Goal: Information Seeking & Learning: Find specific fact

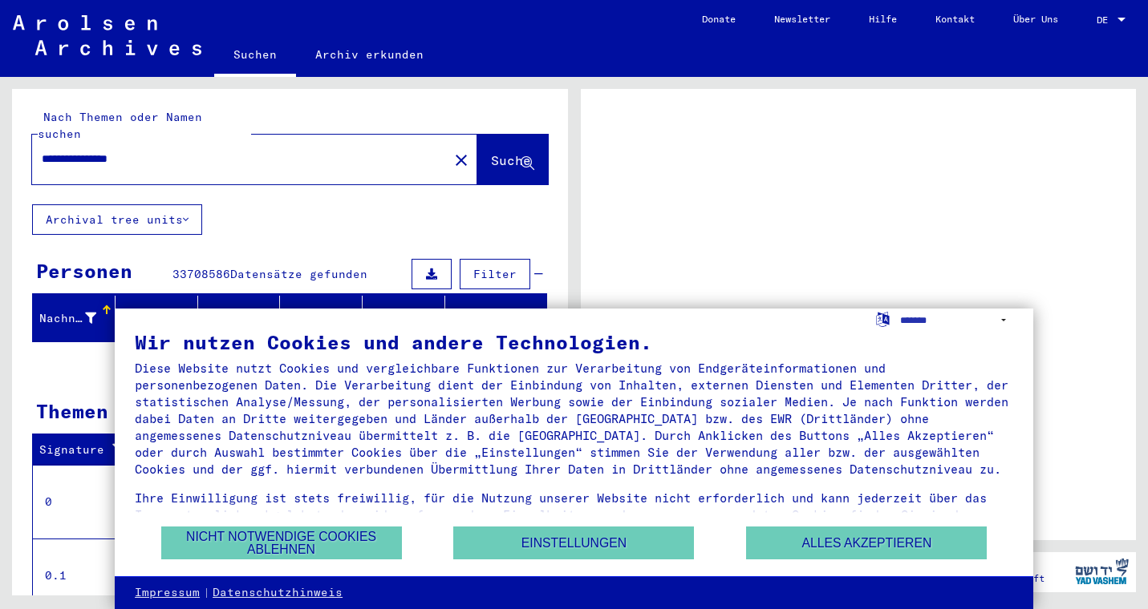
click at [898, 239] on div at bounding box center [859, 315] width 556 height 452
click at [1112, 22] on span "DE" at bounding box center [1105, 19] width 18 height 11
click at [1114, 22] on div at bounding box center [1121, 19] width 14 height 11
click at [555, 549] on button "Einstellungen" at bounding box center [573, 543] width 241 height 33
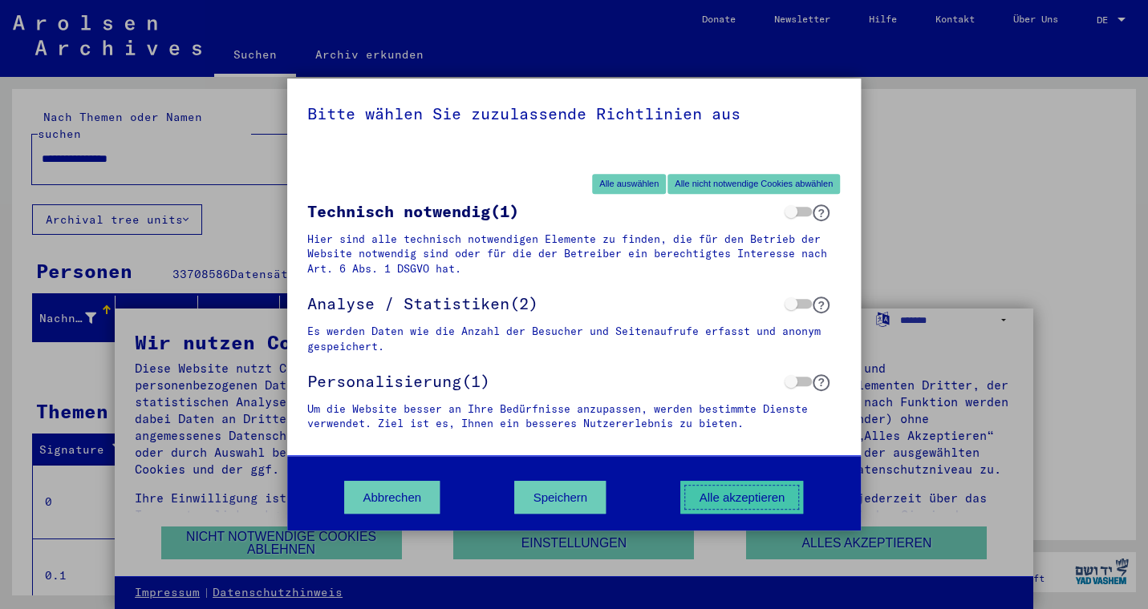
click at [731, 501] on button "Alle akzeptieren" at bounding box center [742, 497] width 123 height 33
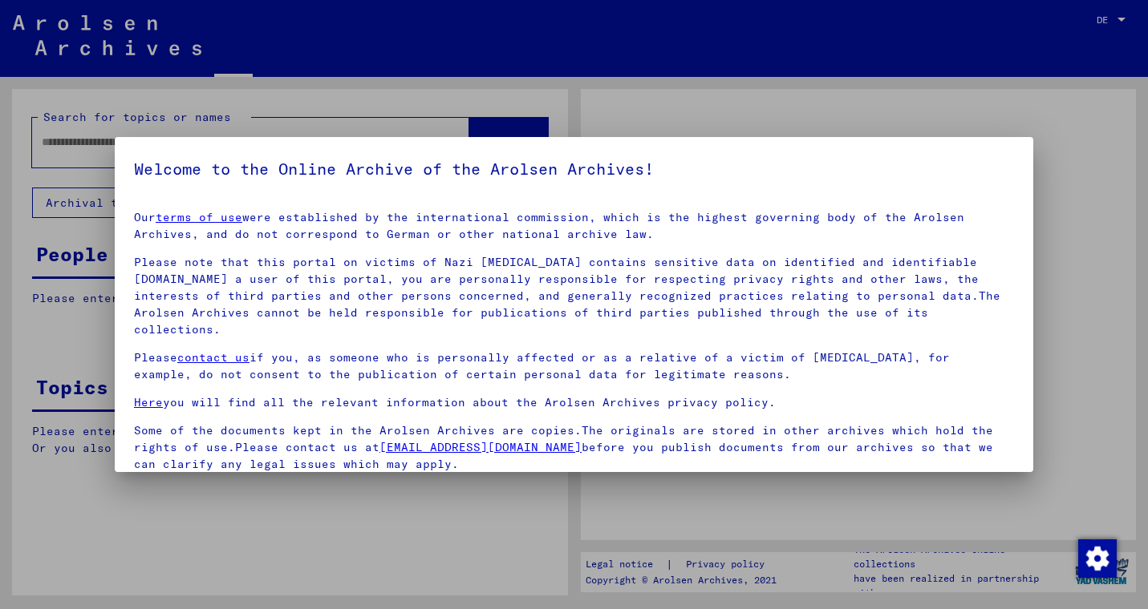
type input "**********"
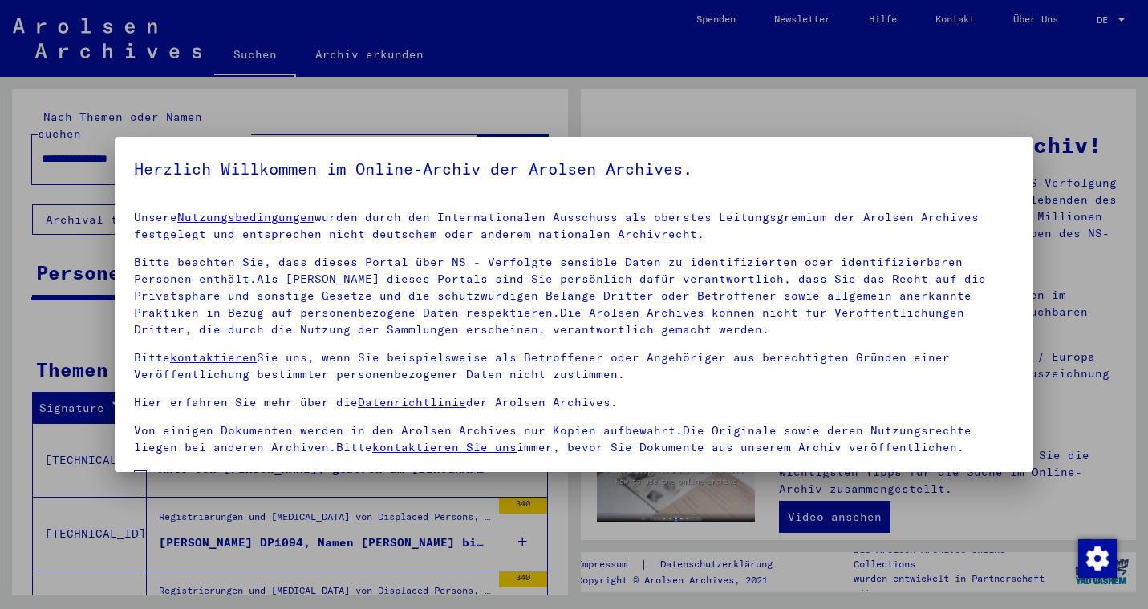
click at [988, 134] on div at bounding box center [574, 304] width 1148 height 609
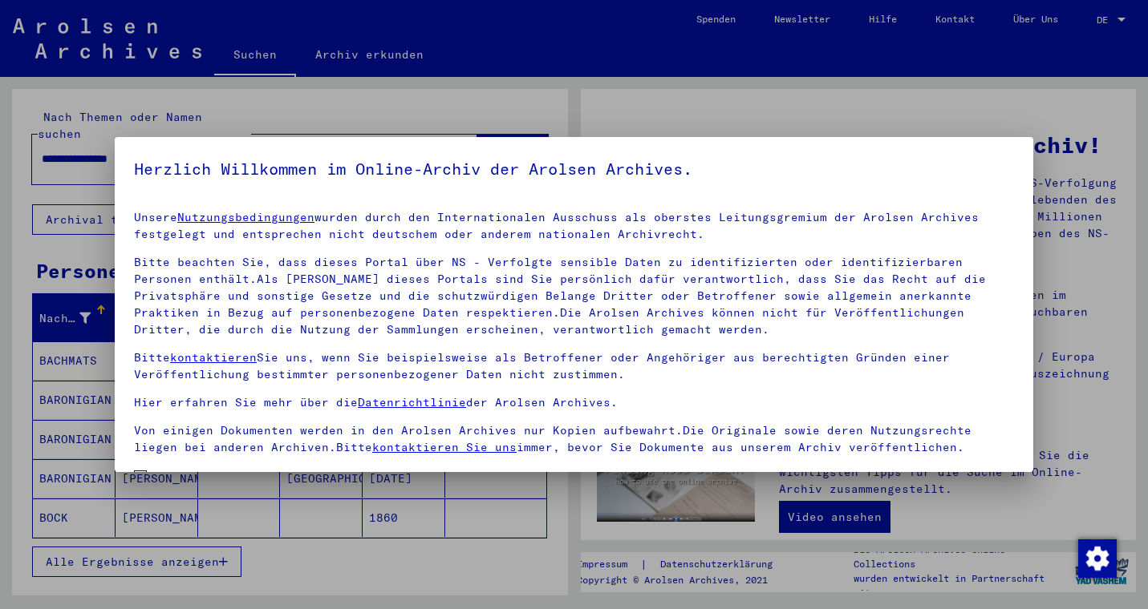
click at [853, 71] on div at bounding box center [574, 304] width 1148 height 609
click at [729, 253] on div "Unsere Nutzungsbedingungen wurden durch den Internationalen Ausschuss als obers…" at bounding box center [574, 332] width 880 height 247
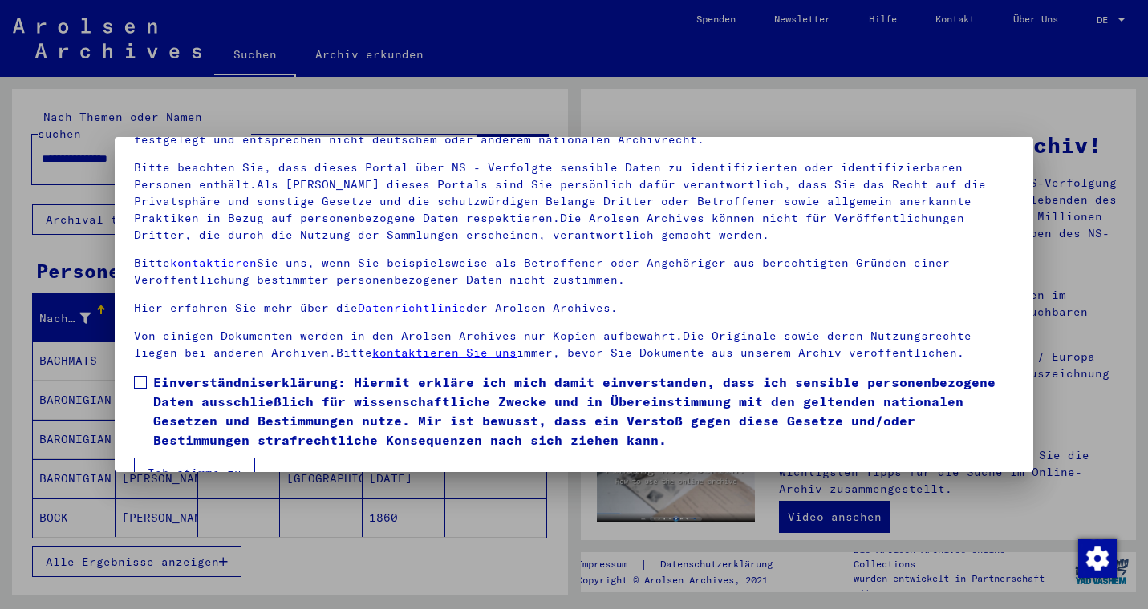
scroll to position [130, 0]
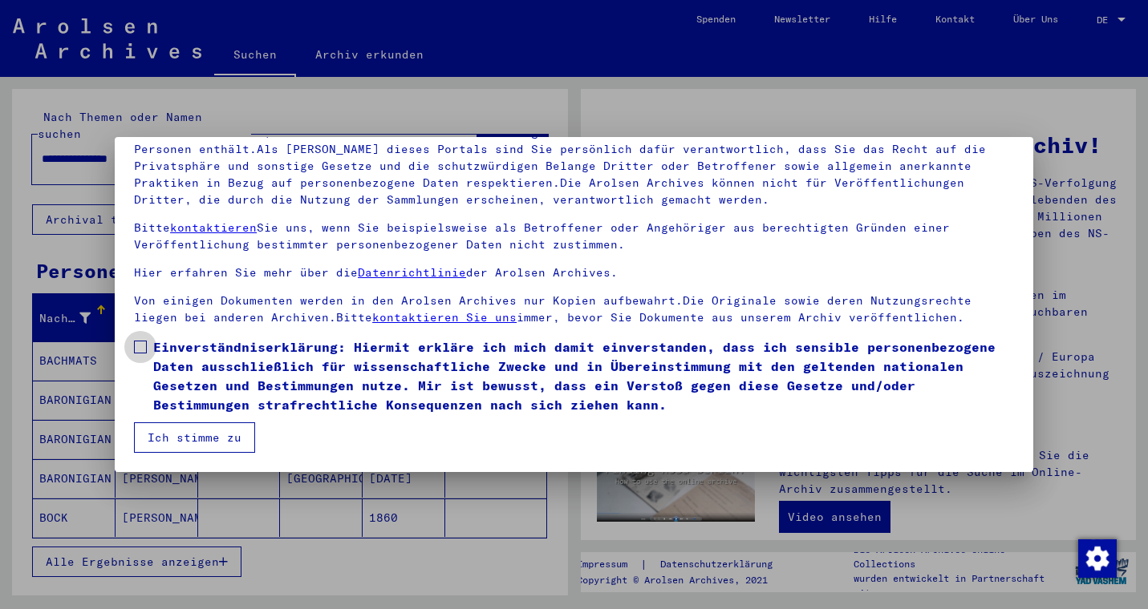
click at [139, 346] on span at bounding box center [140, 347] width 13 height 13
click at [177, 435] on button "Ich stimme zu" at bounding box center [194, 438] width 121 height 30
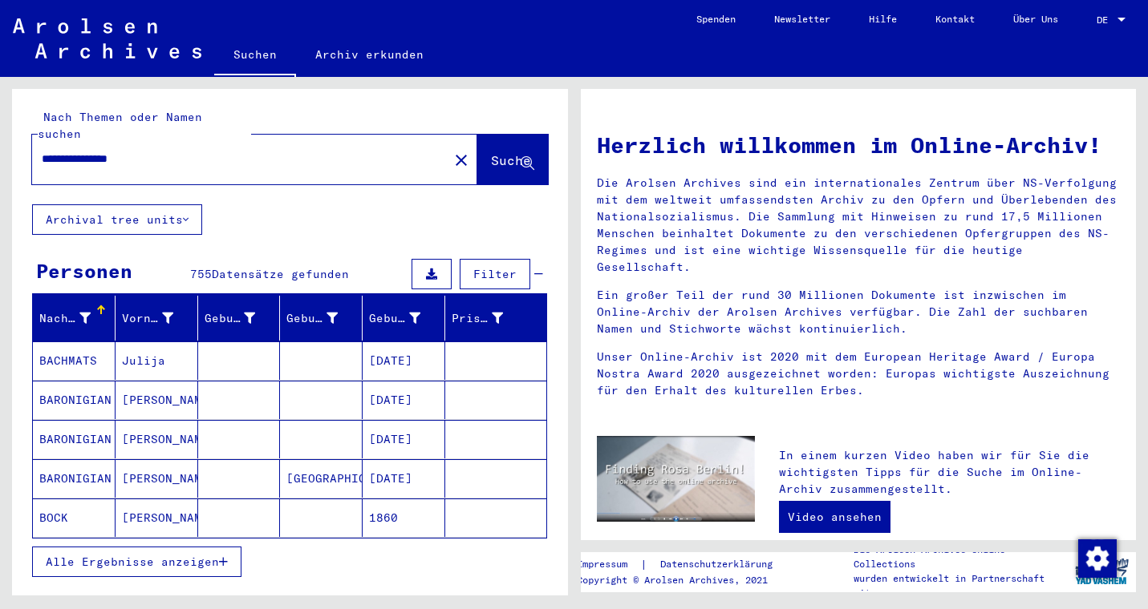
click at [1104, 18] on span "DE" at bounding box center [1105, 19] width 18 height 11
click at [1097, 36] on span "English" at bounding box center [1093, 28] width 65 height 29
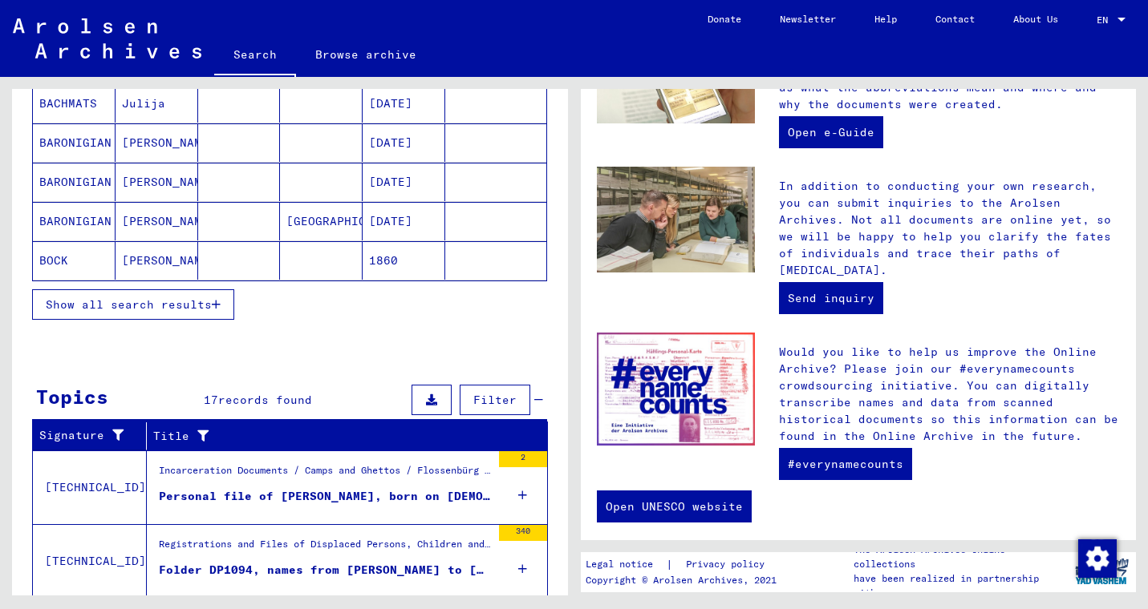
scroll to position [247, 0]
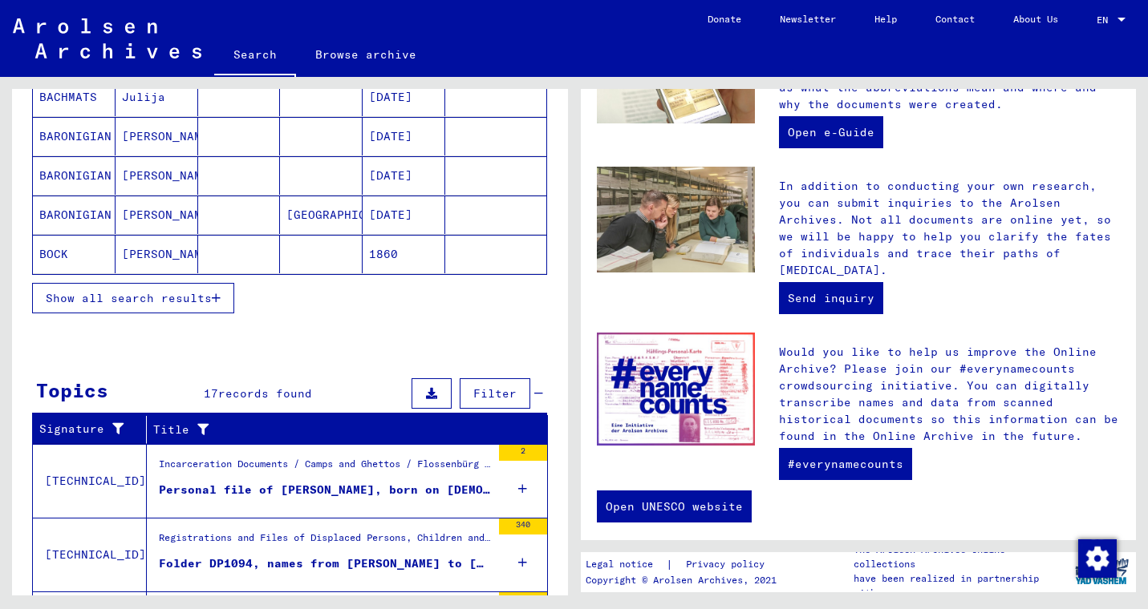
click at [521, 490] on icon at bounding box center [522, 489] width 9 height 56
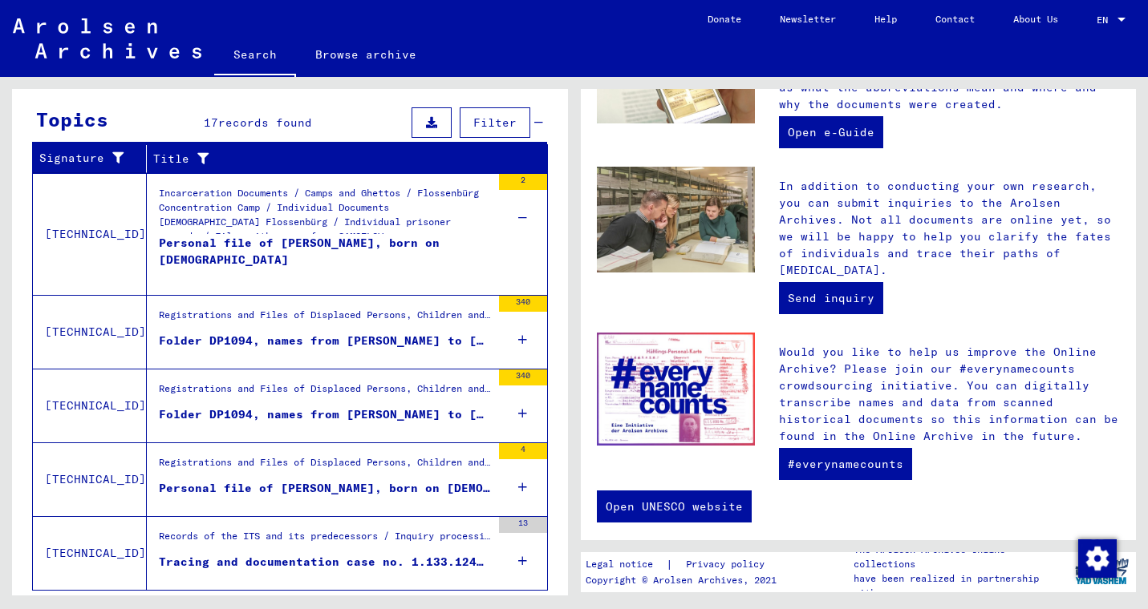
scroll to position [519, 0]
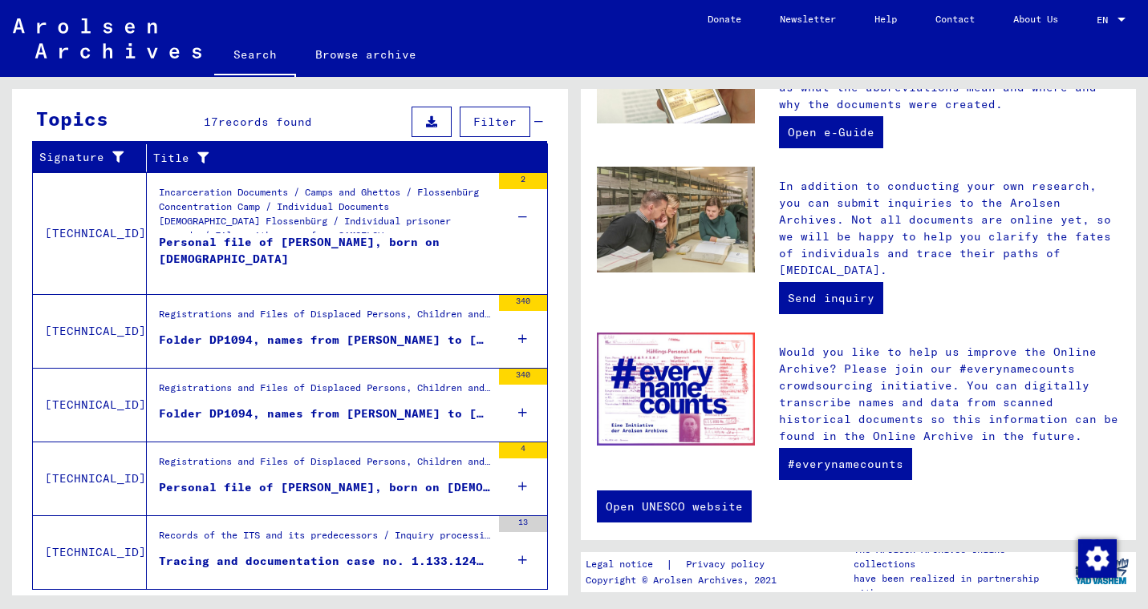
click at [442, 476] on div "Registrations and Files of Displaced Persons, Children and Missing Persons / Re…" at bounding box center [325, 466] width 332 height 22
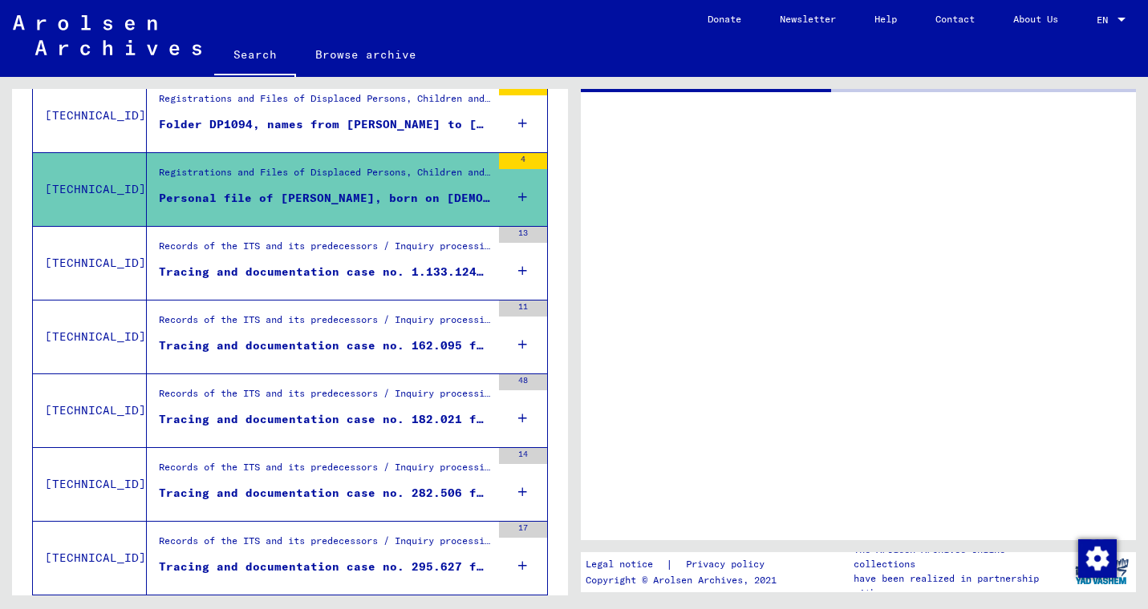
scroll to position [229, 0]
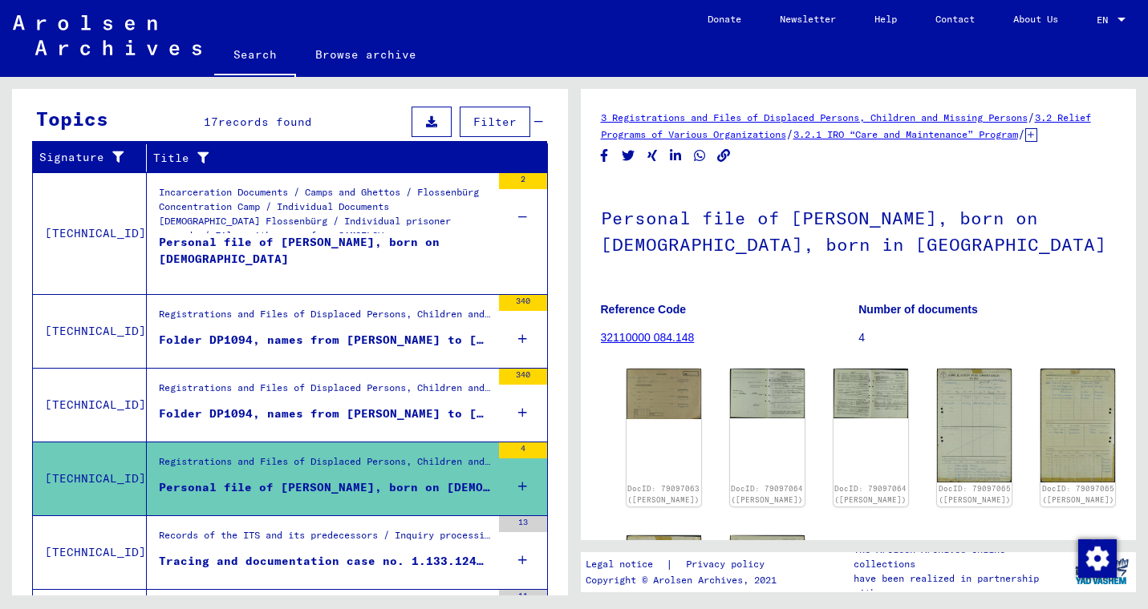
click at [526, 488] on div "4" at bounding box center [523, 479] width 48 height 72
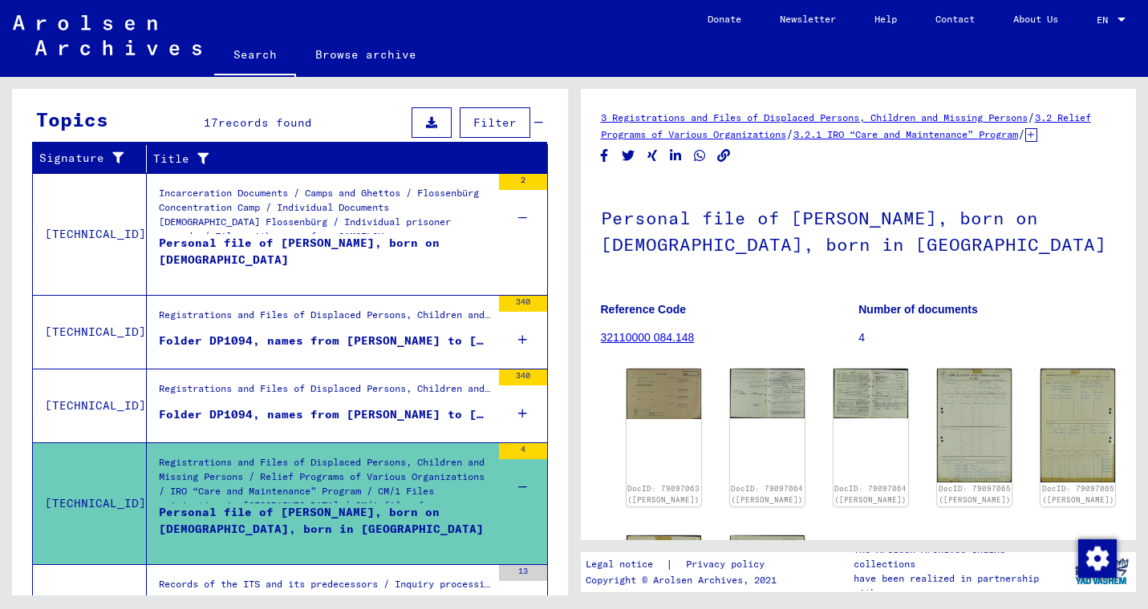
scroll to position [215, 0]
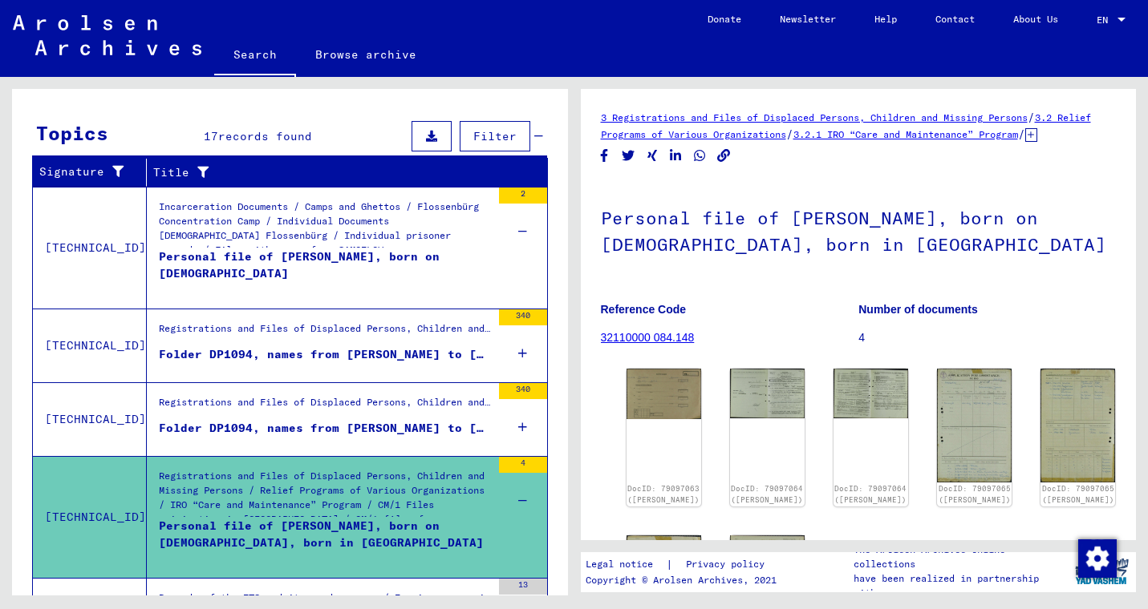
click at [491, 263] on mat-cell at bounding box center [495, 249] width 101 height 39
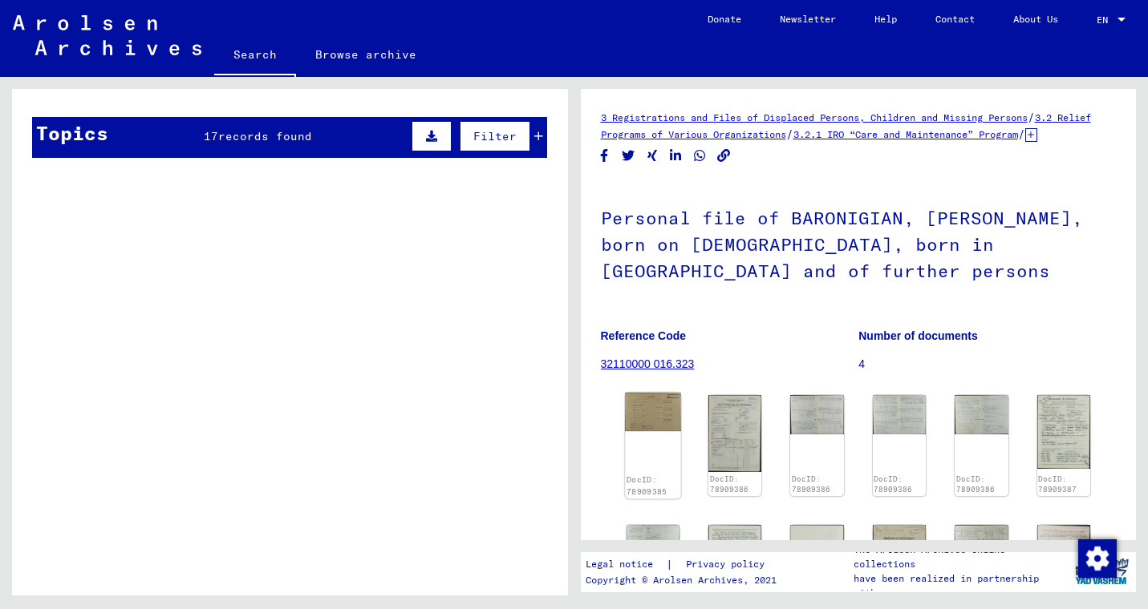
click at [654, 431] on img at bounding box center [653, 412] width 56 height 38
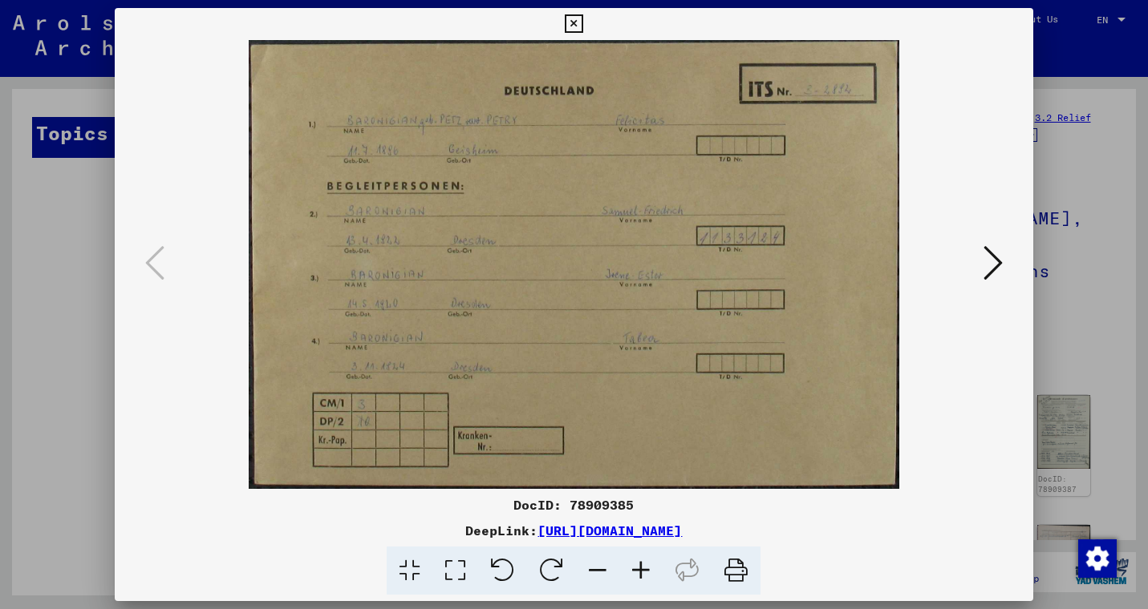
click at [583, 19] on icon at bounding box center [574, 23] width 18 height 19
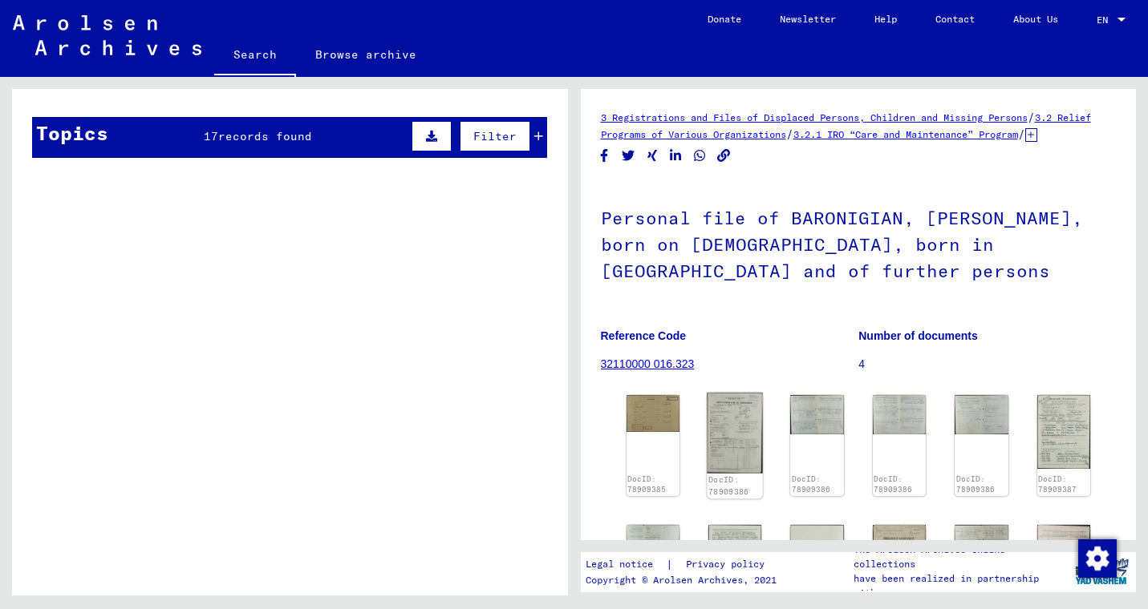
click at [745, 456] on img at bounding box center [735, 433] width 56 height 81
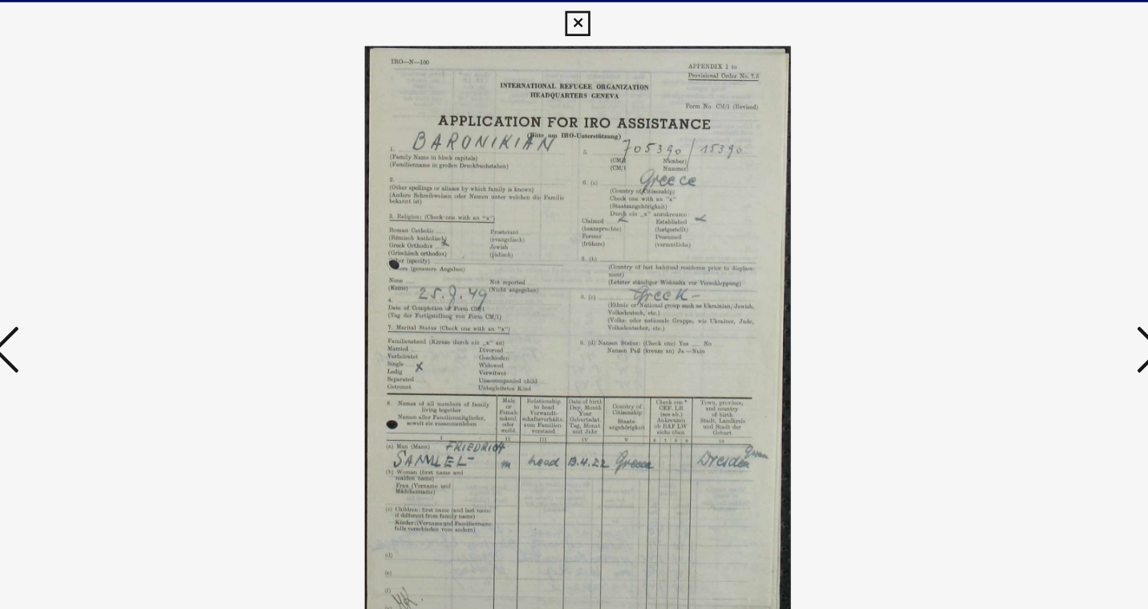
click at [800, 160] on img at bounding box center [573, 264] width 809 height 449
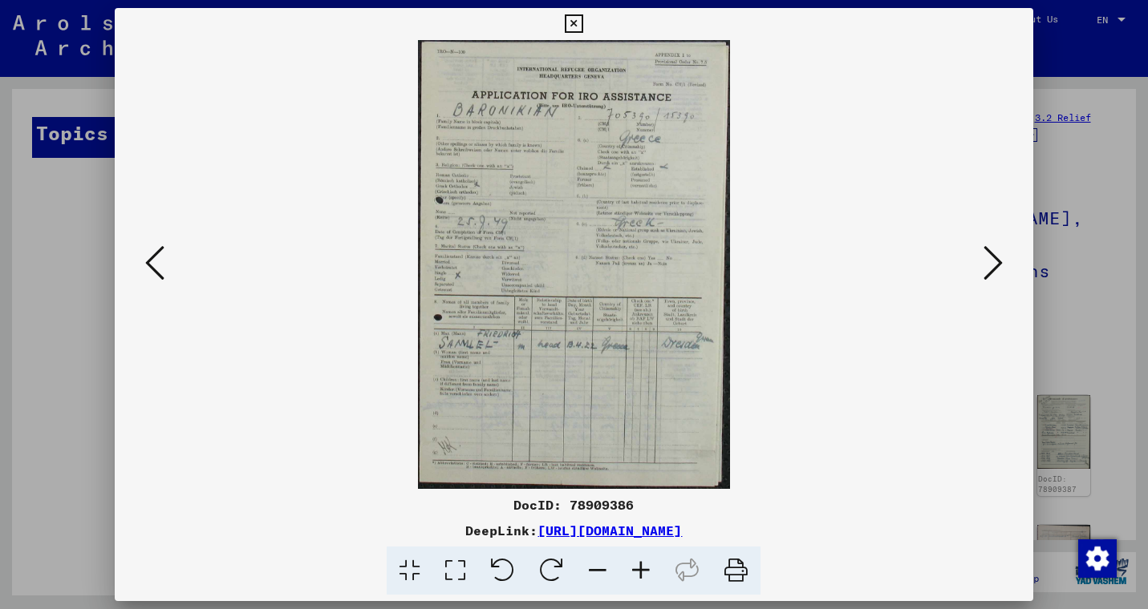
click at [1039, 19] on div at bounding box center [574, 304] width 1148 height 609
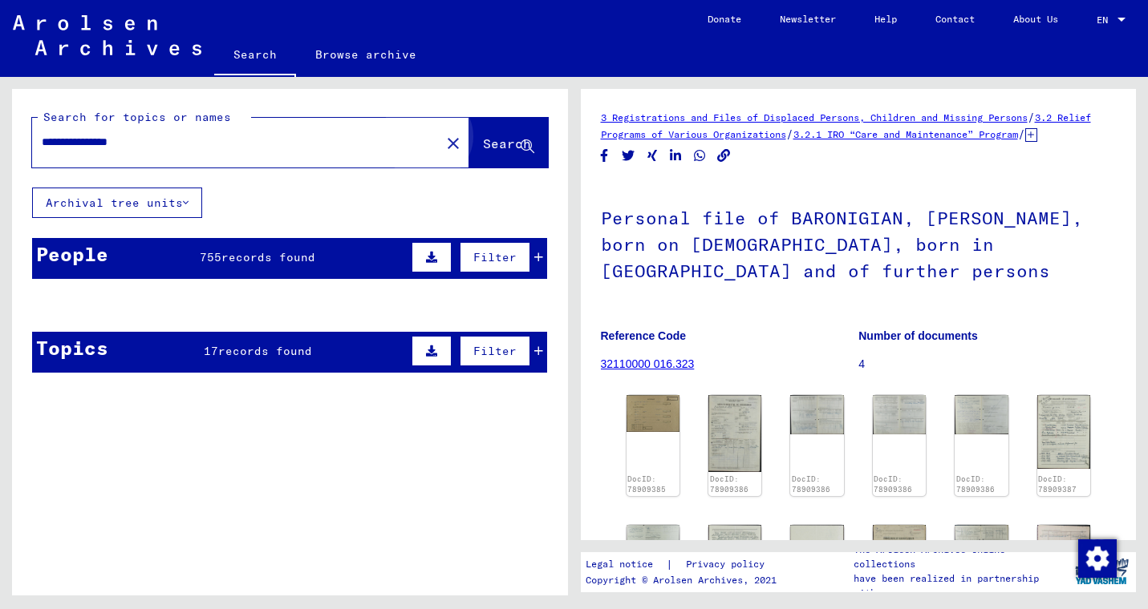
click at [492, 156] on button "Search" at bounding box center [508, 143] width 79 height 50
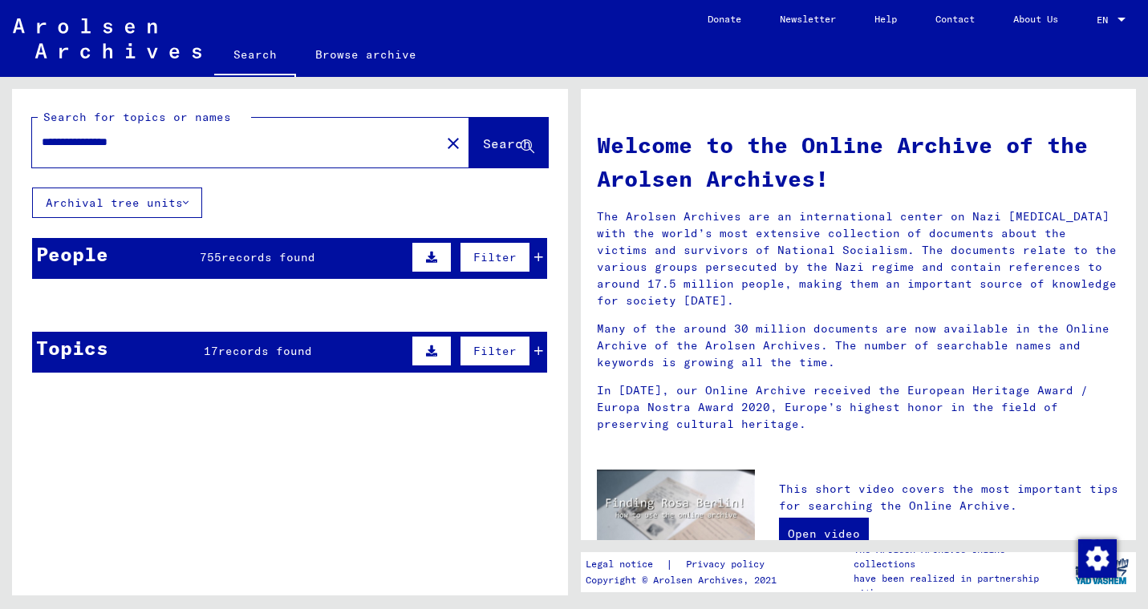
click at [537, 261] on icon at bounding box center [538, 257] width 9 height 11
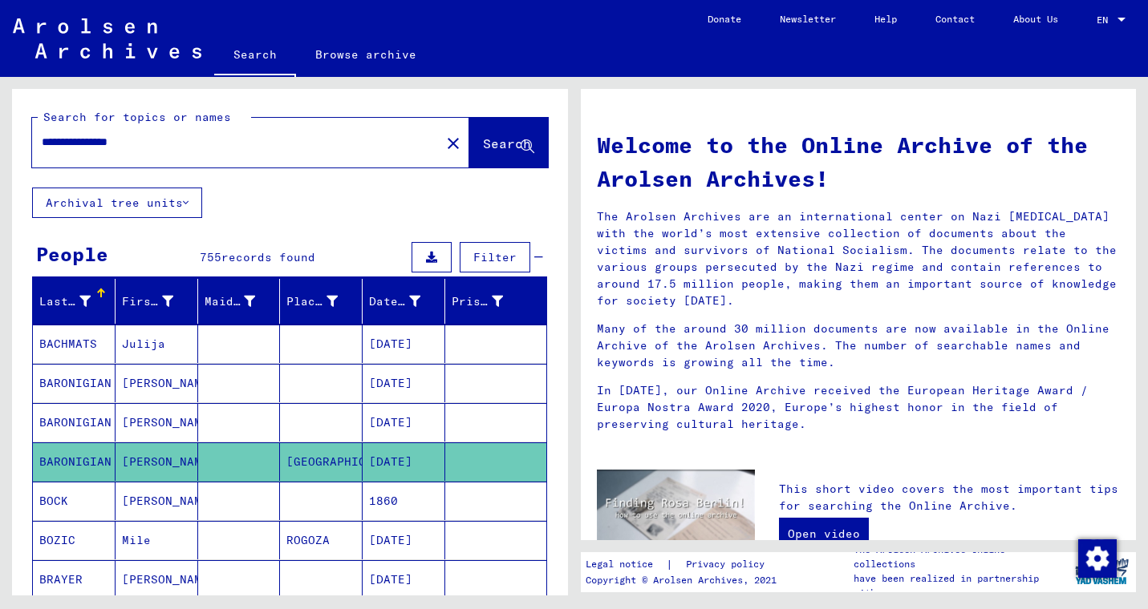
click at [172, 387] on mat-cell "[PERSON_NAME]" at bounding box center [156, 383] width 83 height 38
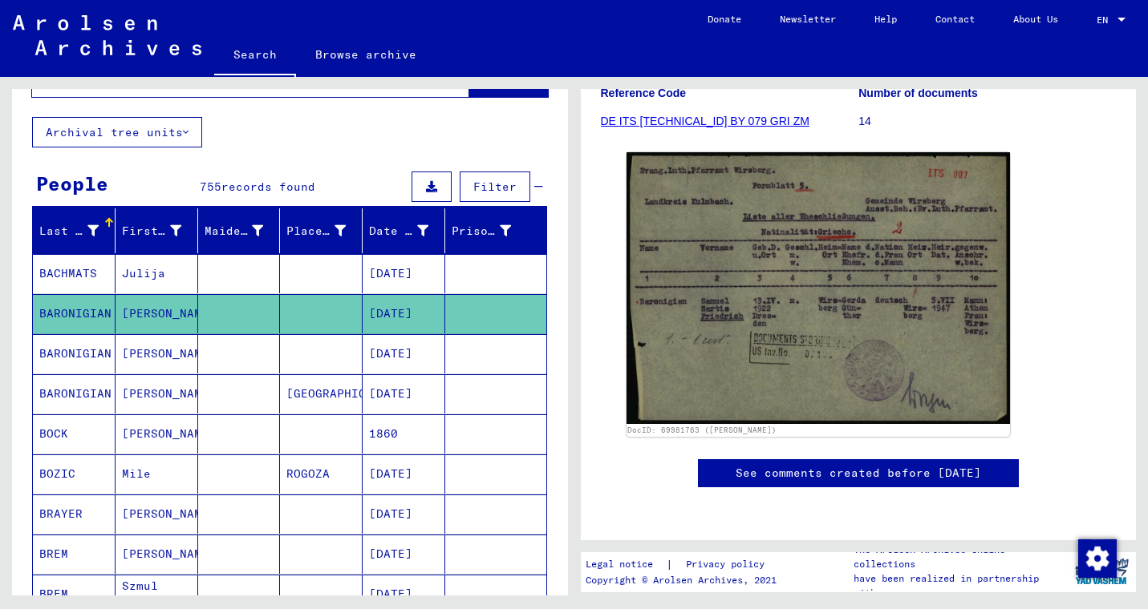
scroll to position [83, 0]
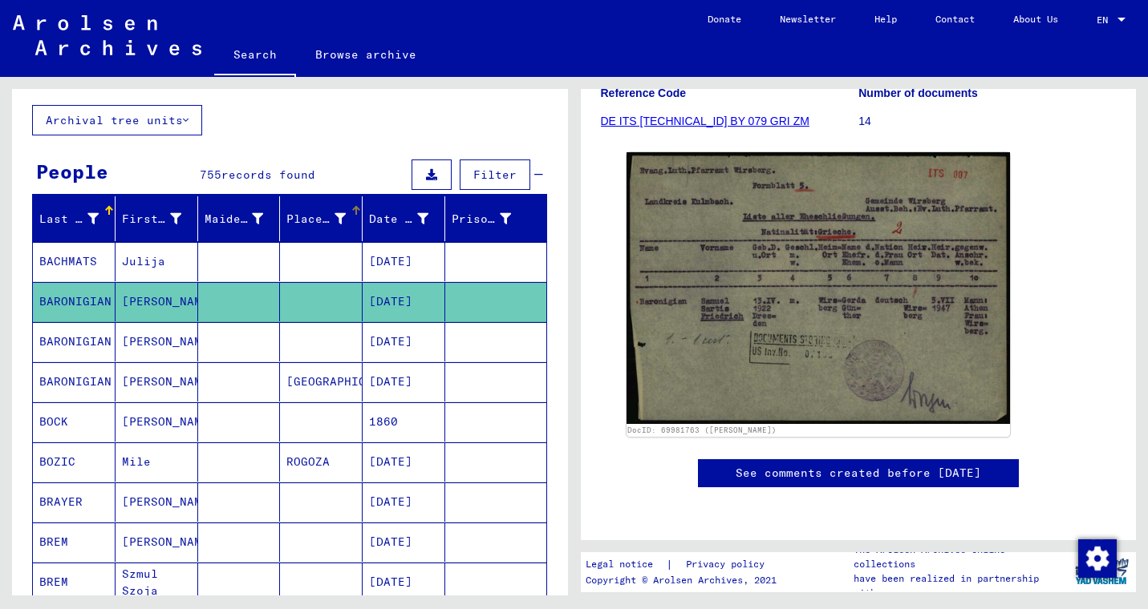
click at [342, 218] on icon at bounding box center [339, 218] width 11 height 11
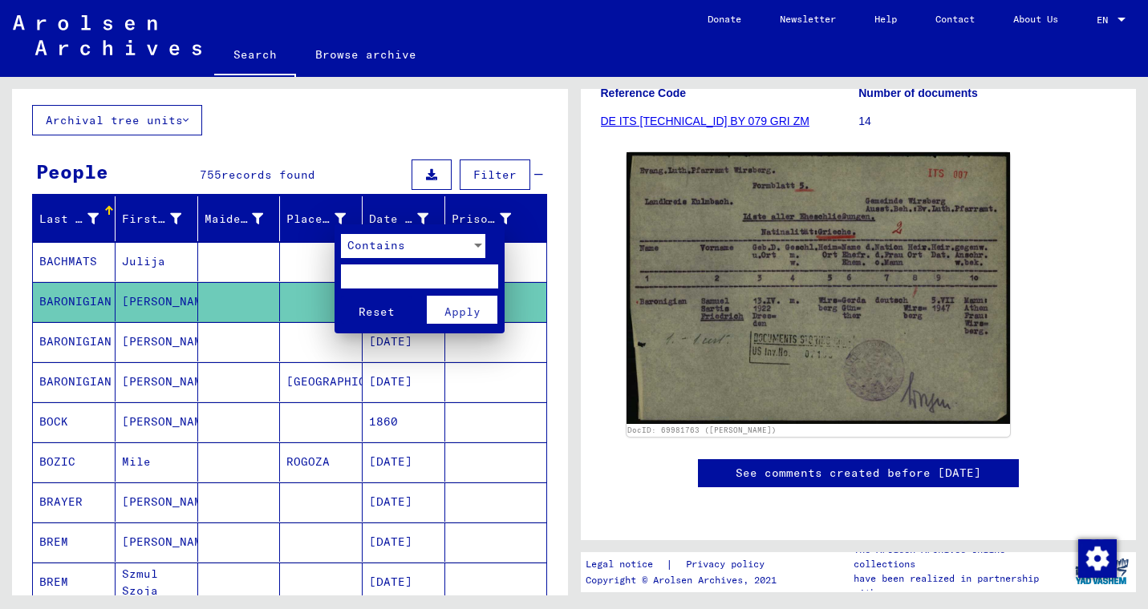
click at [358, 149] on div at bounding box center [574, 304] width 1148 height 609
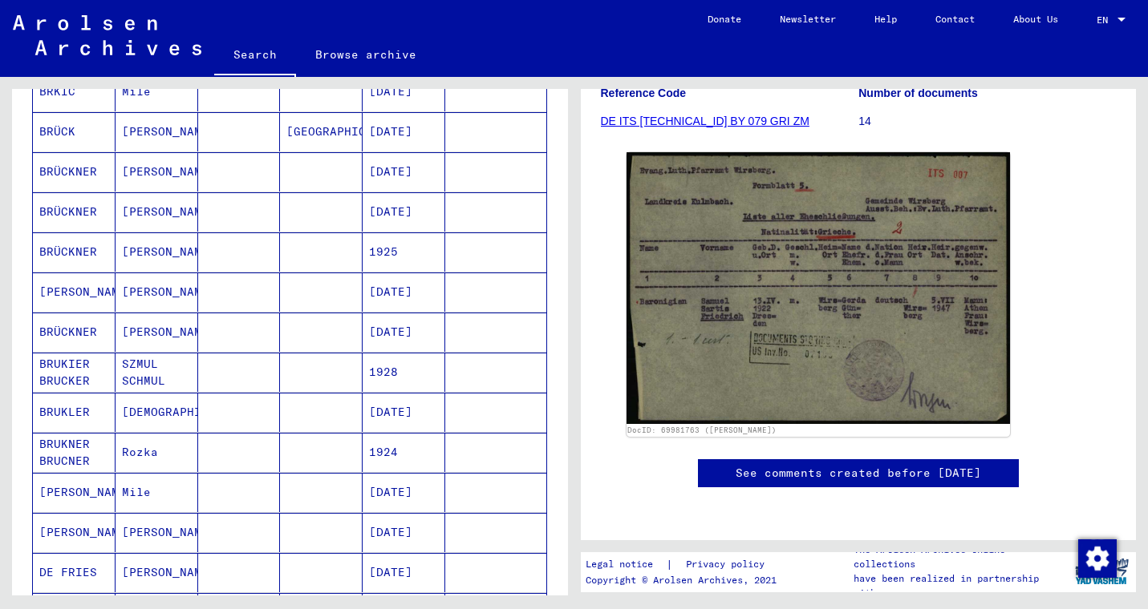
scroll to position [727, 0]
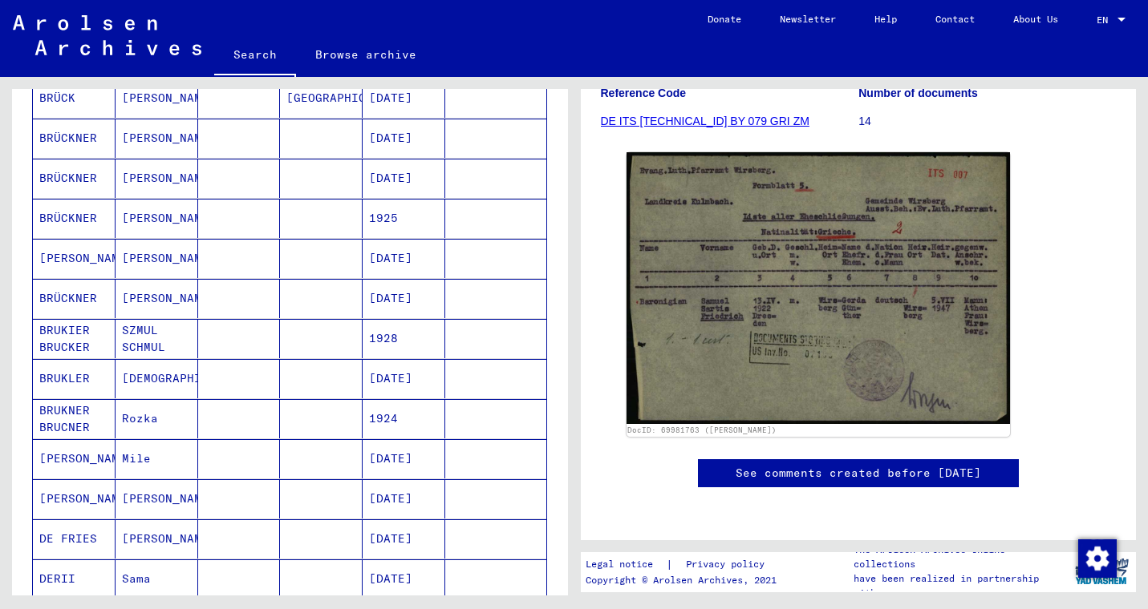
click at [172, 375] on mat-cell "[DEMOGRAPHIC_DATA]" at bounding box center [156, 378] width 83 height 39
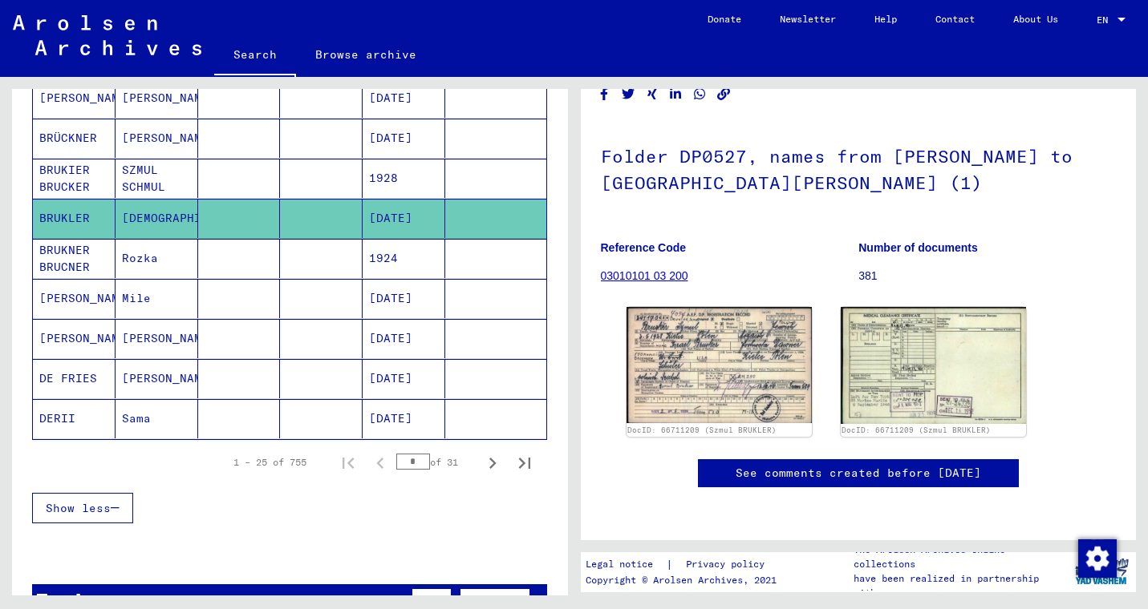
scroll to position [897, 0]
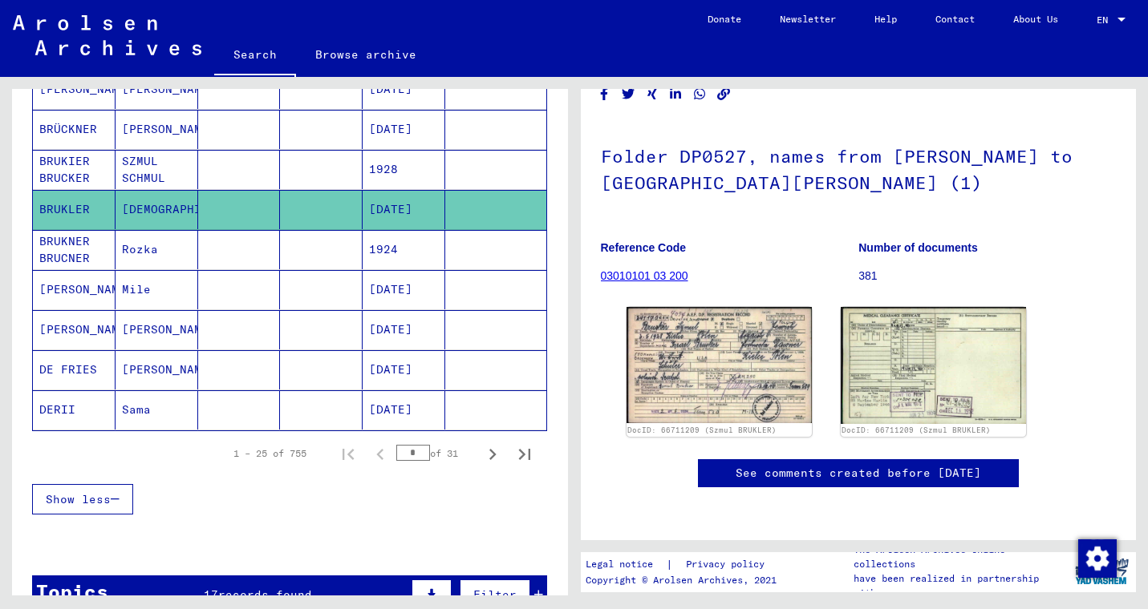
click at [182, 376] on mat-cell "[PERSON_NAME]" at bounding box center [156, 369] width 83 height 39
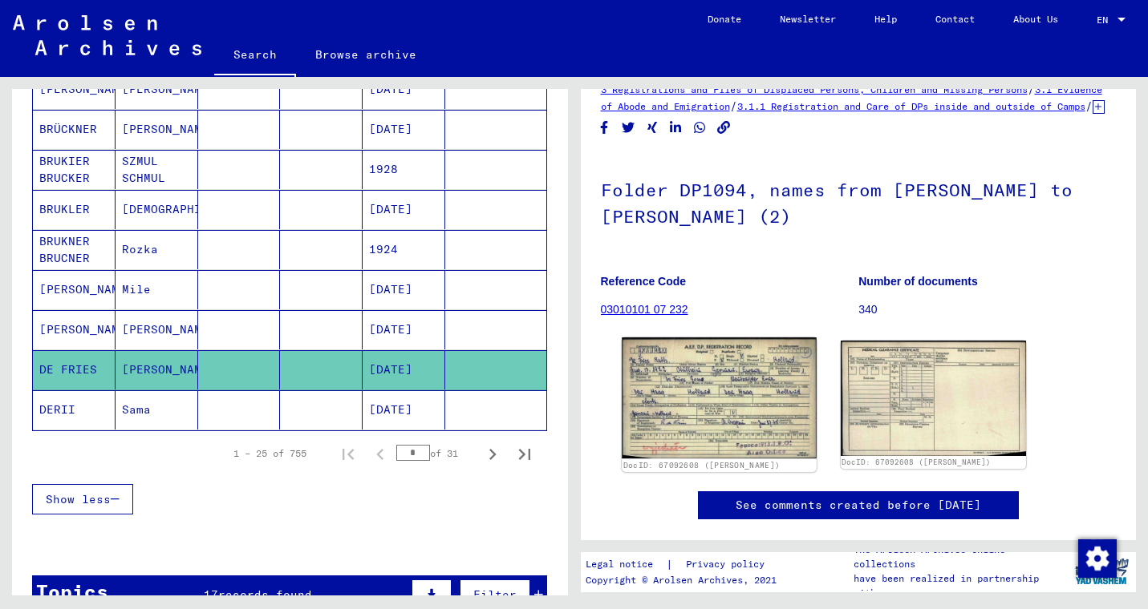
scroll to position [30, 0]
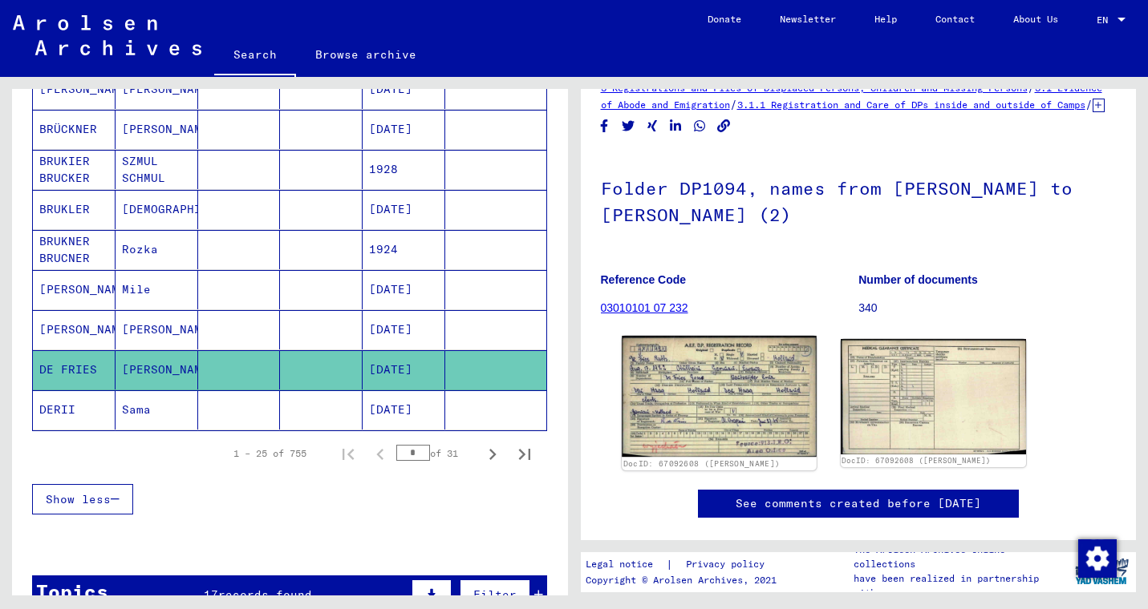
click at [702, 419] on img at bounding box center [719, 396] width 195 height 121
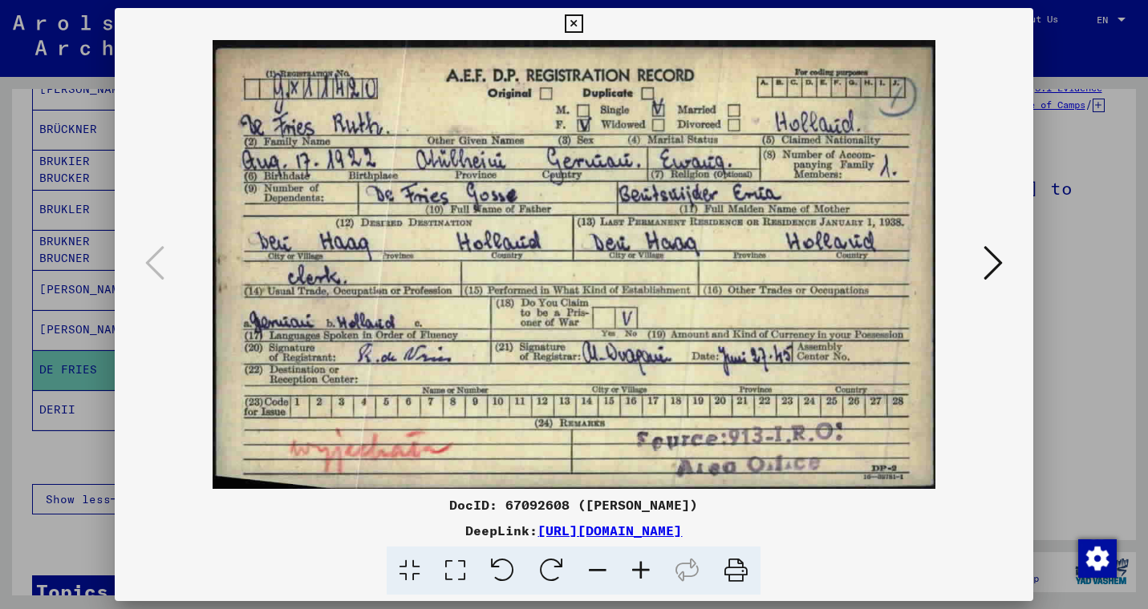
click at [1063, 371] on div at bounding box center [574, 304] width 1148 height 609
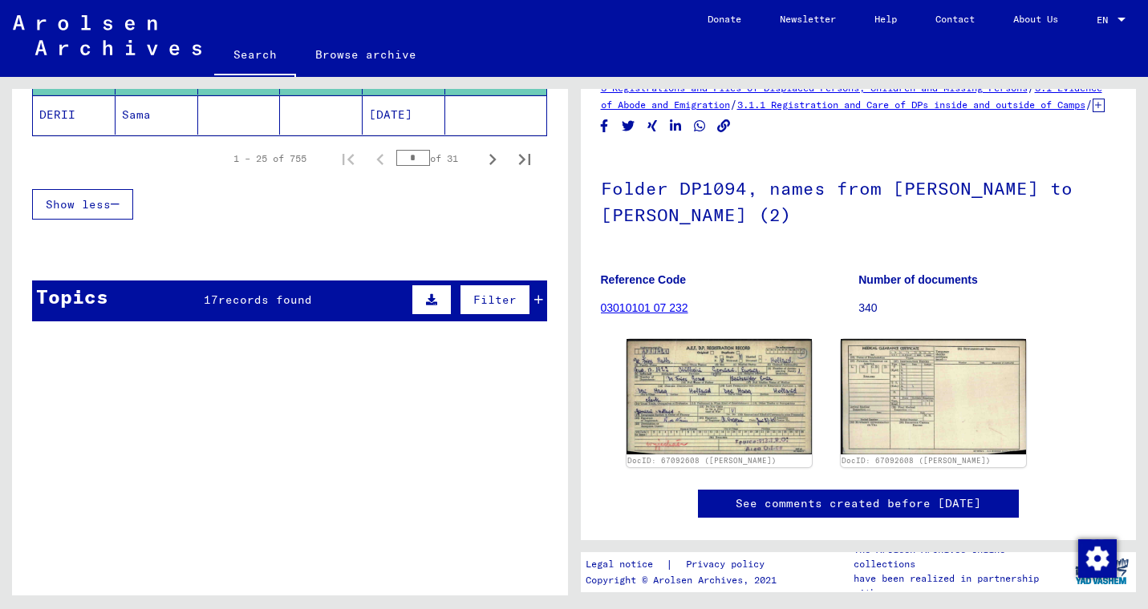
scroll to position [1191, 0]
click at [537, 307] on div "Filter" at bounding box center [475, 300] width 136 height 38
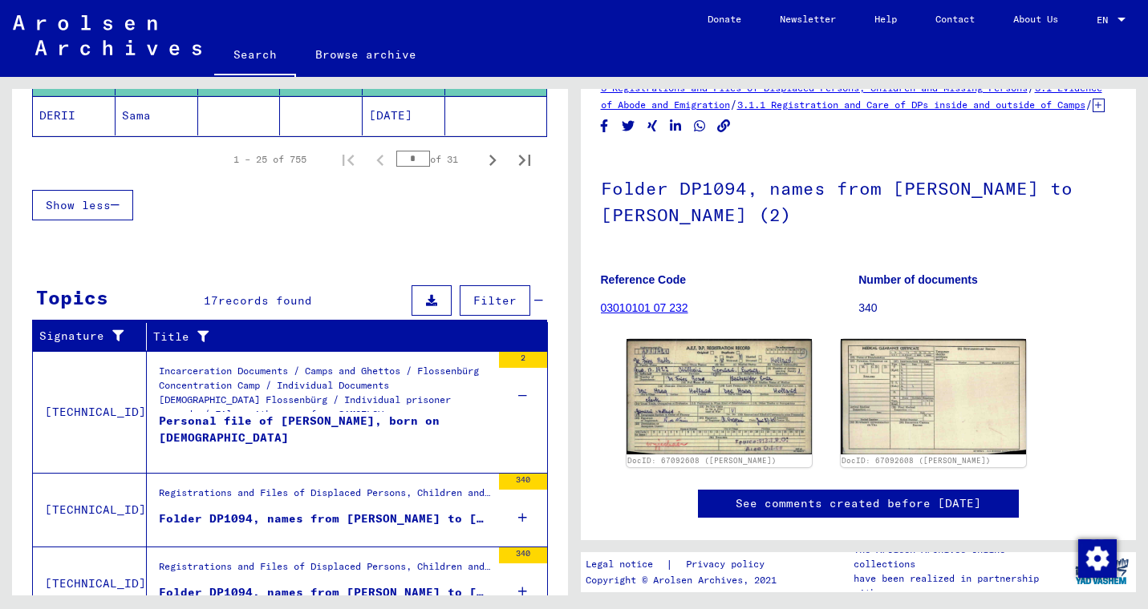
click at [394, 429] on div "Personal file of [PERSON_NAME], born on [DEMOGRAPHIC_DATA]" at bounding box center [325, 437] width 332 height 48
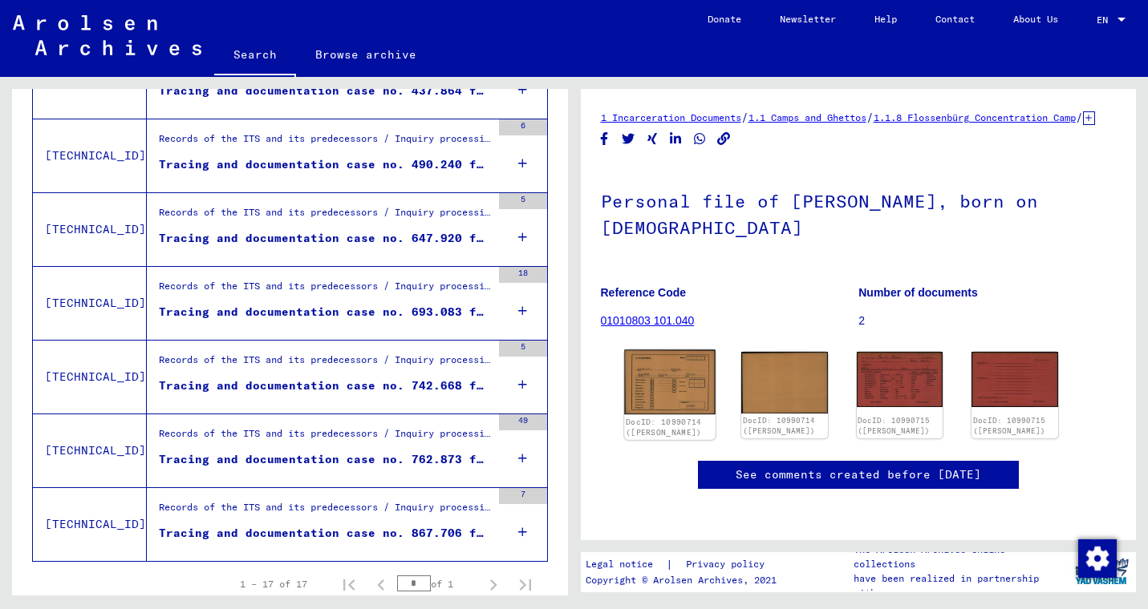
click at [662, 415] on img at bounding box center [669, 382] width 91 height 65
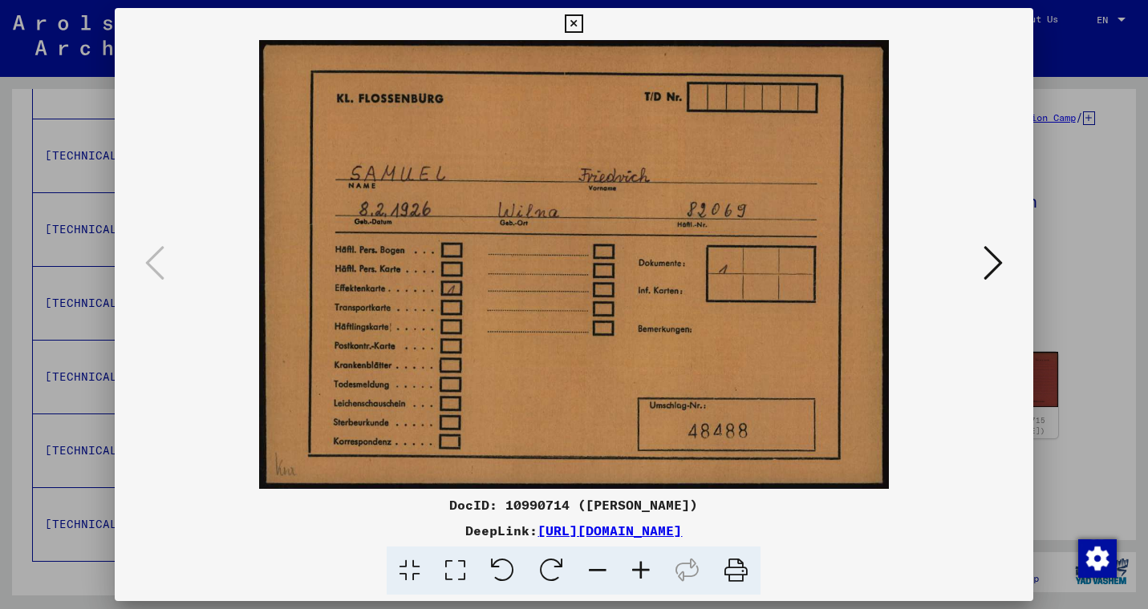
click at [583, 31] on icon at bounding box center [574, 23] width 18 height 19
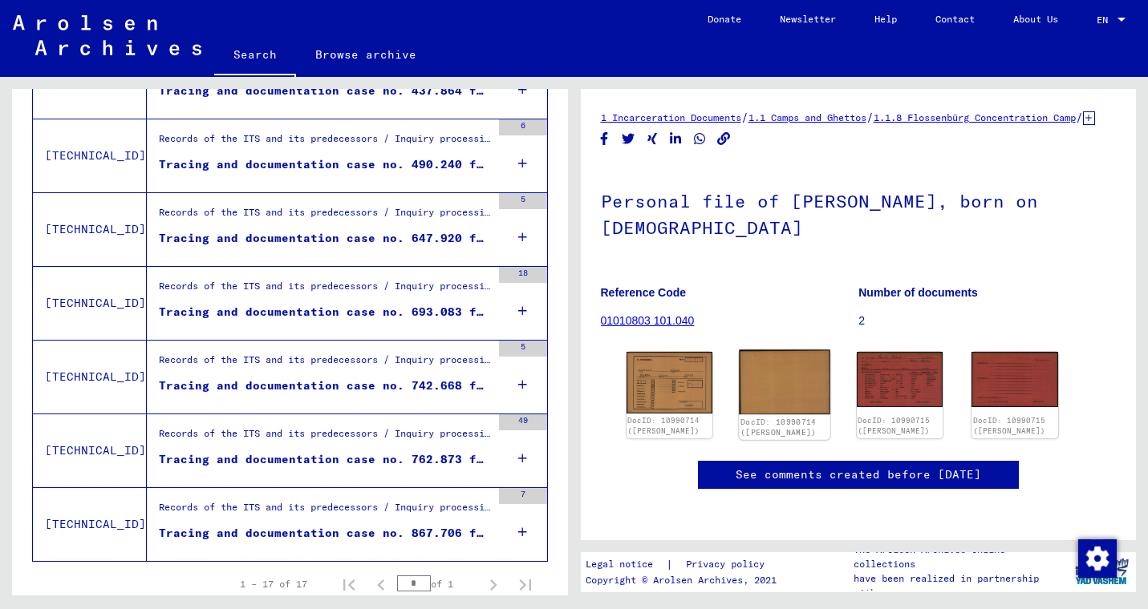
click at [796, 386] on img at bounding box center [784, 382] width 91 height 65
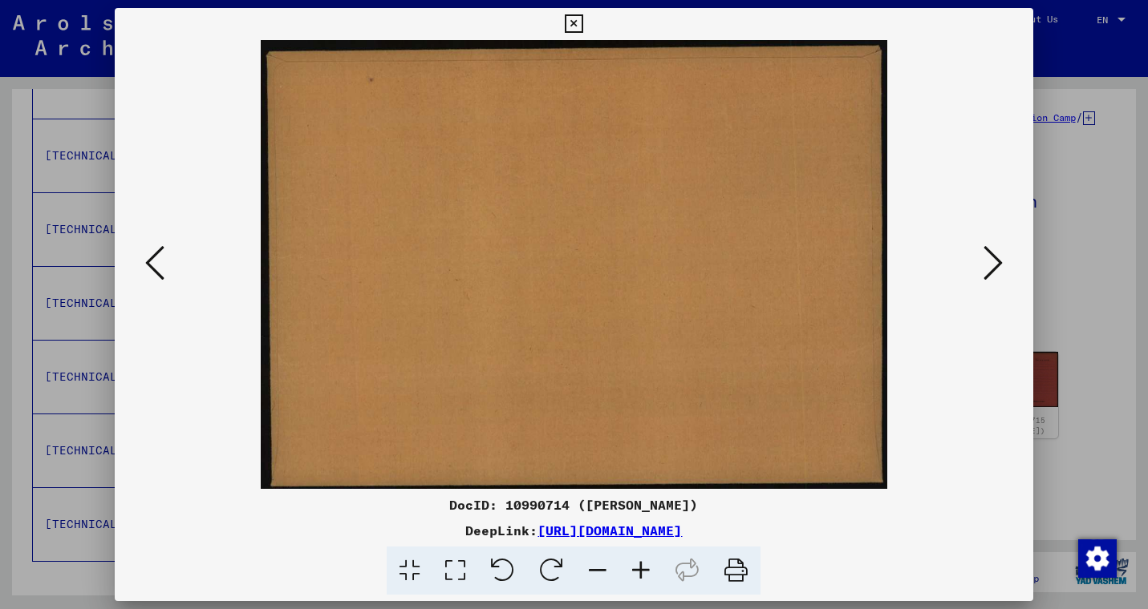
click at [583, 22] on icon at bounding box center [574, 23] width 18 height 19
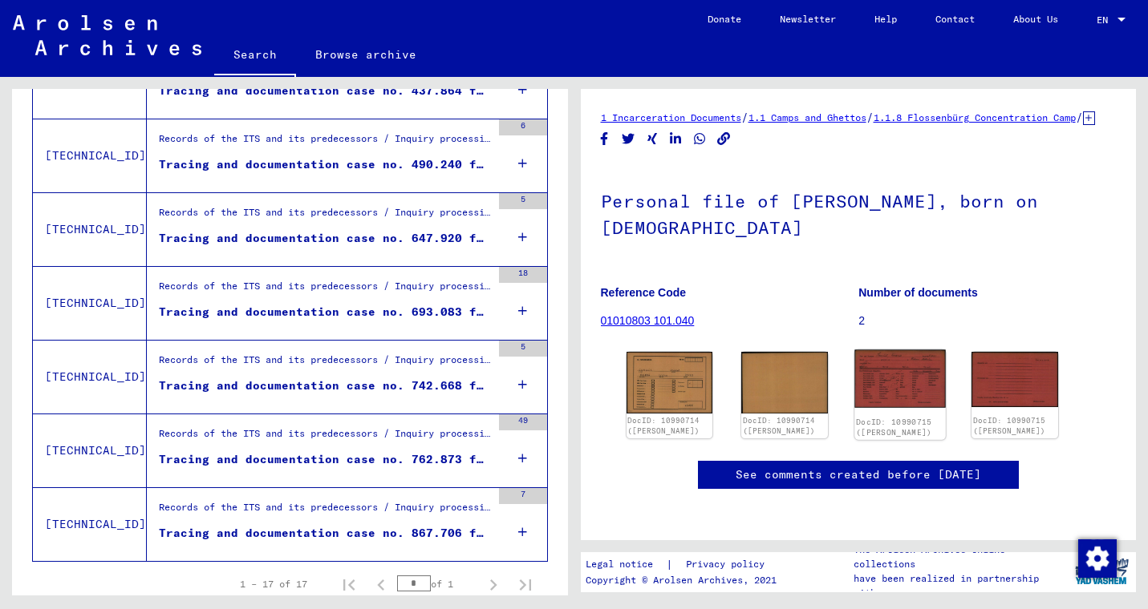
click at [897, 379] on img at bounding box center [899, 379] width 91 height 58
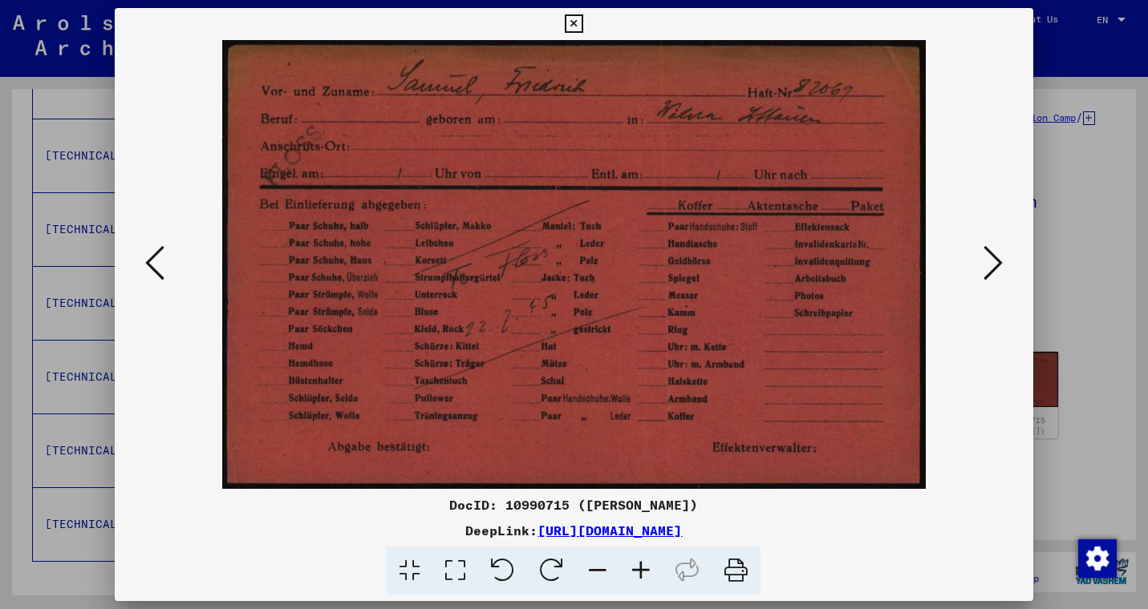
click at [583, 26] on icon at bounding box center [574, 23] width 18 height 19
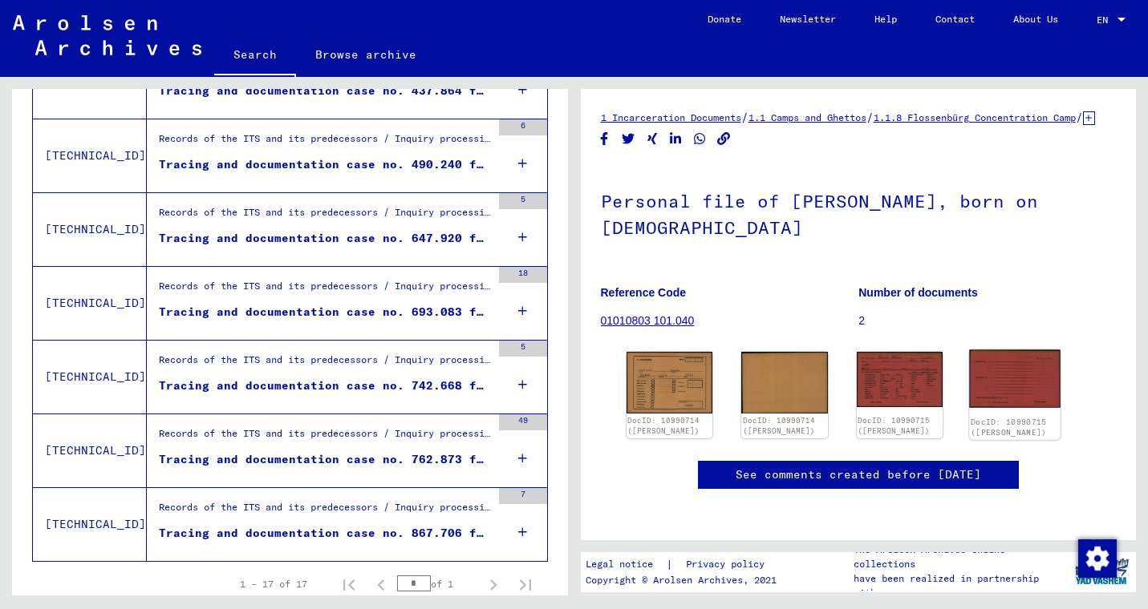
click at [1002, 400] on img at bounding box center [1015, 379] width 91 height 59
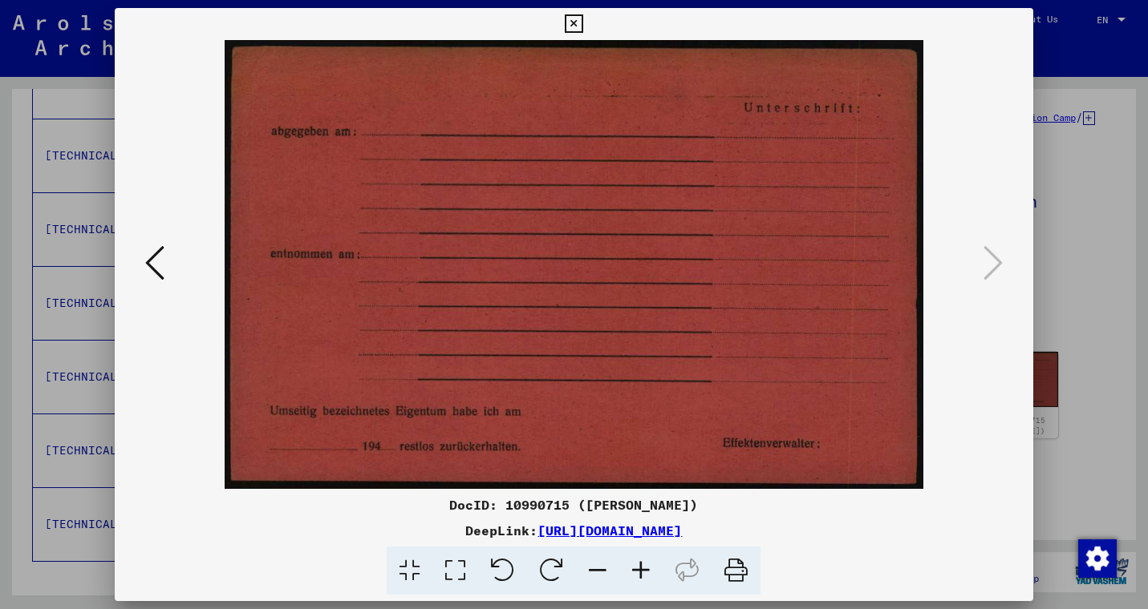
click at [583, 26] on icon at bounding box center [574, 23] width 18 height 19
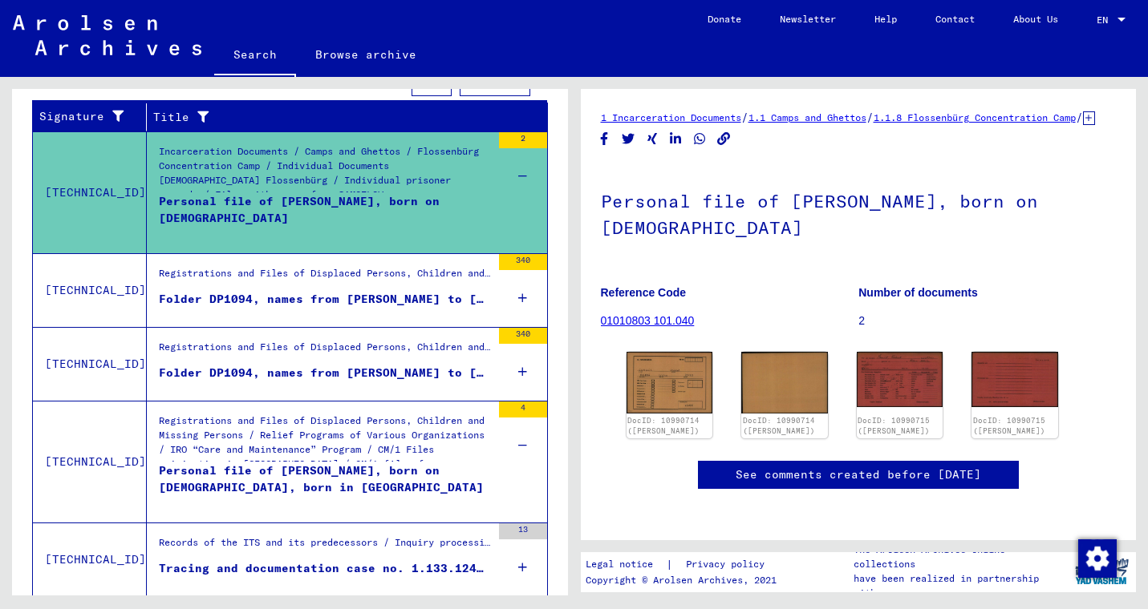
scroll to position [278, 0]
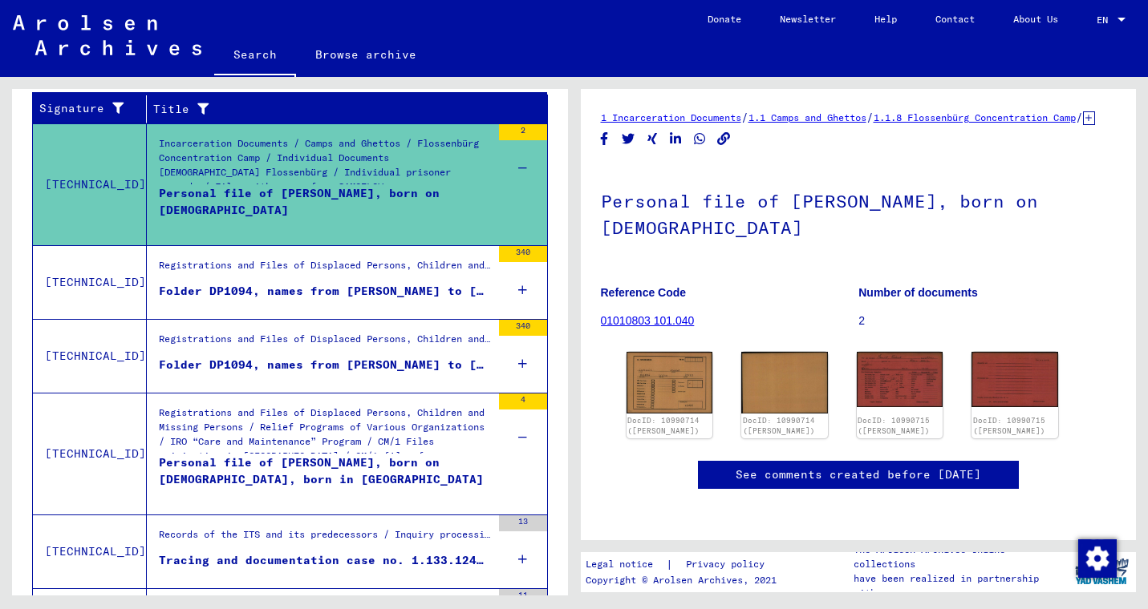
click at [400, 301] on figure "Folder DP1094, names from [PERSON_NAME] to [PERSON_NAME] (1)" at bounding box center [325, 295] width 332 height 24
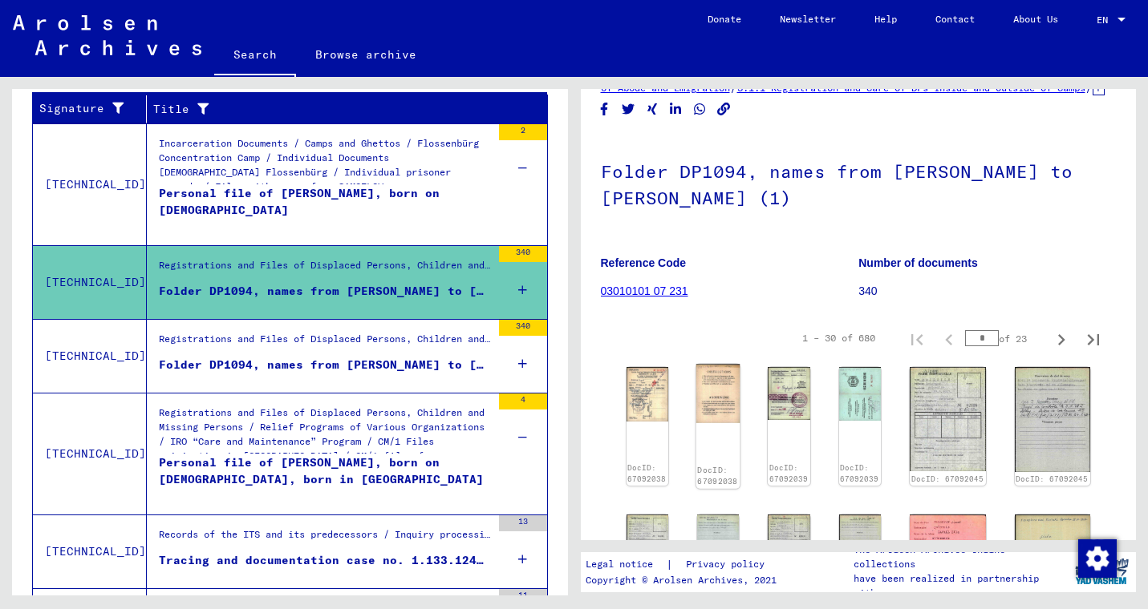
scroll to position [71, 0]
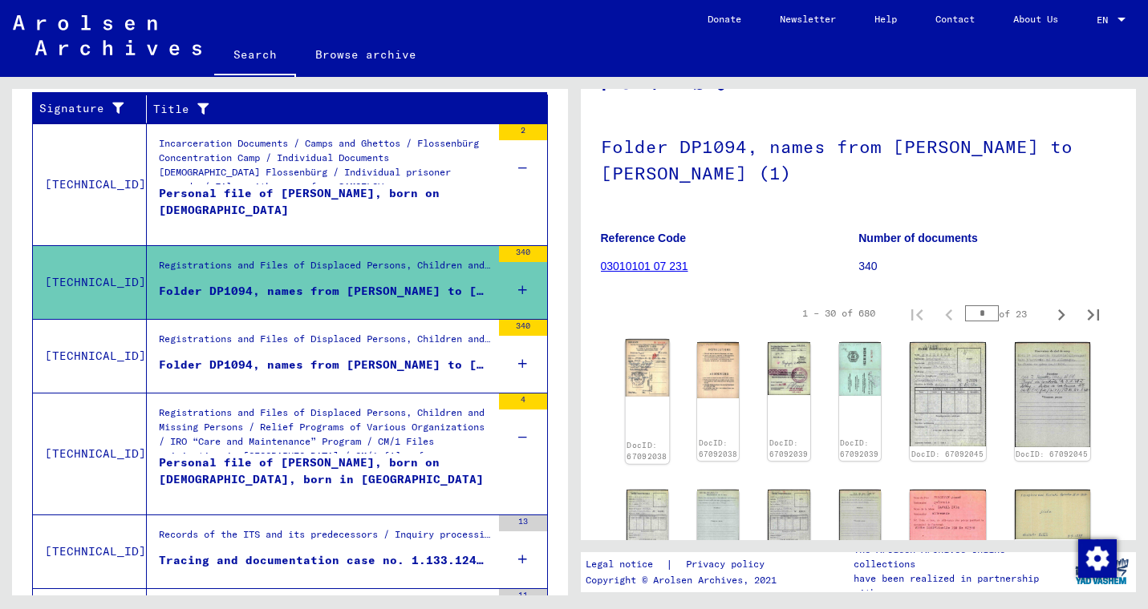
click at [660, 398] on img at bounding box center [647, 369] width 44 height 58
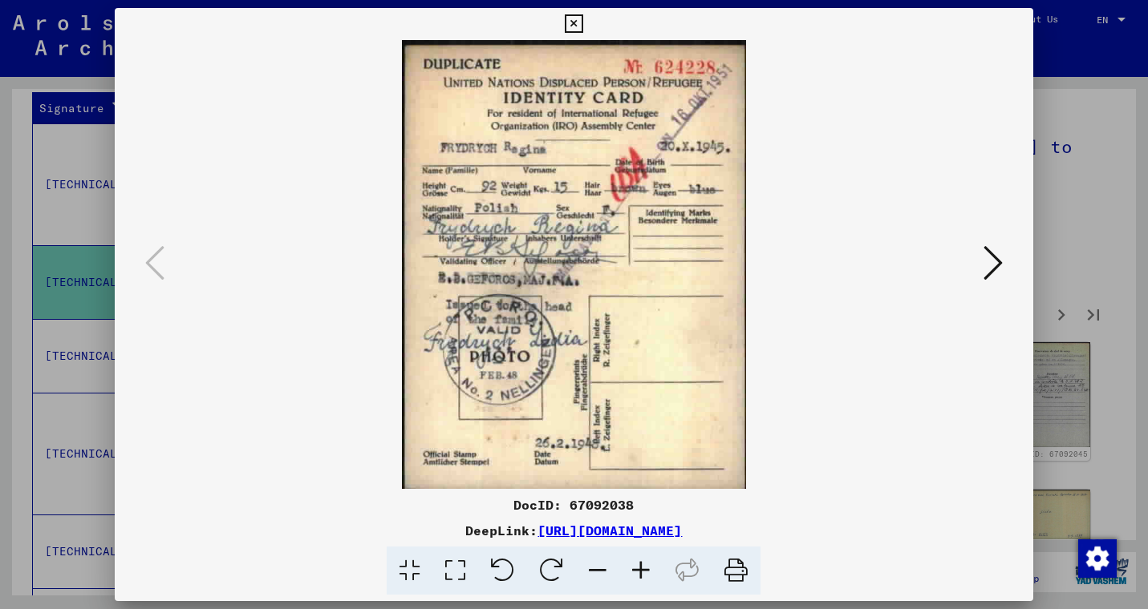
click at [990, 271] on icon at bounding box center [992, 263] width 19 height 38
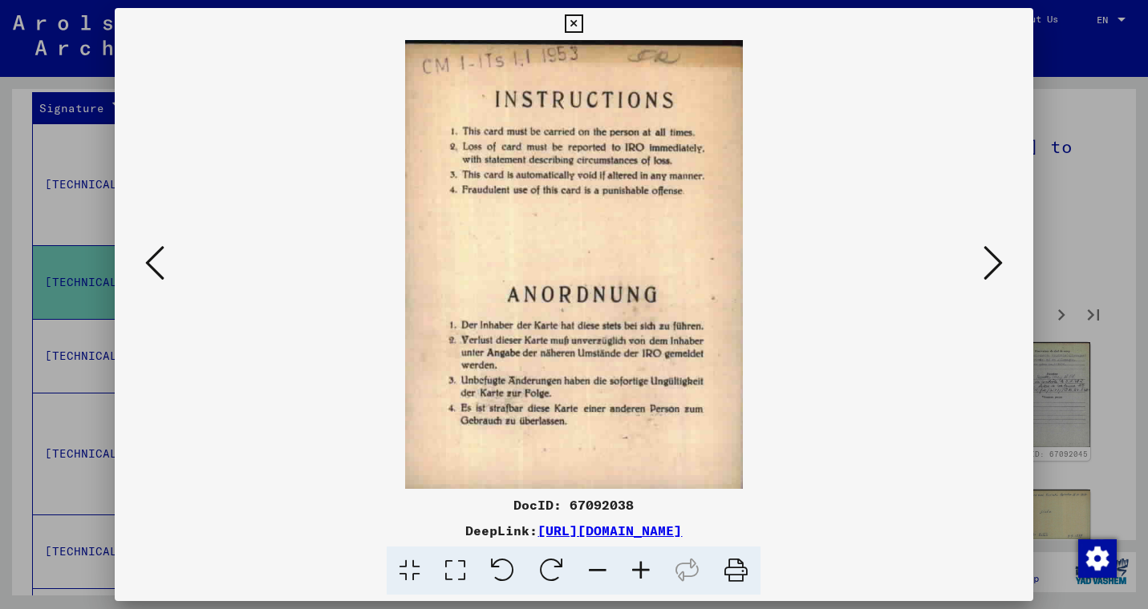
click at [990, 271] on icon at bounding box center [992, 263] width 19 height 38
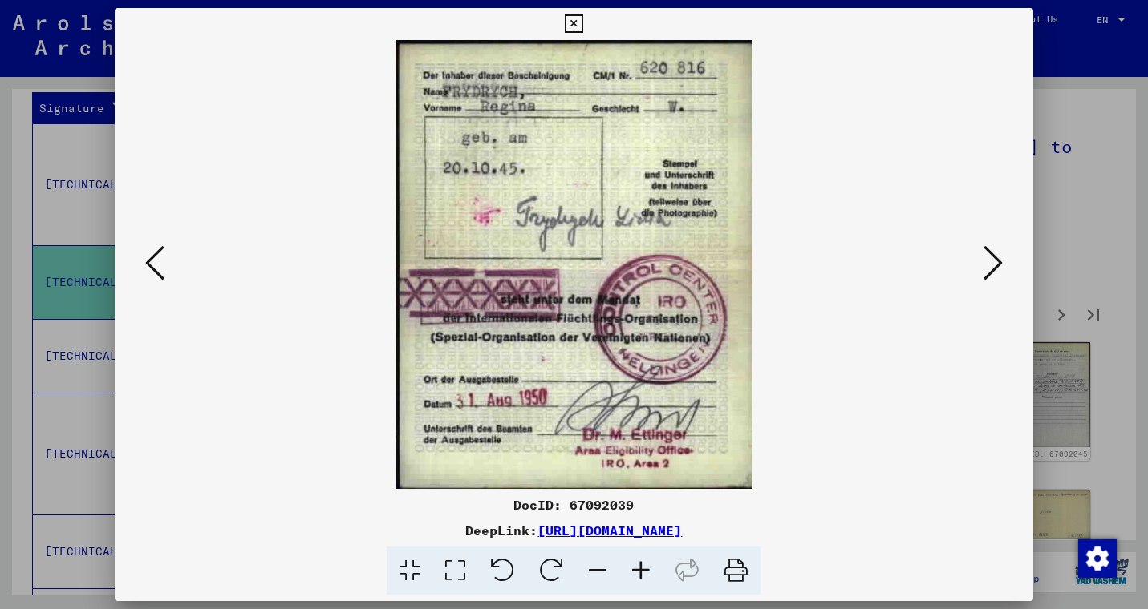
click at [990, 271] on icon at bounding box center [992, 263] width 19 height 38
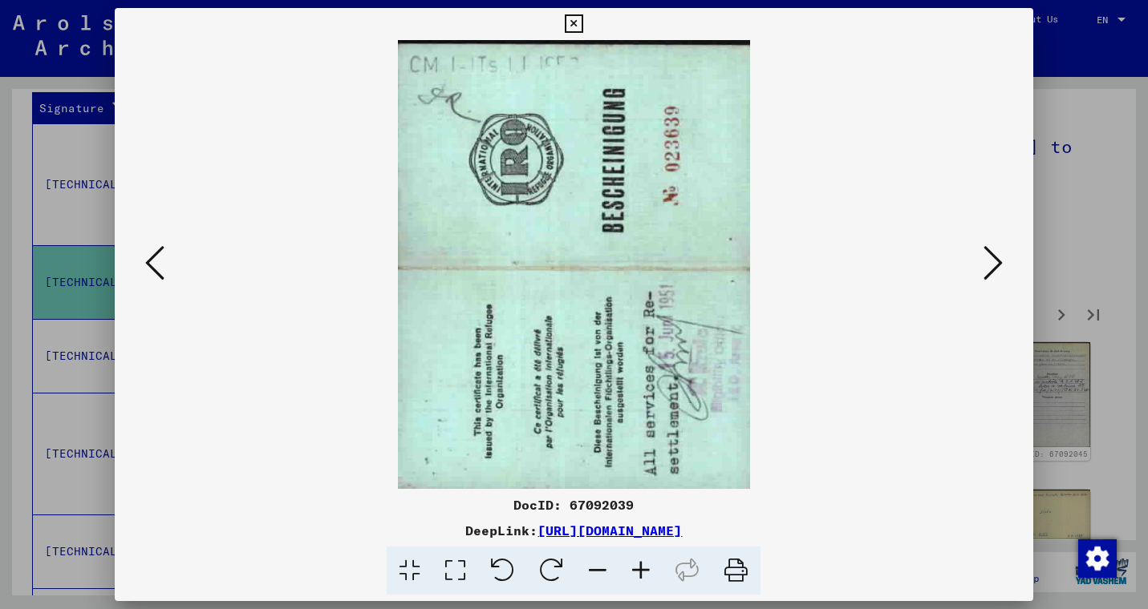
click at [990, 271] on icon at bounding box center [992, 263] width 19 height 38
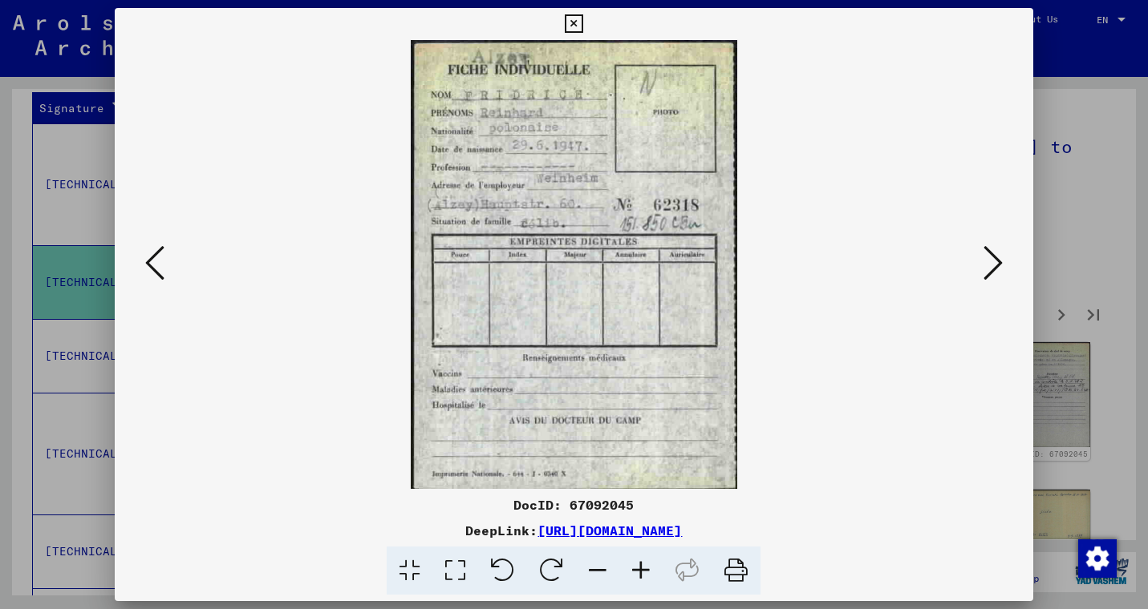
click at [990, 271] on icon at bounding box center [992, 263] width 19 height 38
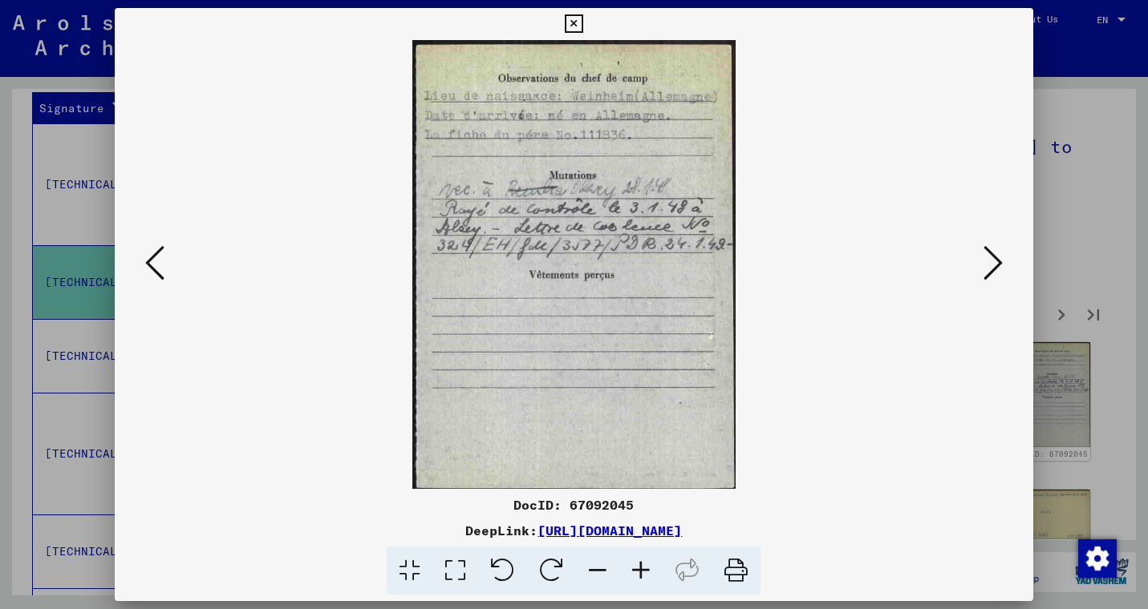
click at [990, 271] on icon at bounding box center [992, 263] width 19 height 38
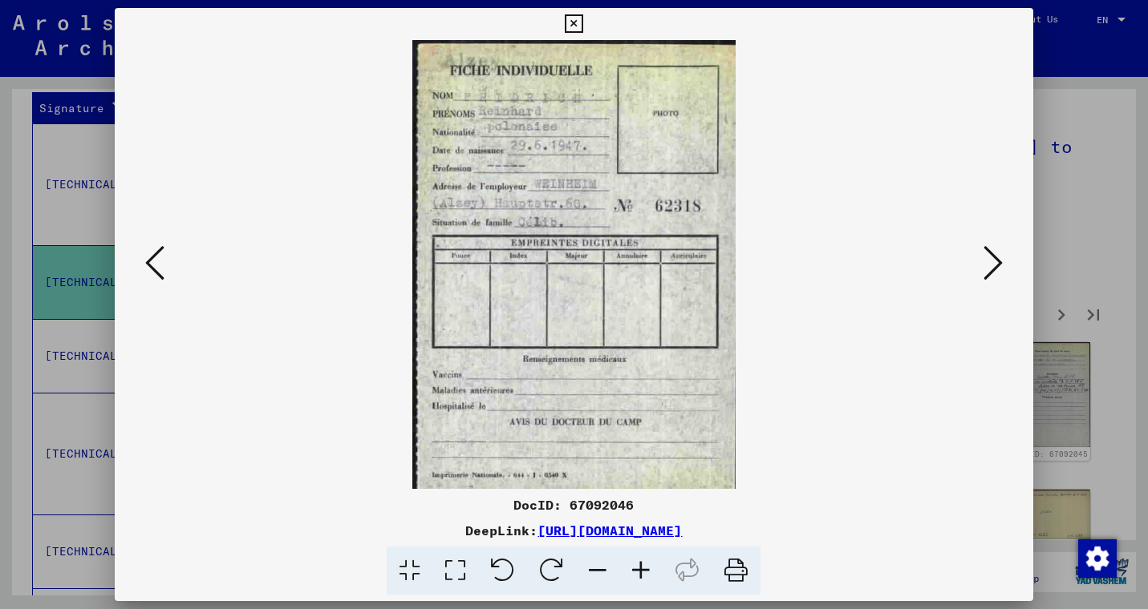
click at [990, 271] on icon at bounding box center [992, 263] width 19 height 38
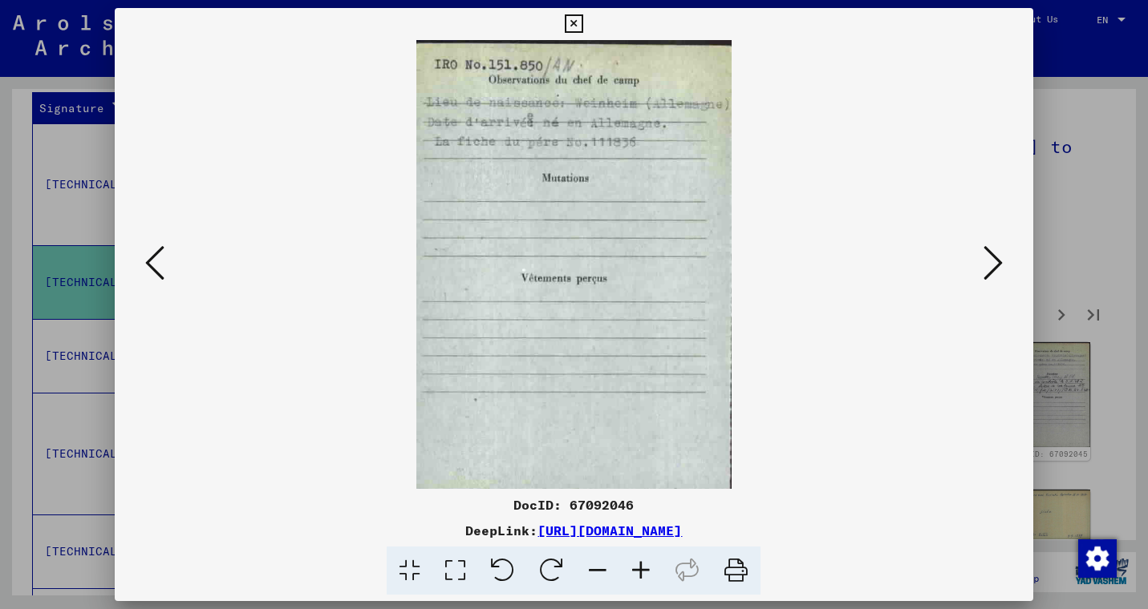
click at [990, 271] on icon at bounding box center [992, 263] width 19 height 38
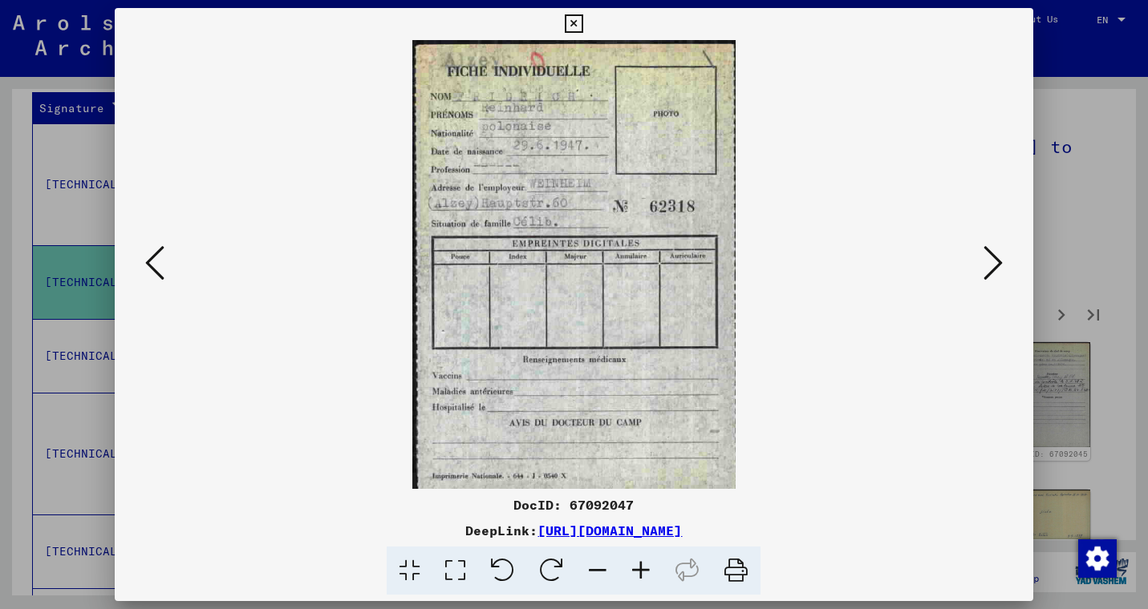
click at [990, 271] on icon at bounding box center [992, 263] width 19 height 38
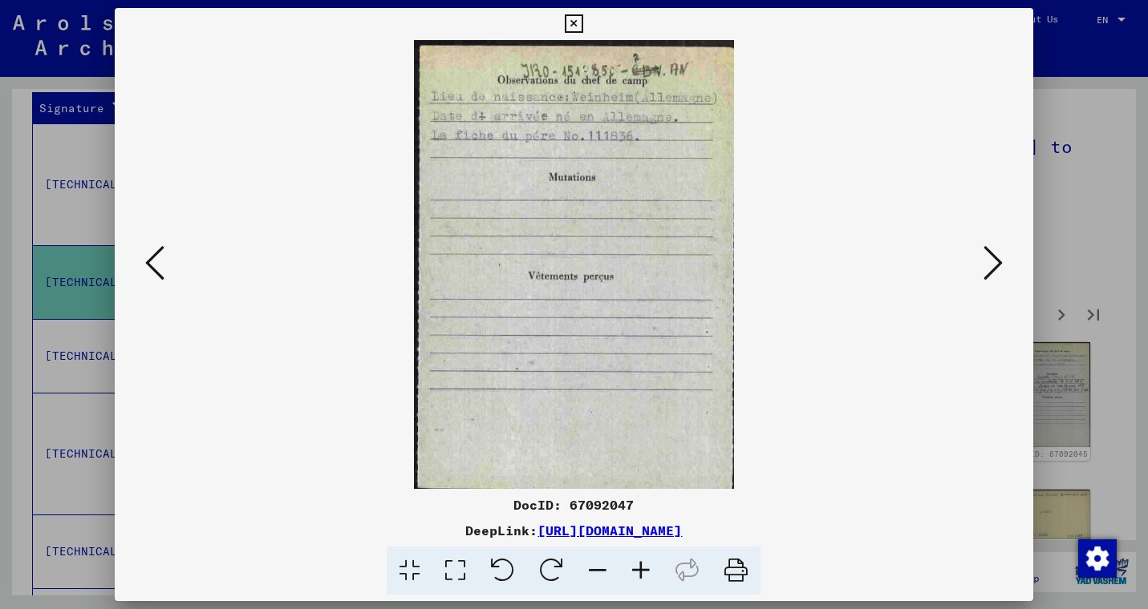
click at [990, 271] on icon at bounding box center [992, 263] width 19 height 38
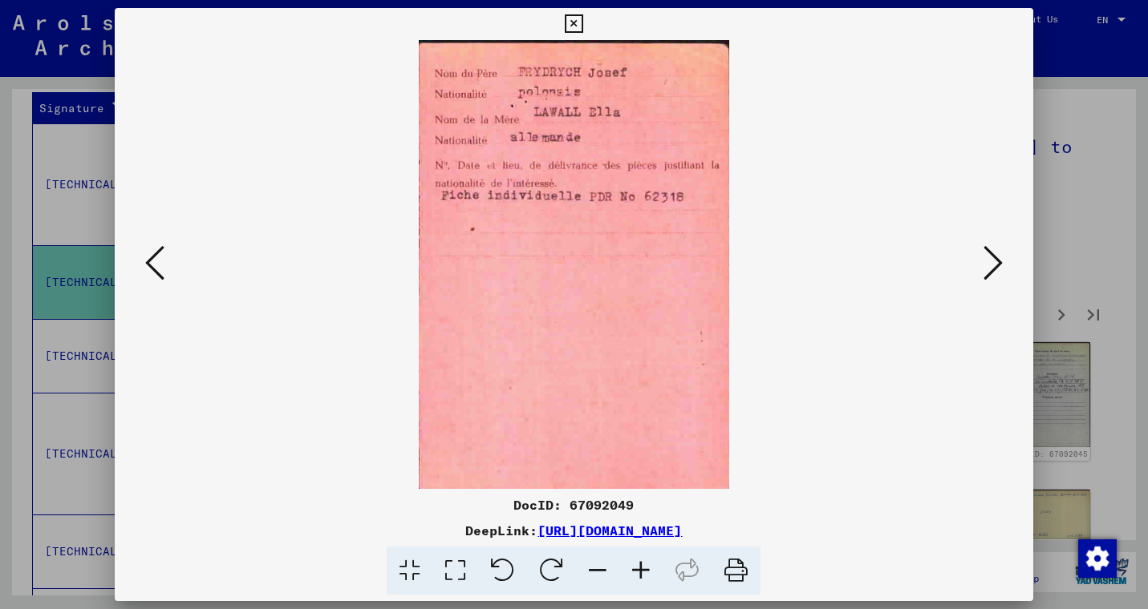
click at [990, 271] on icon at bounding box center [992, 263] width 19 height 38
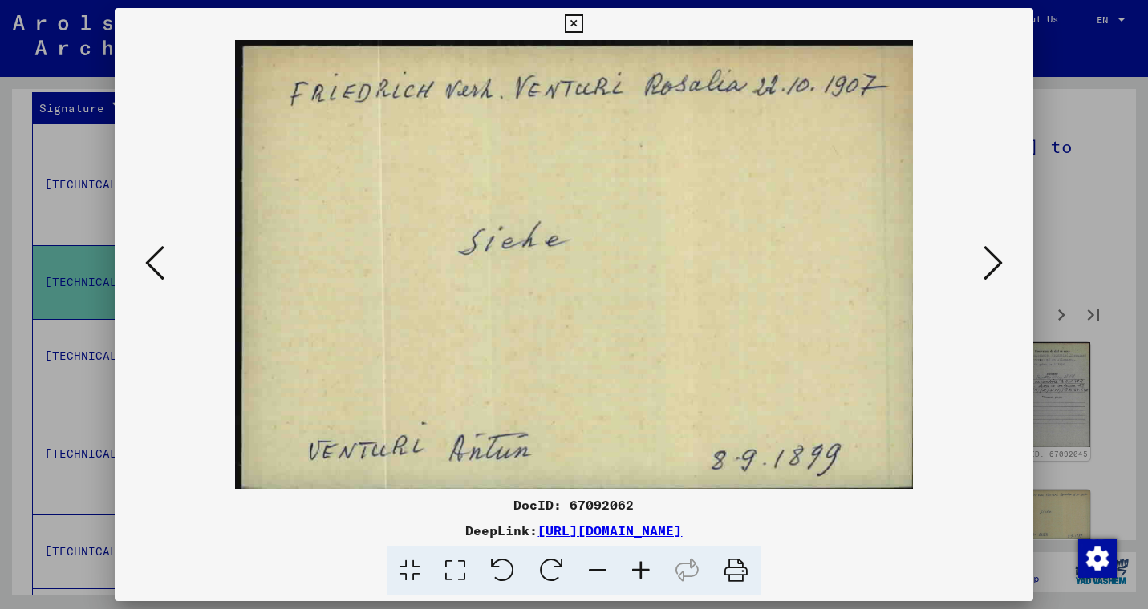
click at [990, 271] on icon at bounding box center [992, 263] width 19 height 38
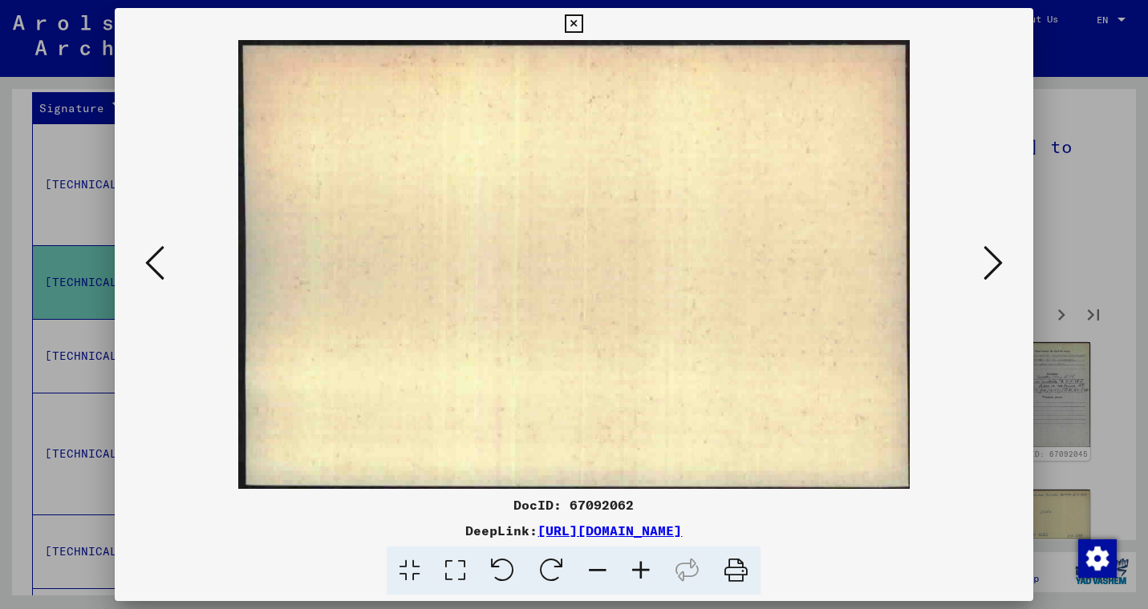
click at [990, 271] on icon at bounding box center [992, 263] width 19 height 38
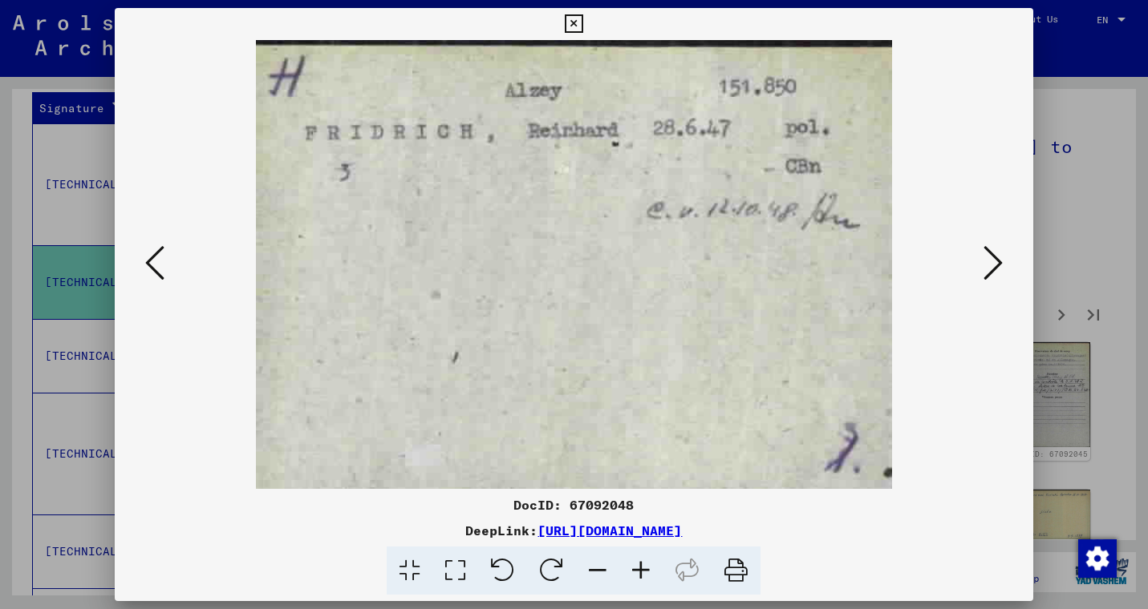
click at [990, 271] on icon at bounding box center [992, 263] width 19 height 38
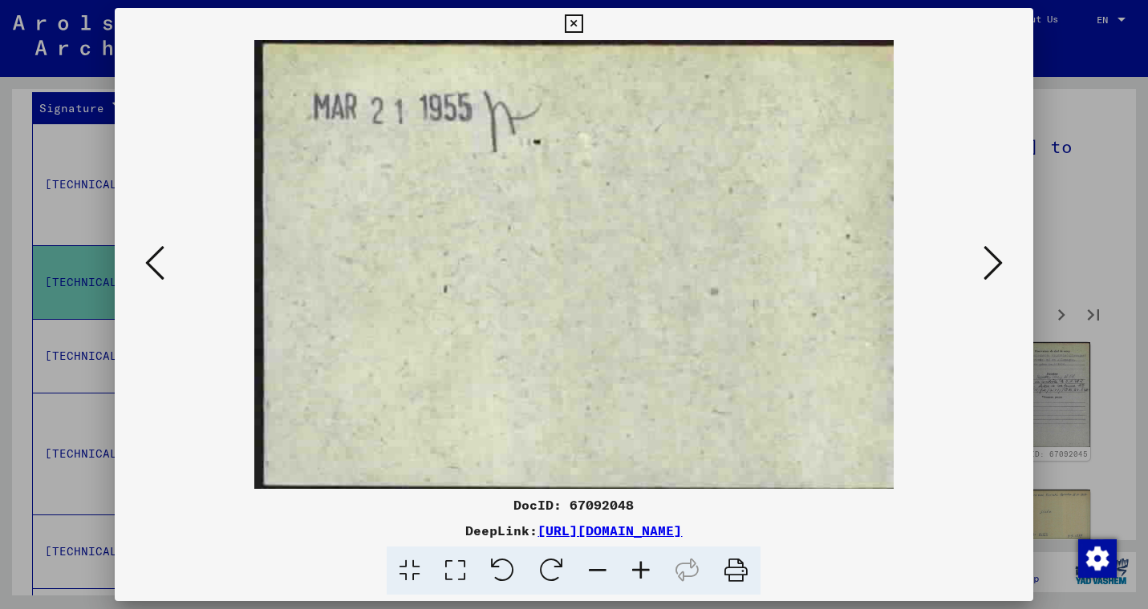
click at [990, 271] on icon at bounding box center [992, 263] width 19 height 38
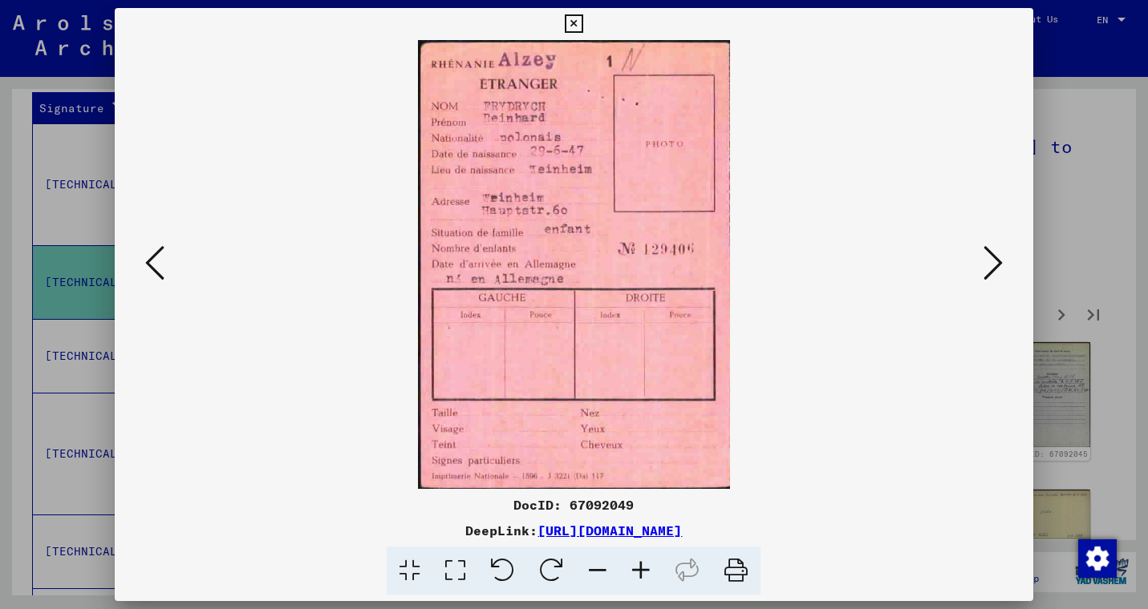
click at [986, 265] on icon at bounding box center [992, 263] width 19 height 38
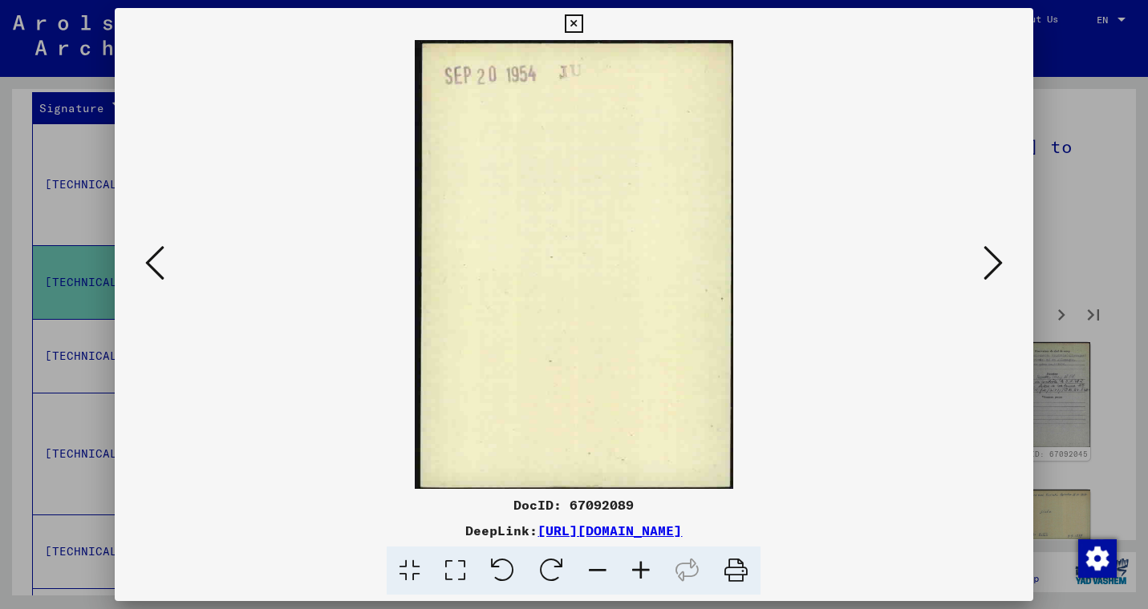
click at [986, 265] on icon at bounding box center [992, 263] width 19 height 38
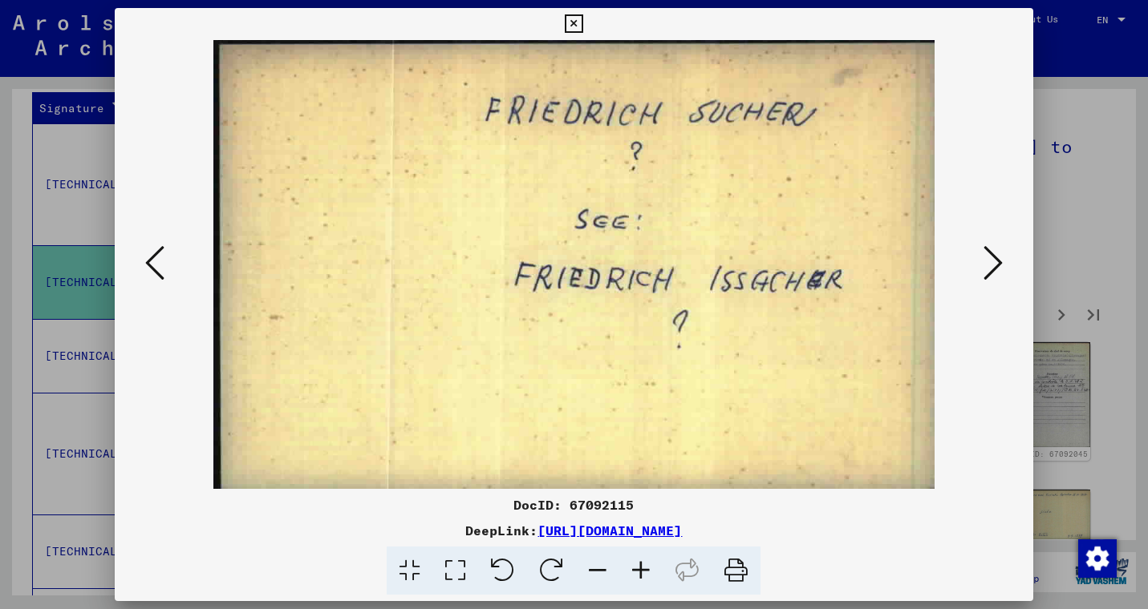
click at [986, 265] on icon at bounding box center [992, 263] width 19 height 38
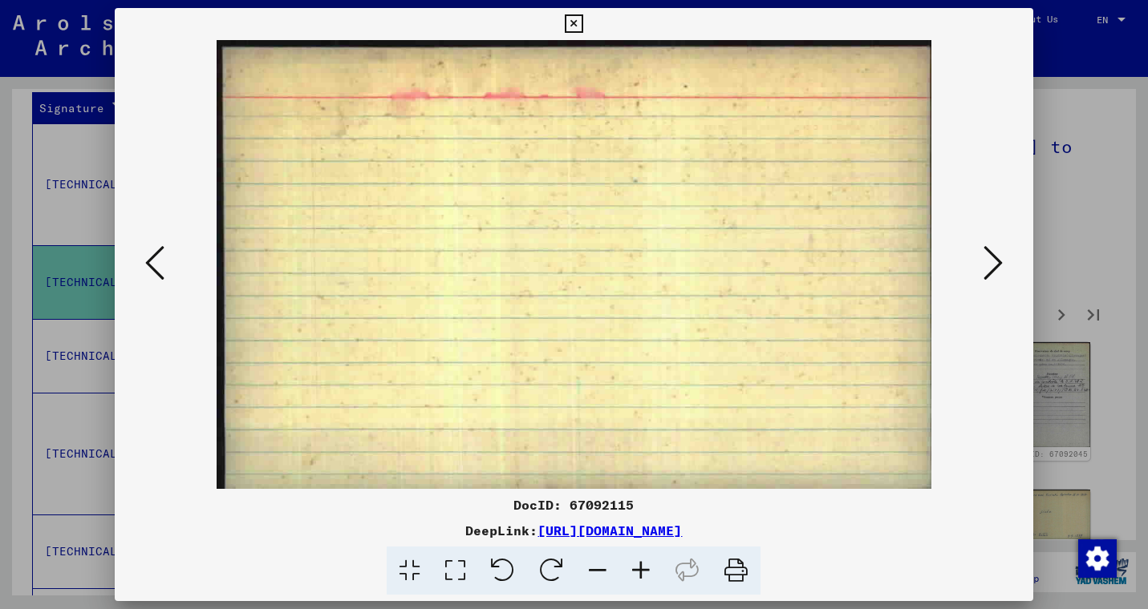
click at [986, 265] on icon at bounding box center [992, 263] width 19 height 38
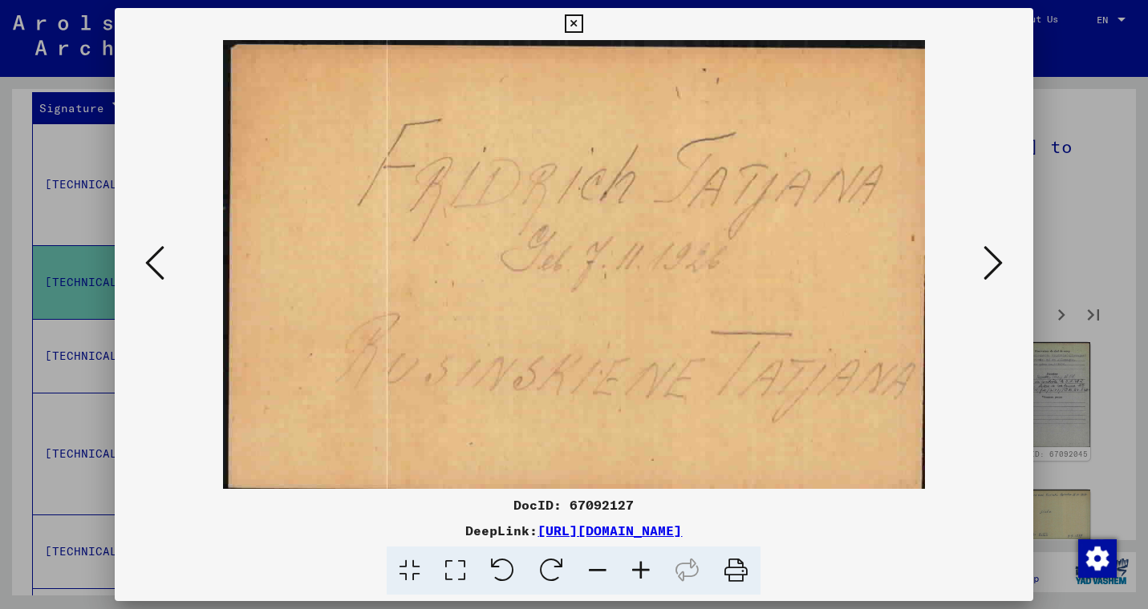
click at [986, 265] on icon at bounding box center [992, 263] width 19 height 38
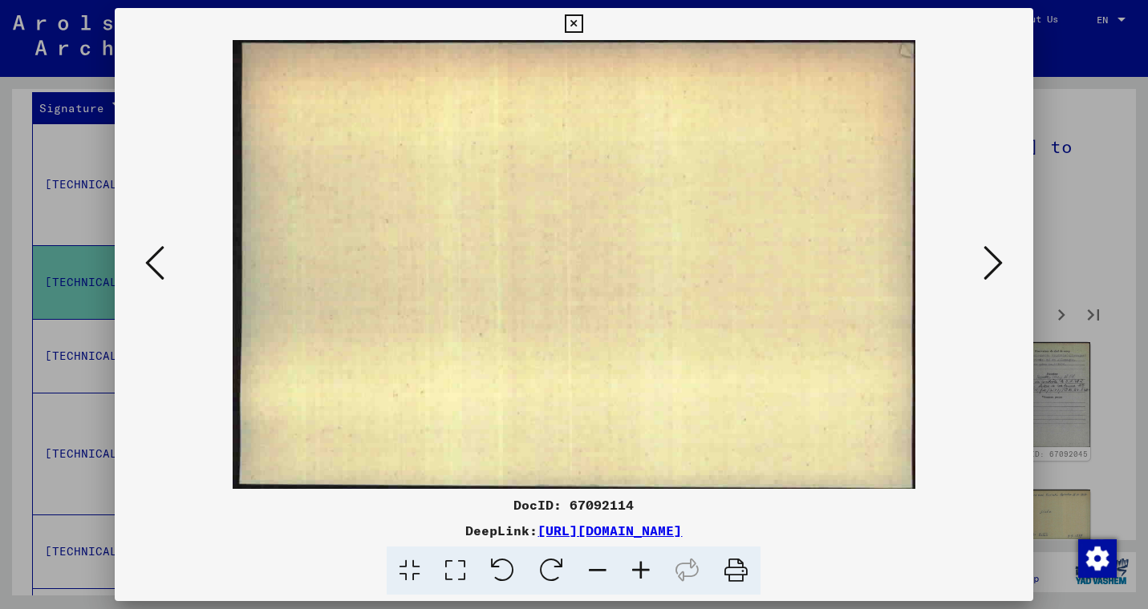
click at [986, 265] on icon at bounding box center [992, 263] width 19 height 38
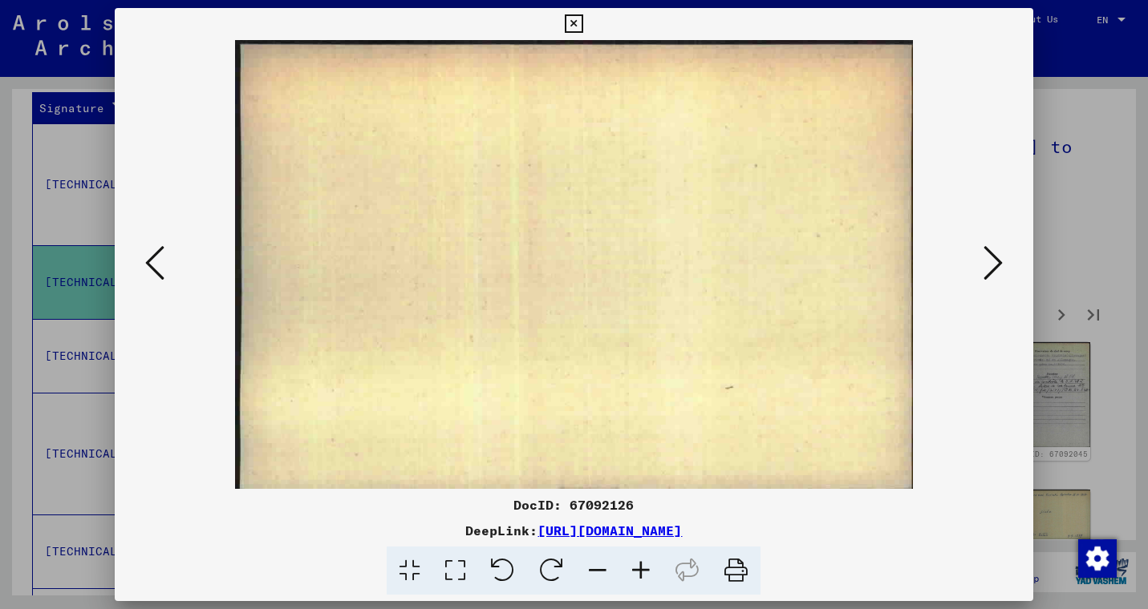
click at [986, 265] on icon at bounding box center [992, 263] width 19 height 38
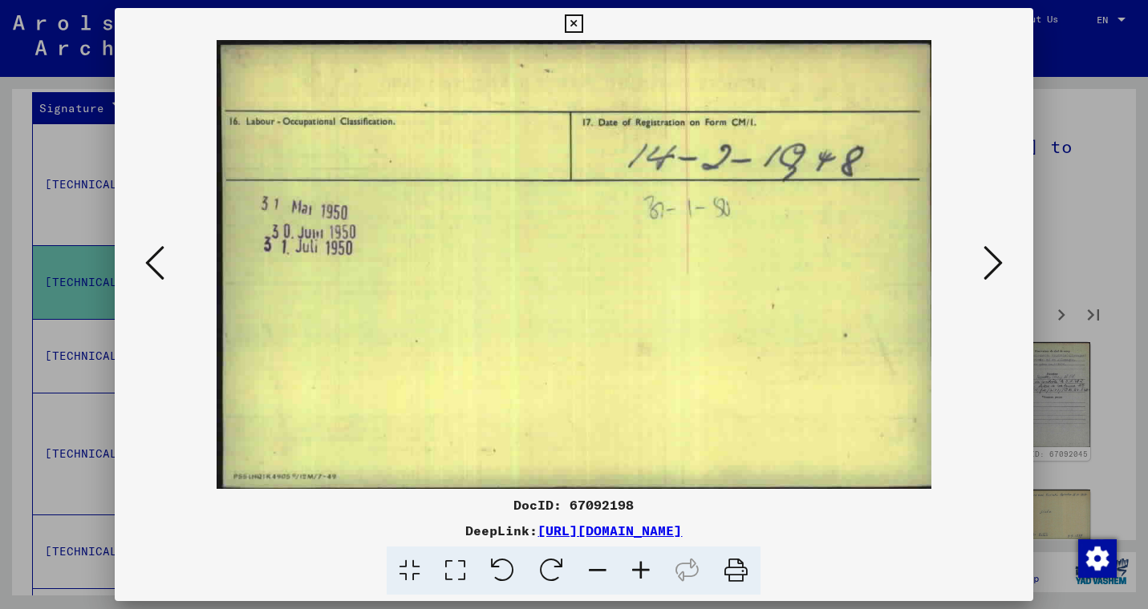
click at [149, 267] on icon at bounding box center [154, 263] width 19 height 38
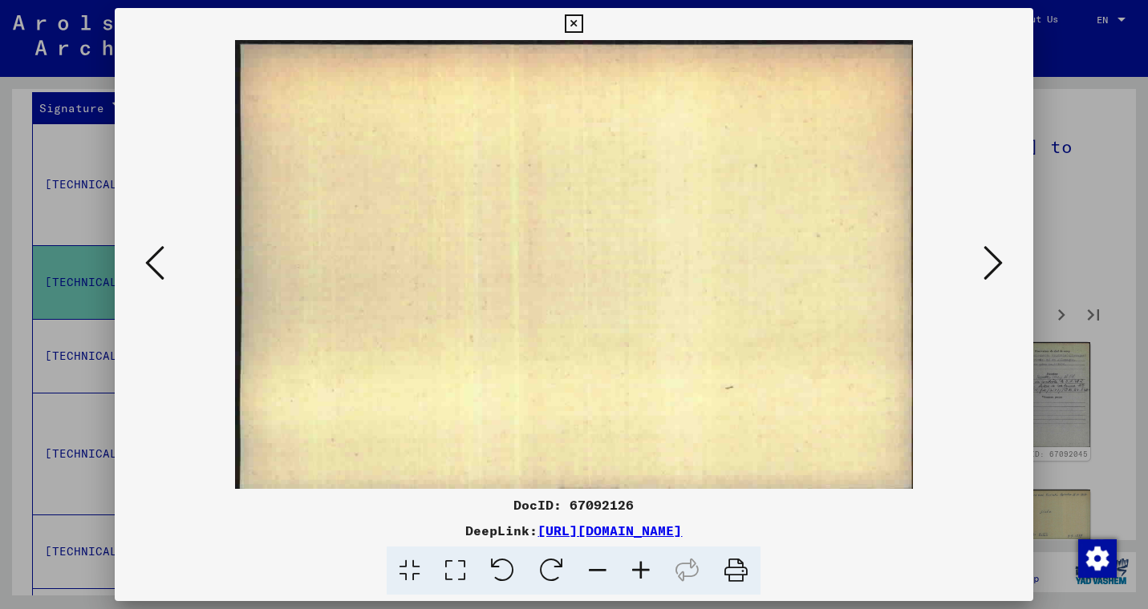
click at [149, 267] on icon at bounding box center [154, 263] width 19 height 38
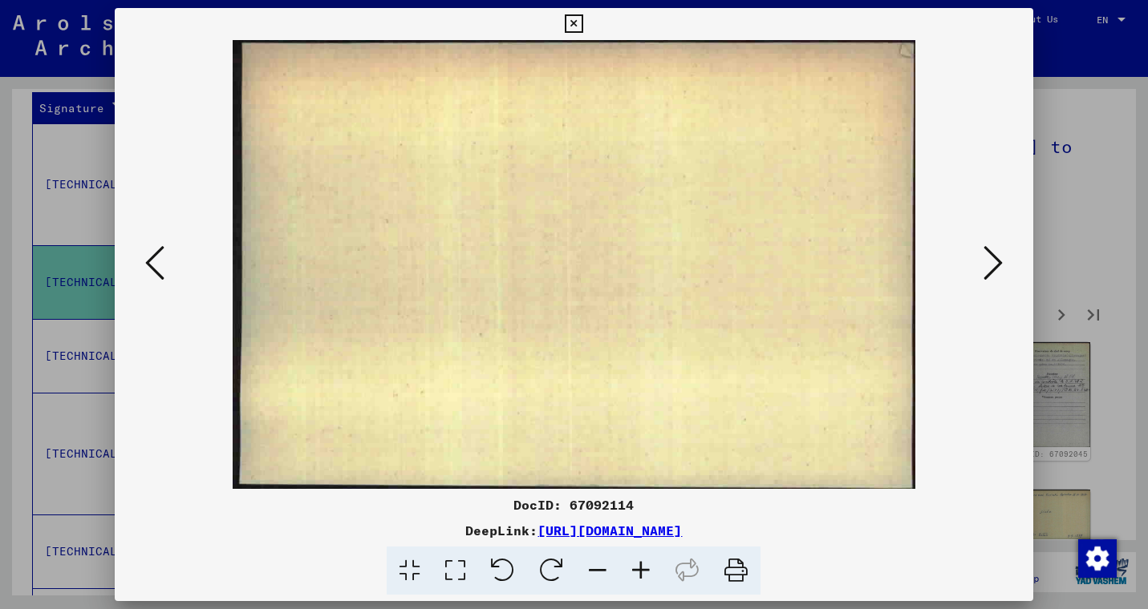
click at [149, 267] on icon at bounding box center [154, 263] width 19 height 38
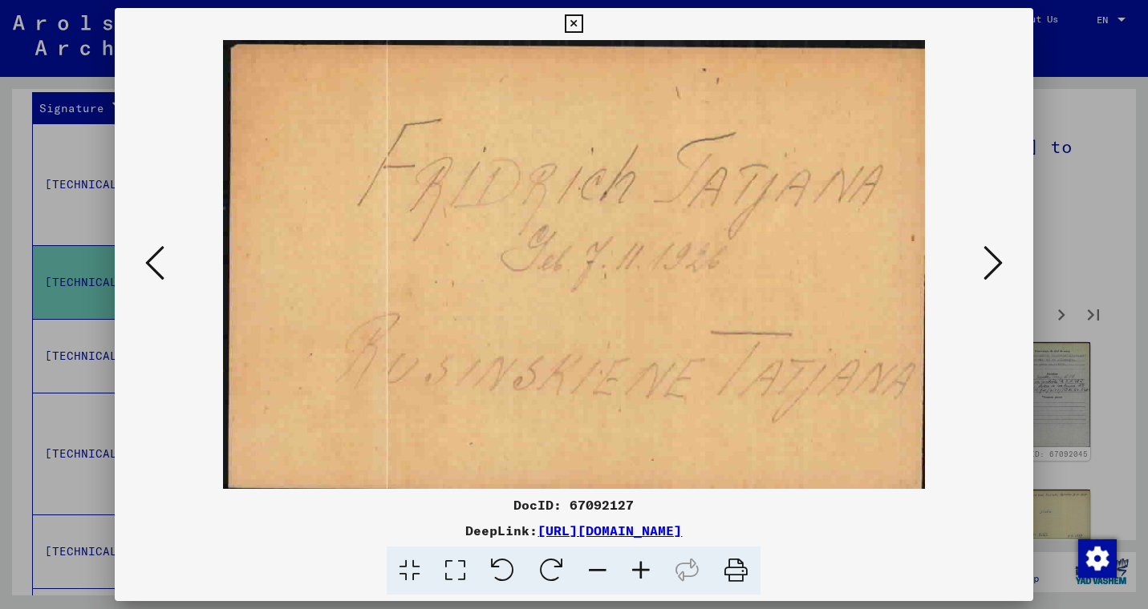
click at [151, 246] on icon at bounding box center [154, 263] width 19 height 38
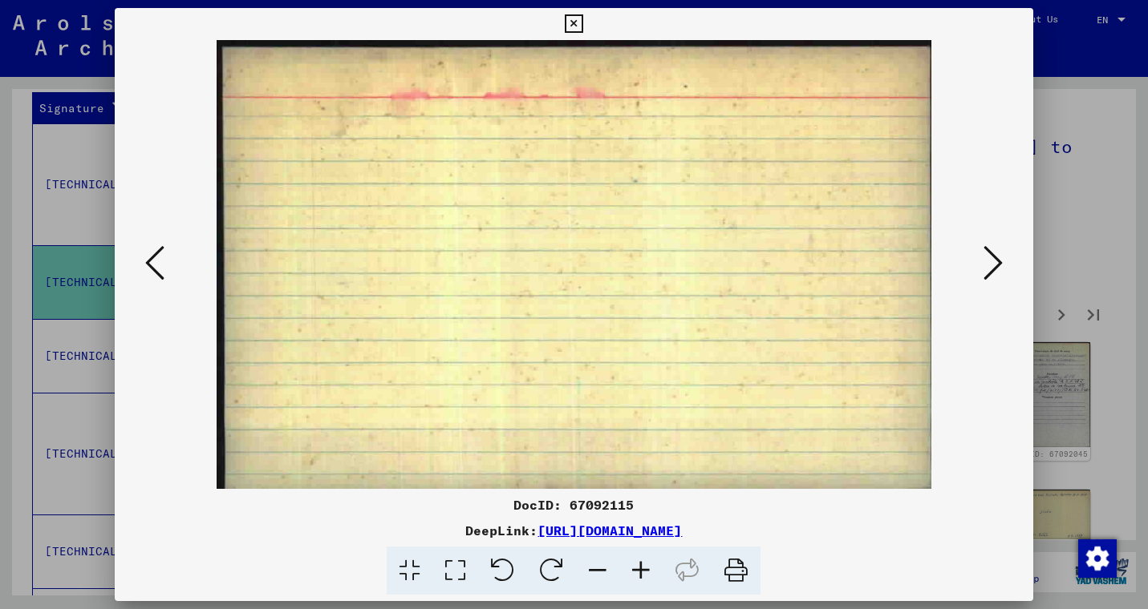
click at [151, 246] on icon at bounding box center [154, 263] width 19 height 38
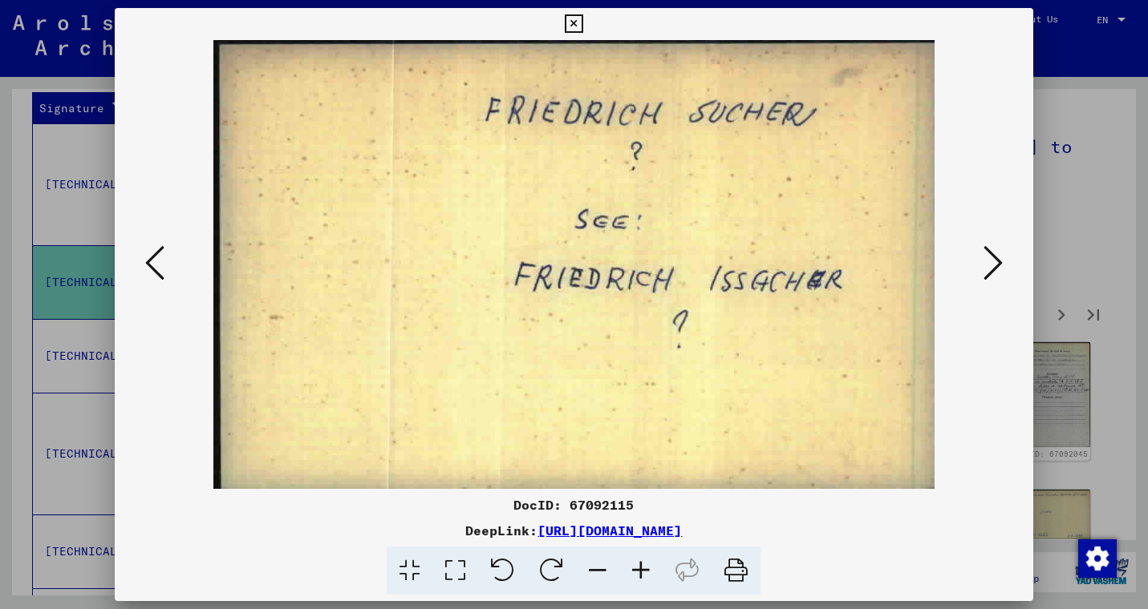
click at [151, 246] on icon at bounding box center [154, 263] width 19 height 38
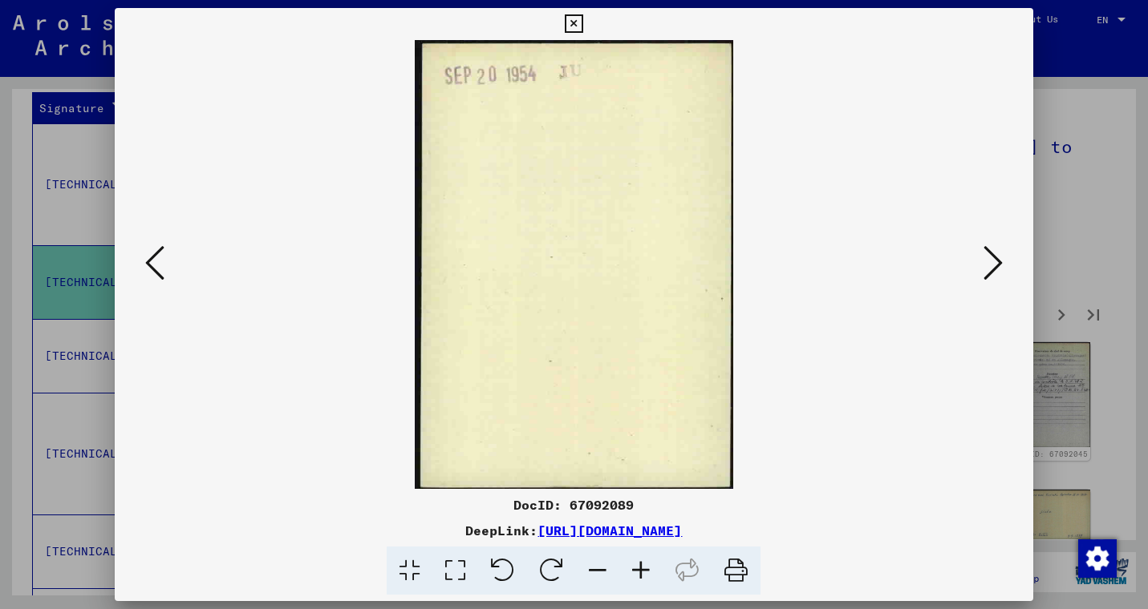
click at [151, 246] on icon at bounding box center [154, 263] width 19 height 38
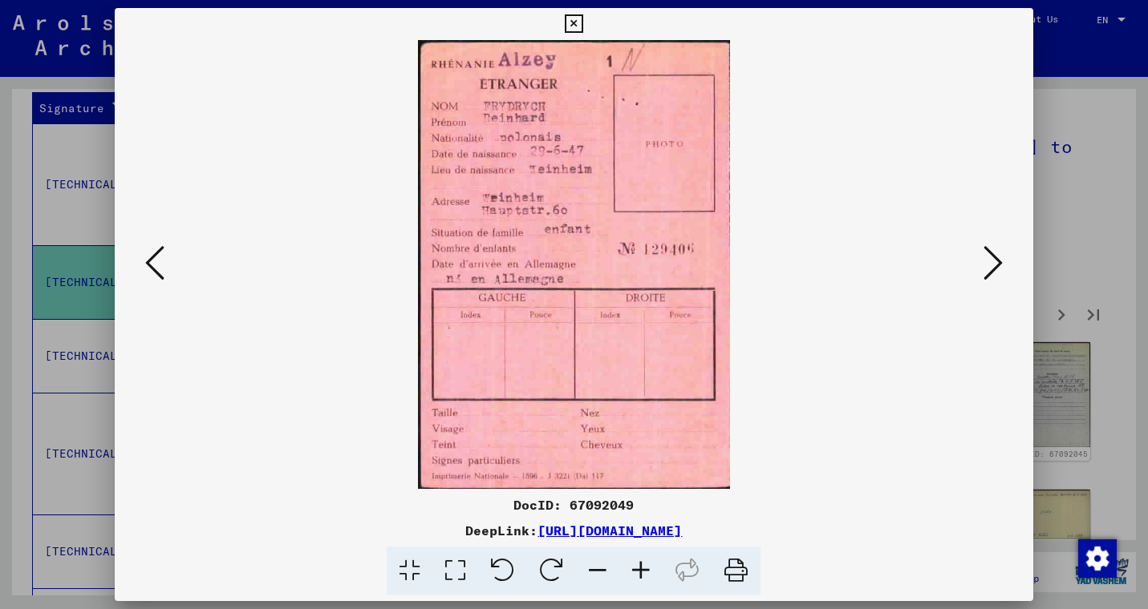
click at [151, 246] on icon at bounding box center [154, 263] width 19 height 38
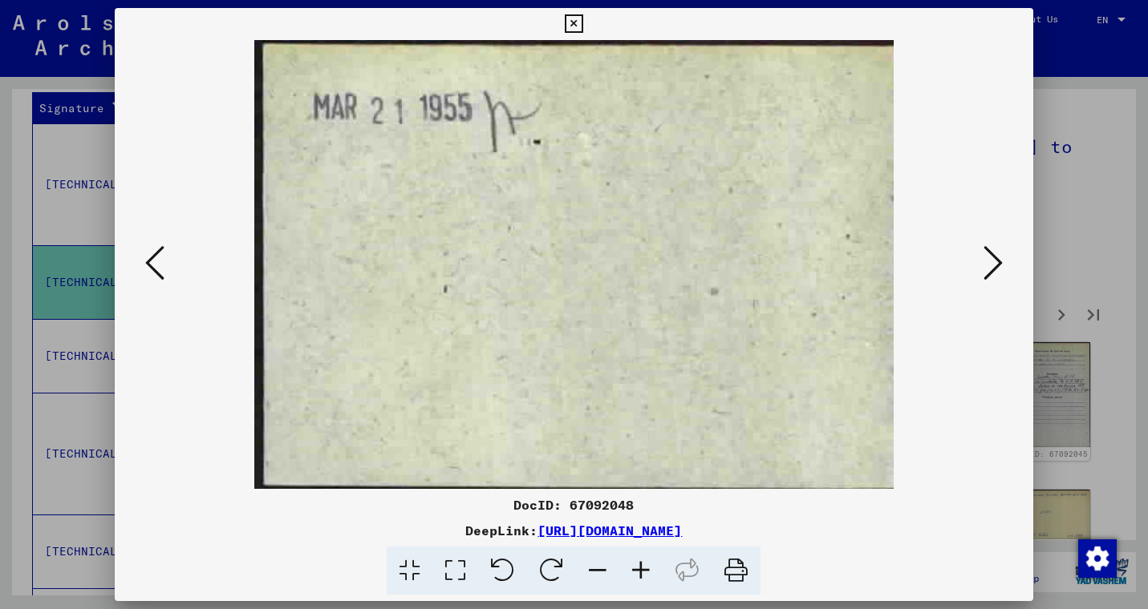
click at [151, 246] on icon at bounding box center [154, 263] width 19 height 38
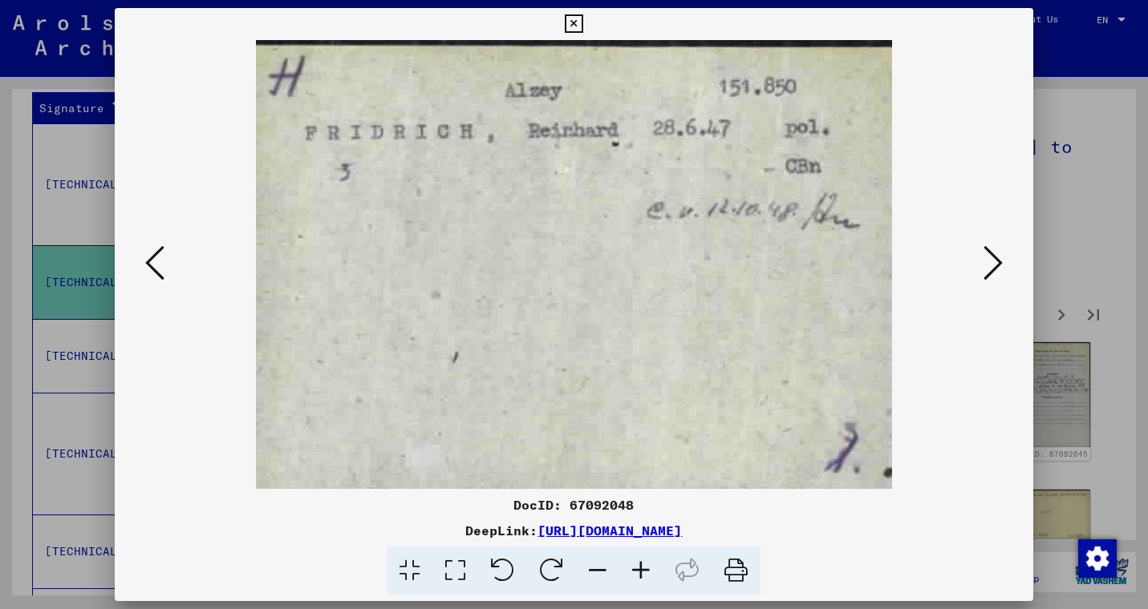
click at [151, 246] on icon at bounding box center [154, 263] width 19 height 38
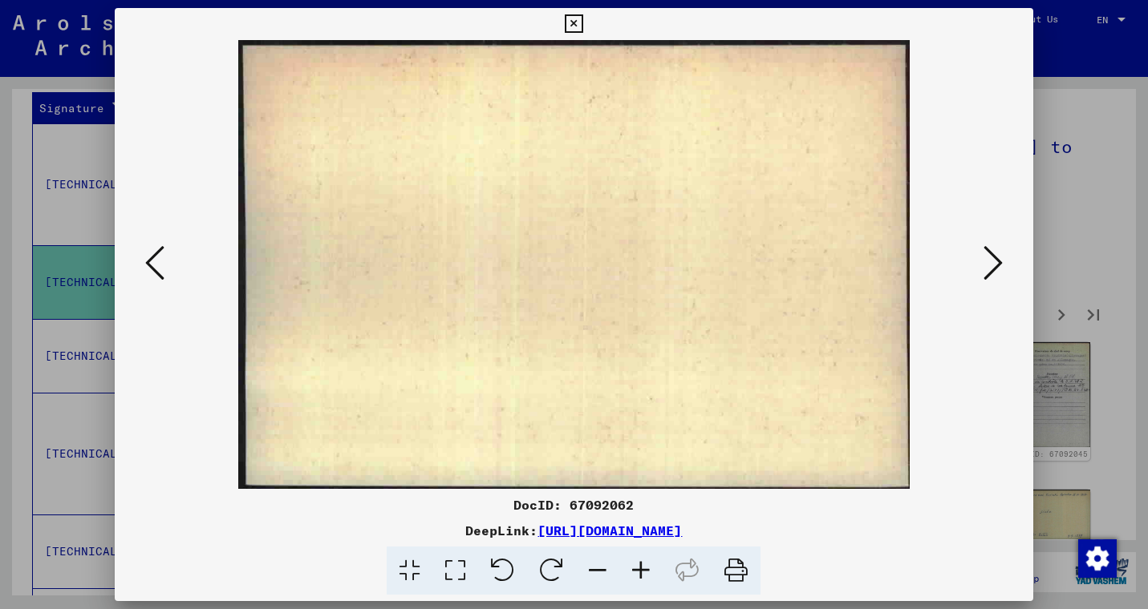
click at [151, 246] on icon at bounding box center [154, 263] width 19 height 38
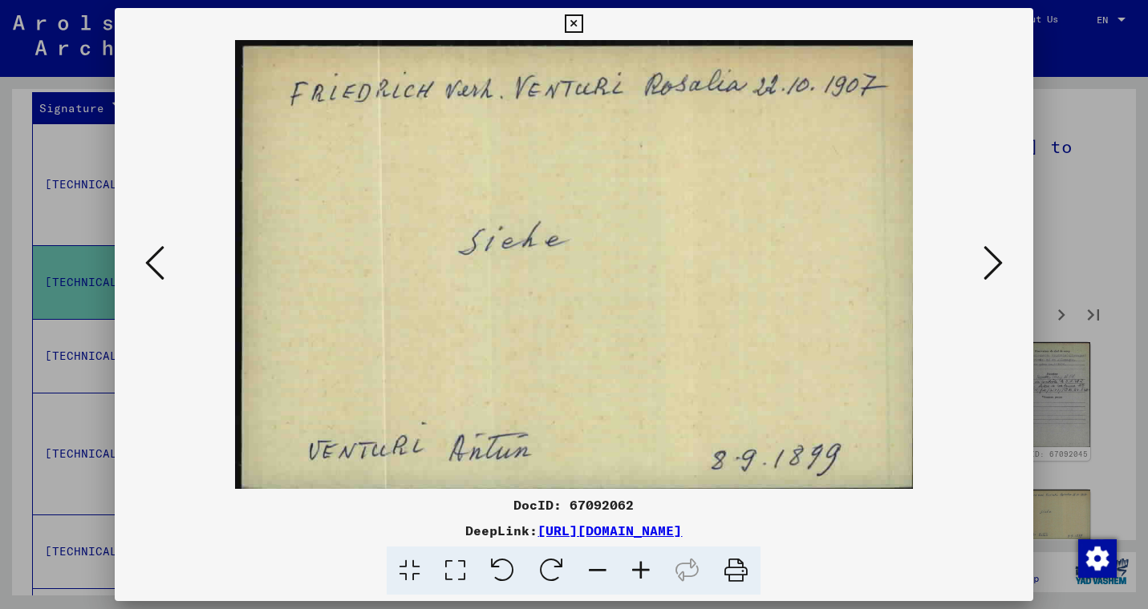
click at [151, 246] on icon at bounding box center [154, 263] width 19 height 38
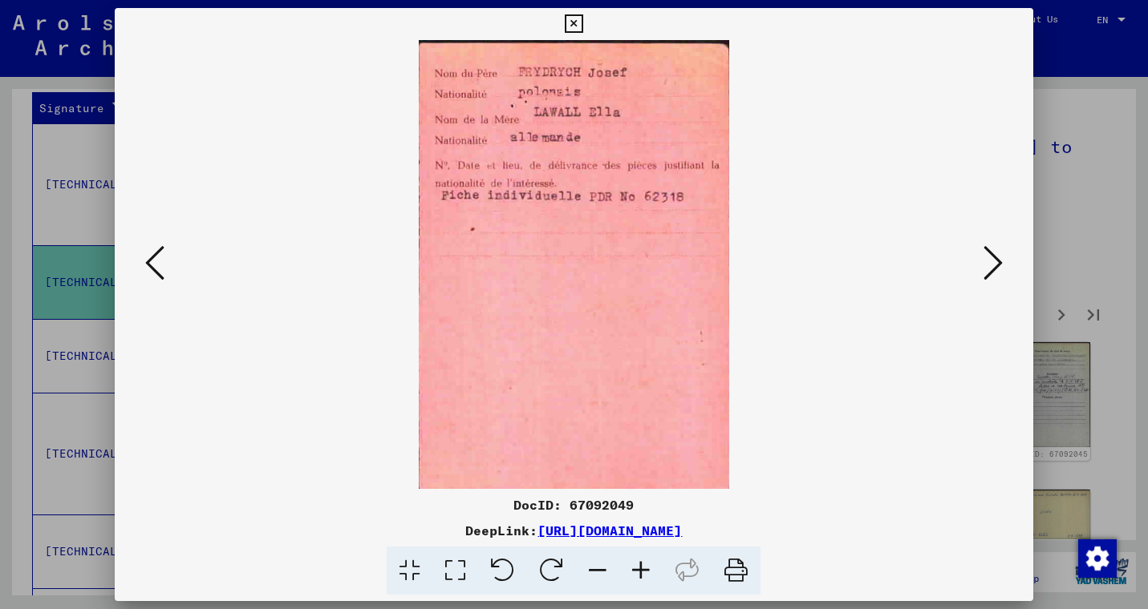
click at [1018, 246] on div at bounding box center [574, 264] width 918 height 449
click at [1004, 274] on button at bounding box center [992, 264] width 29 height 46
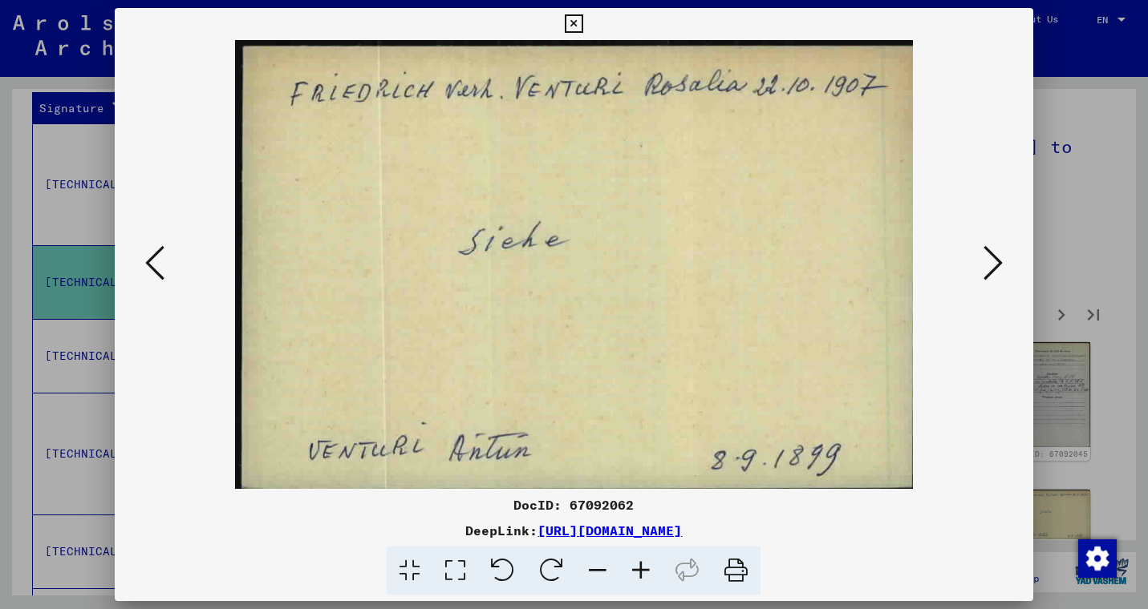
click at [1004, 274] on button at bounding box center [992, 264] width 29 height 46
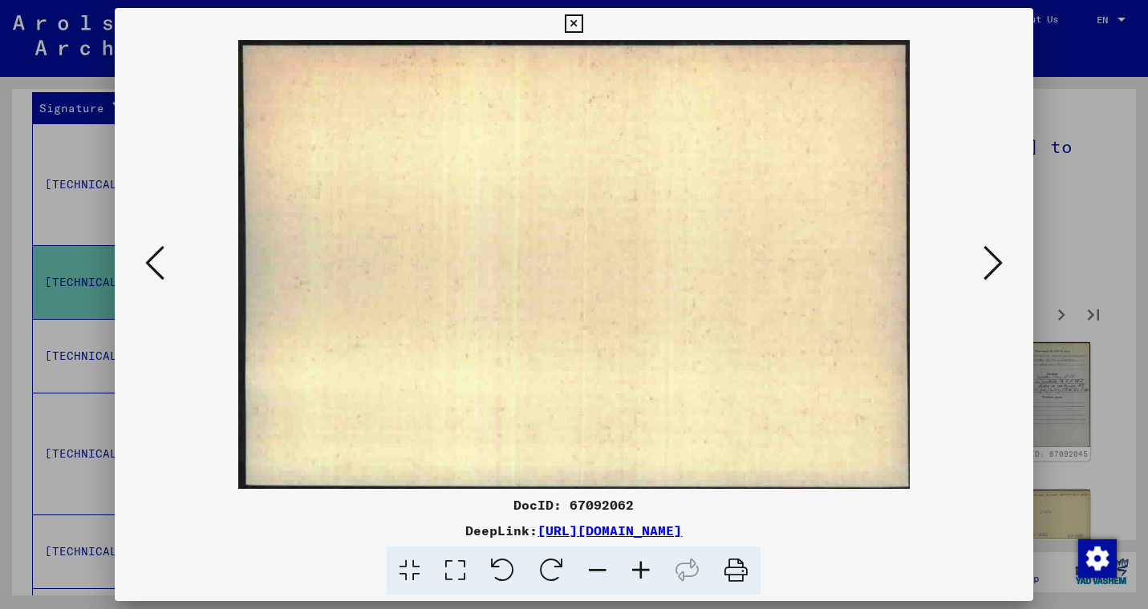
click at [1004, 274] on button at bounding box center [992, 264] width 29 height 46
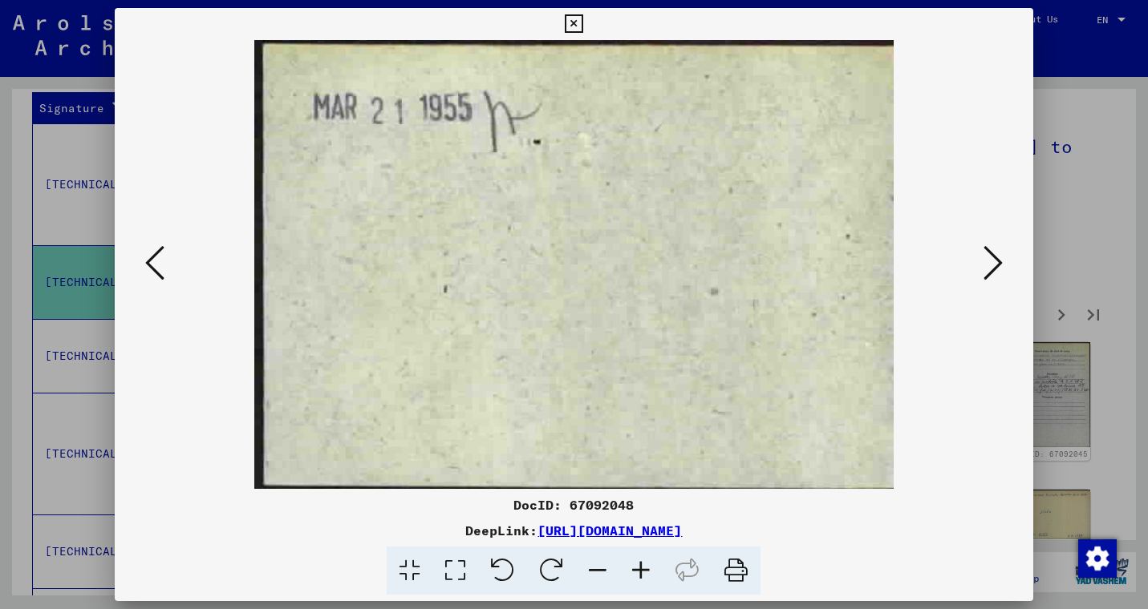
click at [1004, 274] on button at bounding box center [992, 264] width 29 height 46
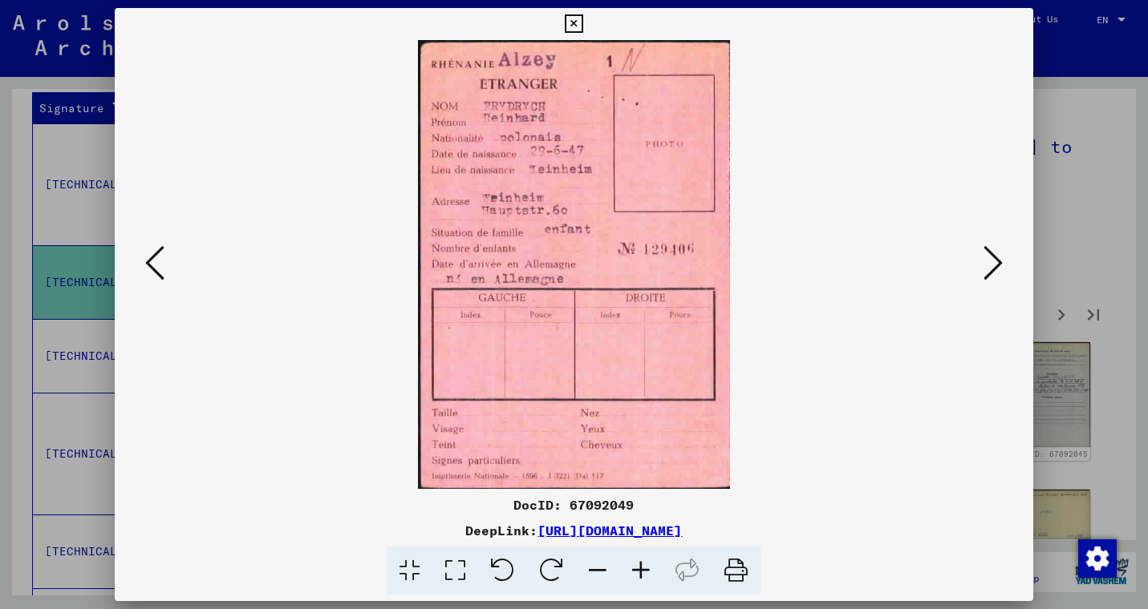
click at [1004, 274] on button at bounding box center [992, 264] width 29 height 46
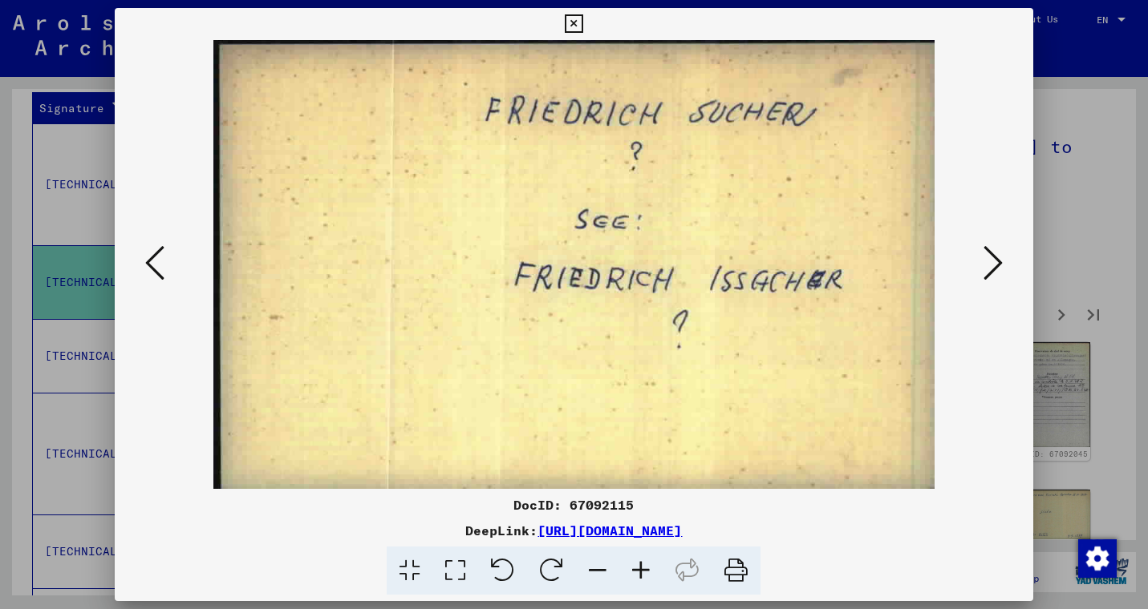
click at [1004, 274] on button at bounding box center [992, 264] width 29 height 46
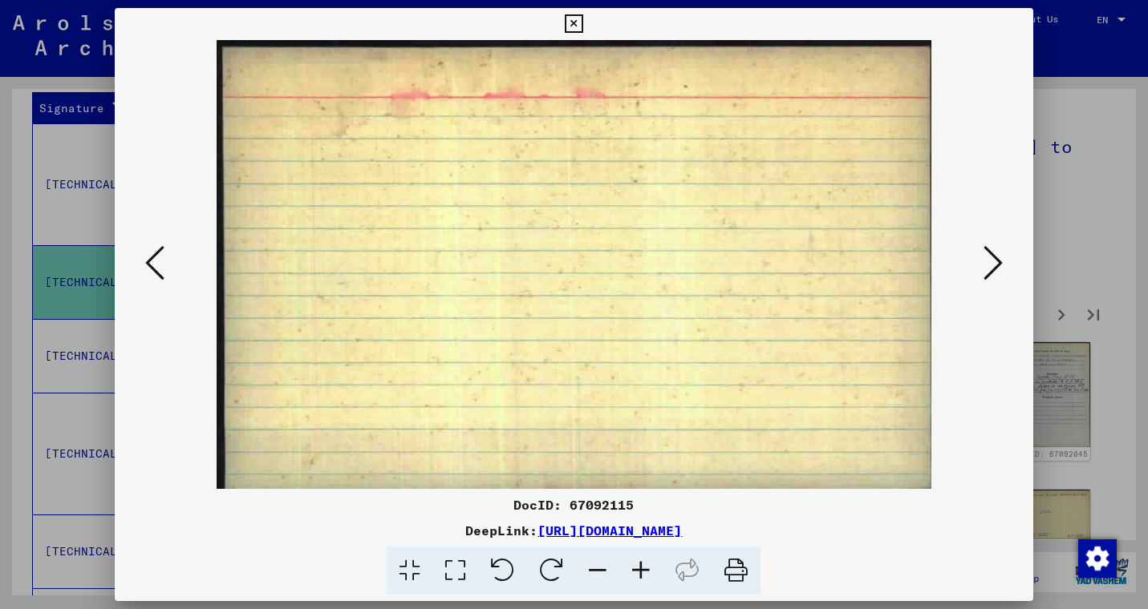
click at [1004, 274] on button at bounding box center [992, 264] width 29 height 46
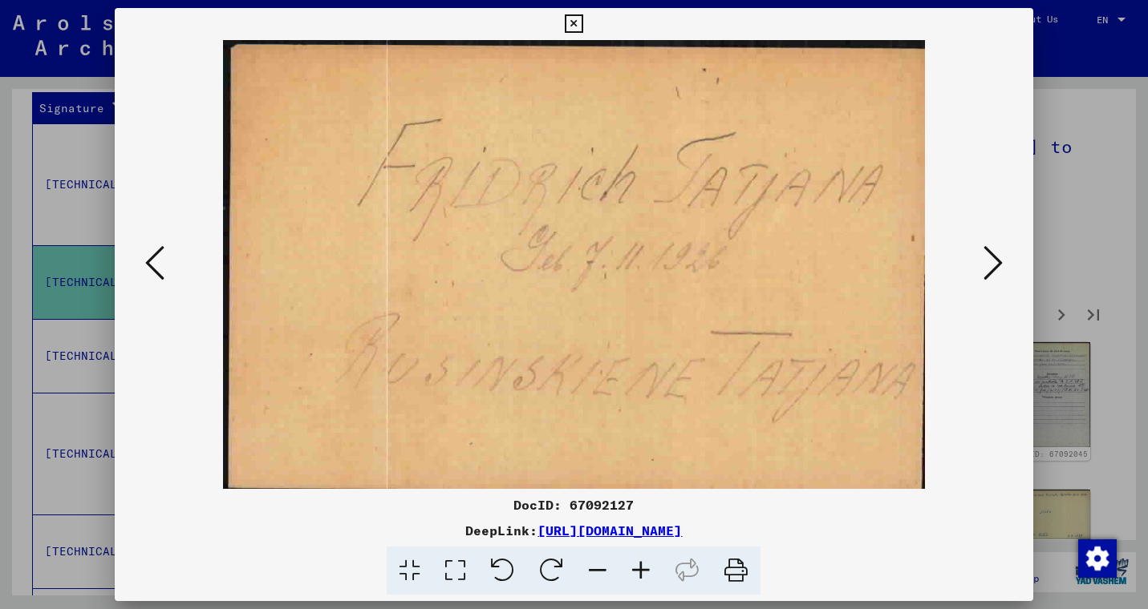
click at [1004, 274] on button at bounding box center [992, 264] width 29 height 46
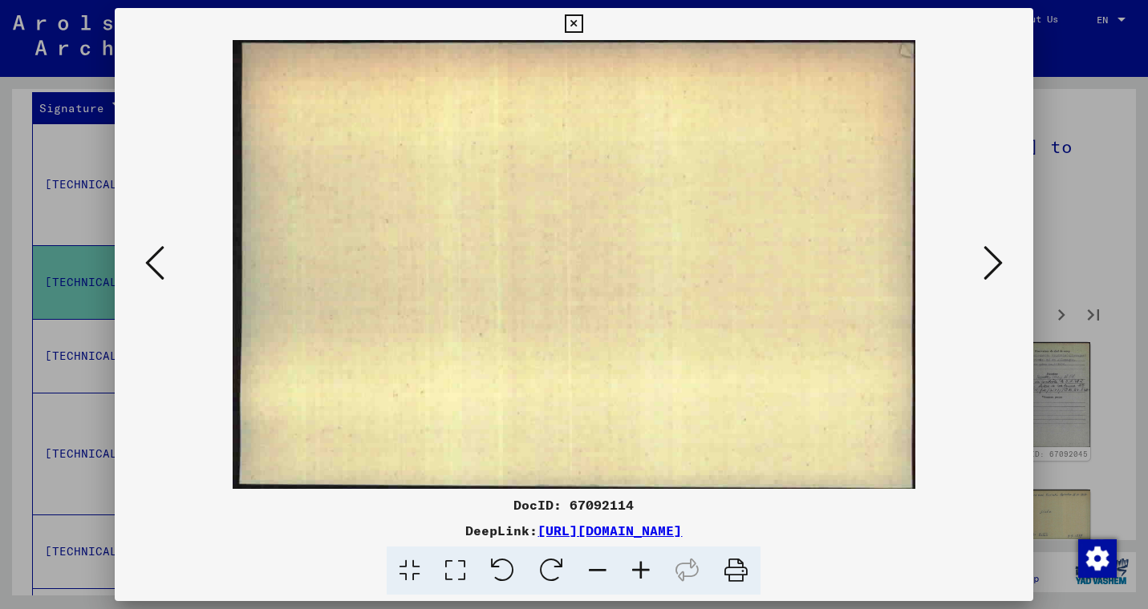
click at [1004, 274] on button at bounding box center [992, 264] width 29 height 46
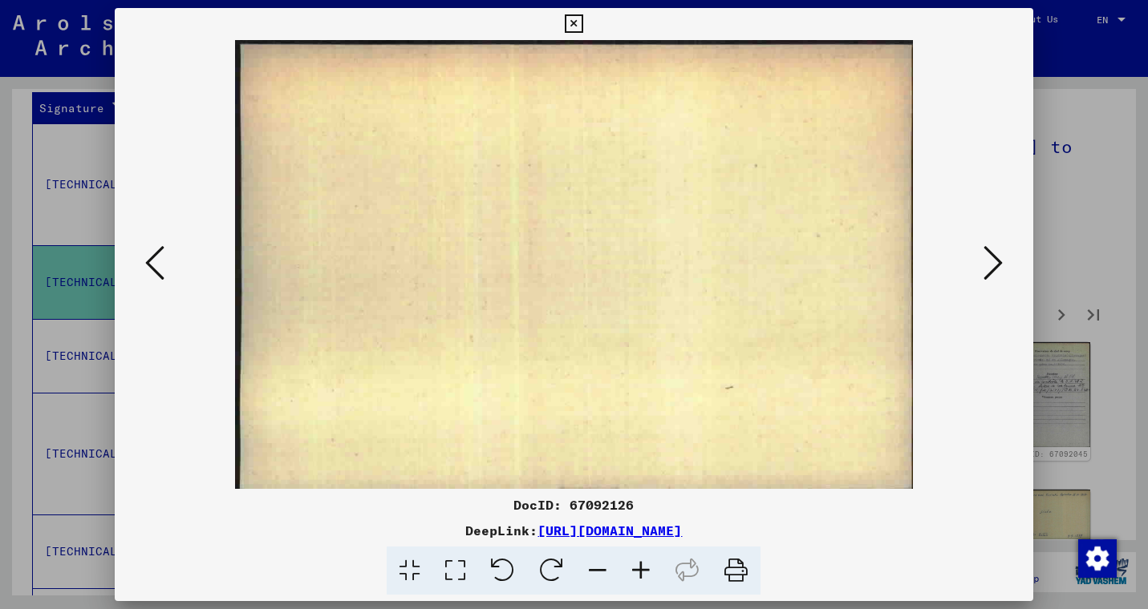
click at [1004, 274] on button at bounding box center [992, 264] width 29 height 46
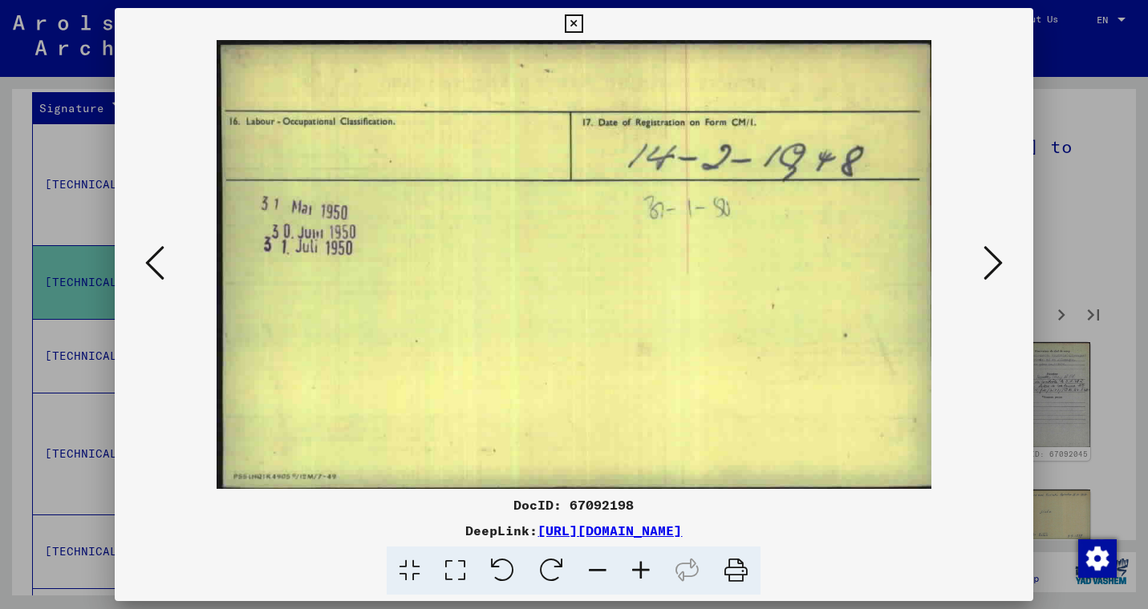
click at [1004, 274] on button at bounding box center [992, 264] width 29 height 46
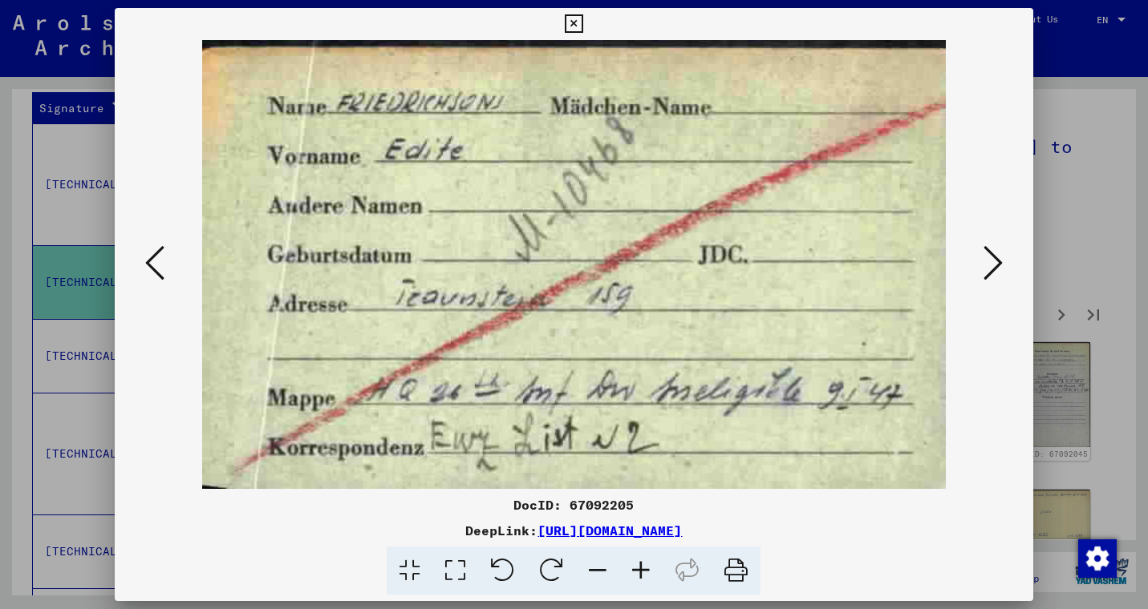
click at [156, 263] on icon at bounding box center [154, 263] width 19 height 38
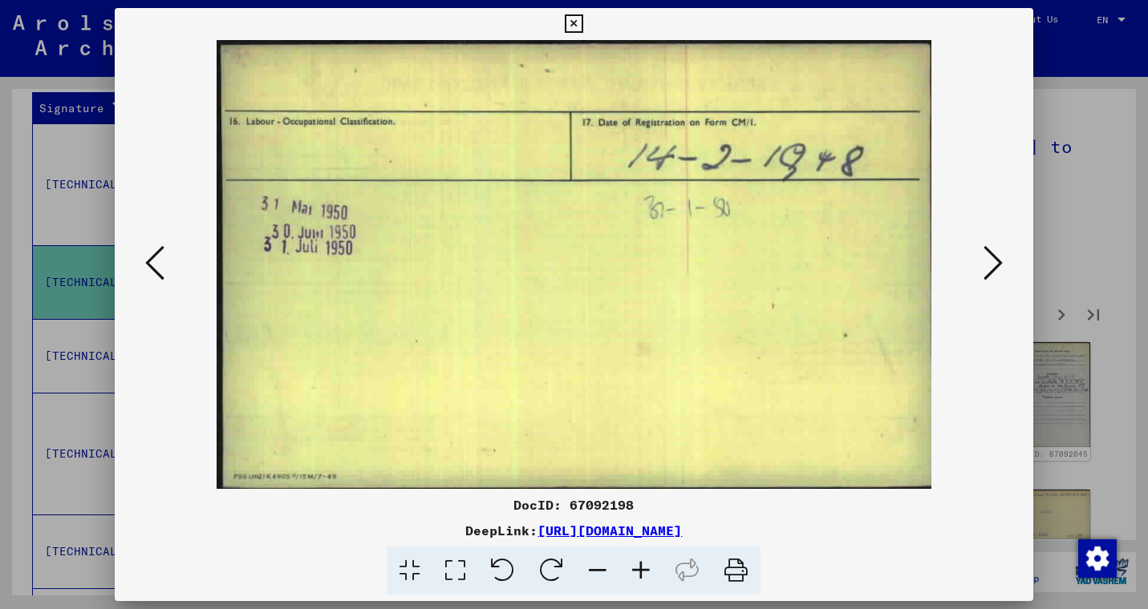
click at [1002, 269] on button at bounding box center [992, 264] width 29 height 46
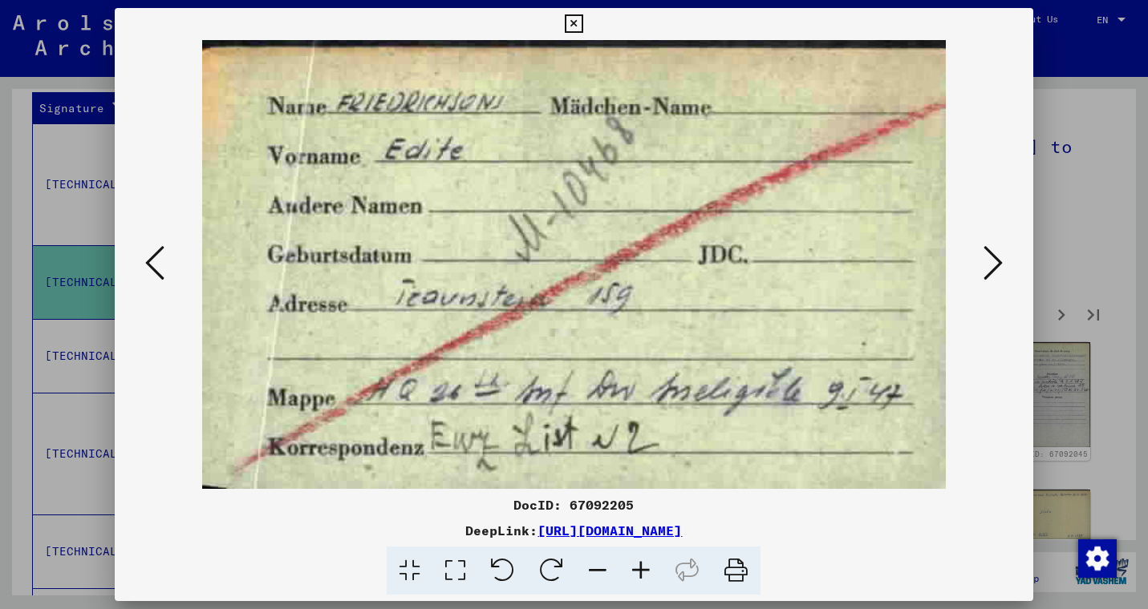
click at [1002, 269] on button at bounding box center [992, 264] width 29 height 46
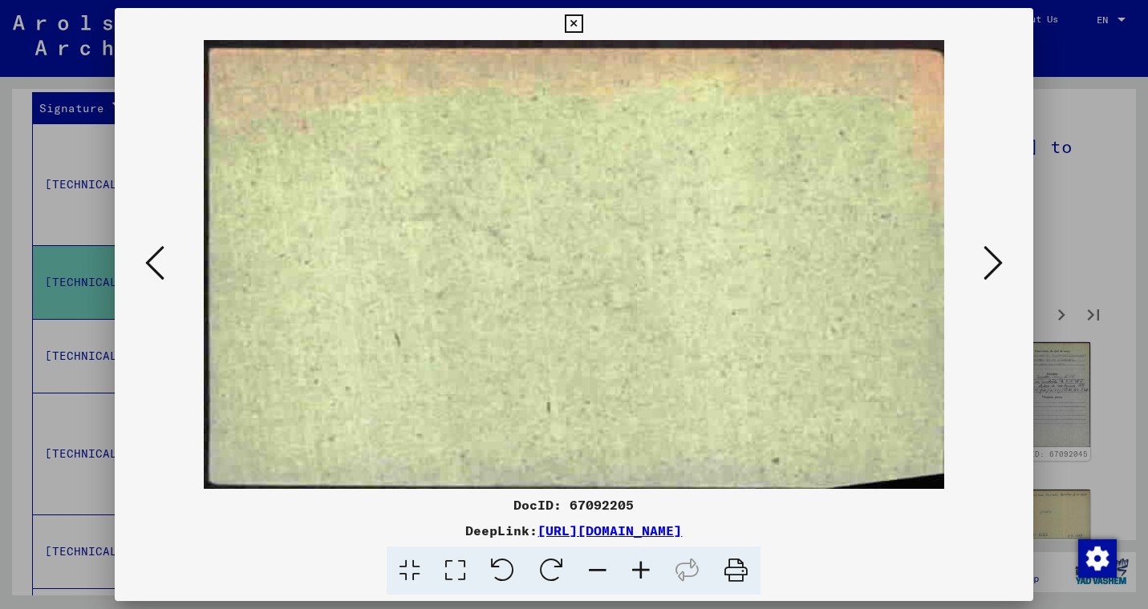
click at [1002, 269] on button at bounding box center [992, 264] width 29 height 46
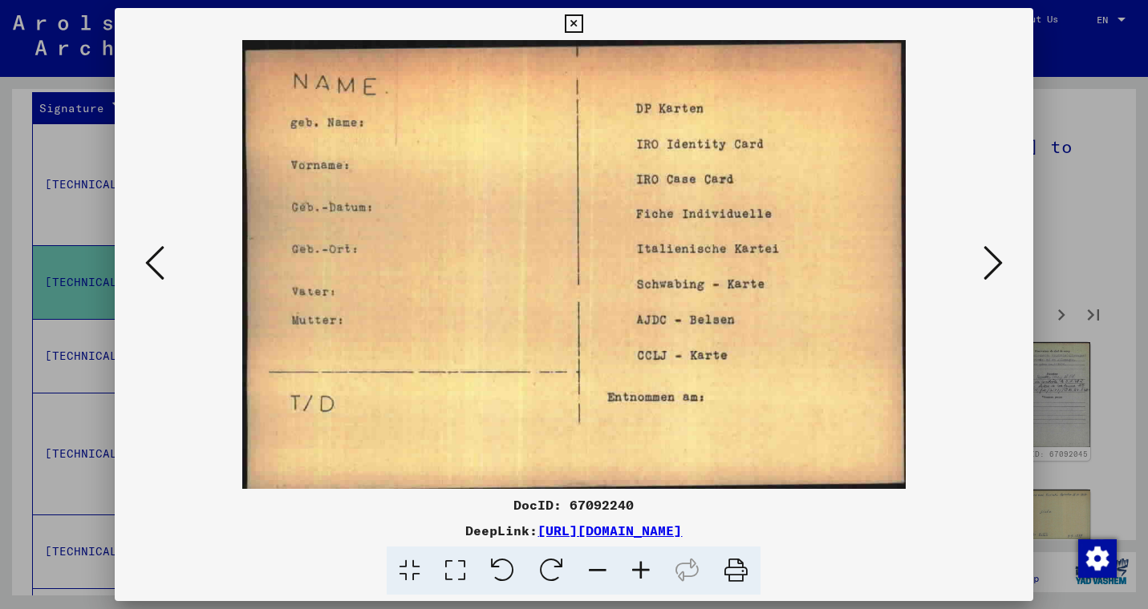
click at [1002, 269] on button at bounding box center [992, 264] width 29 height 46
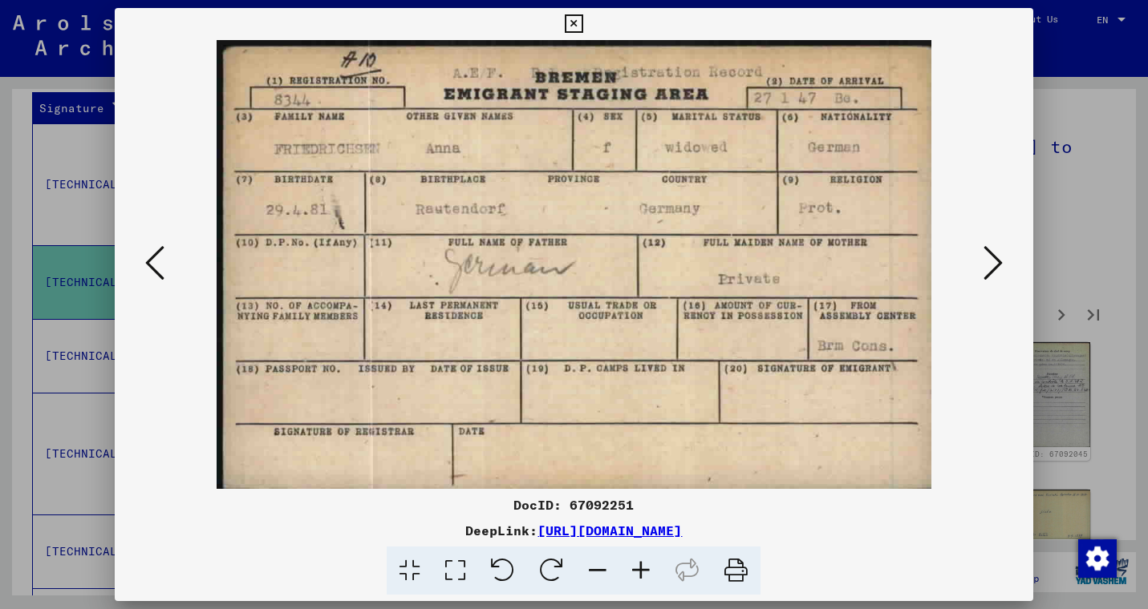
click at [978, 257] on button at bounding box center [992, 264] width 29 height 46
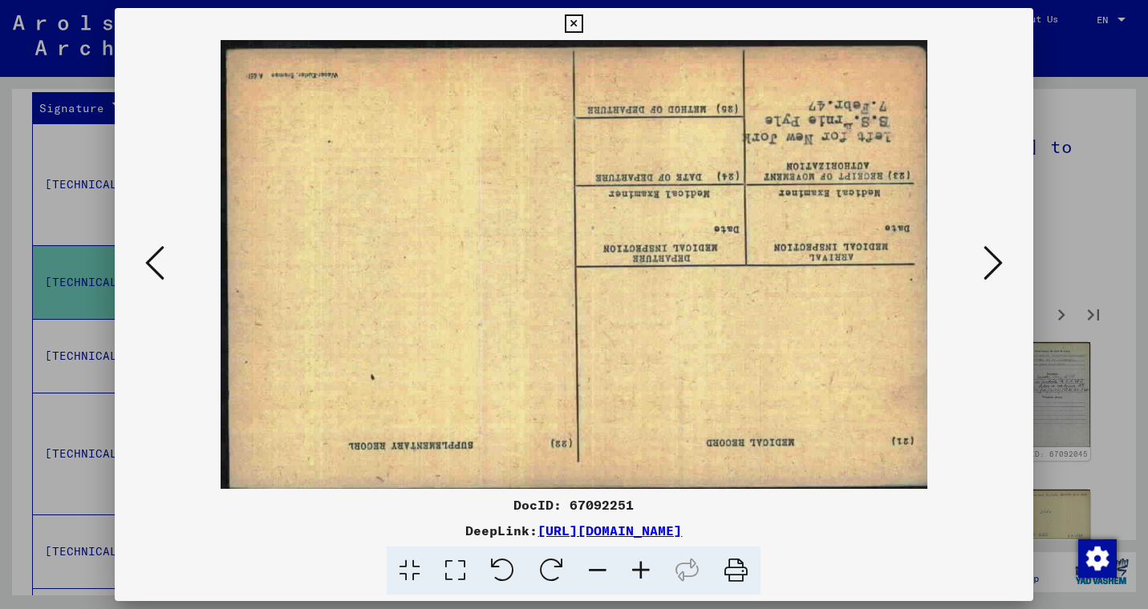
click at [978, 257] on img at bounding box center [573, 264] width 809 height 449
click at [583, 22] on icon at bounding box center [574, 23] width 18 height 19
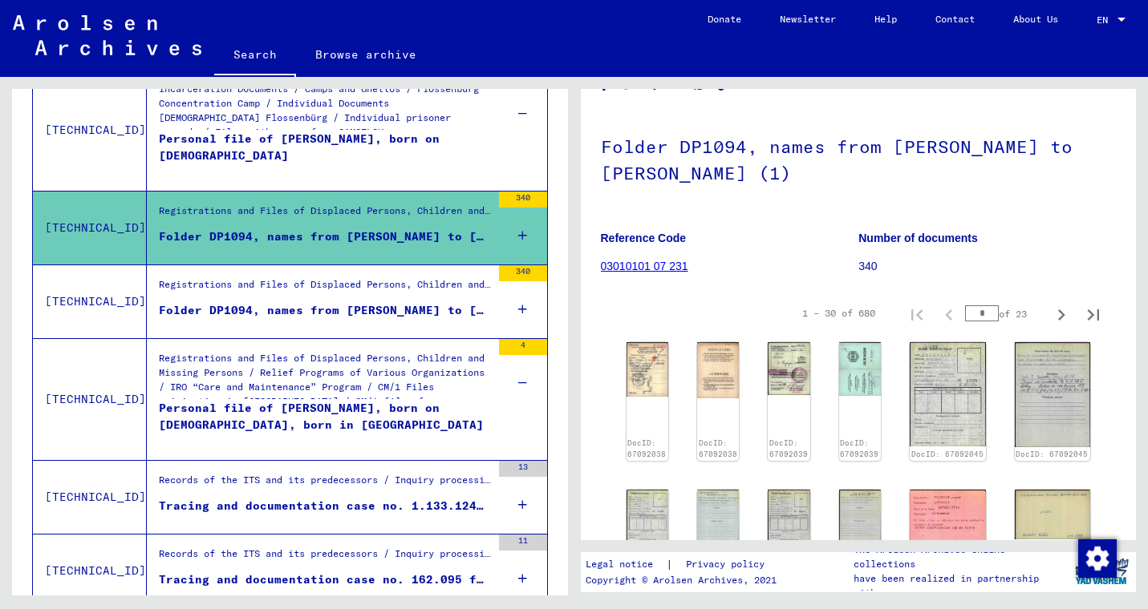
scroll to position [335, 0]
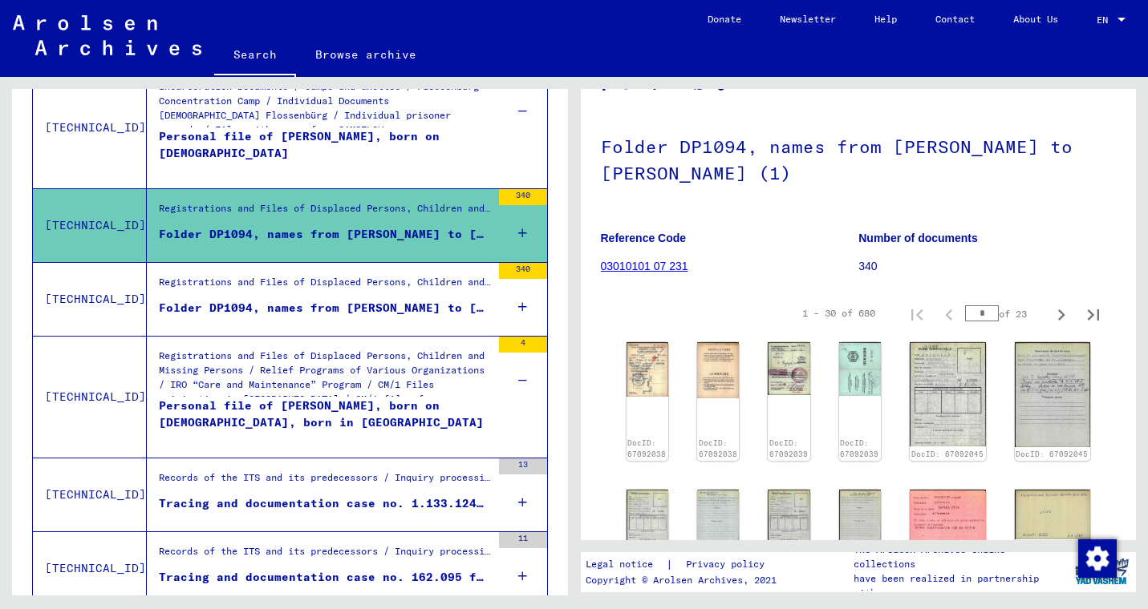
click at [358, 304] on div "Folder DP1094, names from [PERSON_NAME] to [PERSON_NAME] (2)" at bounding box center [325, 308] width 332 height 17
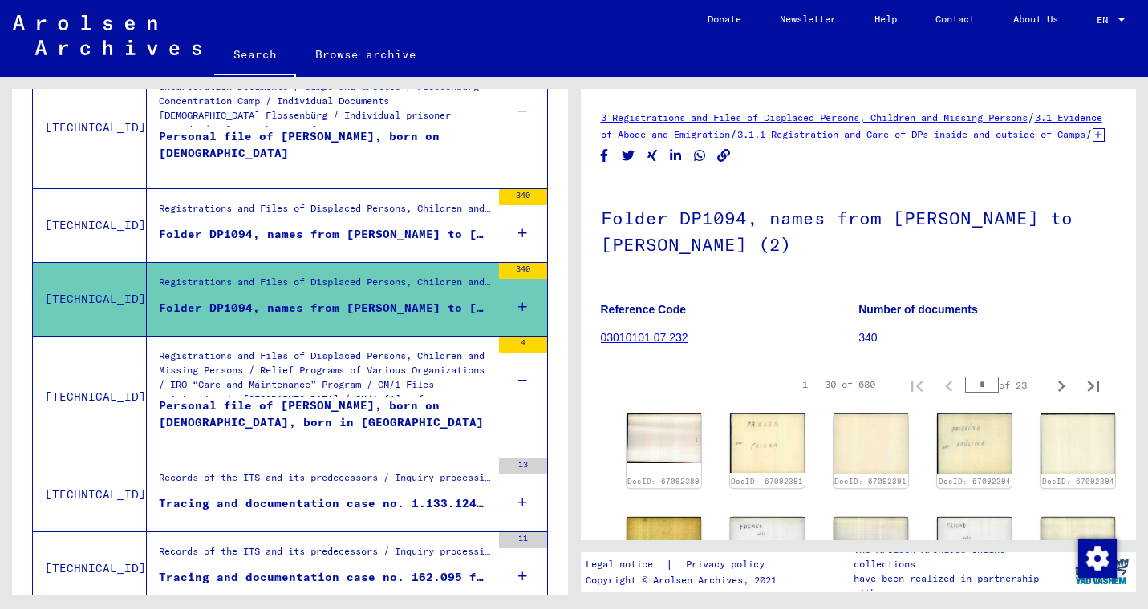
scroll to position [30, 0]
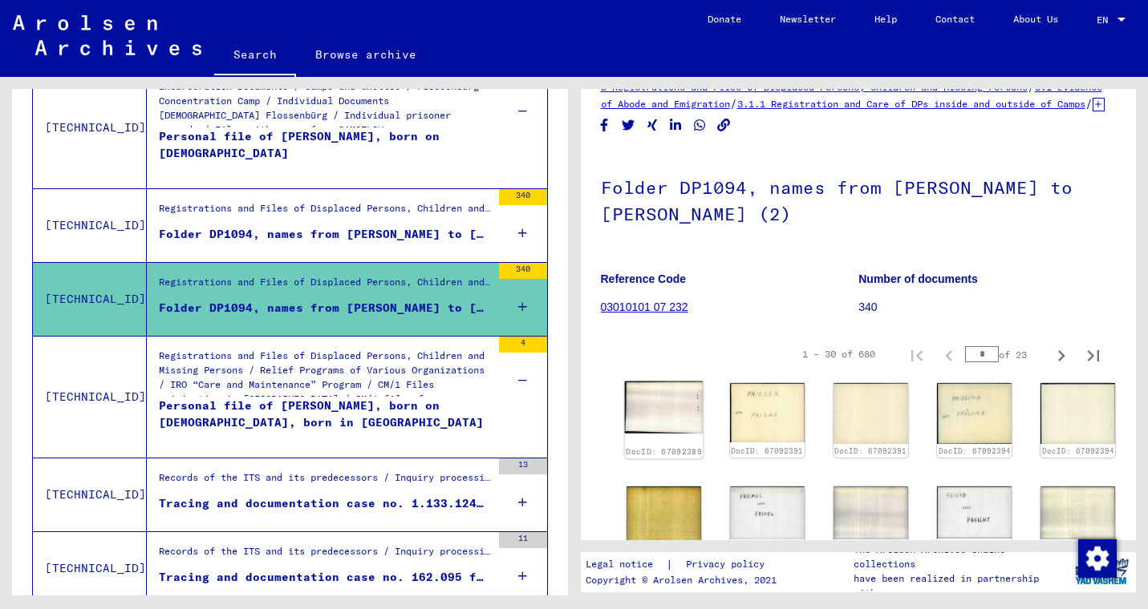
click at [670, 414] on img at bounding box center [663, 408] width 79 height 52
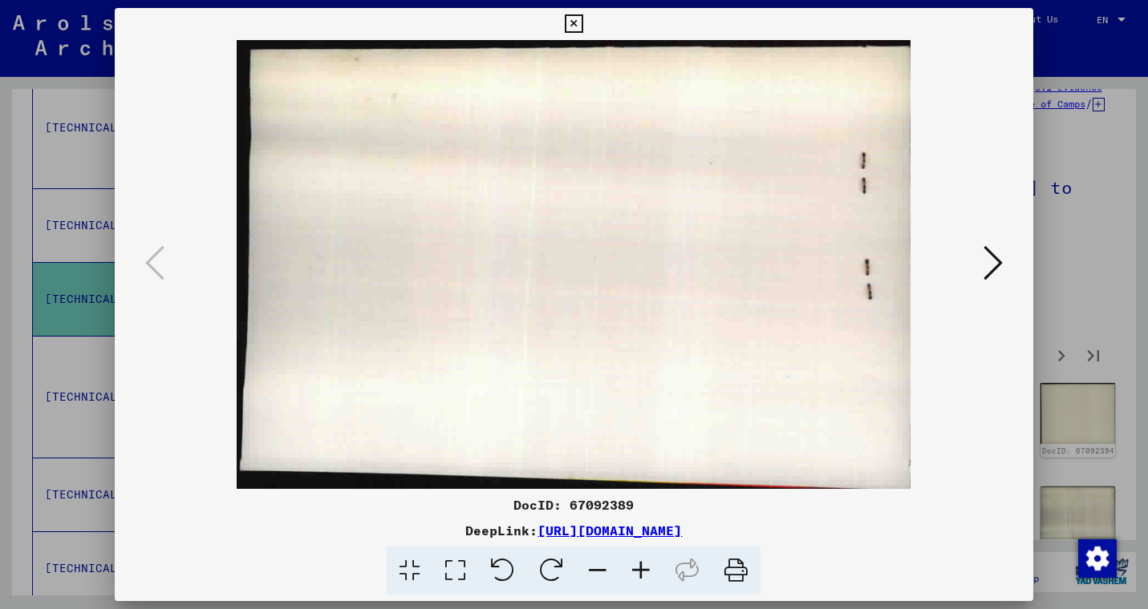
click at [972, 276] on img at bounding box center [573, 264] width 809 height 449
click at [992, 267] on icon at bounding box center [992, 263] width 19 height 38
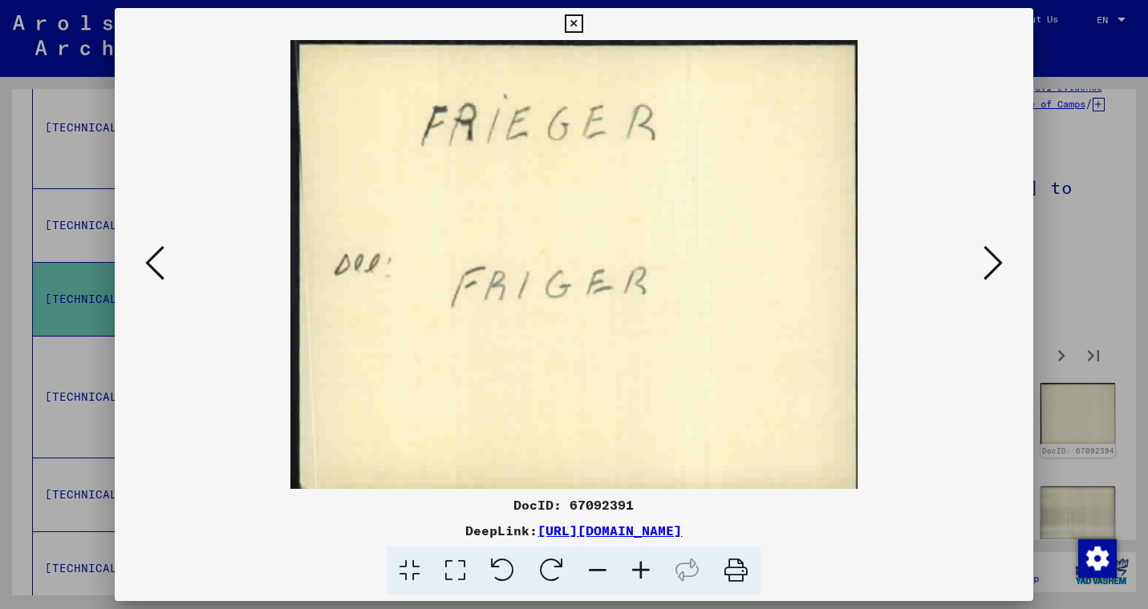
click at [992, 267] on icon at bounding box center [992, 263] width 19 height 38
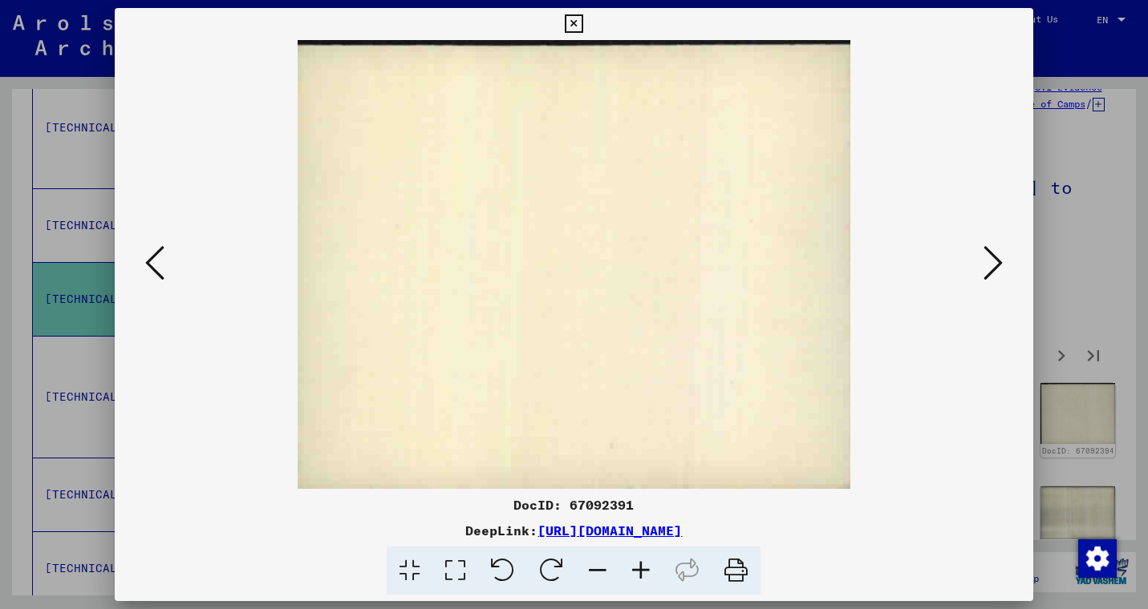
click at [1013, 290] on div at bounding box center [574, 264] width 918 height 449
click at [987, 261] on icon at bounding box center [992, 263] width 19 height 38
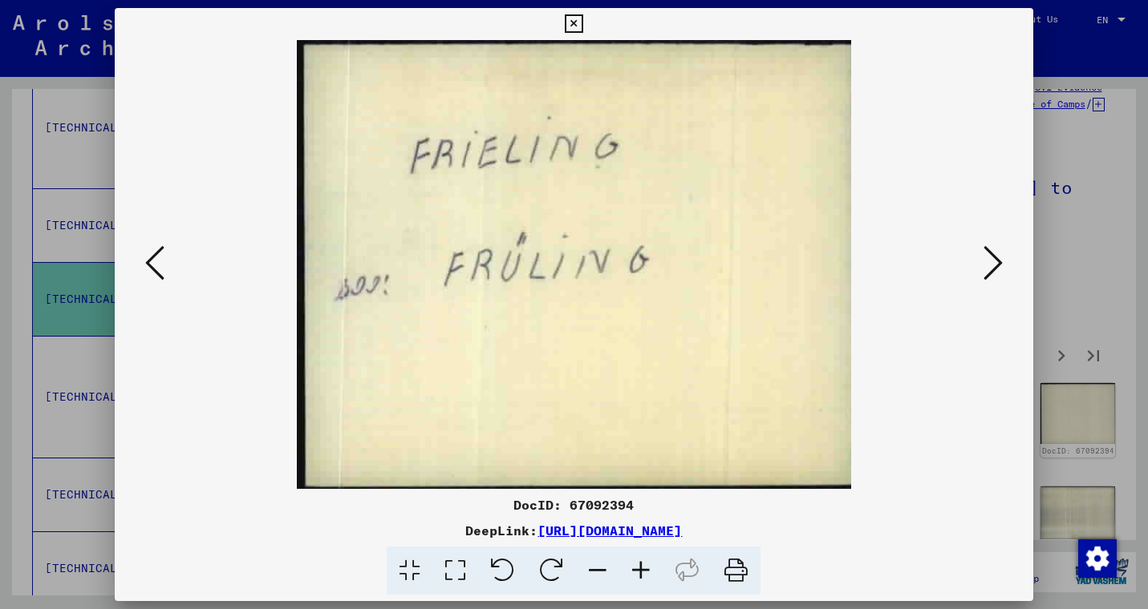
click at [987, 261] on icon at bounding box center [992, 263] width 19 height 38
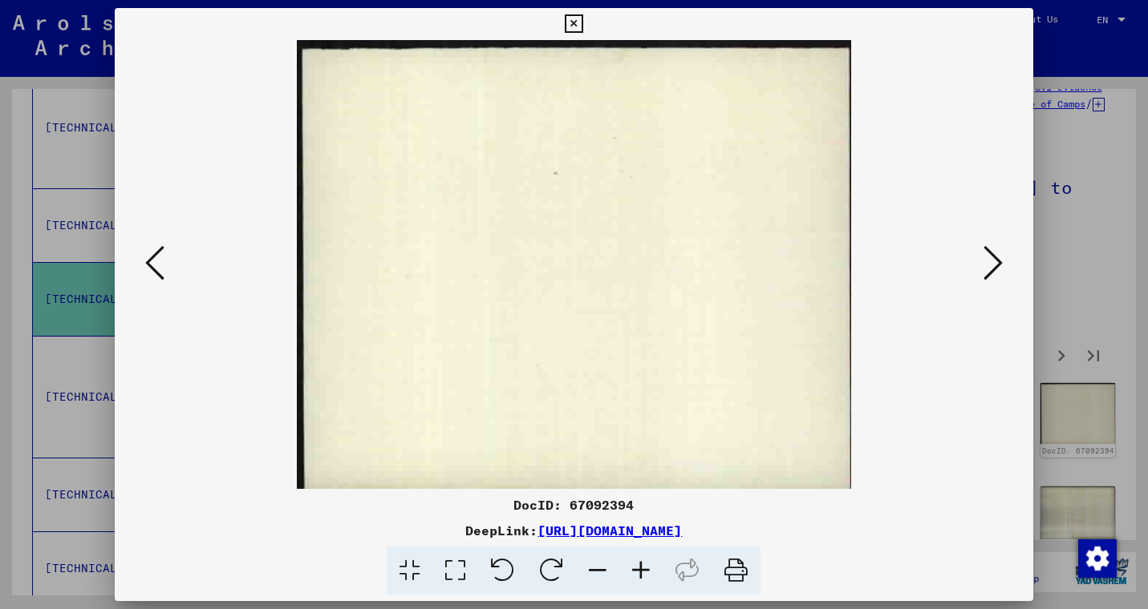
click at [987, 261] on icon at bounding box center [992, 263] width 19 height 38
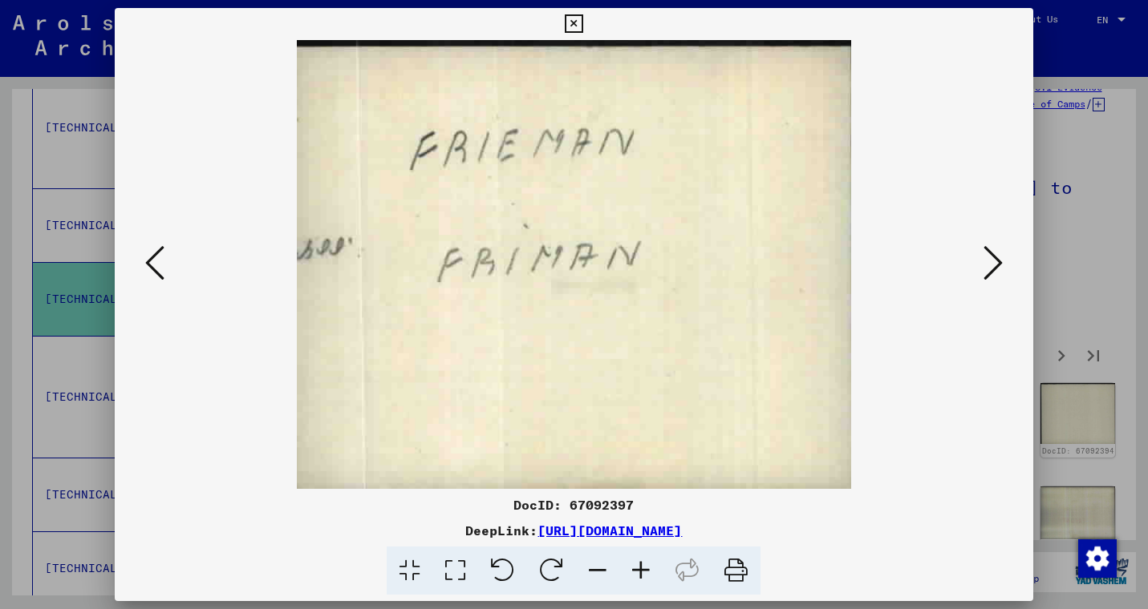
click at [987, 261] on icon at bounding box center [992, 263] width 19 height 38
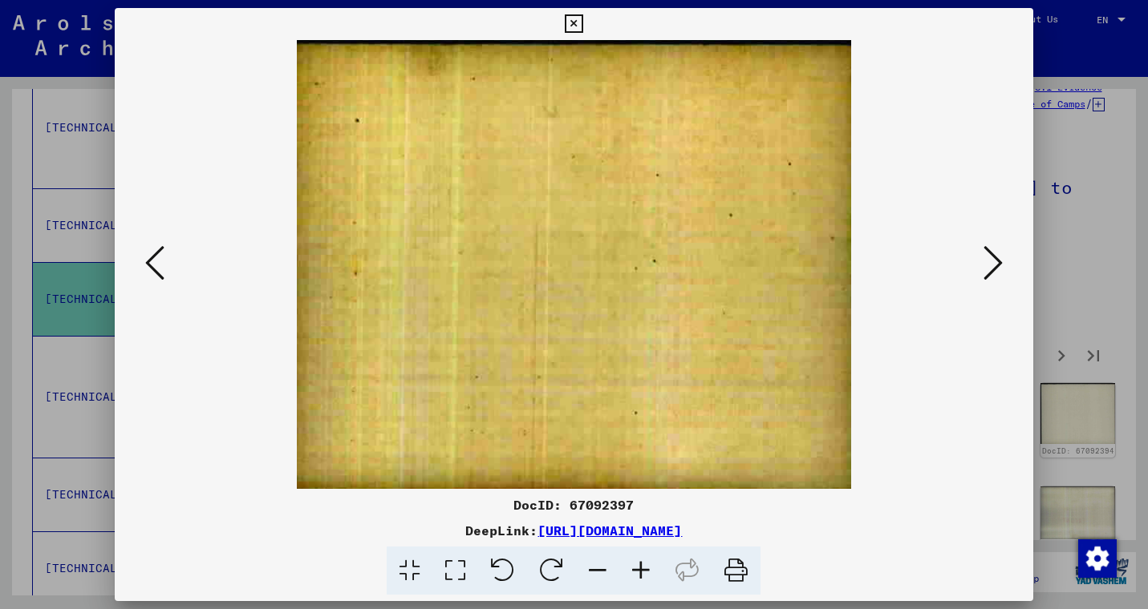
click at [987, 261] on icon at bounding box center [992, 263] width 19 height 38
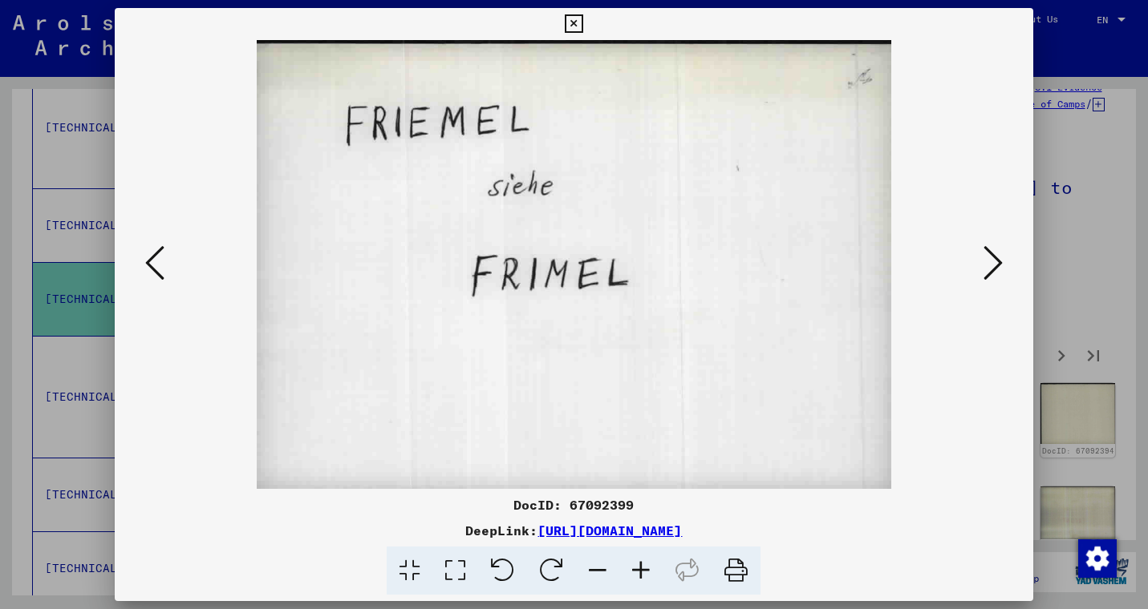
click at [987, 261] on icon at bounding box center [992, 263] width 19 height 38
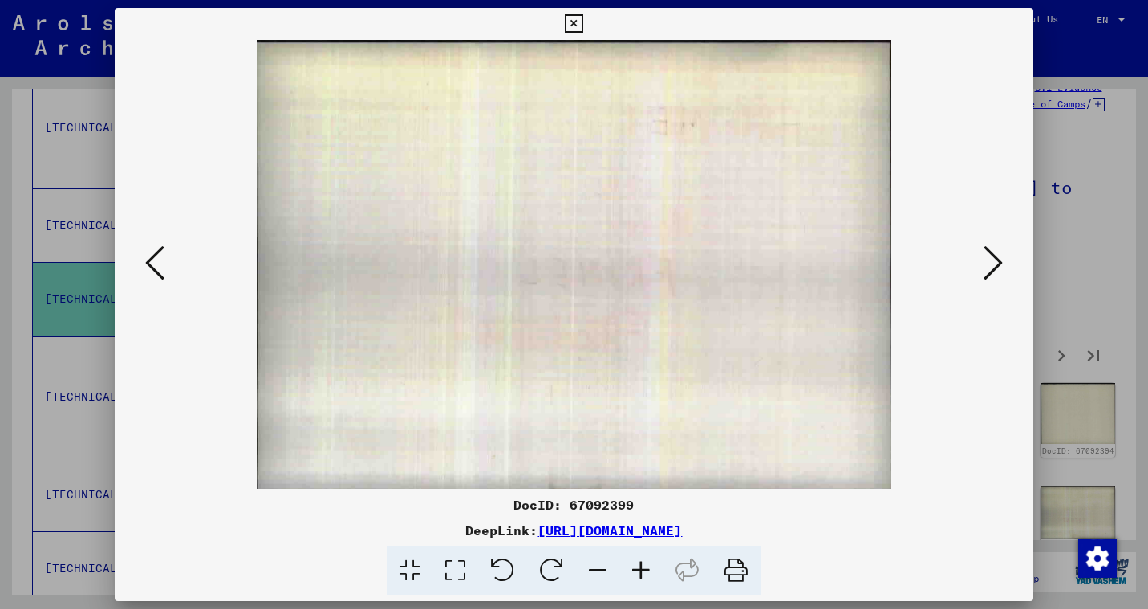
click at [987, 261] on icon at bounding box center [992, 263] width 19 height 38
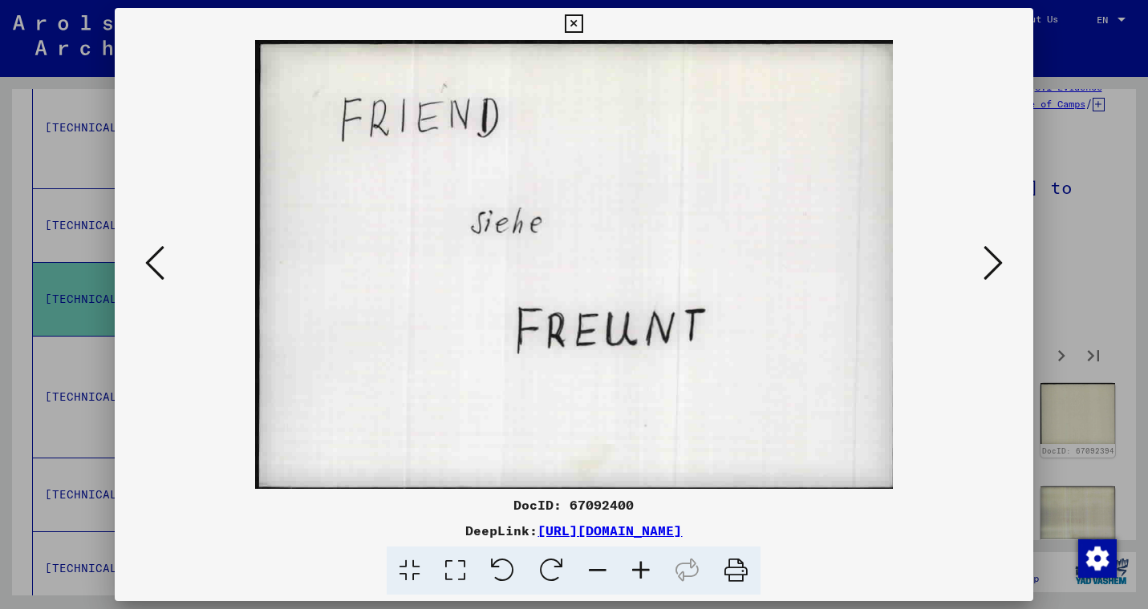
click at [987, 261] on icon at bounding box center [992, 263] width 19 height 38
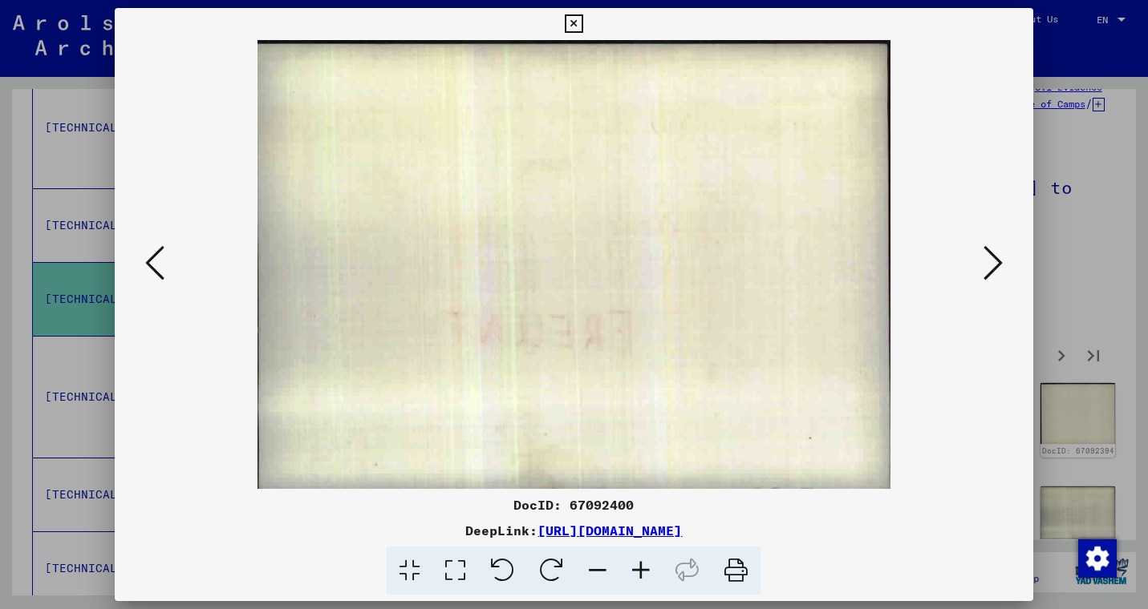
click at [987, 261] on icon at bounding box center [992, 263] width 19 height 38
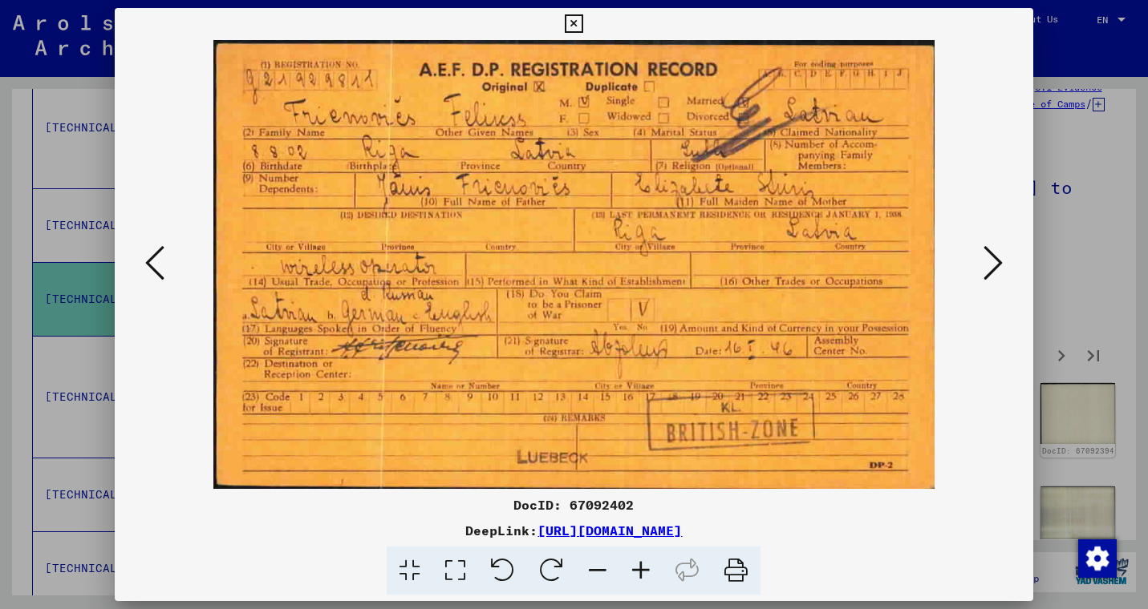
click at [987, 261] on icon at bounding box center [992, 263] width 19 height 38
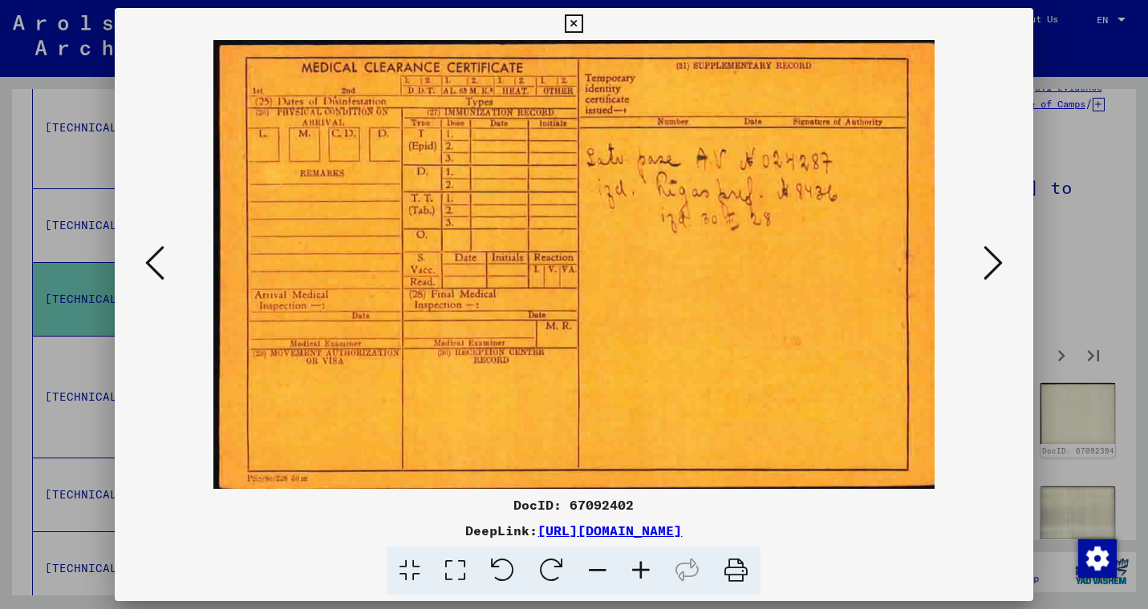
click at [987, 261] on icon at bounding box center [992, 263] width 19 height 38
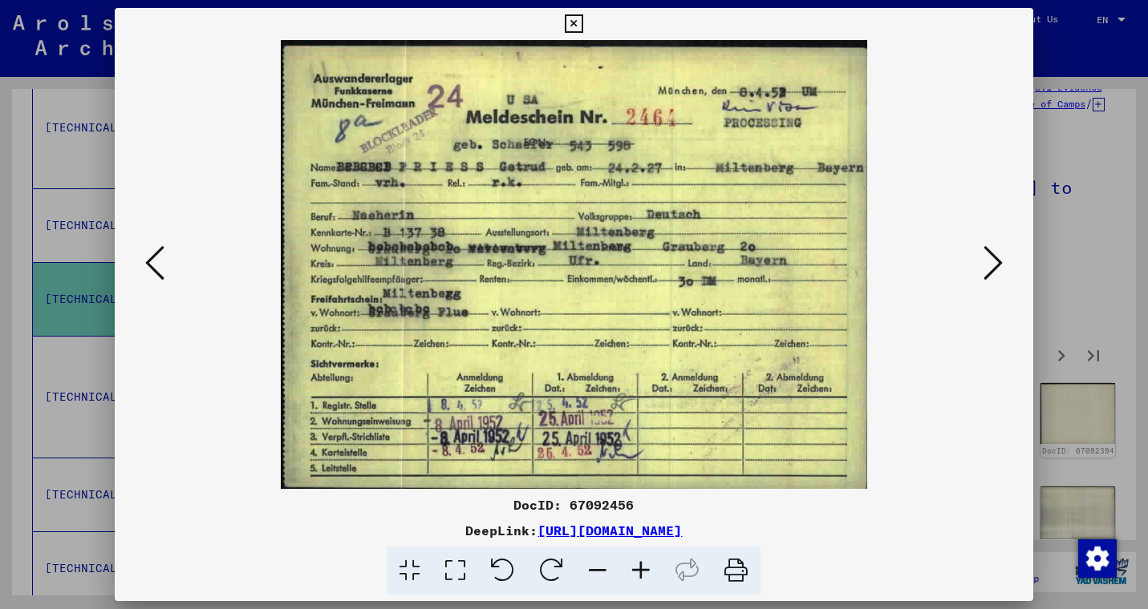
click at [583, 26] on icon at bounding box center [574, 23] width 18 height 19
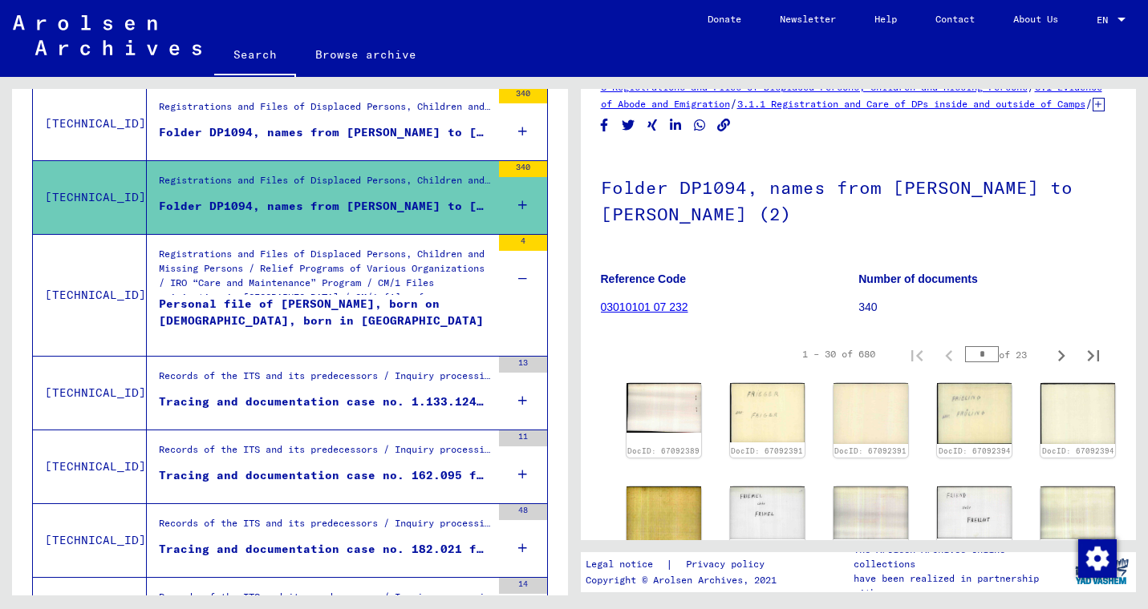
scroll to position [484, 0]
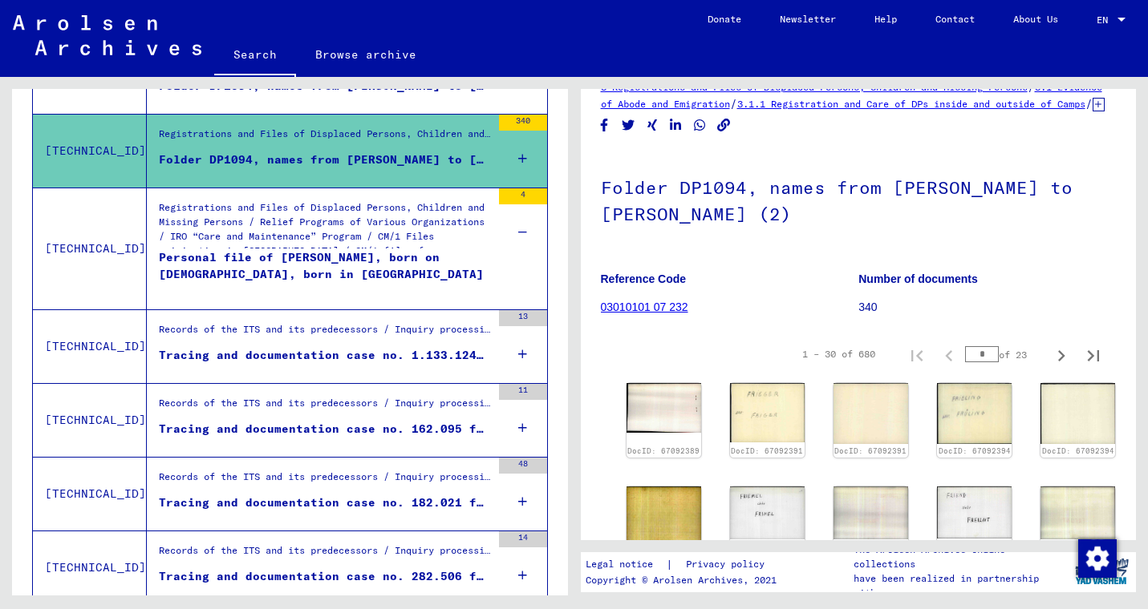
click at [351, 358] on div "Tracing and documentation case no. 1.133.124 for [PERSON_NAME] born [DEMOGRAPHI…" at bounding box center [325, 355] width 332 height 17
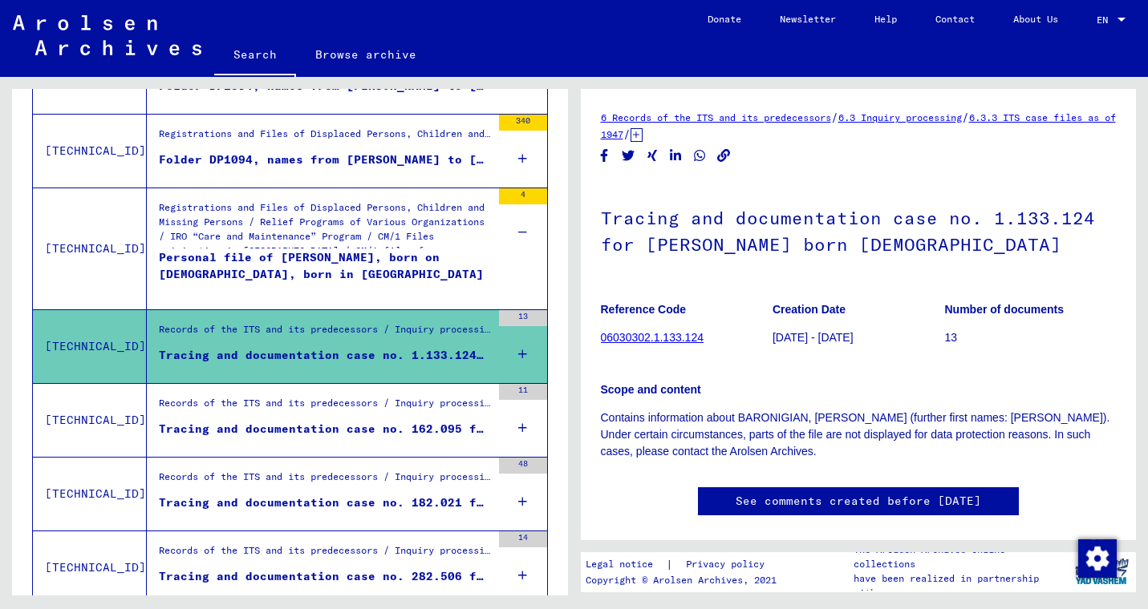
click at [645, 335] on link "06030302.1.133.124" at bounding box center [652, 337] width 103 height 13
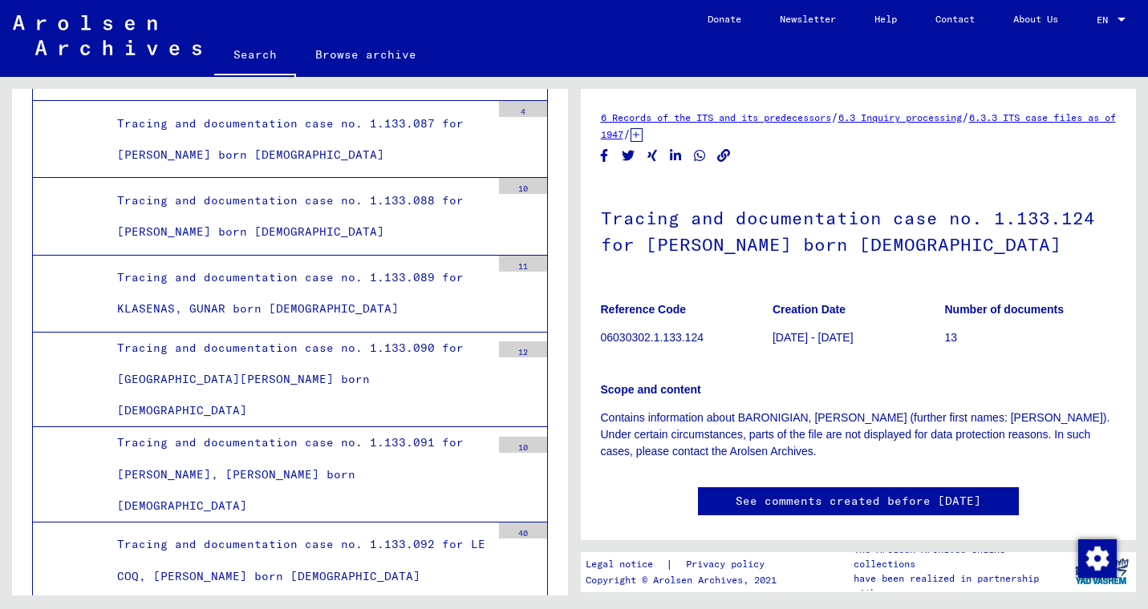
scroll to position [25307, 0]
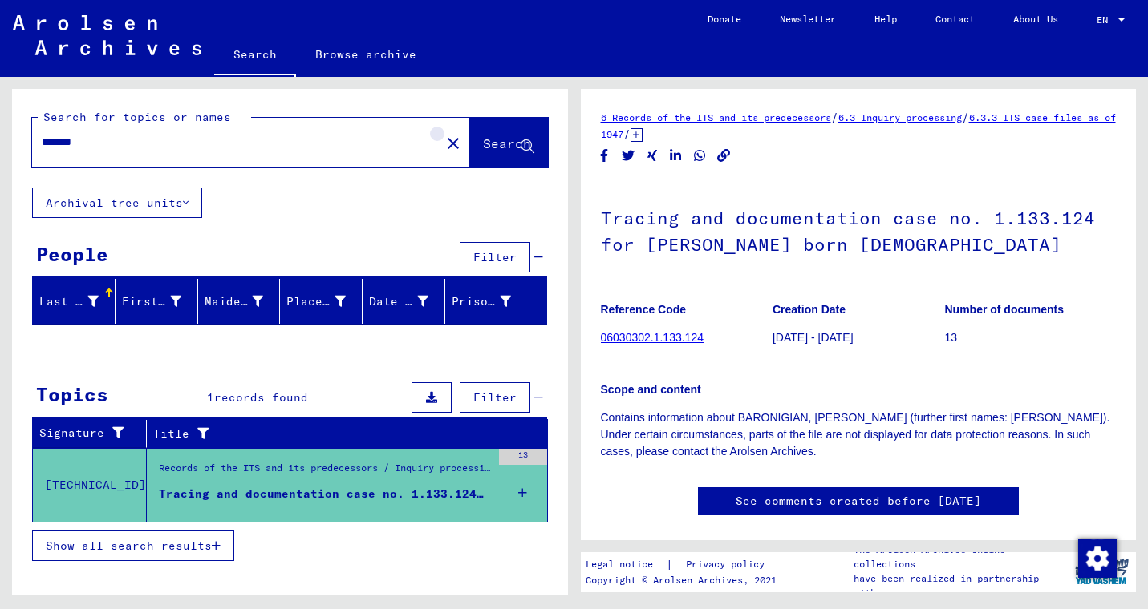
click at [443, 143] on mat-icon "close" at bounding box center [452, 143] width 19 height 19
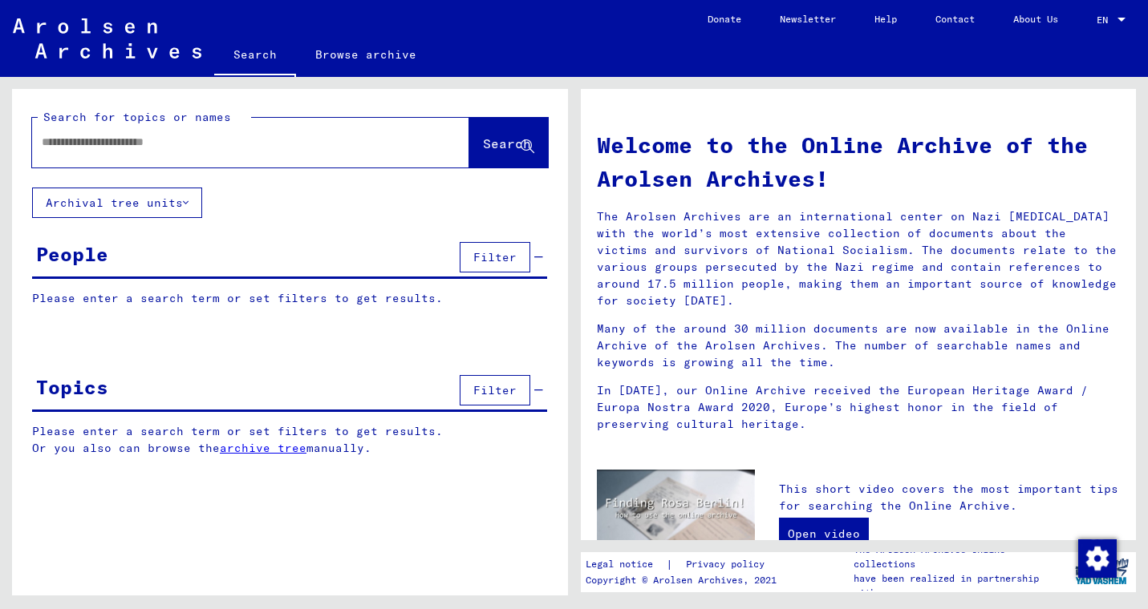
click at [395, 142] on input "text" at bounding box center [231, 142] width 379 height 17
click at [528, 152] on icon at bounding box center [527, 147] width 14 height 14
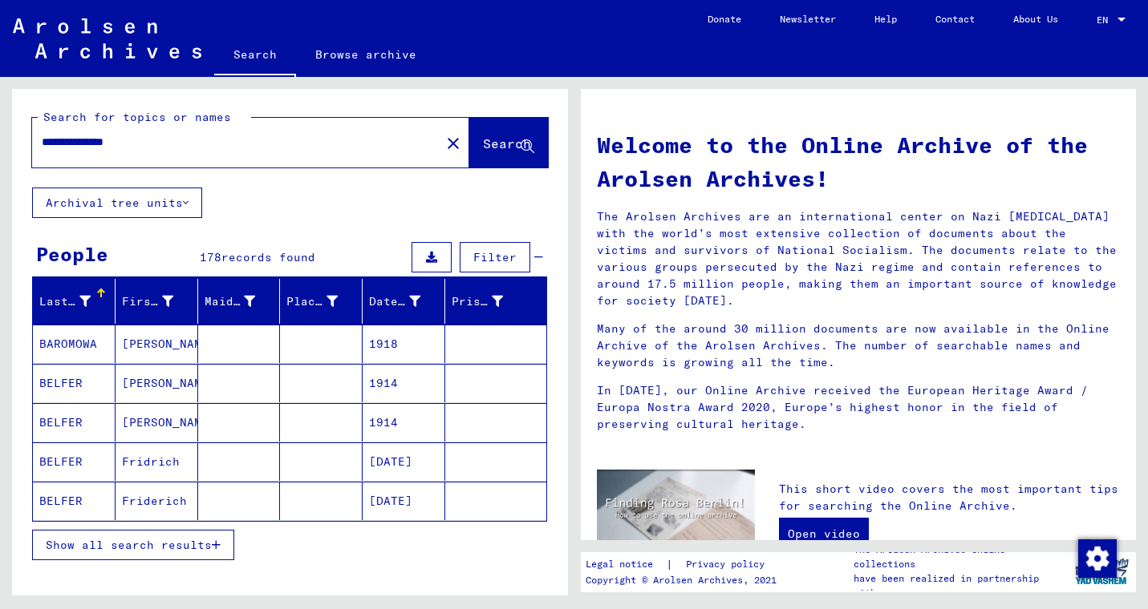
click at [265, 140] on input "**********" at bounding box center [231, 142] width 379 height 17
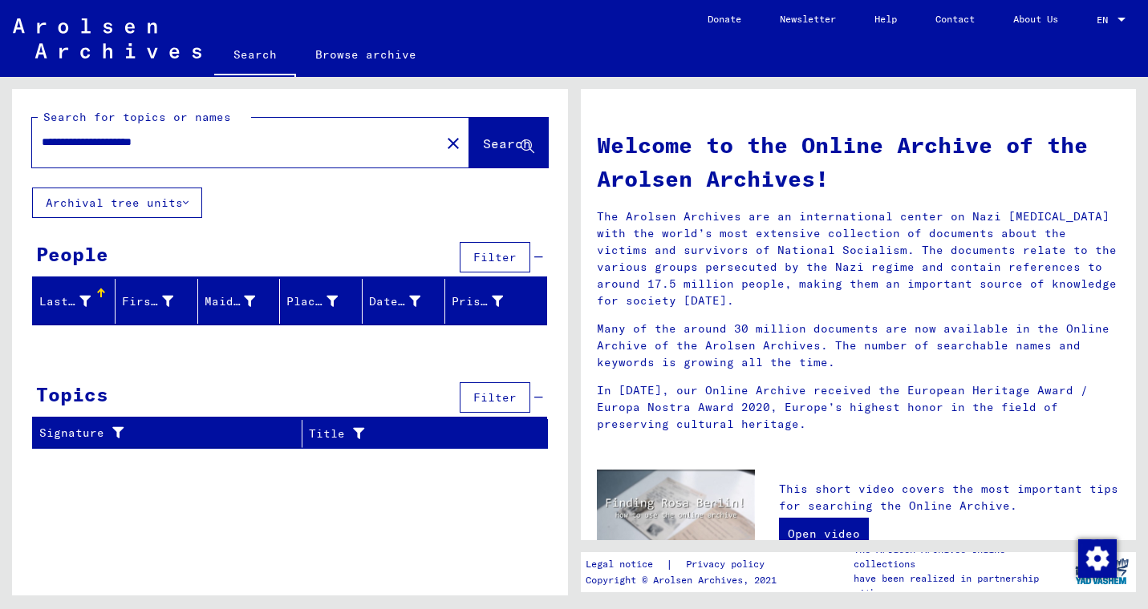
drag, startPoint x: 236, startPoint y: 148, endPoint x: 34, endPoint y: 117, distance: 203.6
click at [34, 118] on div "**********" at bounding box center [250, 143] width 437 height 50
type input "**********"
click at [501, 136] on span "Search" at bounding box center [507, 144] width 48 height 16
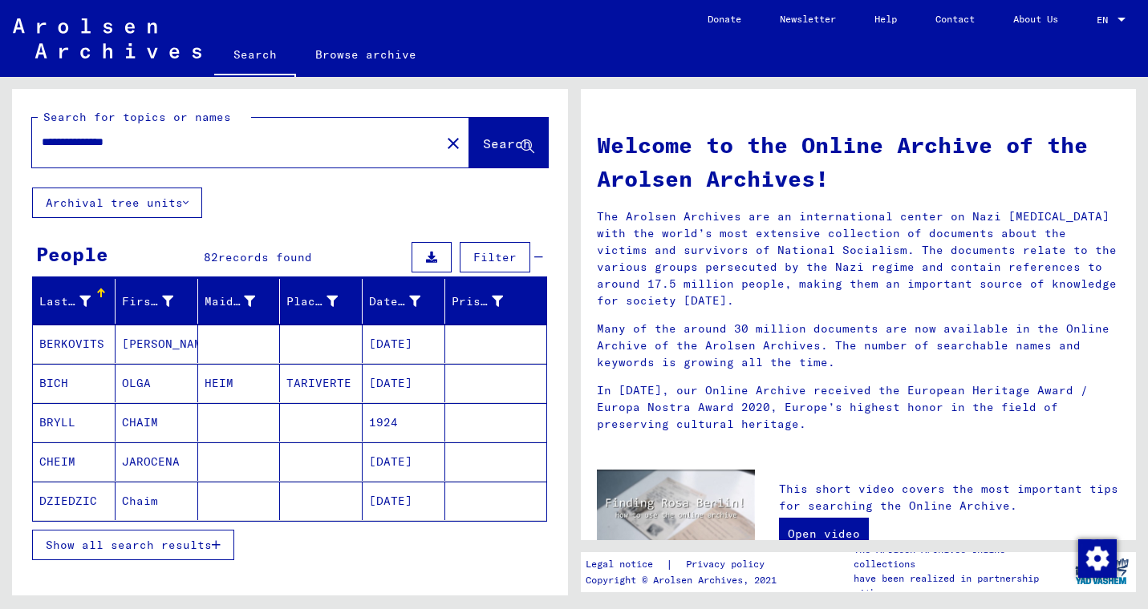
click at [160, 348] on mat-cell "[PERSON_NAME]" at bounding box center [156, 344] width 83 height 38
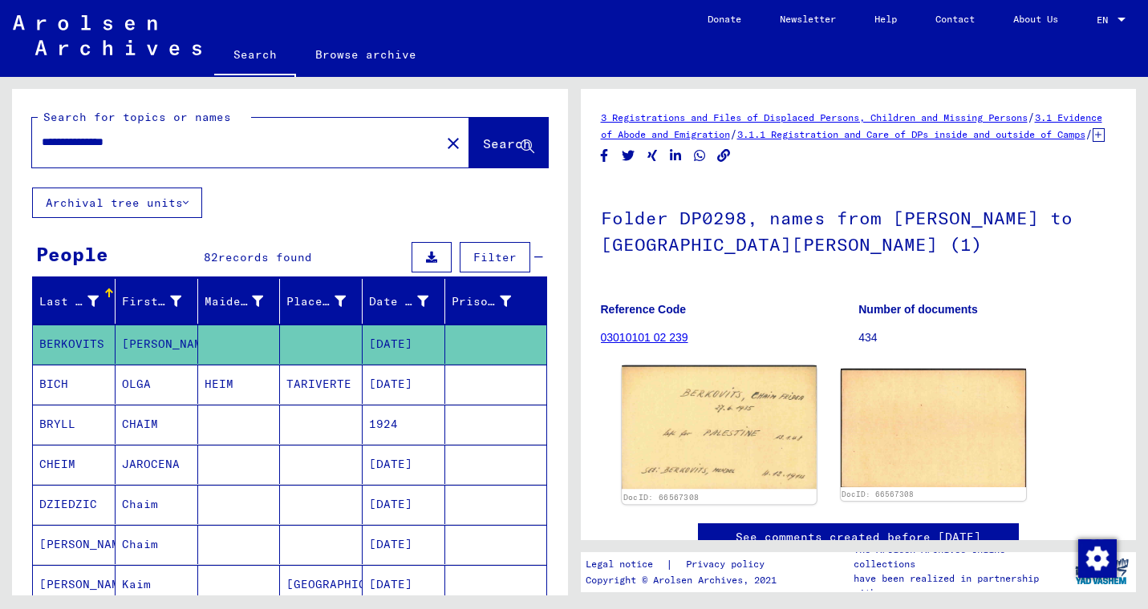
click at [702, 429] on img at bounding box center [719, 428] width 195 height 124
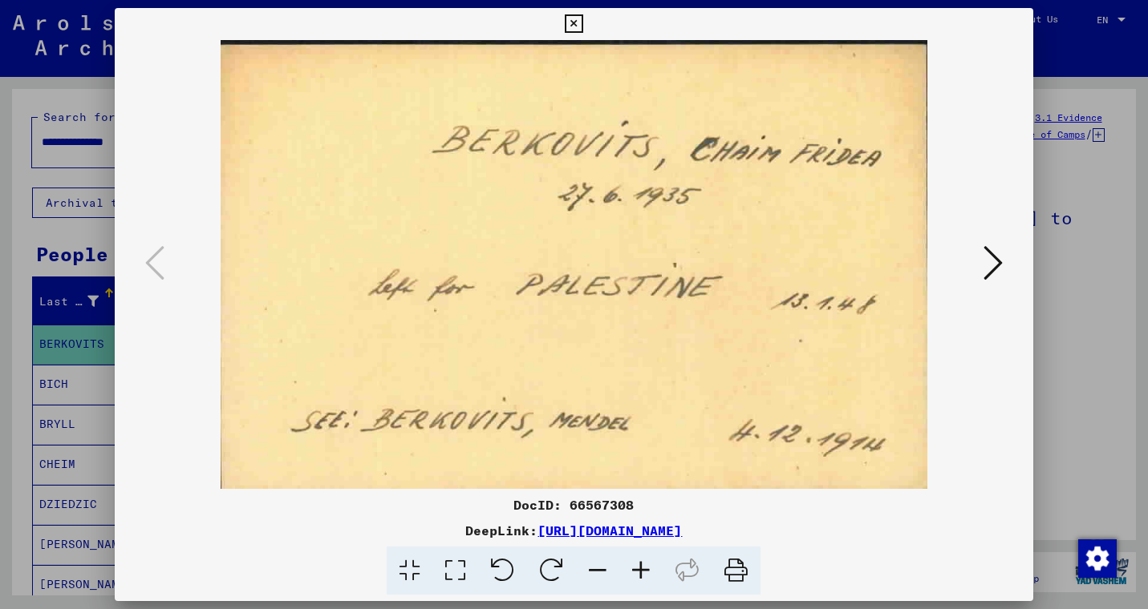
click at [986, 279] on icon at bounding box center [992, 263] width 19 height 38
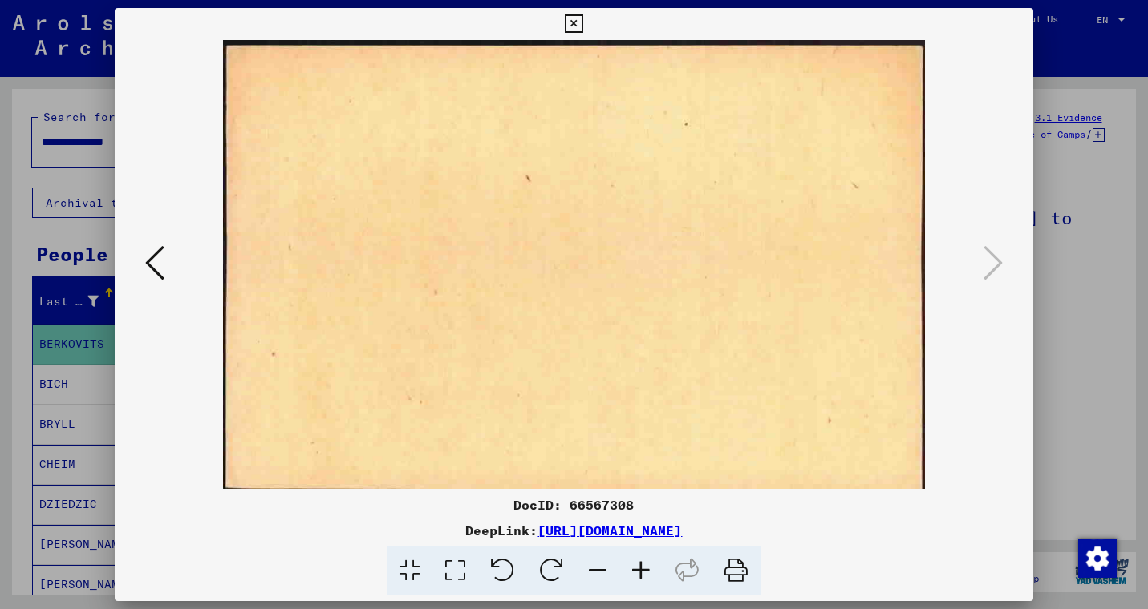
click at [986, 279] on icon at bounding box center [992, 263] width 19 height 38
click at [167, 260] on button at bounding box center [154, 264] width 29 height 46
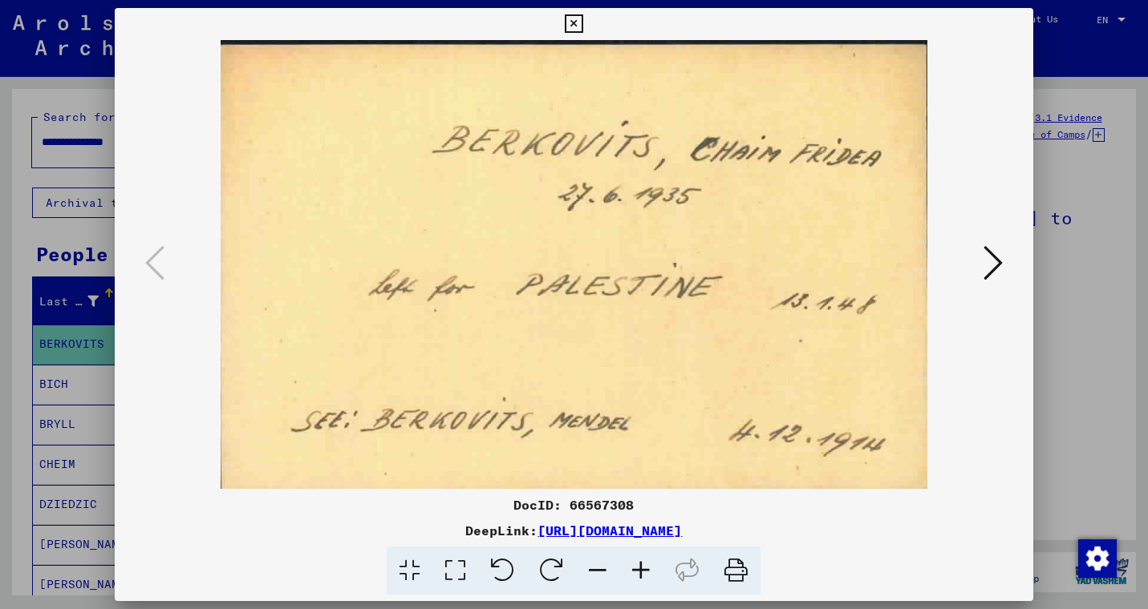
click at [583, 26] on icon at bounding box center [574, 23] width 18 height 19
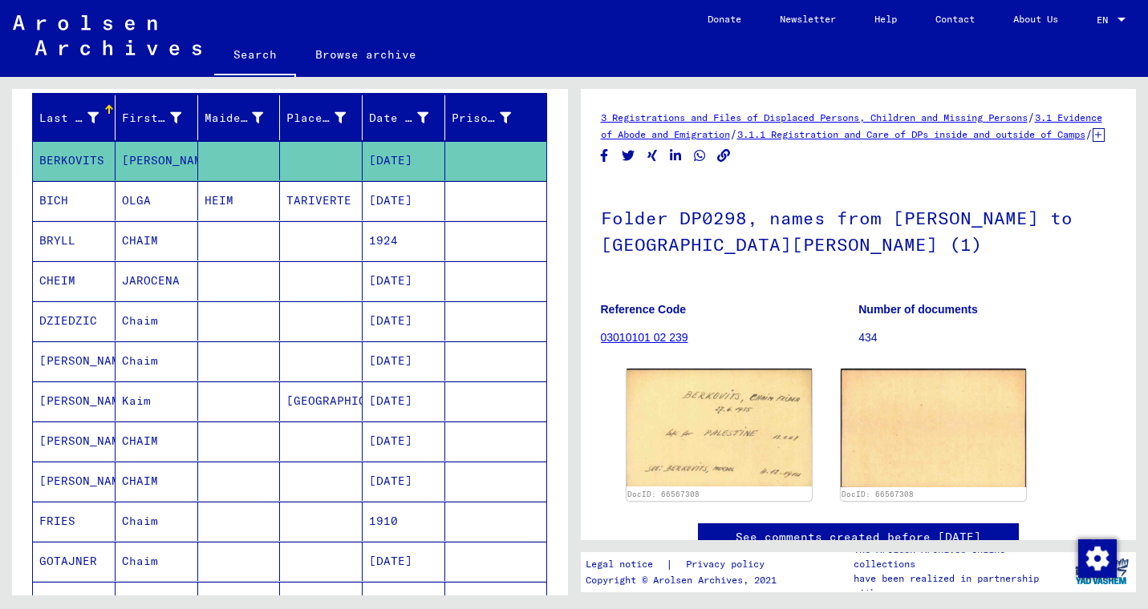
scroll to position [192, 0]
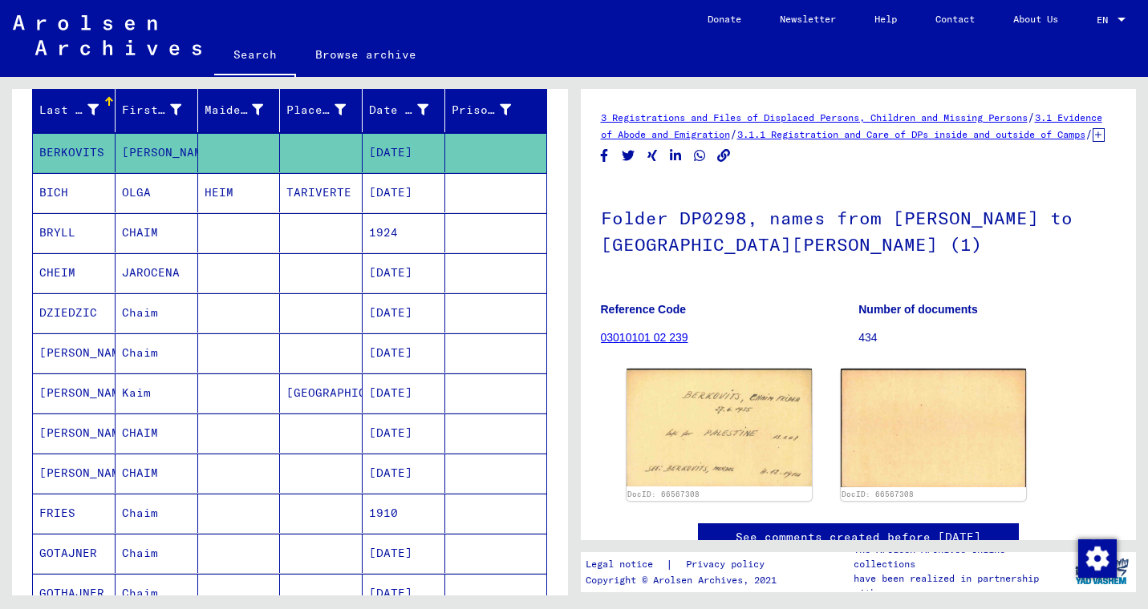
click at [147, 350] on mat-cell "Chaim" at bounding box center [156, 353] width 83 height 39
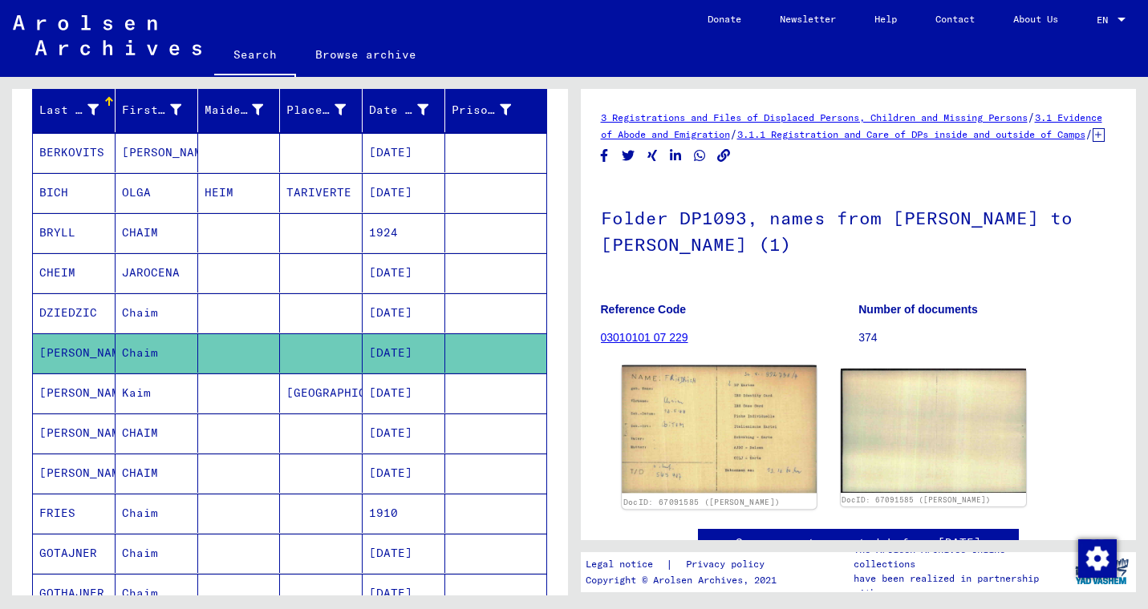
click at [723, 441] on img at bounding box center [719, 430] width 195 height 128
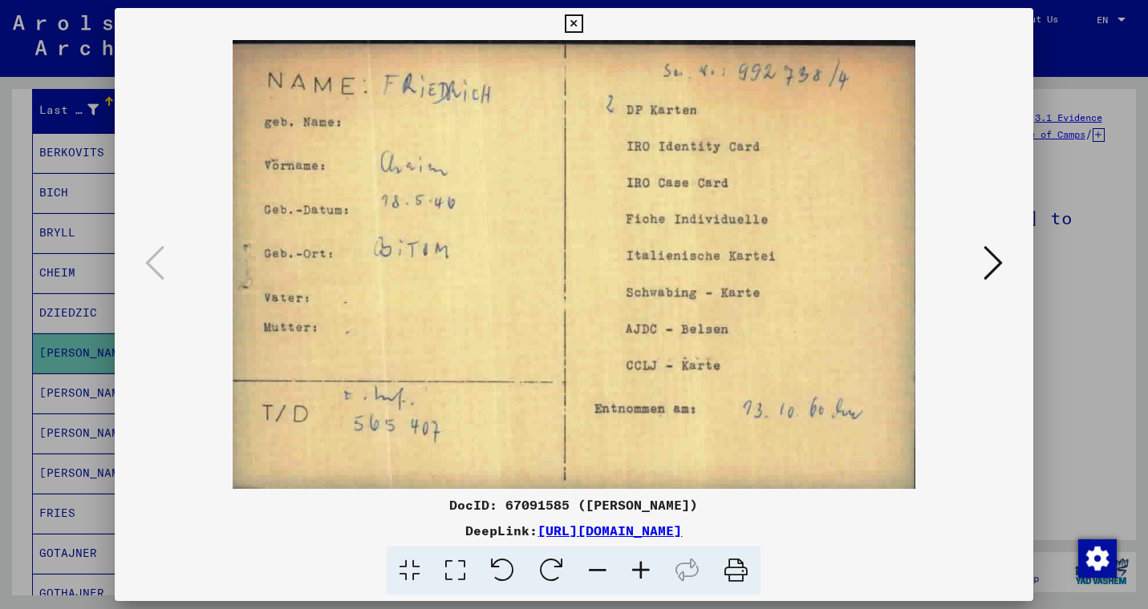
click at [682, 531] on link "[URL][DOMAIN_NAME]" at bounding box center [609, 531] width 144 height 16
click at [583, 30] on icon at bounding box center [574, 23] width 18 height 19
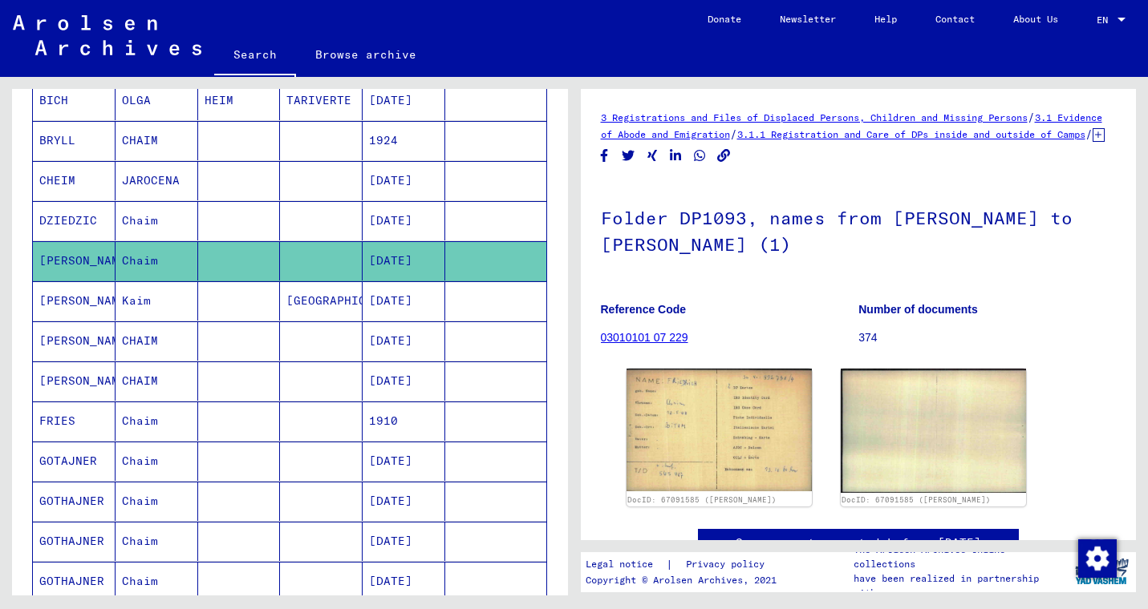
scroll to position [296, 0]
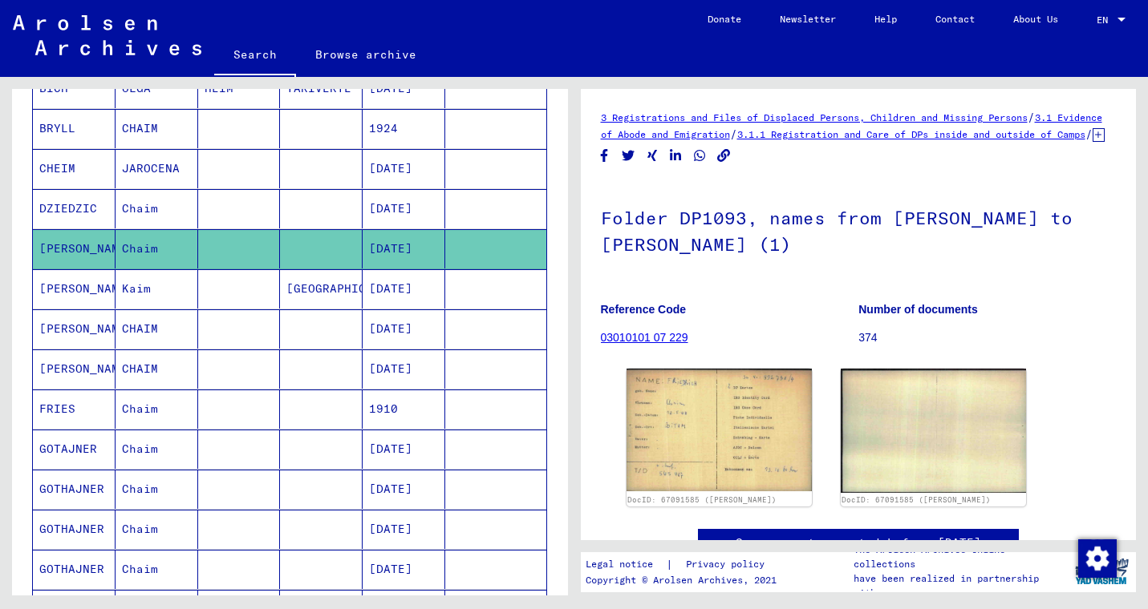
click at [321, 286] on mat-cell "[GEOGRAPHIC_DATA]" at bounding box center [321, 288] width 83 height 39
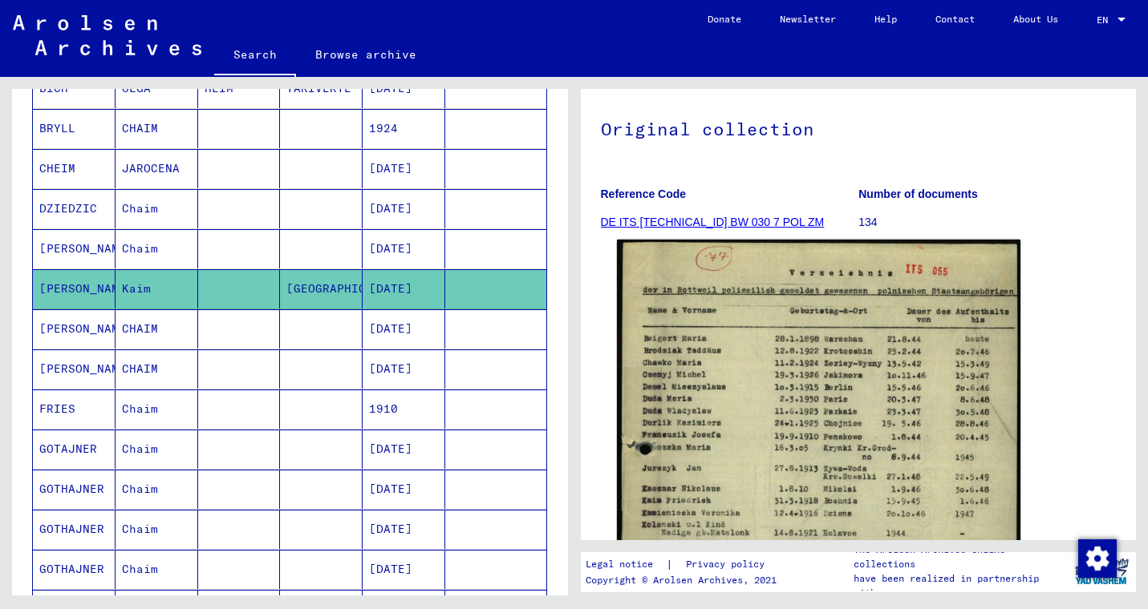
scroll to position [122, 0]
click at [712, 392] on img at bounding box center [818, 523] width 403 height 564
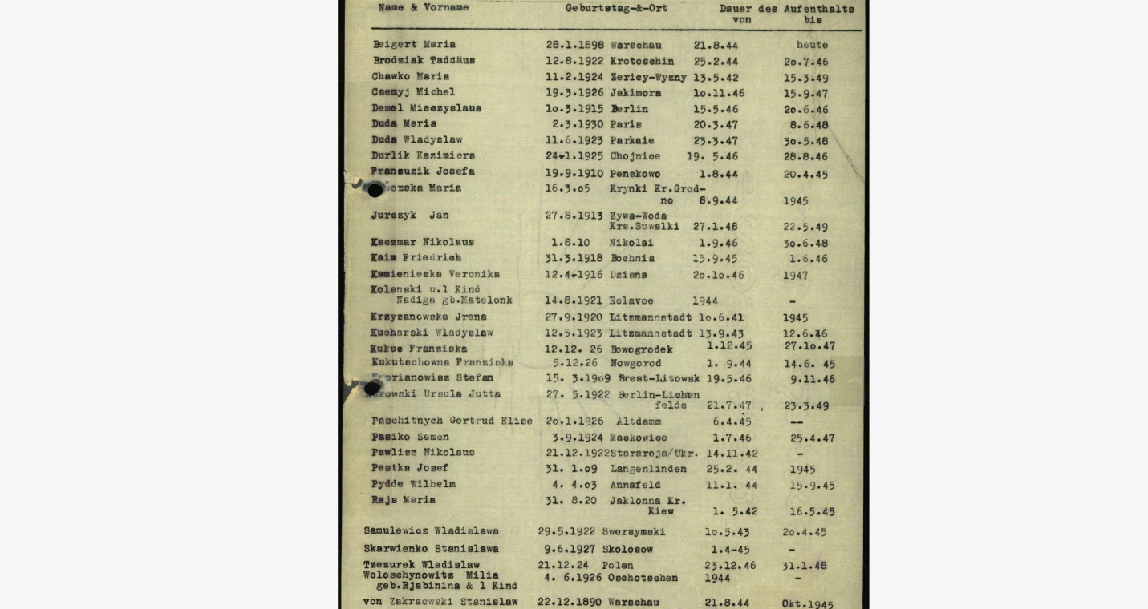
click at [334, 142] on img at bounding box center [574, 264] width 918 height 449
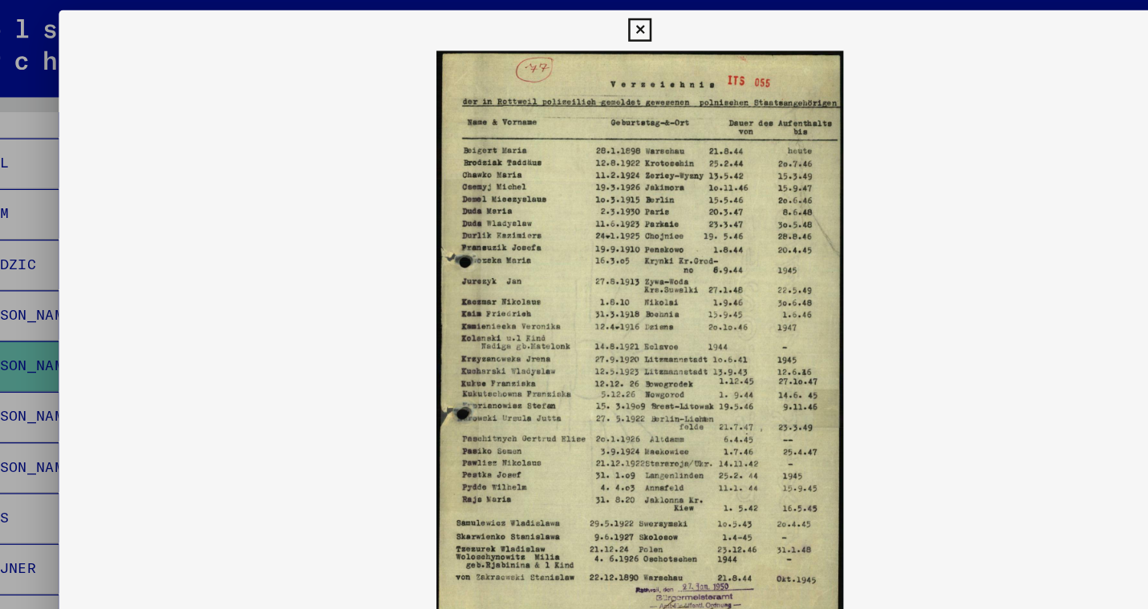
click at [68, 214] on div at bounding box center [574, 304] width 1148 height 609
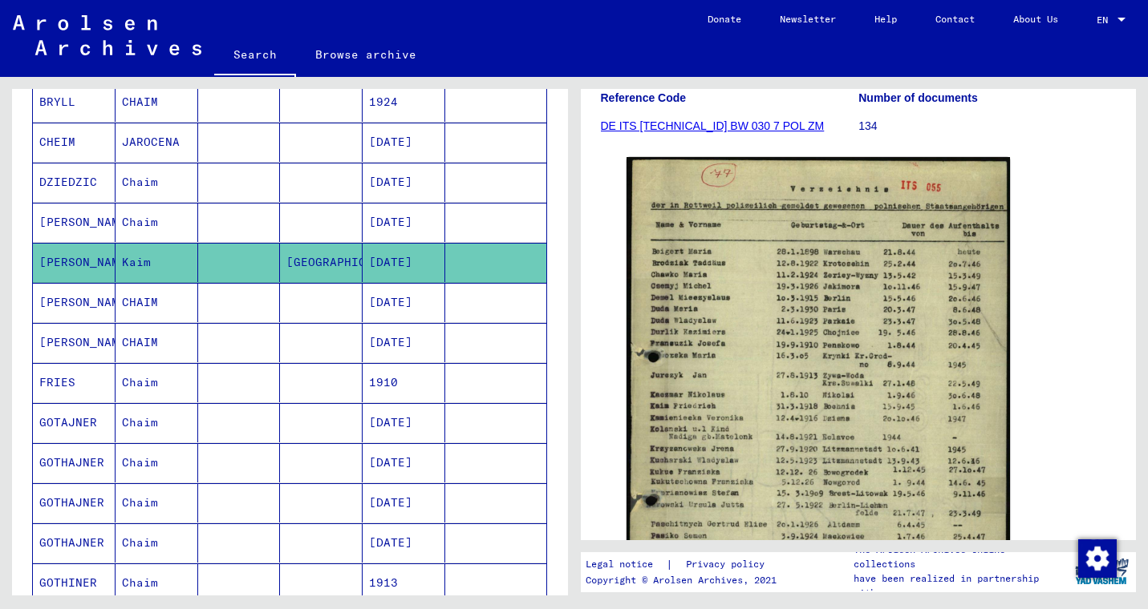
scroll to position [323, 0]
click at [171, 300] on mat-cell "CHAIM" at bounding box center [156, 301] width 83 height 39
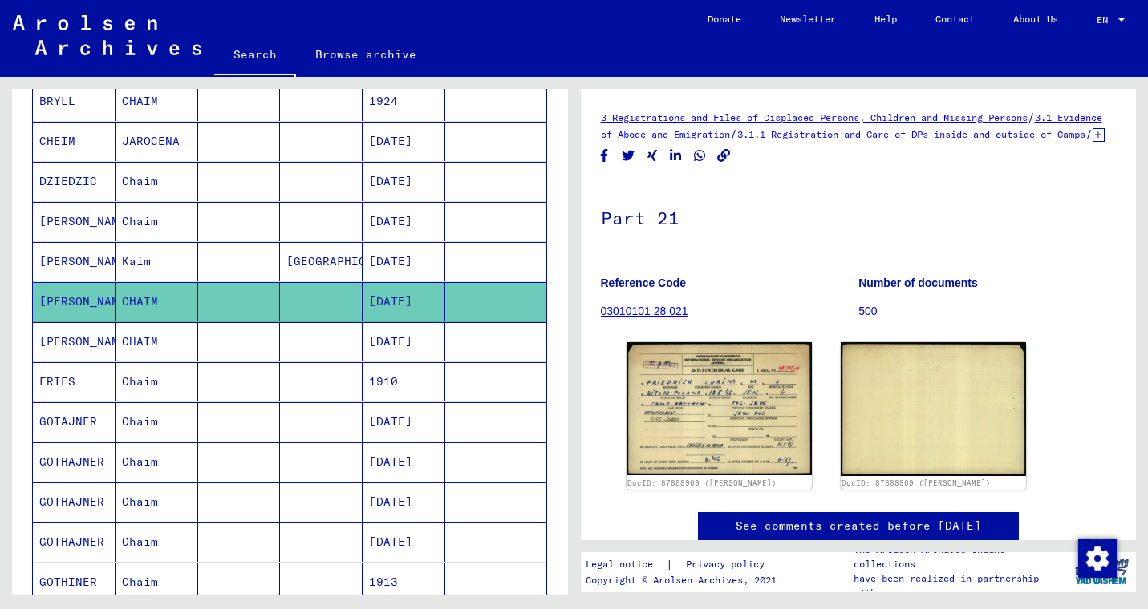
scroll to position [30, 0]
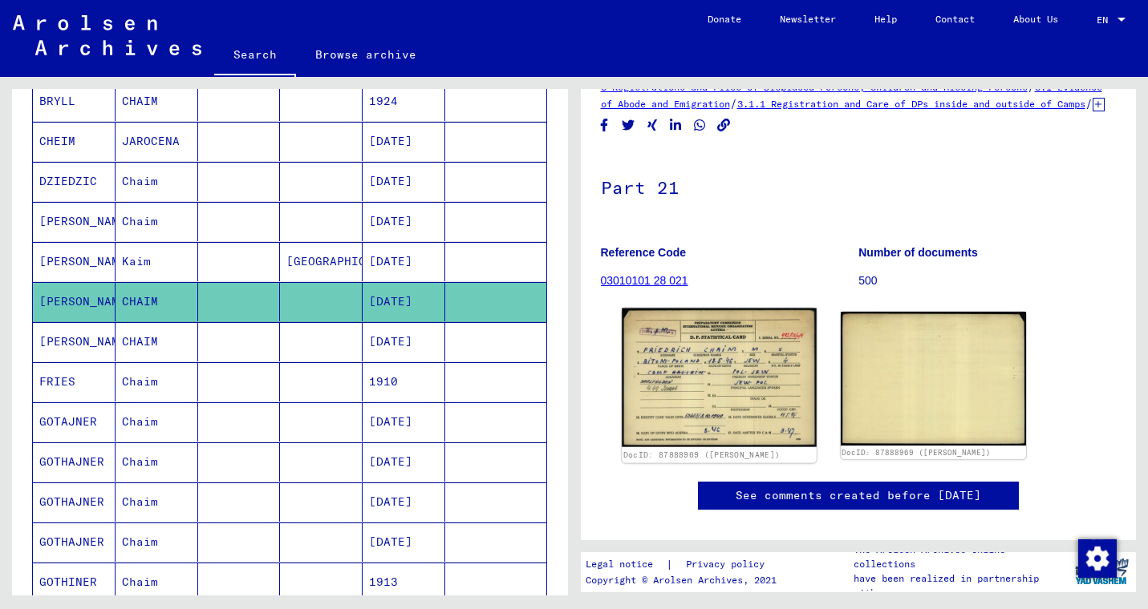
click at [721, 362] on img at bounding box center [719, 379] width 195 height 140
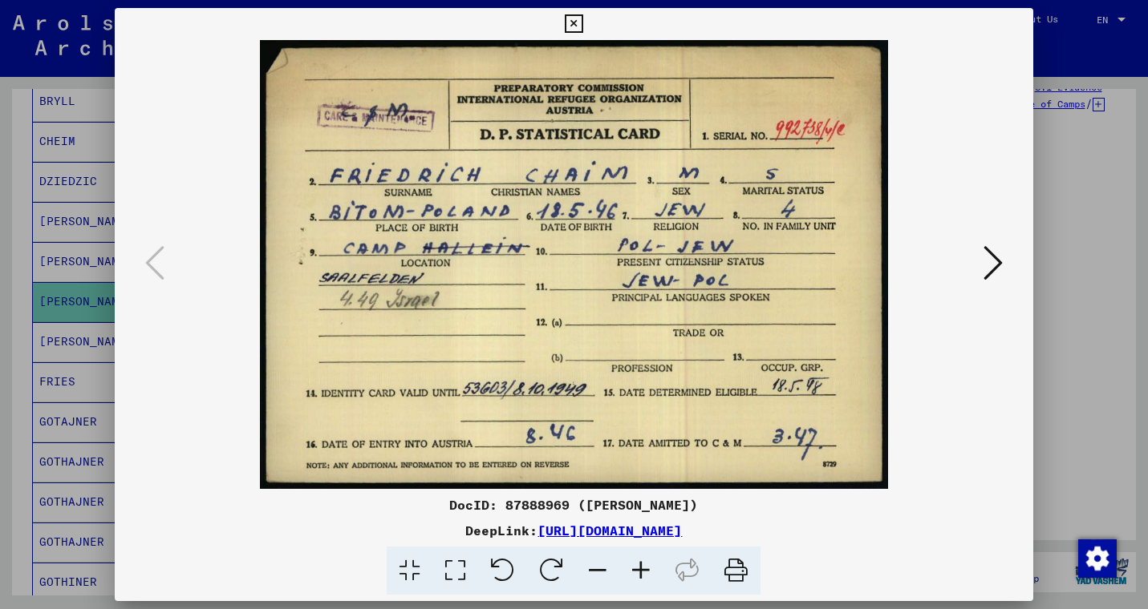
click at [986, 277] on icon at bounding box center [992, 263] width 19 height 38
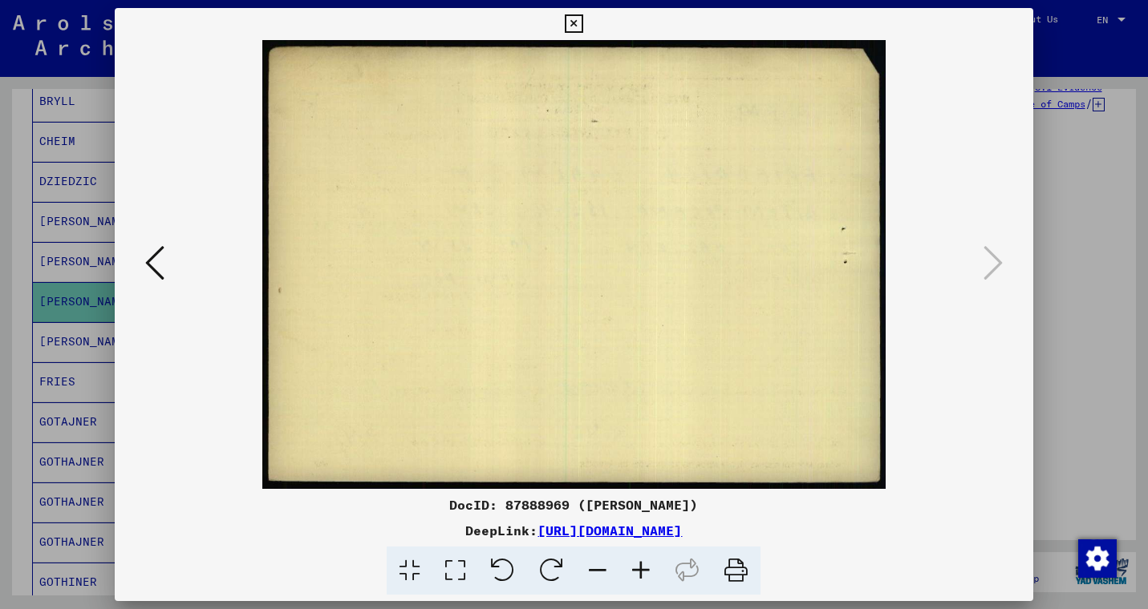
click at [986, 277] on icon at bounding box center [992, 263] width 19 height 38
click at [1085, 258] on div at bounding box center [574, 304] width 1148 height 609
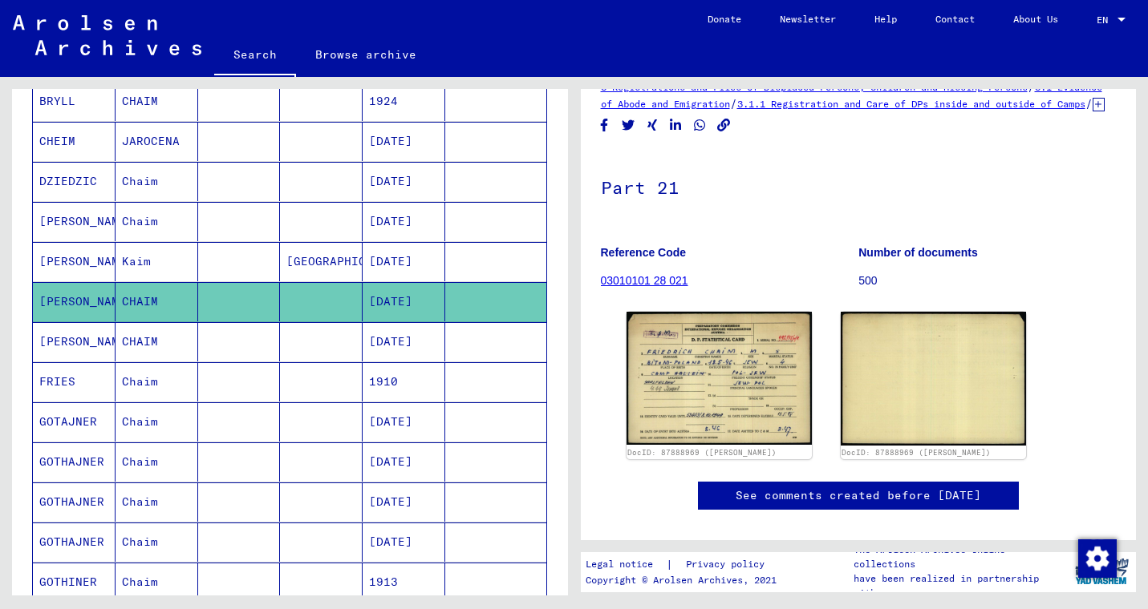
click at [155, 338] on mat-cell "CHAIM" at bounding box center [156, 341] width 83 height 39
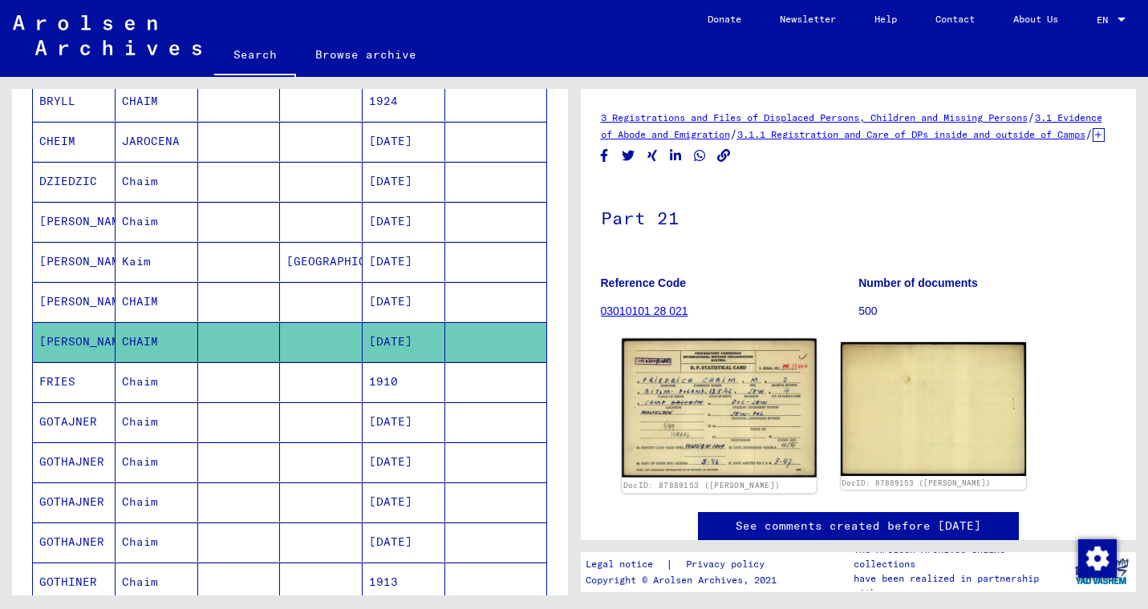
click at [682, 425] on img at bounding box center [719, 409] width 195 height 140
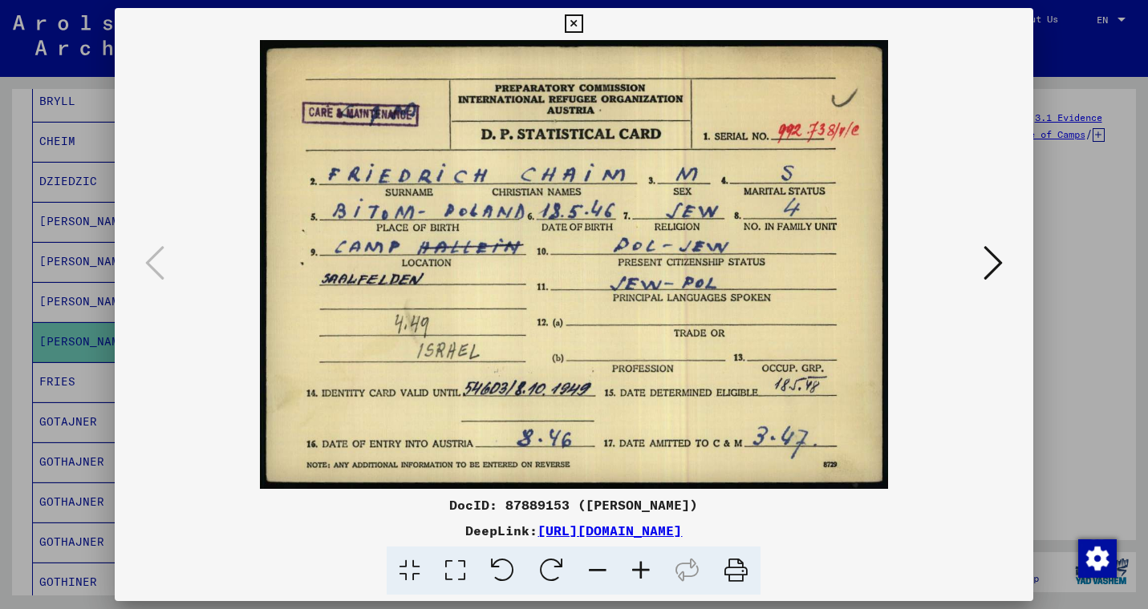
click at [583, 21] on icon at bounding box center [574, 23] width 18 height 19
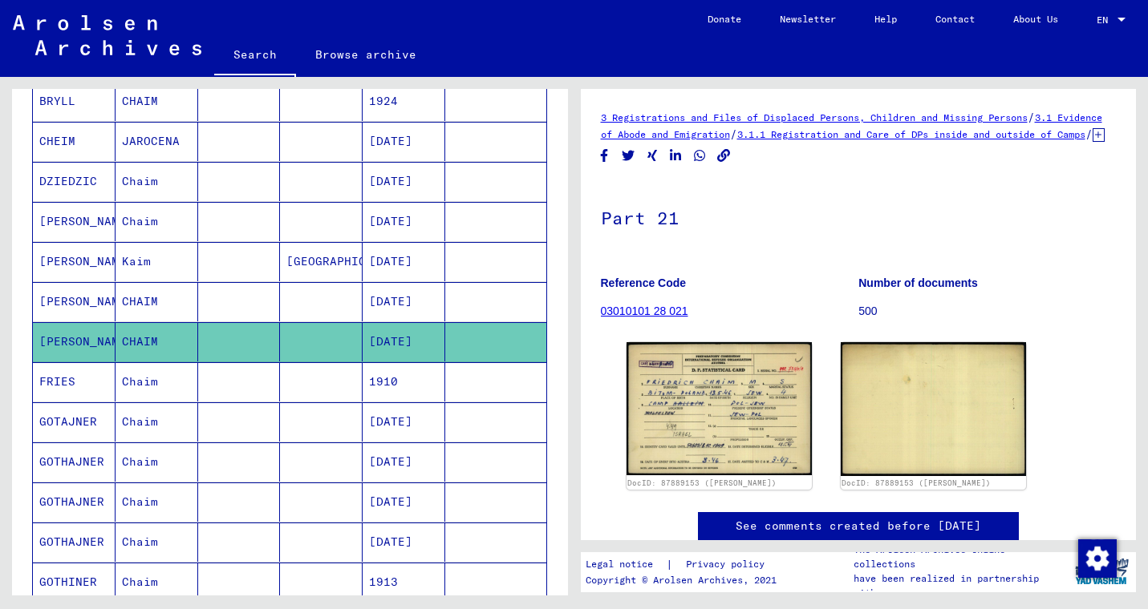
click at [154, 395] on mat-cell "Chaim" at bounding box center [156, 381] width 83 height 39
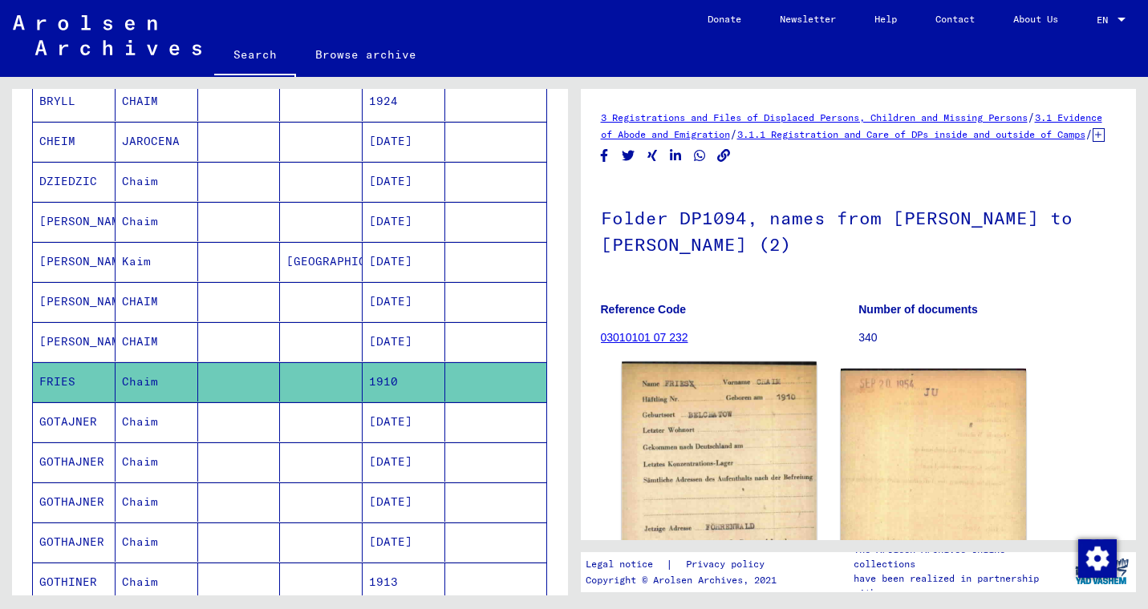
click at [727, 435] on img at bounding box center [719, 502] width 195 height 281
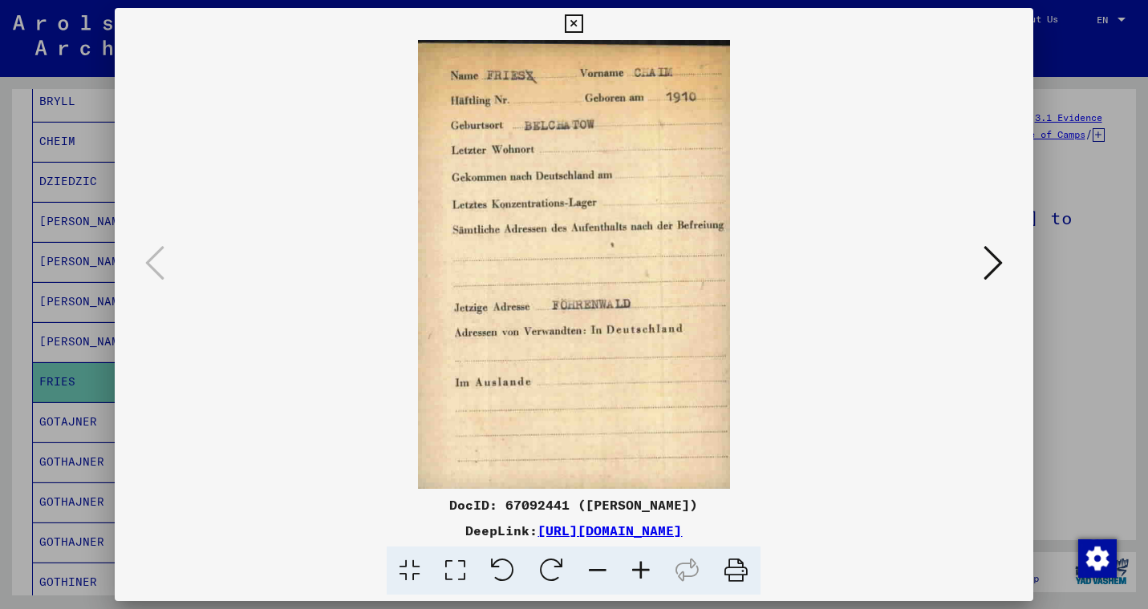
click at [588, 37] on button at bounding box center [574, 24] width 28 height 32
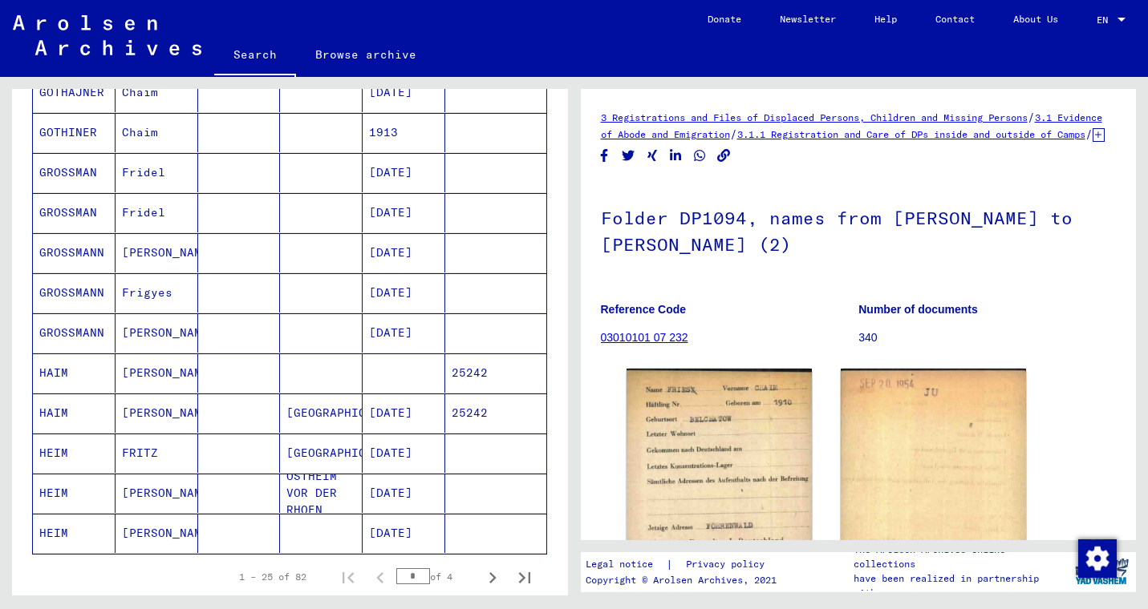
scroll to position [781, 0]
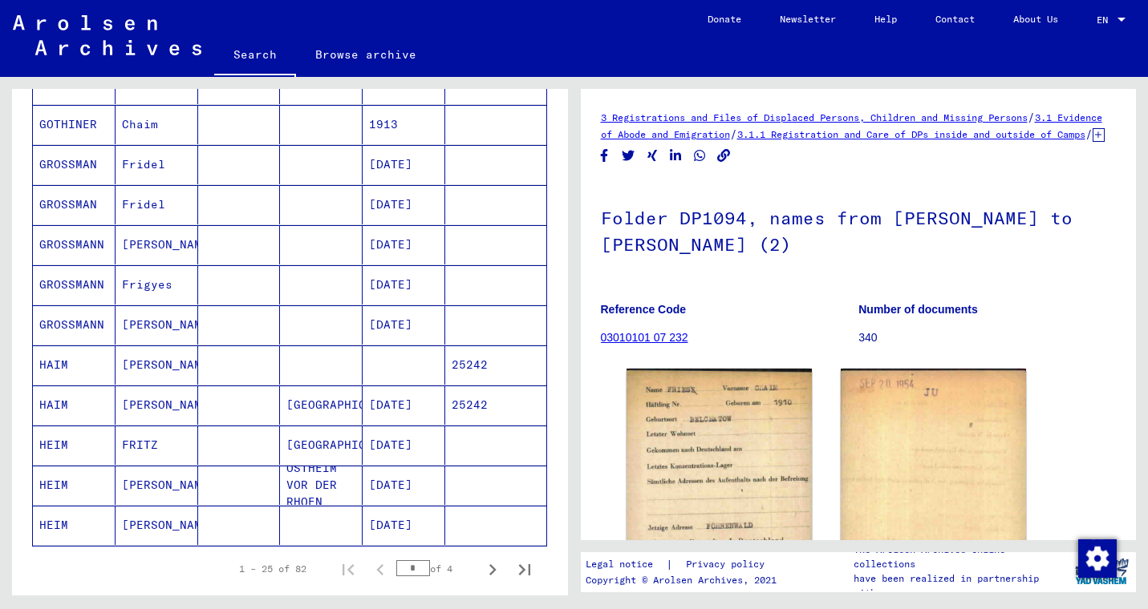
click at [144, 369] on mat-cell "[PERSON_NAME]" at bounding box center [156, 365] width 83 height 39
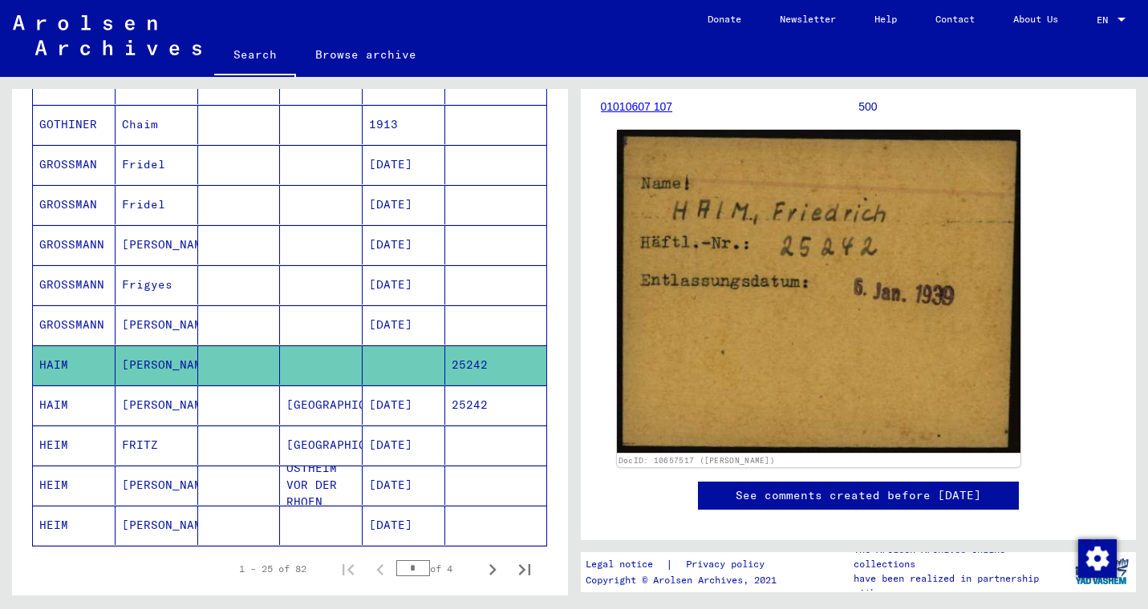
scroll to position [188, 0]
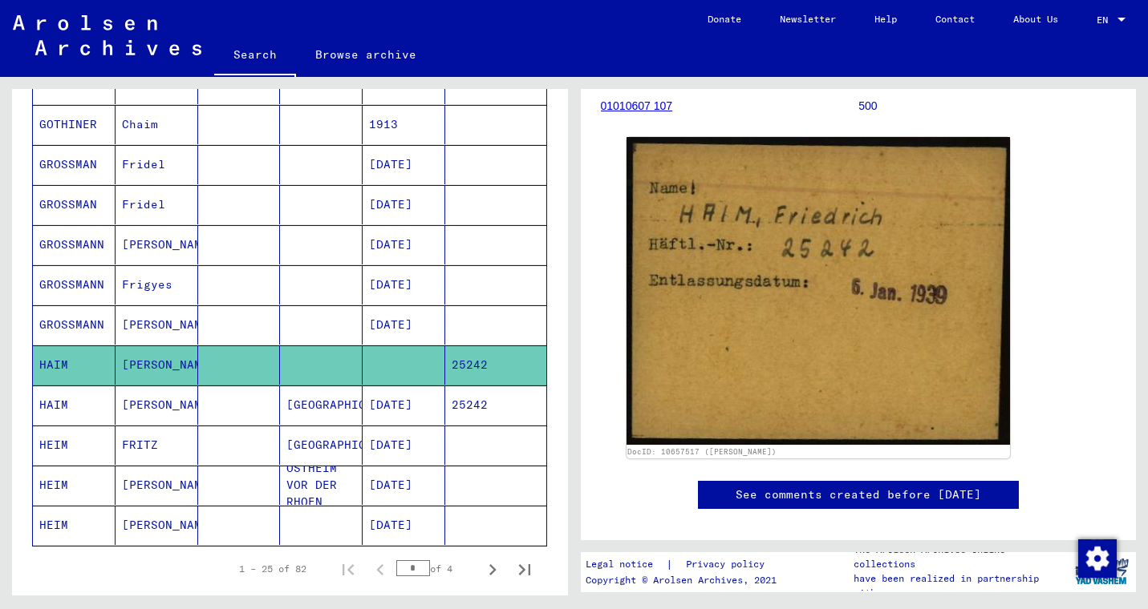
click at [151, 407] on mat-cell "[PERSON_NAME]" at bounding box center [156, 405] width 83 height 39
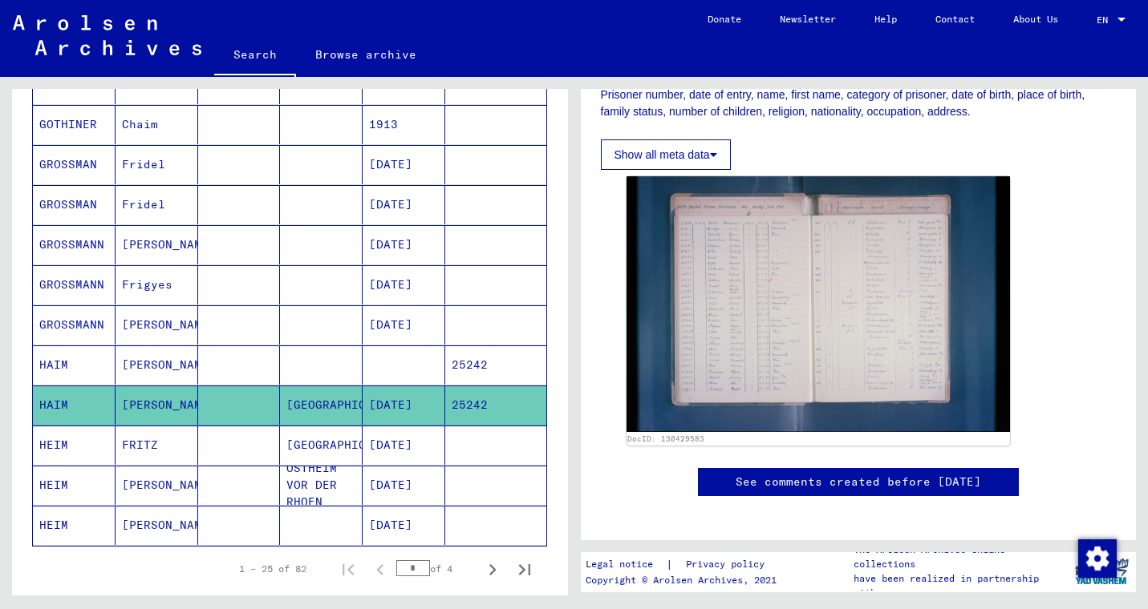
scroll to position [325, 0]
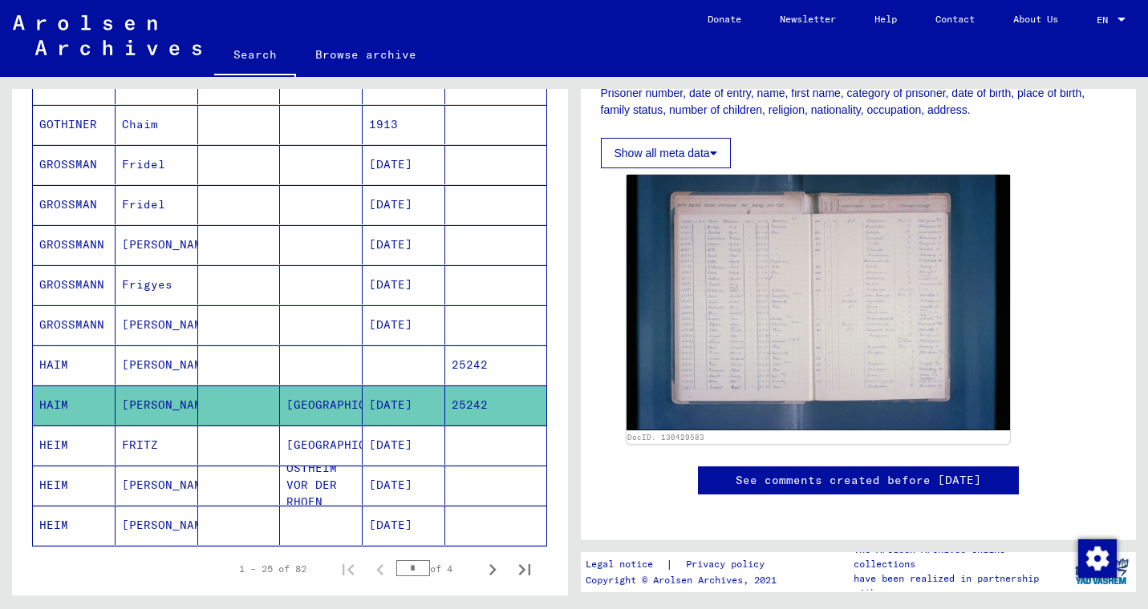
click at [704, 388] on img at bounding box center [818, 303] width 384 height 256
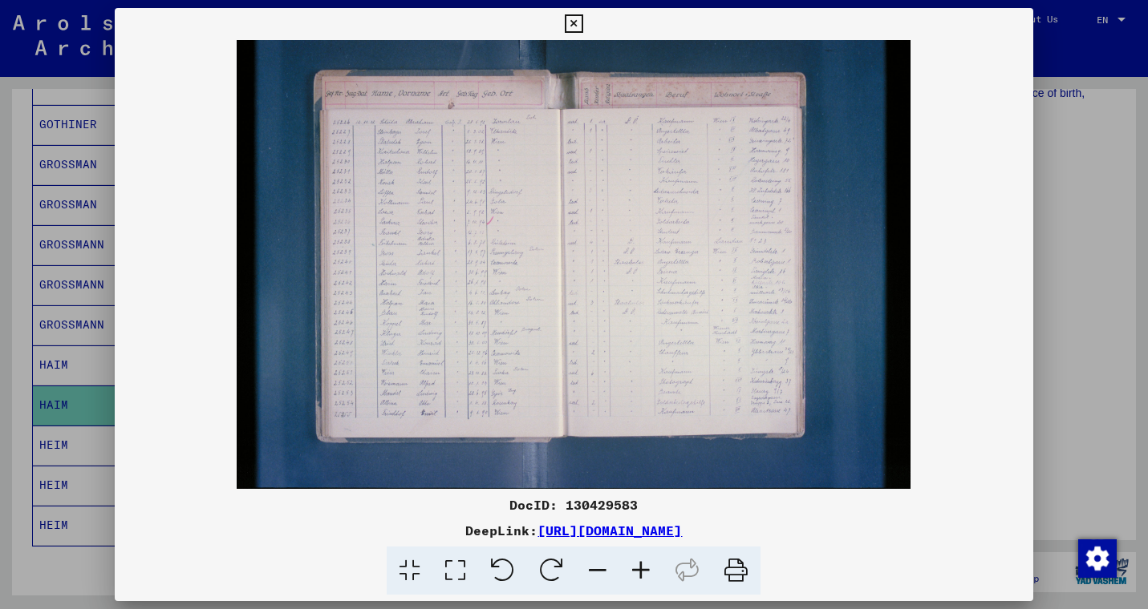
click at [415, 101] on img at bounding box center [574, 264] width 918 height 449
click at [1128, 355] on div at bounding box center [574, 304] width 1148 height 609
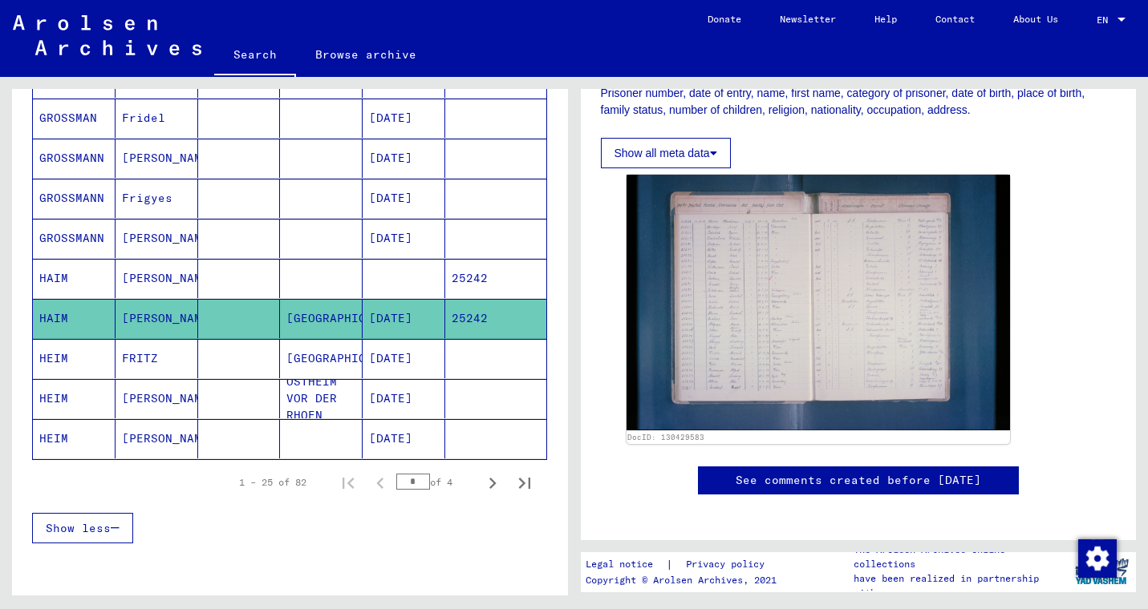
scroll to position [898, 0]
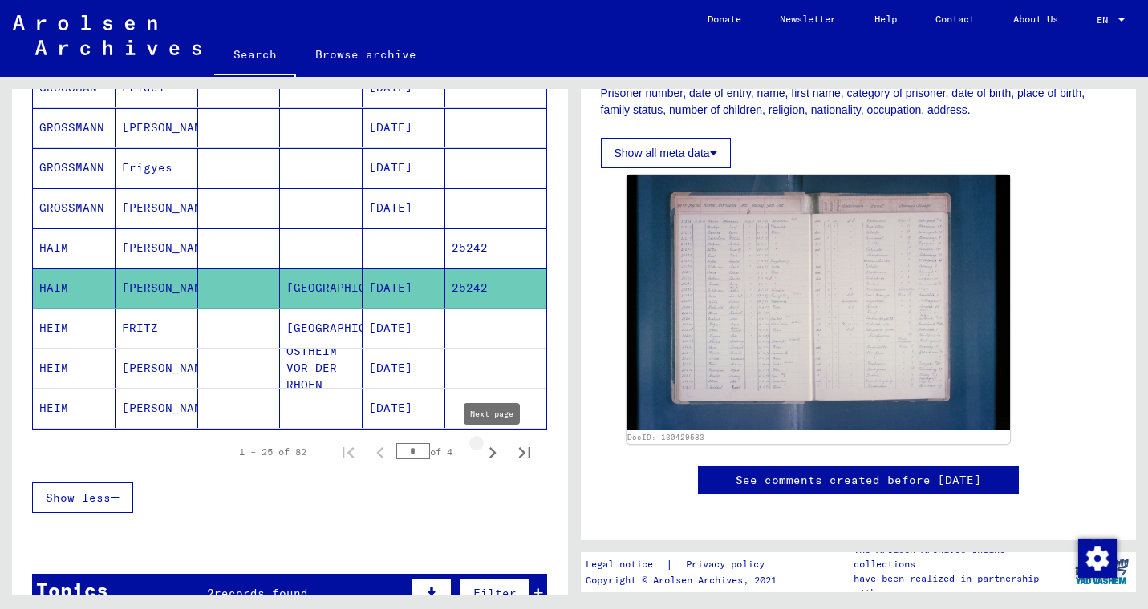
click at [494, 457] on icon "Next page" at bounding box center [492, 453] width 22 height 22
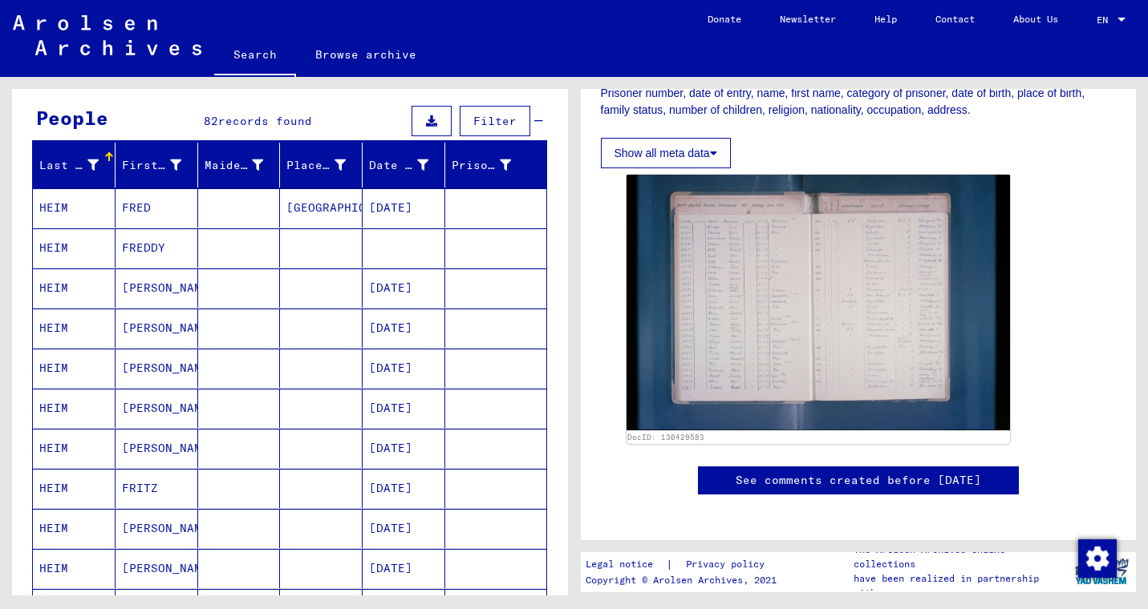
scroll to position [115, 0]
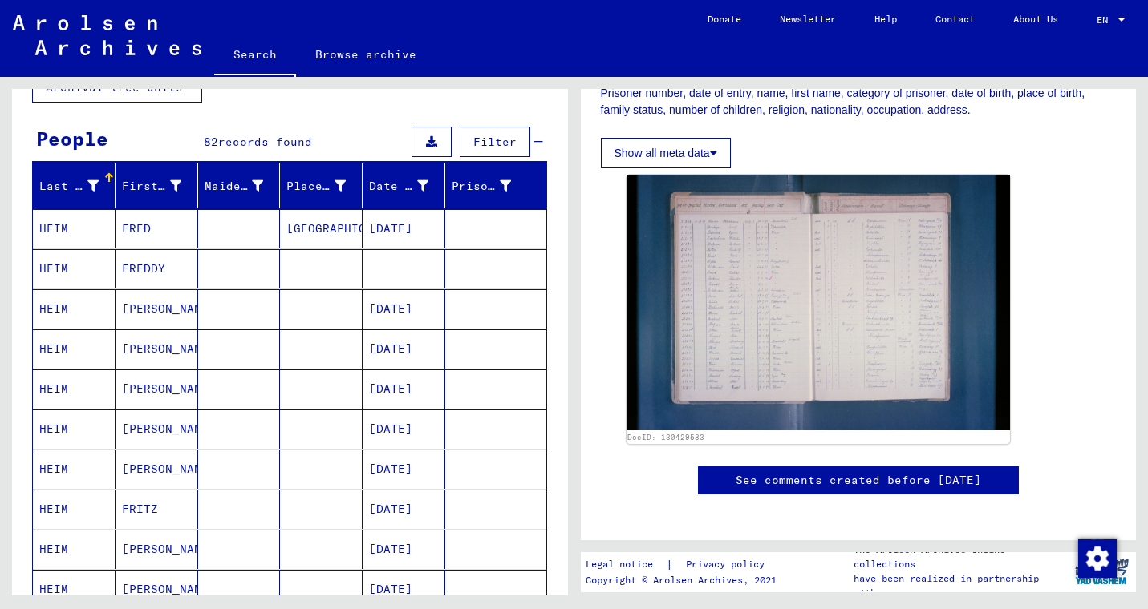
click at [155, 311] on mat-cell "[PERSON_NAME]" at bounding box center [156, 309] width 83 height 39
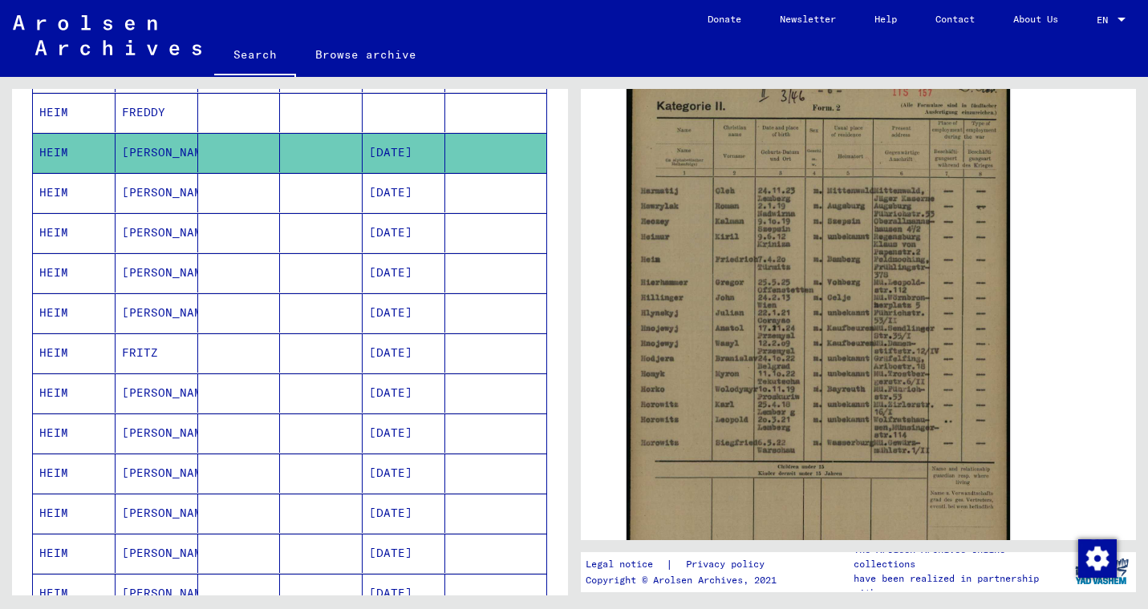
scroll to position [310, 0]
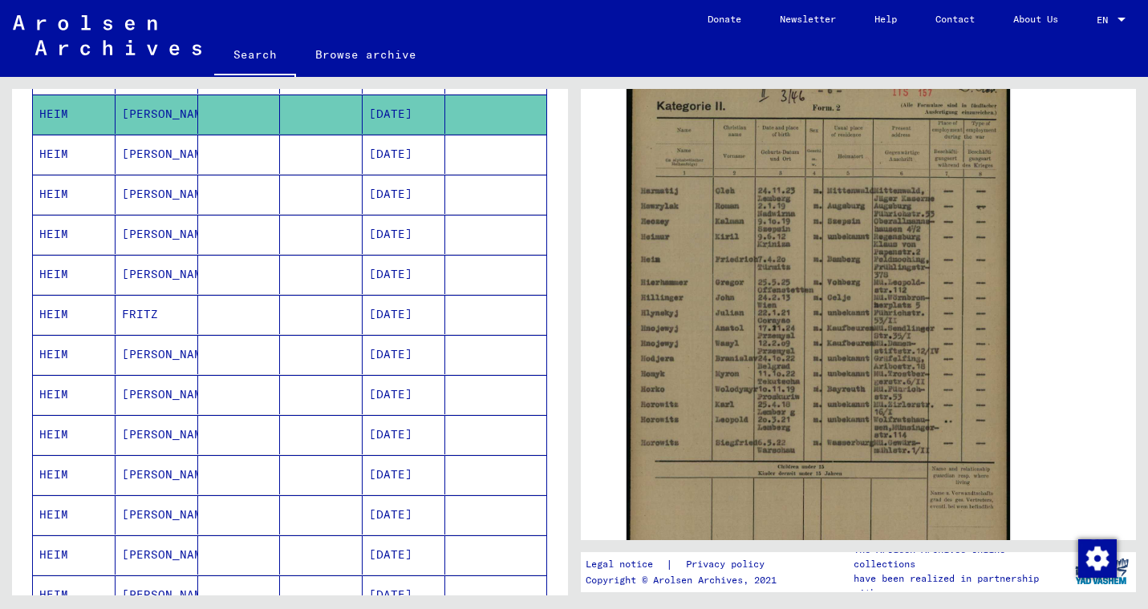
click at [157, 407] on mat-cell "[PERSON_NAME]" at bounding box center [156, 394] width 83 height 39
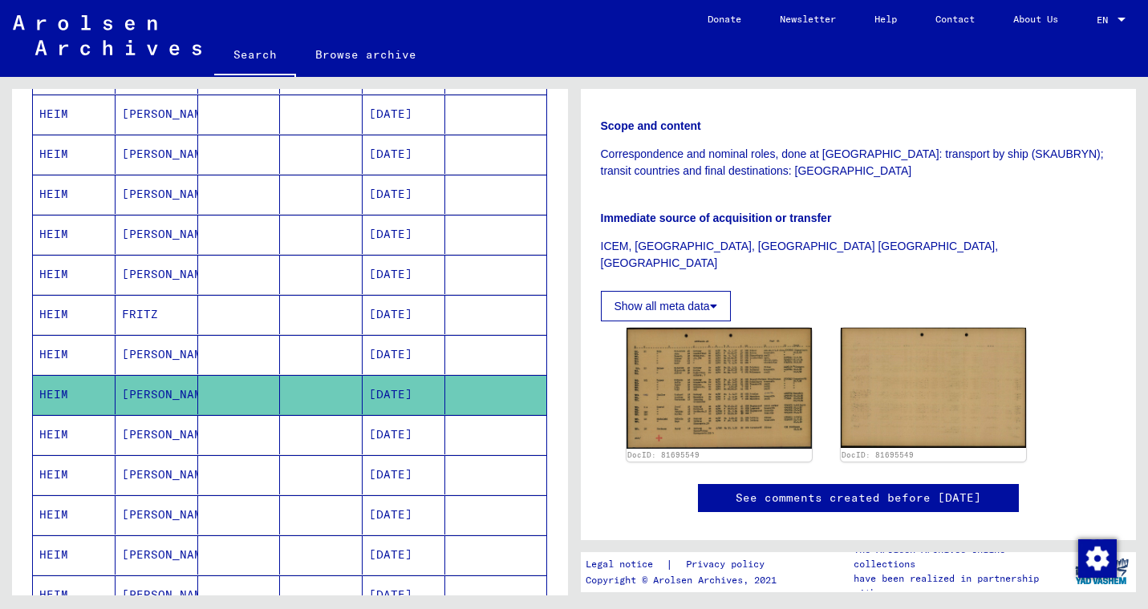
scroll to position [319, 0]
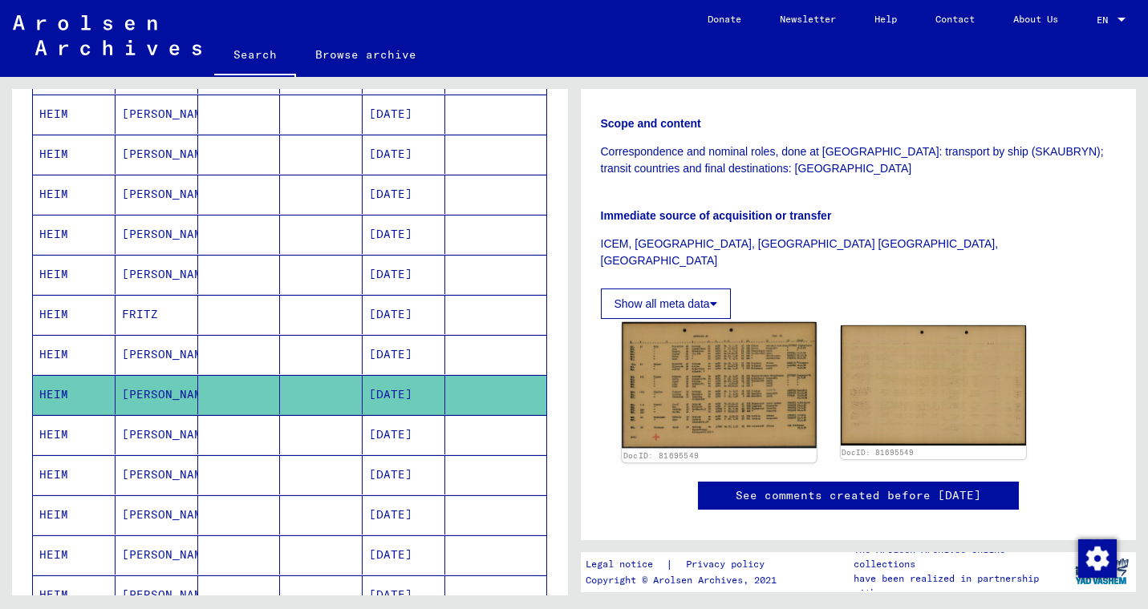
click at [761, 355] on img at bounding box center [719, 385] width 195 height 127
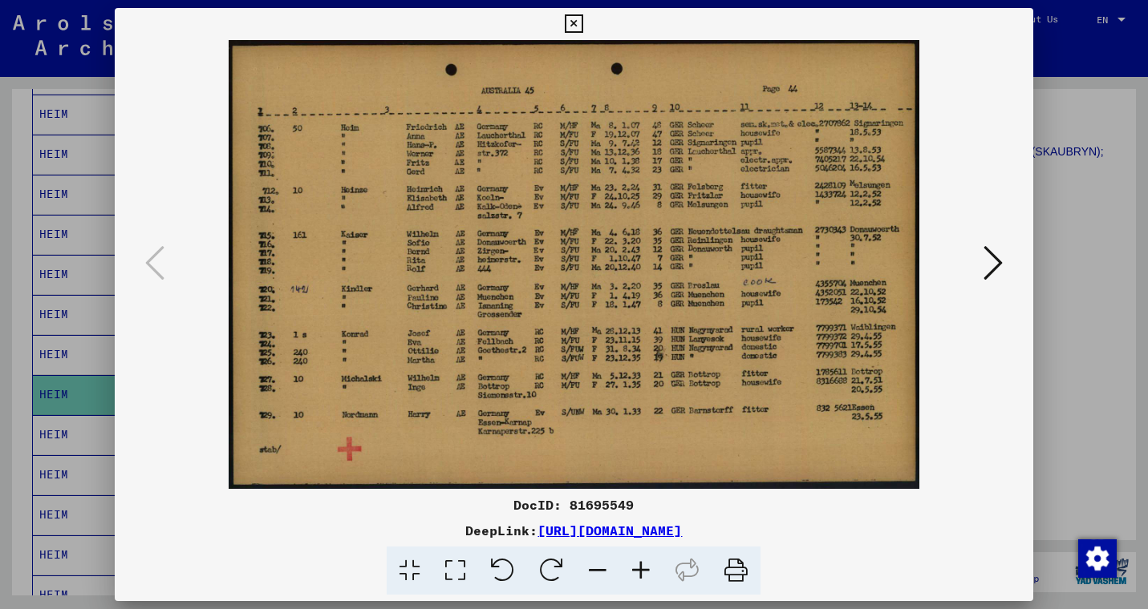
click at [1012, 368] on div at bounding box center [574, 264] width 918 height 449
click at [583, 26] on icon at bounding box center [574, 23] width 18 height 19
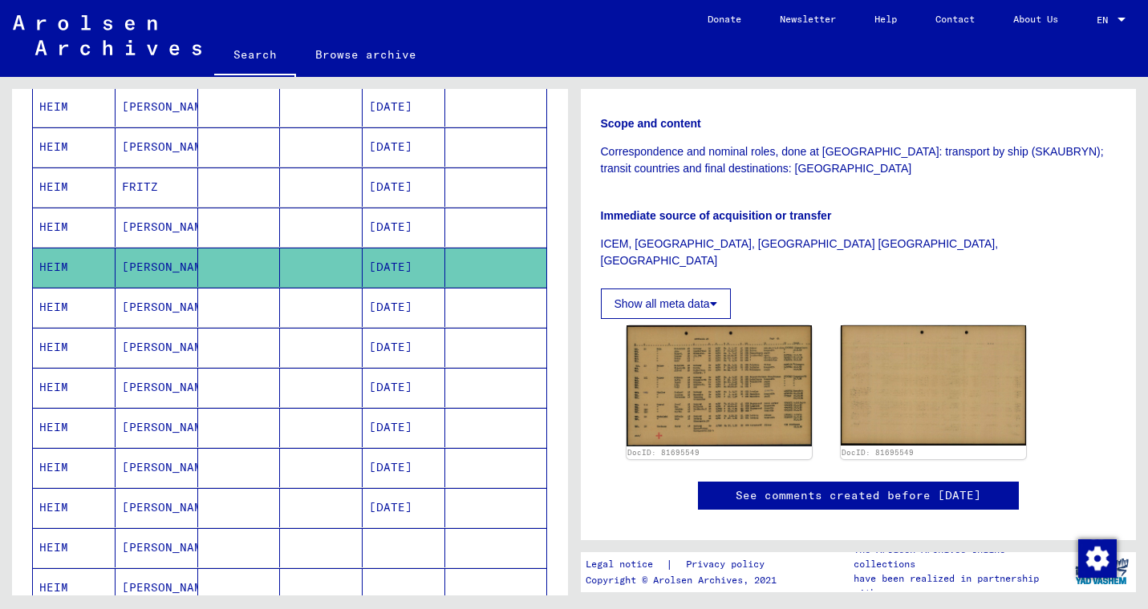
scroll to position [443, 0]
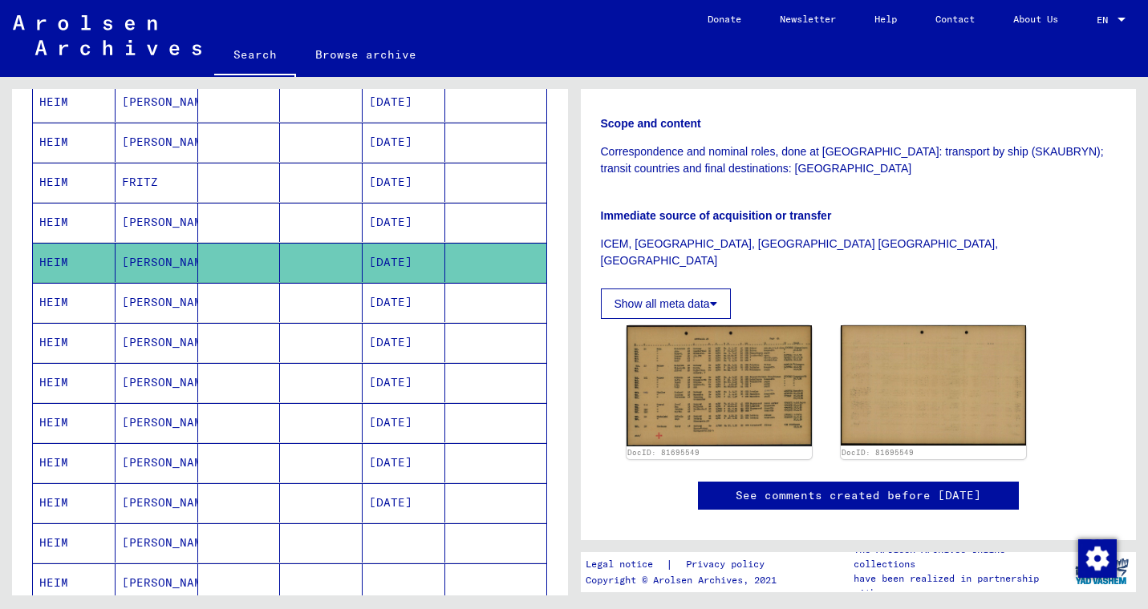
click at [162, 497] on mat-cell "[PERSON_NAME]" at bounding box center [156, 503] width 83 height 39
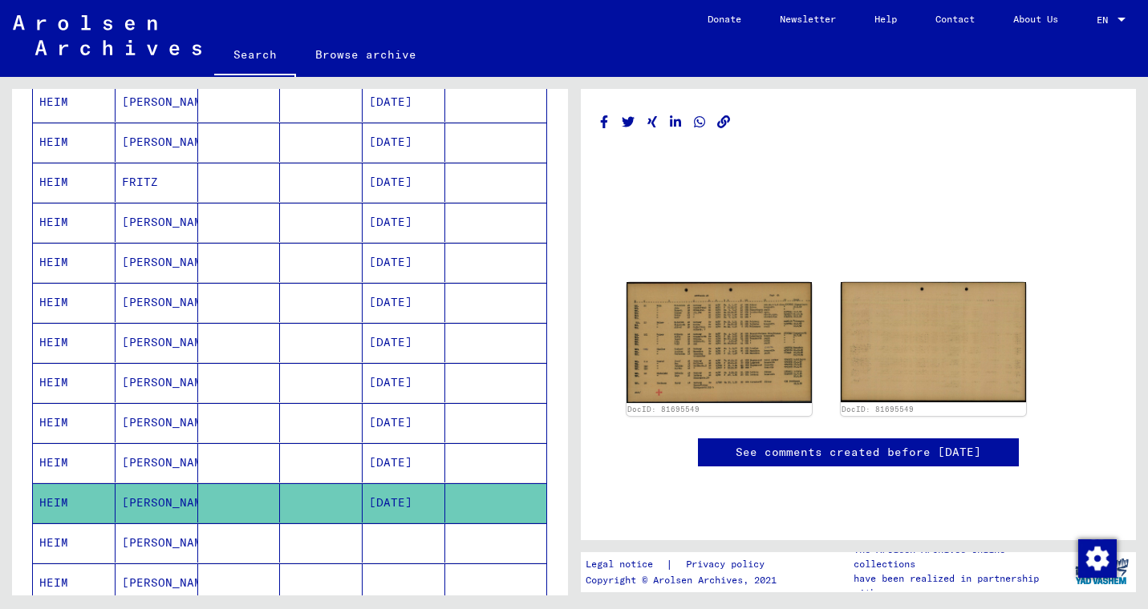
scroll to position [180, 0]
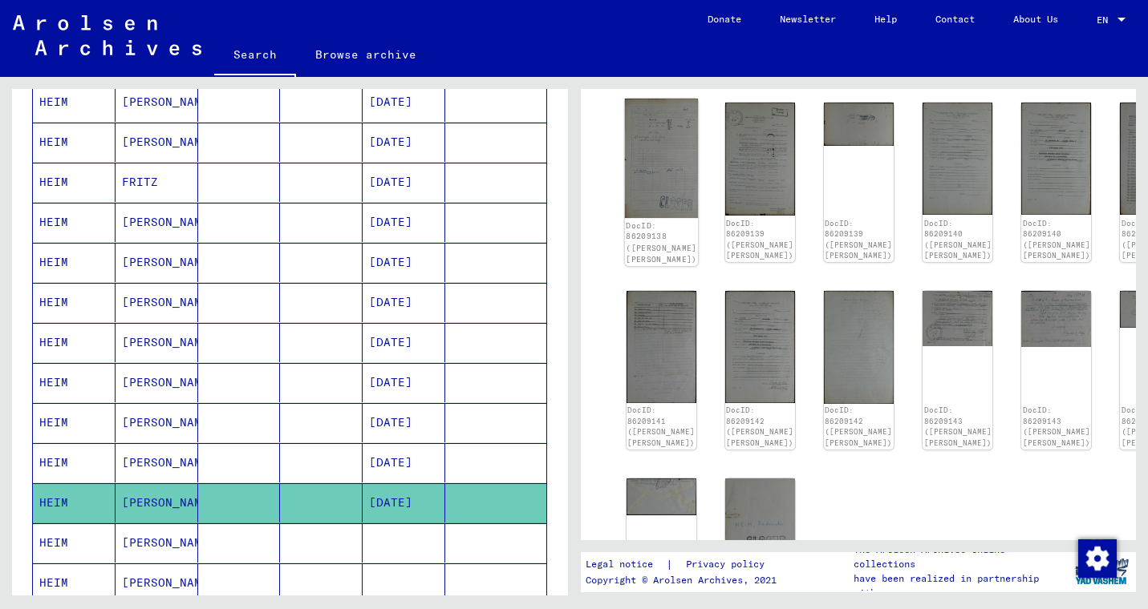
click at [664, 165] on img at bounding box center [661, 158] width 74 height 119
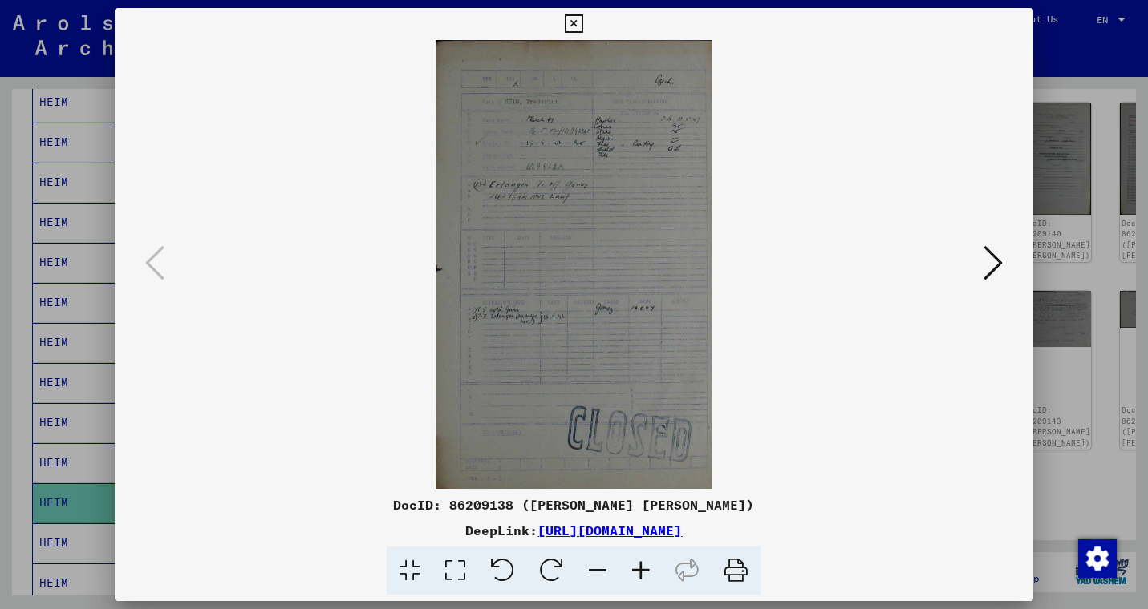
click at [613, 180] on img at bounding box center [573, 264] width 809 height 449
click at [1112, 316] on div at bounding box center [574, 304] width 1148 height 609
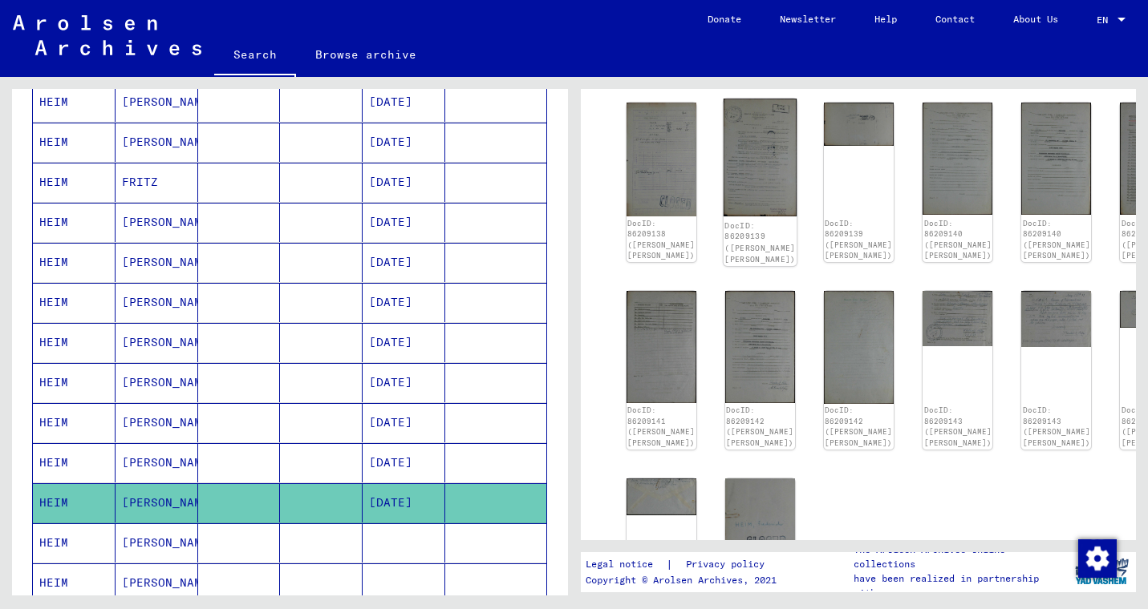
click at [725, 149] on img at bounding box center [760, 158] width 74 height 118
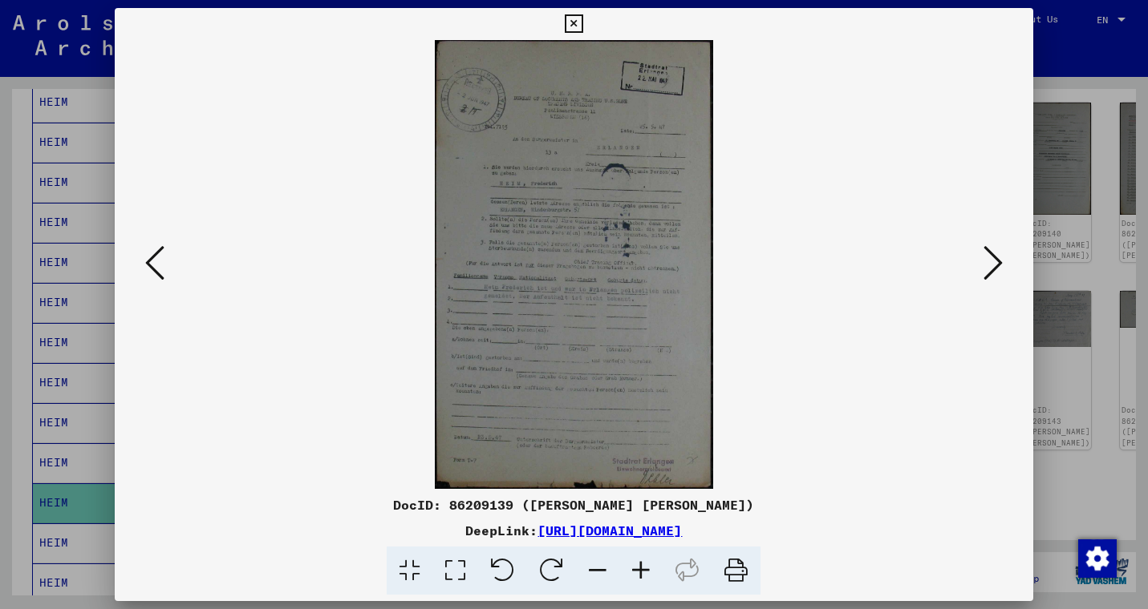
click at [1035, 385] on div at bounding box center [574, 304] width 1148 height 609
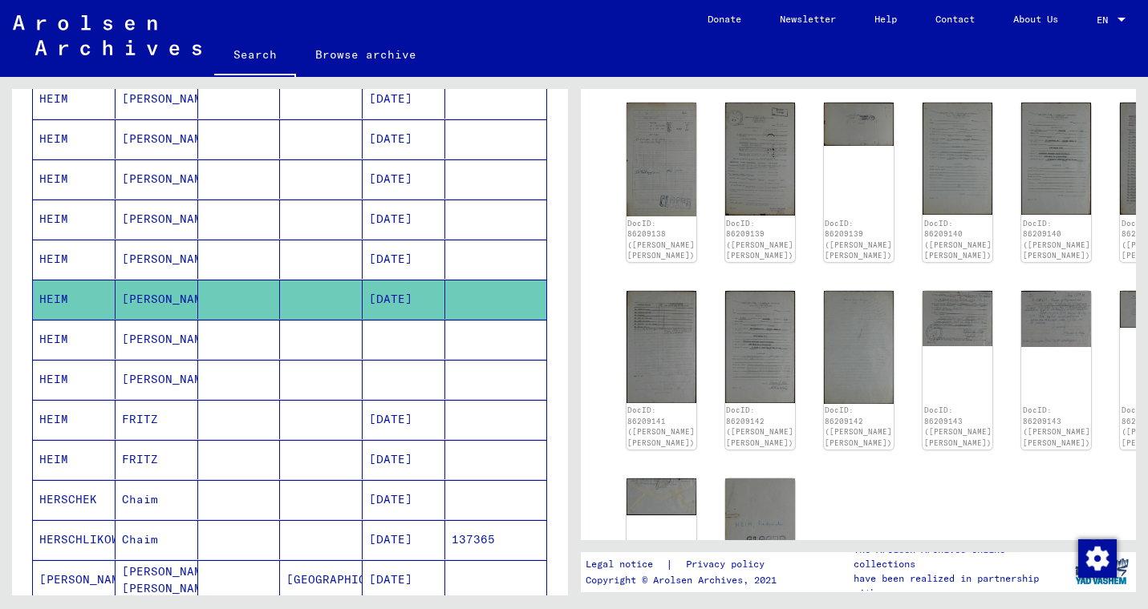
scroll to position [647, 0]
click at [265, 333] on mat-cell at bounding box center [239, 338] width 83 height 39
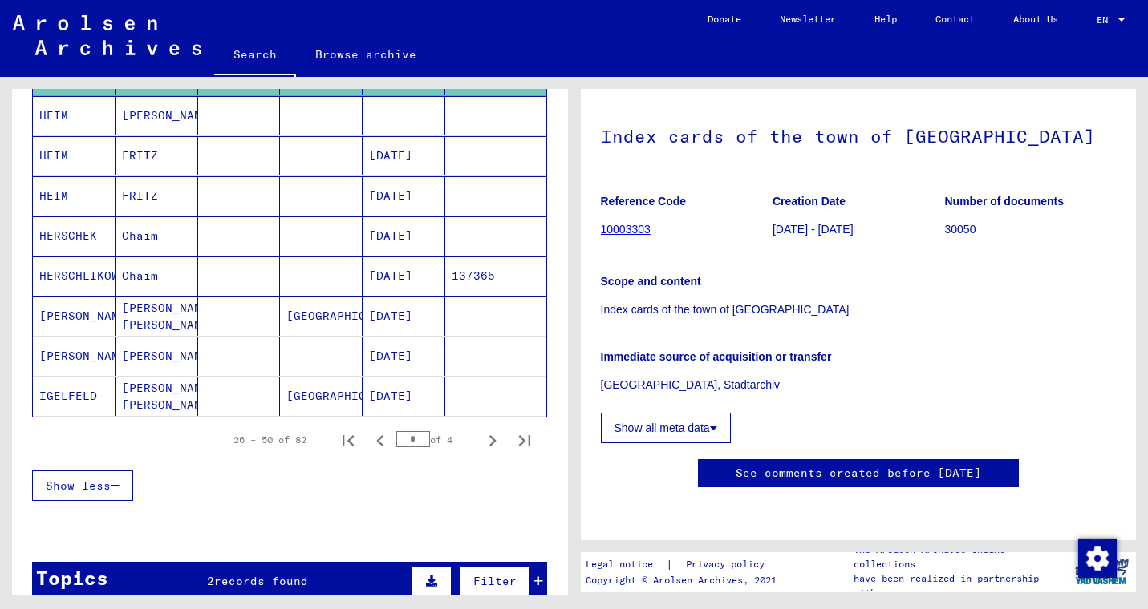
scroll to position [911, 0]
click at [499, 443] on icon "Next page" at bounding box center [492, 440] width 22 height 22
type input "*"
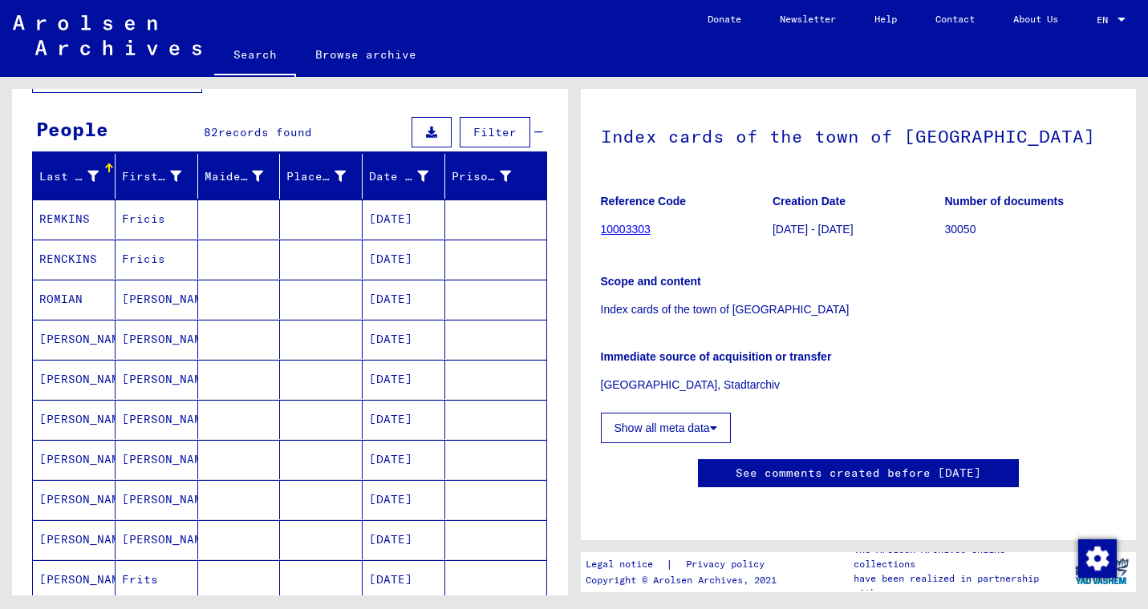
scroll to position [0, 0]
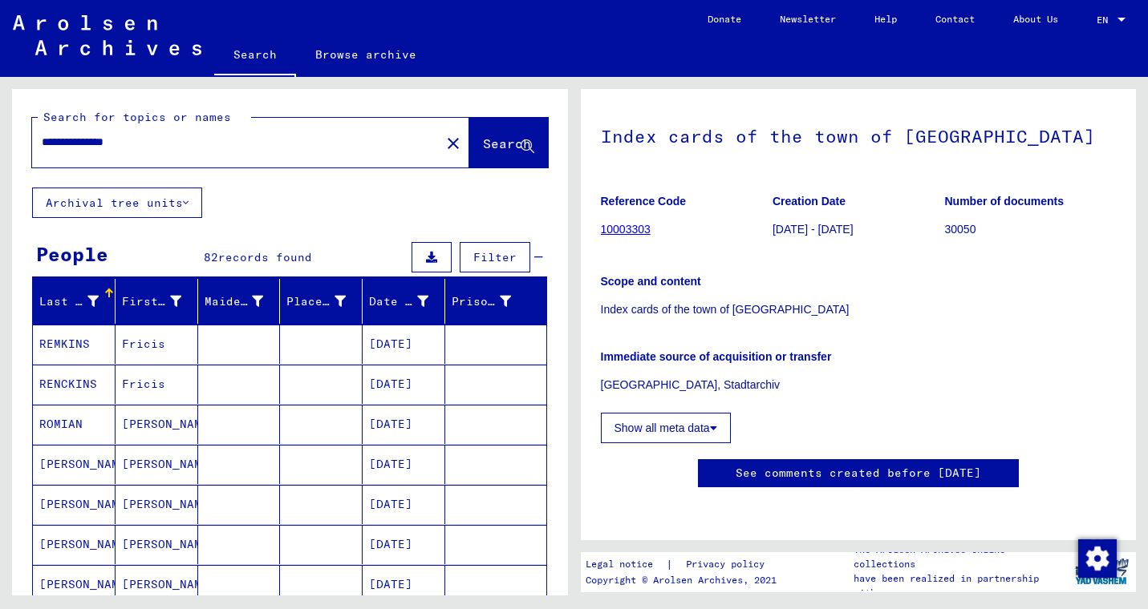
click at [159, 137] on input "**********" at bounding box center [236, 142] width 389 height 17
type input "**********"
click at [494, 137] on span "Search" at bounding box center [507, 144] width 48 height 16
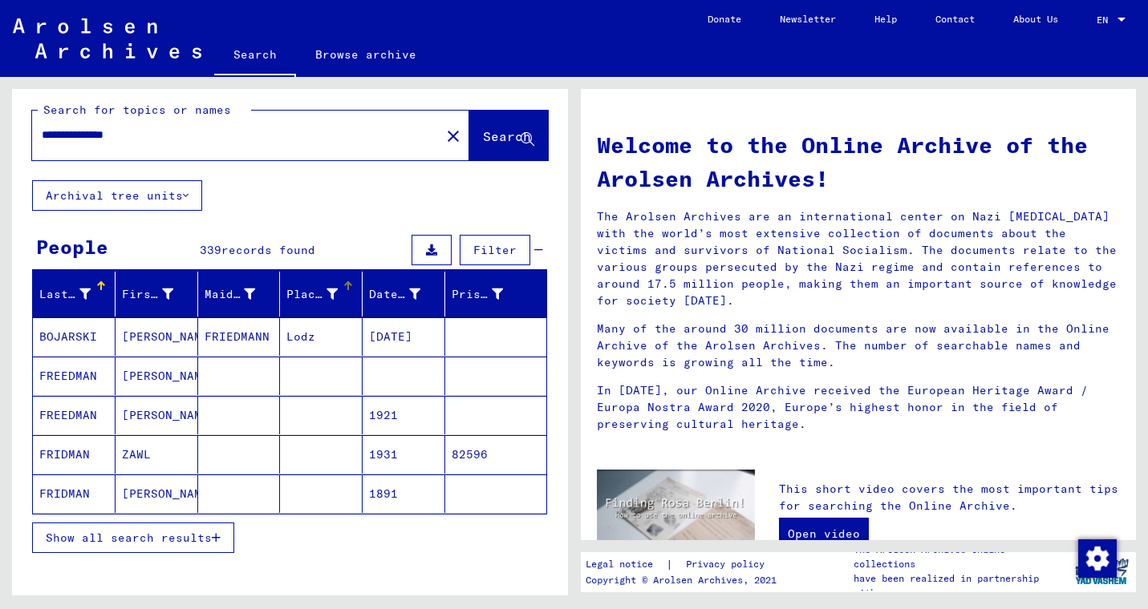
scroll to position [8, 0]
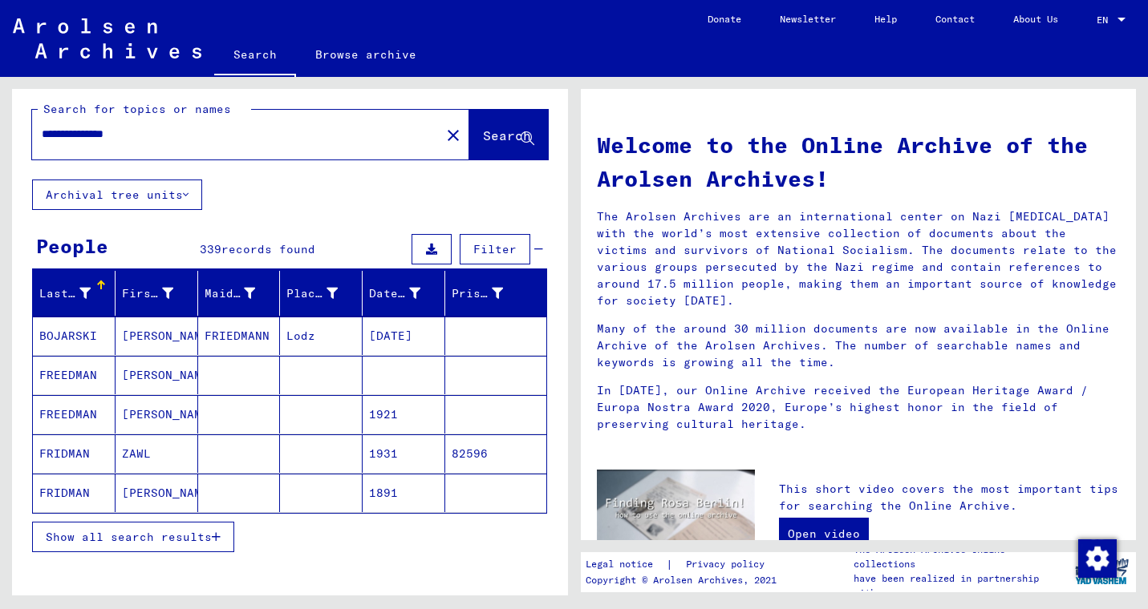
click at [176, 383] on mat-cell "[PERSON_NAME]" at bounding box center [156, 375] width 83 height 38
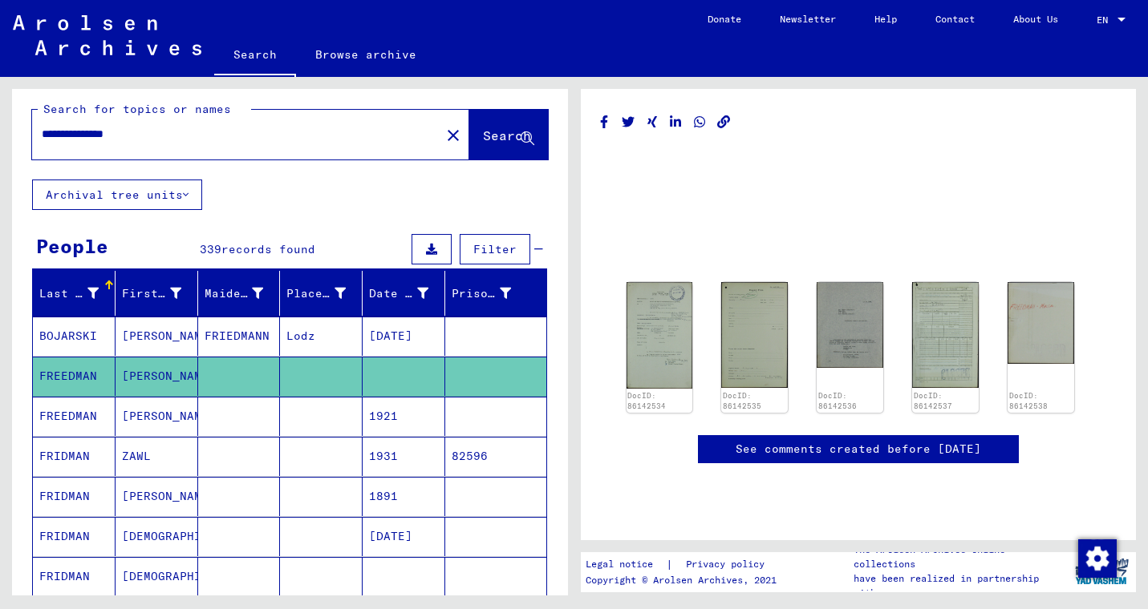
scroll to position [75, 0]
click at [649, 279] on img at bounding box center [659, 335] width 70 height 112
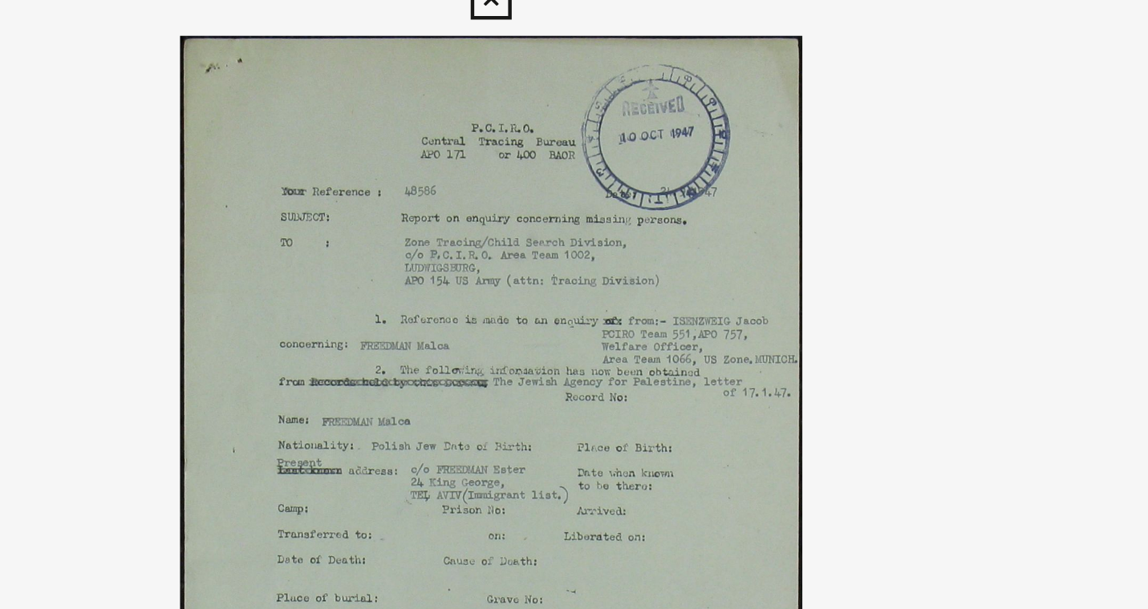
click at [739, 160] on img at bounding box center [573, 264] width 809 height 449
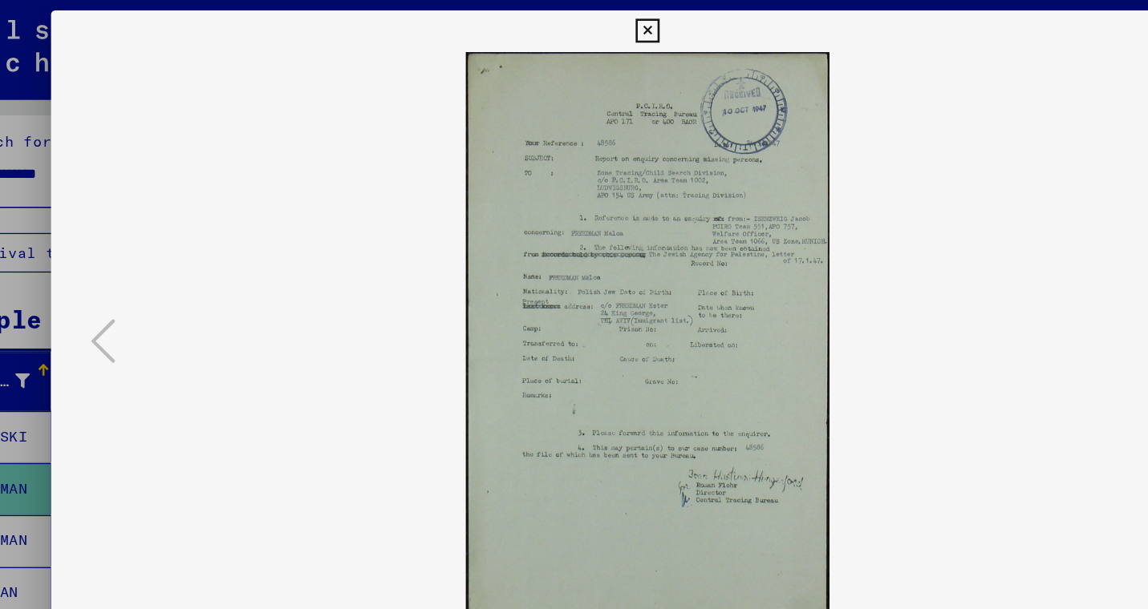
click at [743, 269] on img at bounding box center [573, 264] width 809 height 449
click at [91, 196] on div at bounding box center [574, 304] width 1148 height 609
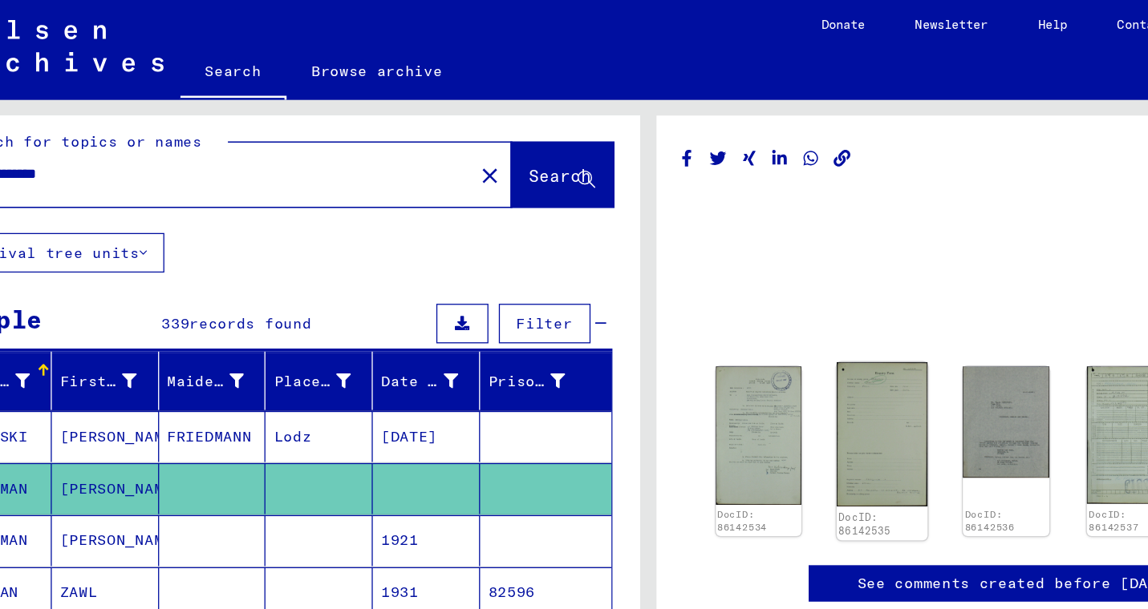
click at [771, 301] on img at bounding box center [754, 334] width 70 height 111
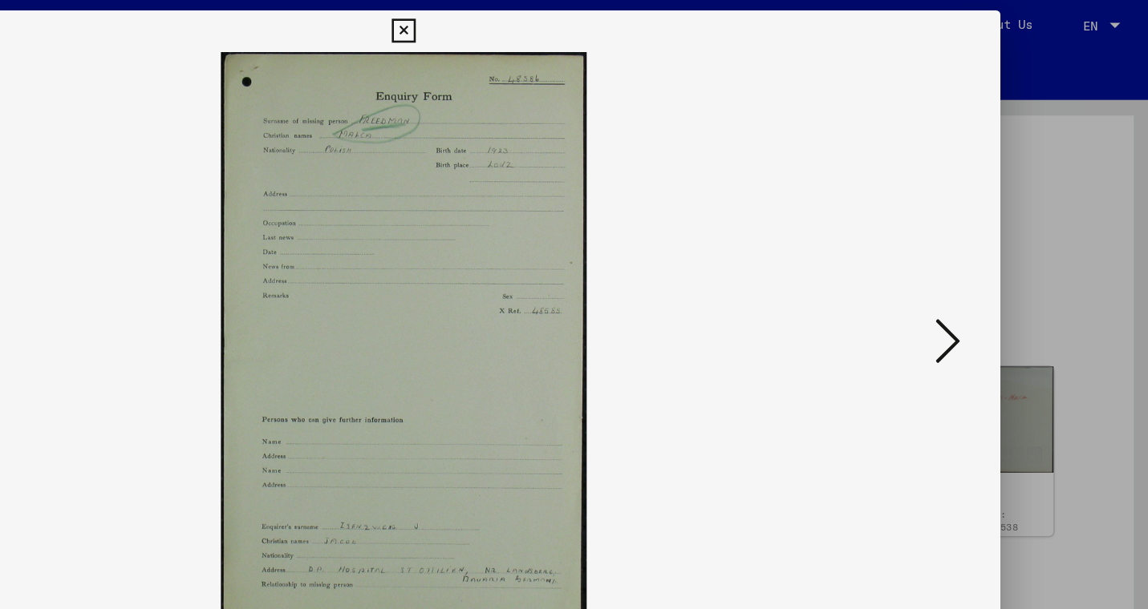
click at [583, 26] on icon at bounding box center [574, 23] width 18 height 19
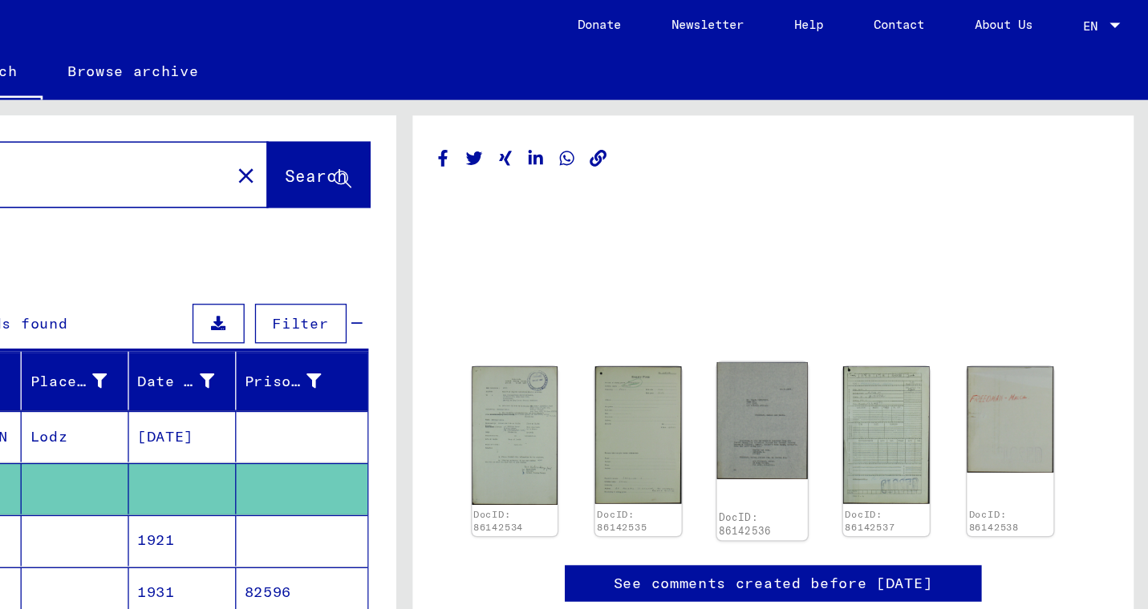
click at [858, 279] on img at bounding box center [850, 324] width 70 height 91
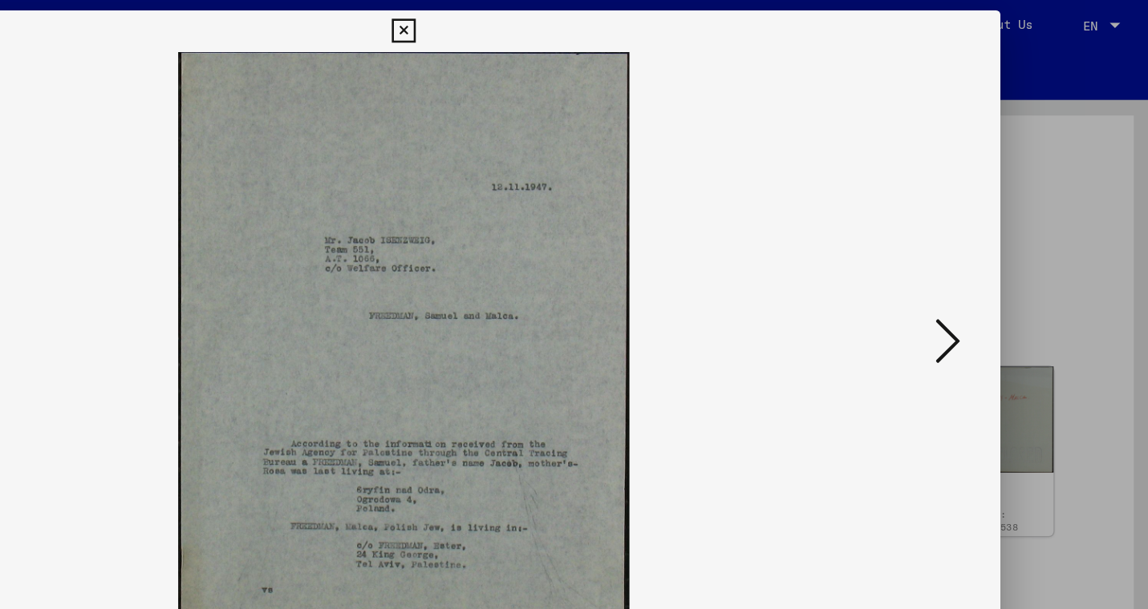
click at [583, 28] on icon at bounding box center [574, 23] width 18 height 19
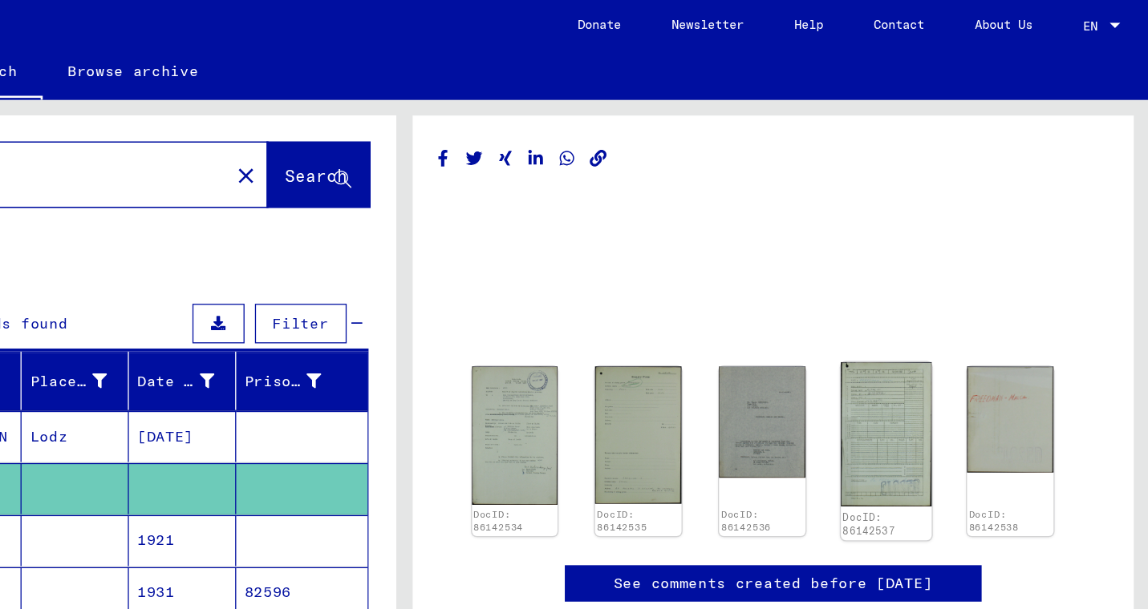
click at [949, 279] on img at bounding box center [945, 334] width 70 height 111
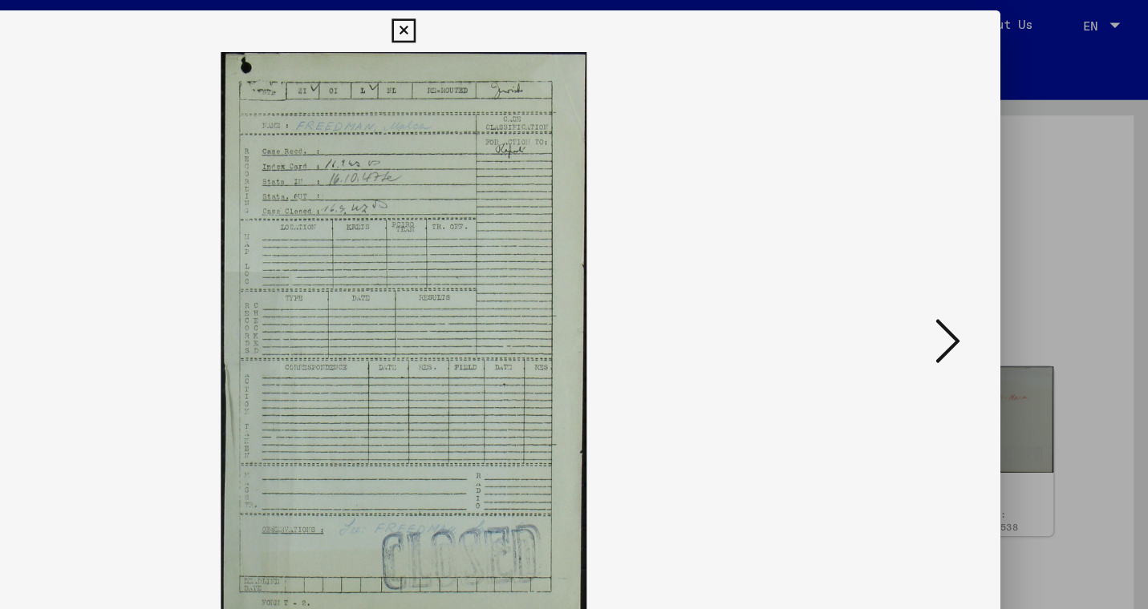
click at [583, 28] on icon at bounding box center [574, 23] width 18 height 19
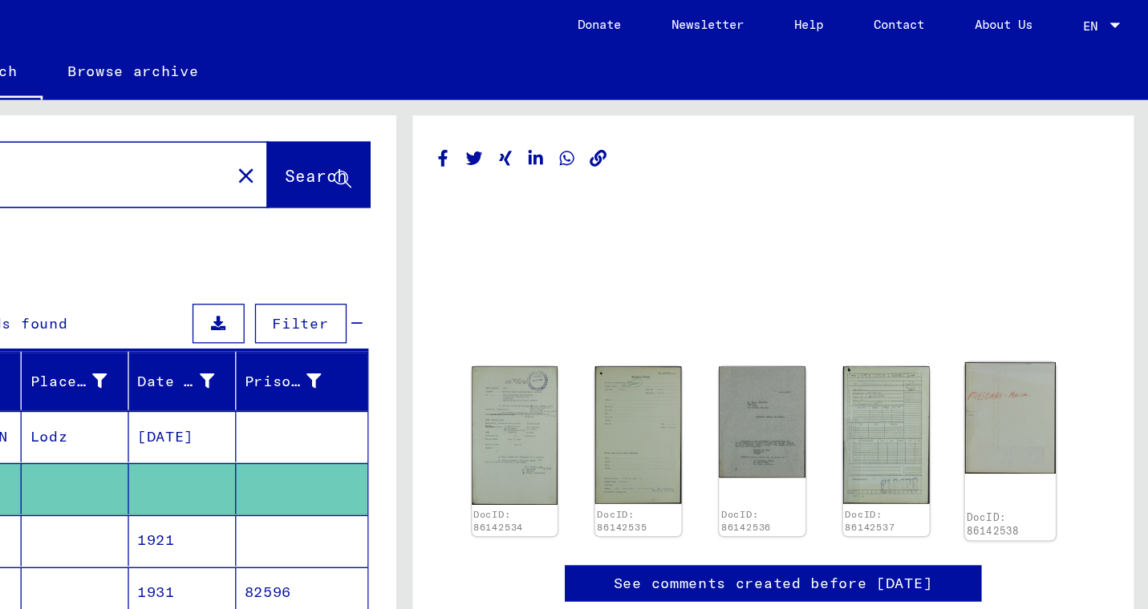
click at [1066, 279] on img at bounding box center [1041, 322] width 70 height 86
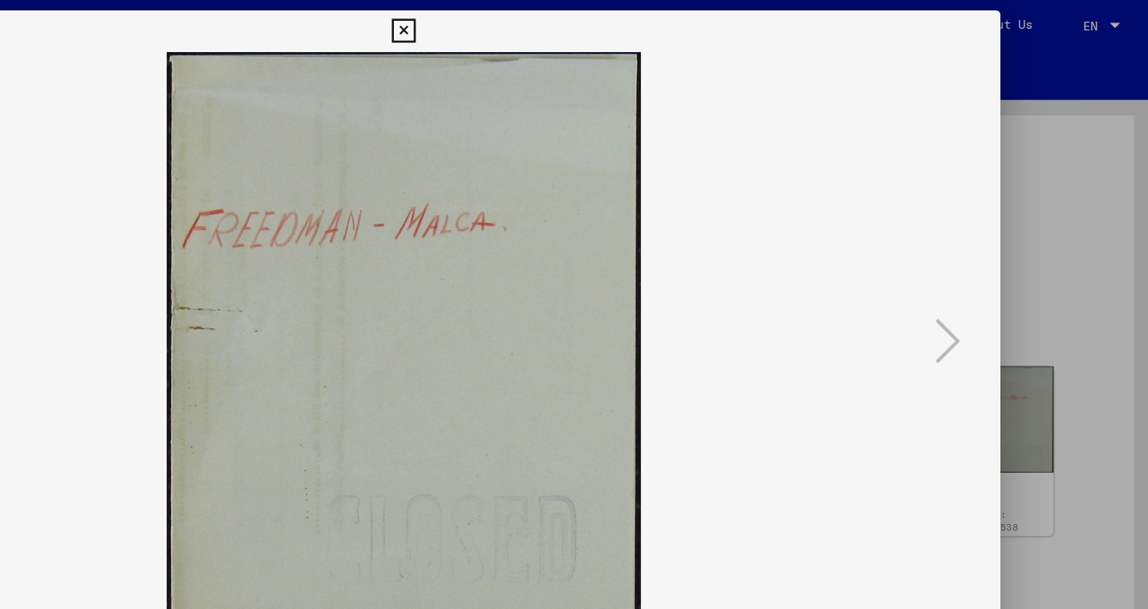
click at [583, 23] on icon at bounding box center [574, 23] width 18 height 19
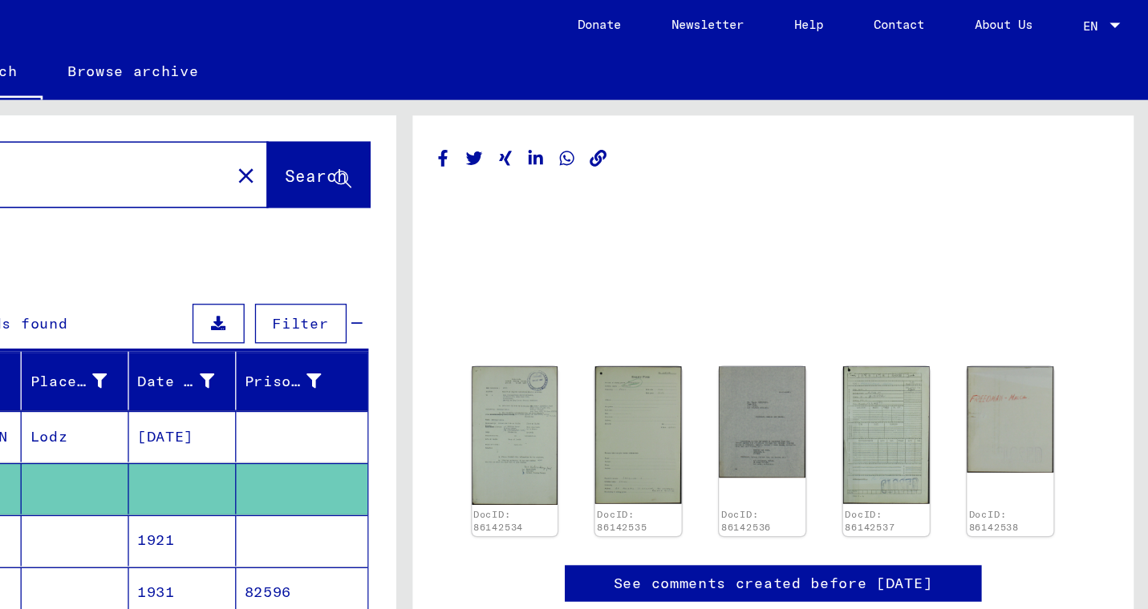
scroll to position [9, 0]
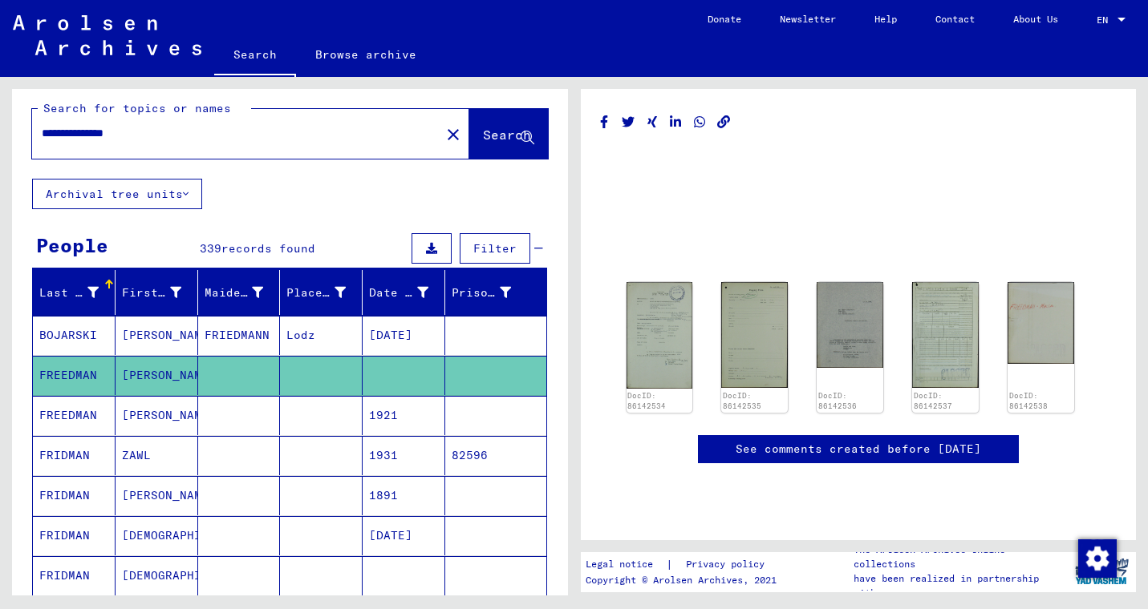
click at [132, 421] on mat-cell "[PERSON_NAME]" at bounding box center [156, 415] width 83 height 39
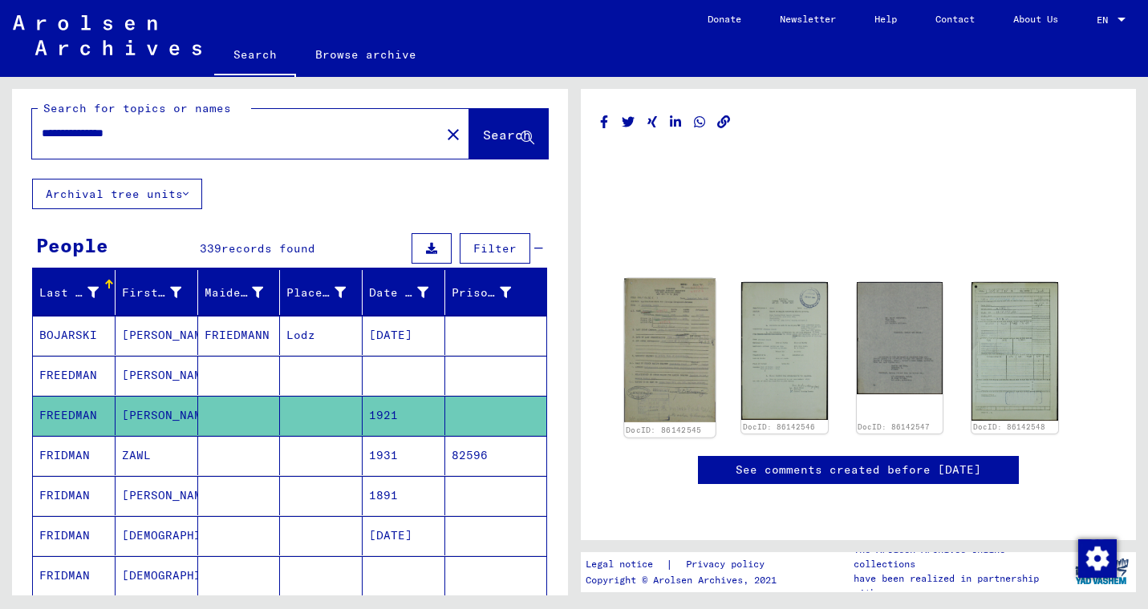
click at [669, 299] on img at bounding box center [669, 350] width 91 height 144
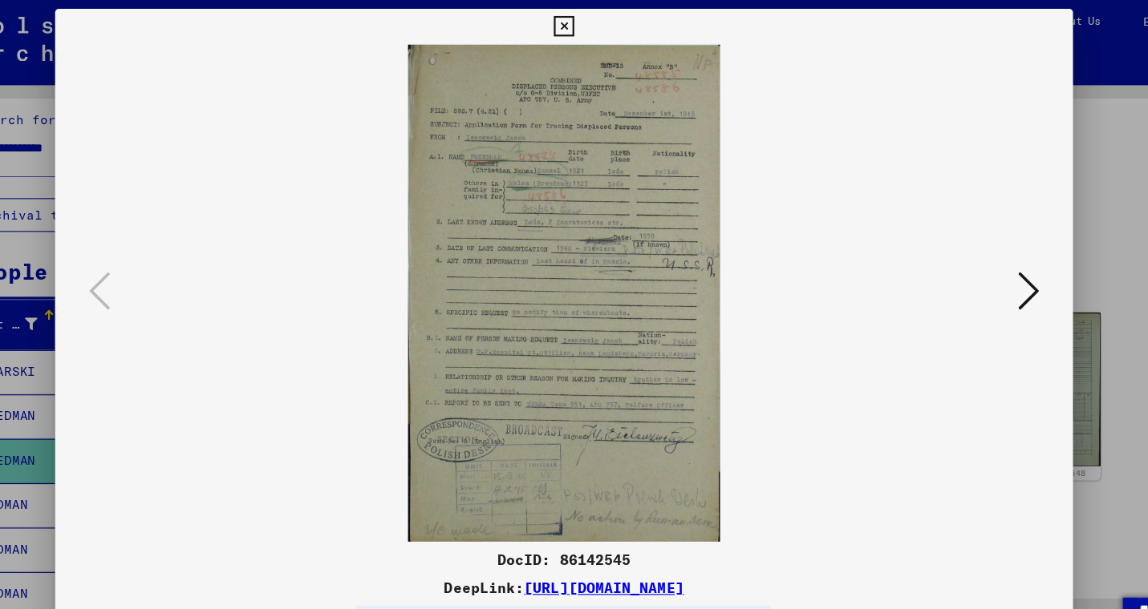
click at [1087, 197] on div at bounding box center [574, 304] width 1148 height 609
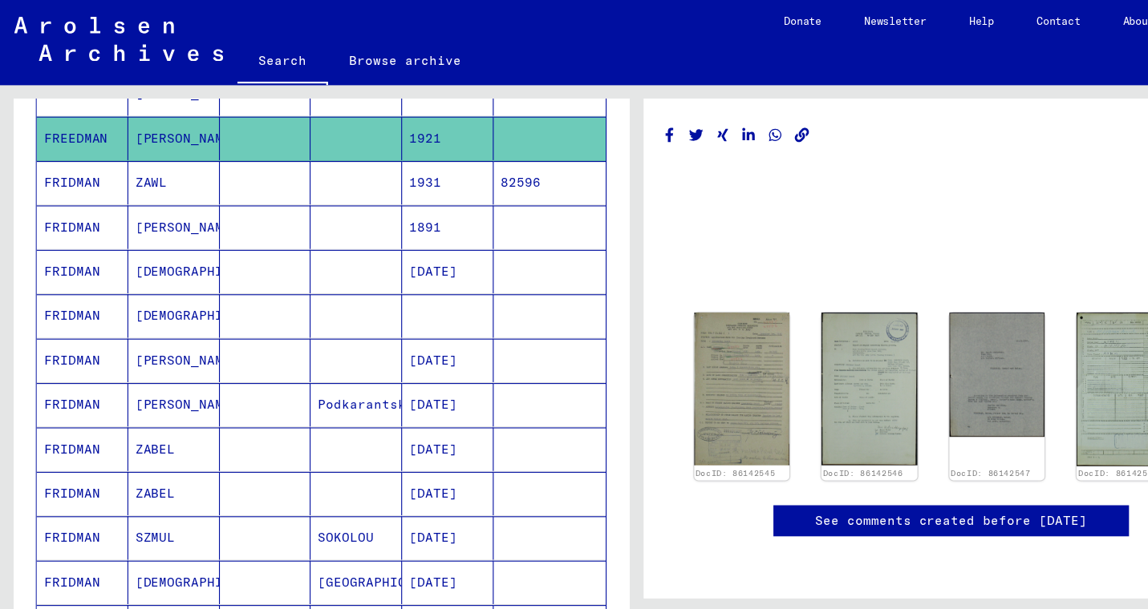
scroll to position [295, 0]
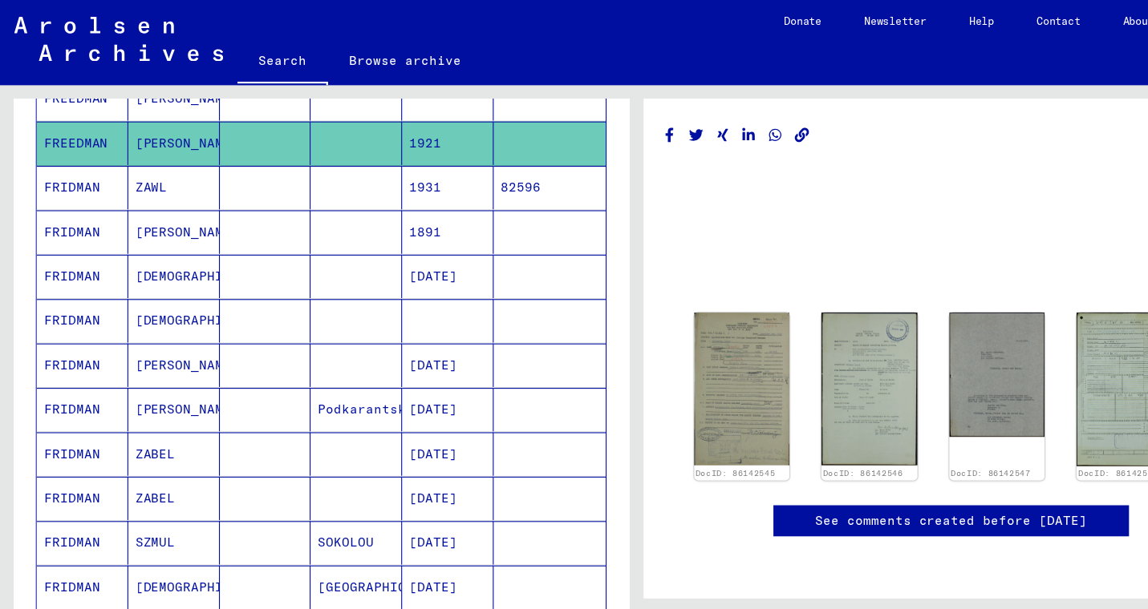
click at [168, 491] on mat-cell "SZMUL" at bounding box center [156, 490] width 83 height 39
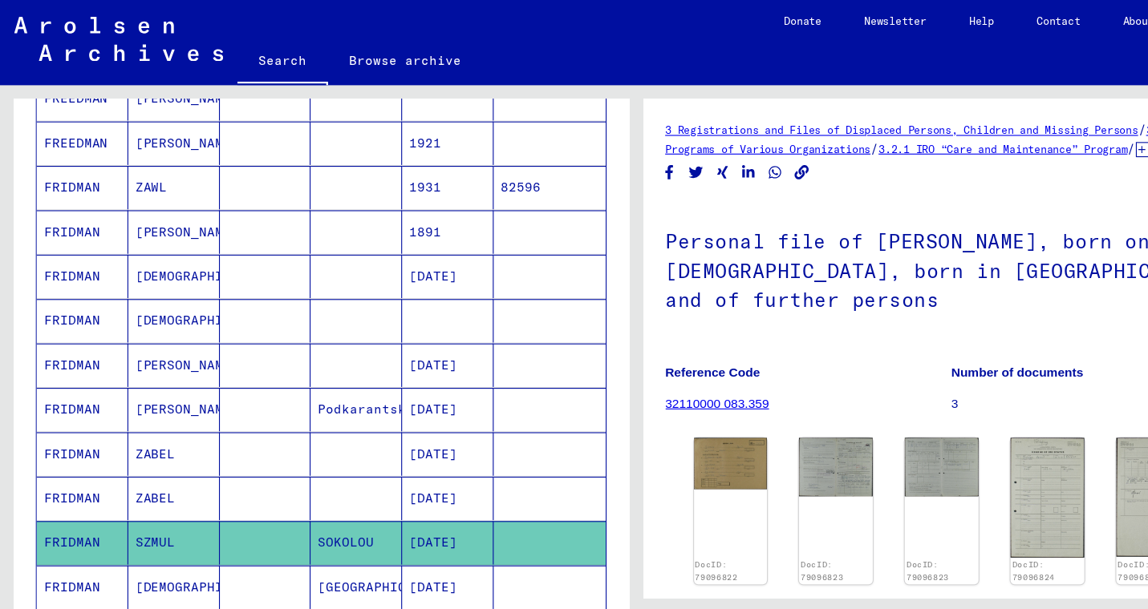
click at [120, 289] on mat-cell "[DEMOGRAPHIC_DATA]" at bounding box center [156, 289] width 83 height 39
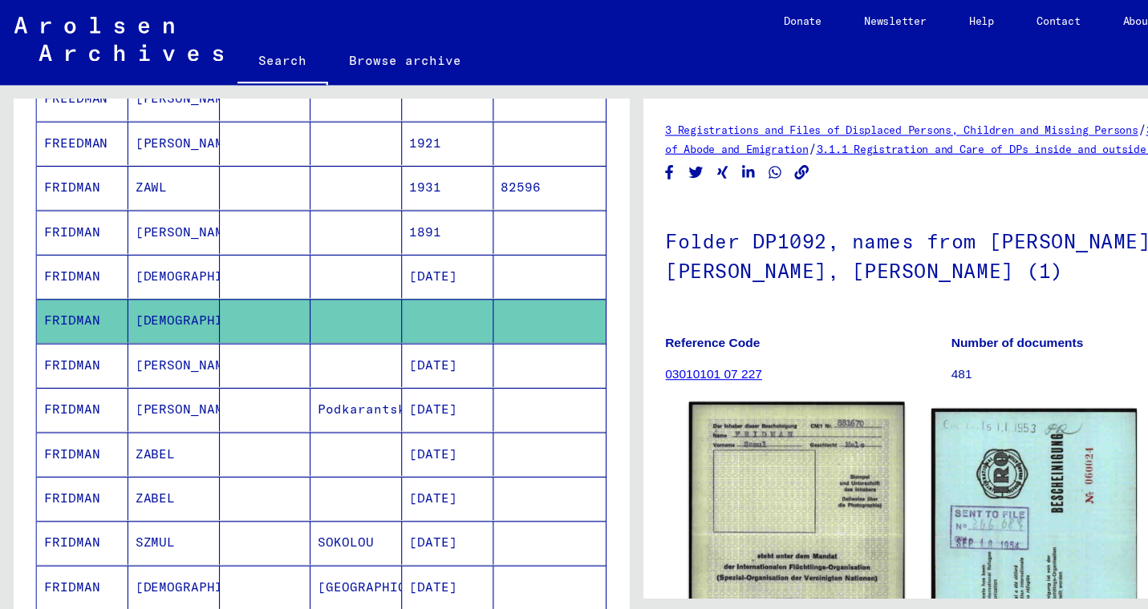
click at [770, 439] on img at bounding box center [719, 481] width 195 height 236
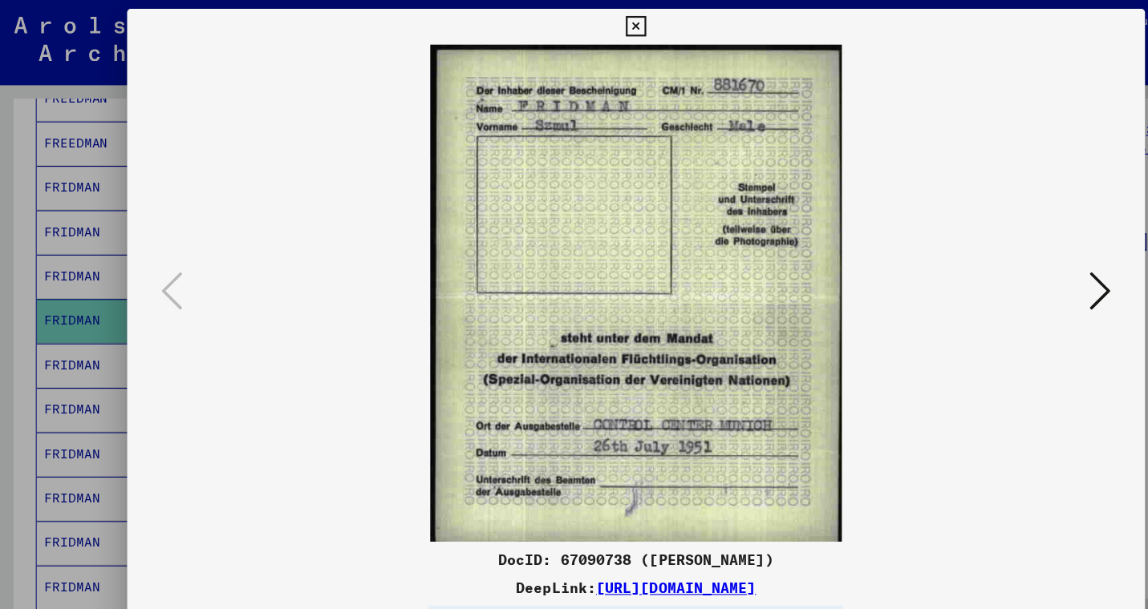
click at [1009, 274] on div at bounding box center [574, 264] width 918 height 449
click at [998, 272] on icon at bounding box center [992, 263] width 19 height 38
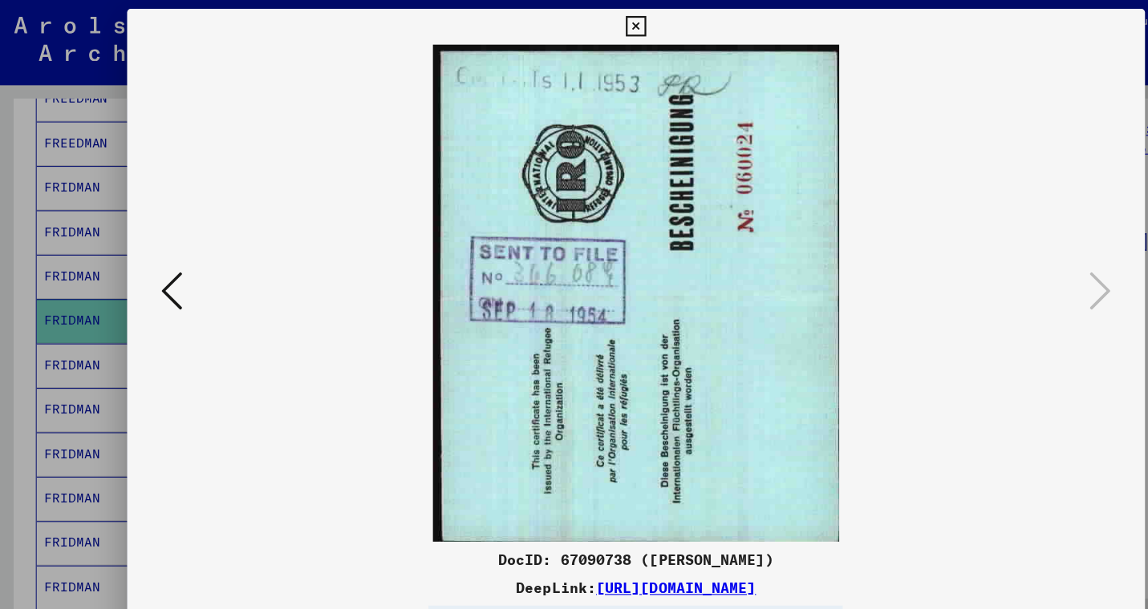
click at [992, 256] on icon at bounding box center [992, 263] width 19 height 38
click at [583, 26] on icon at bounding box center [574, 23] width 18 height 19
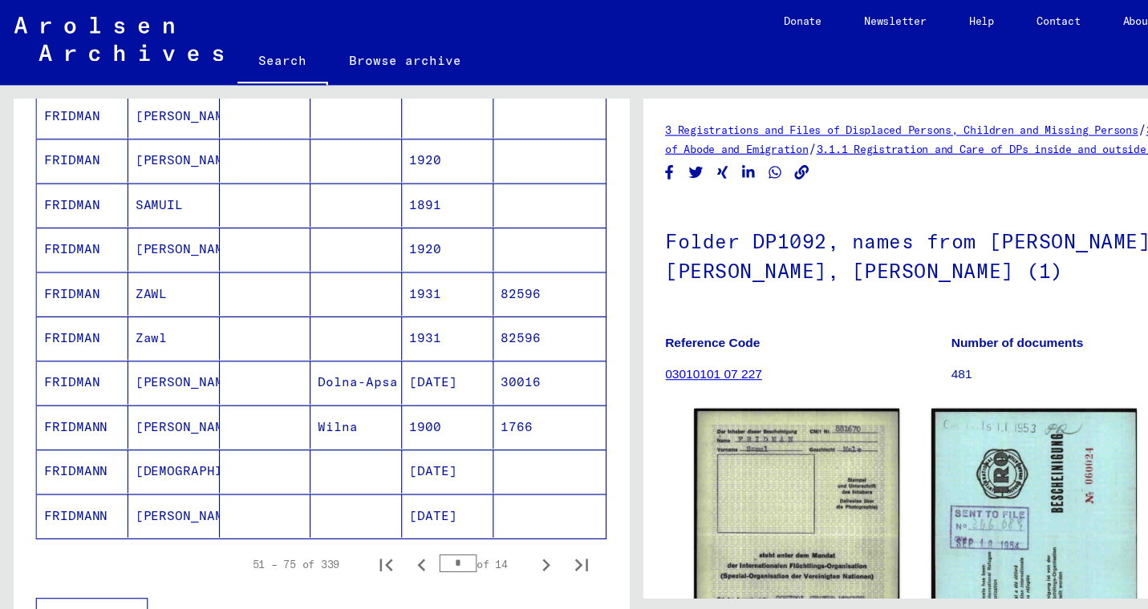
scroll to position [865, 0]
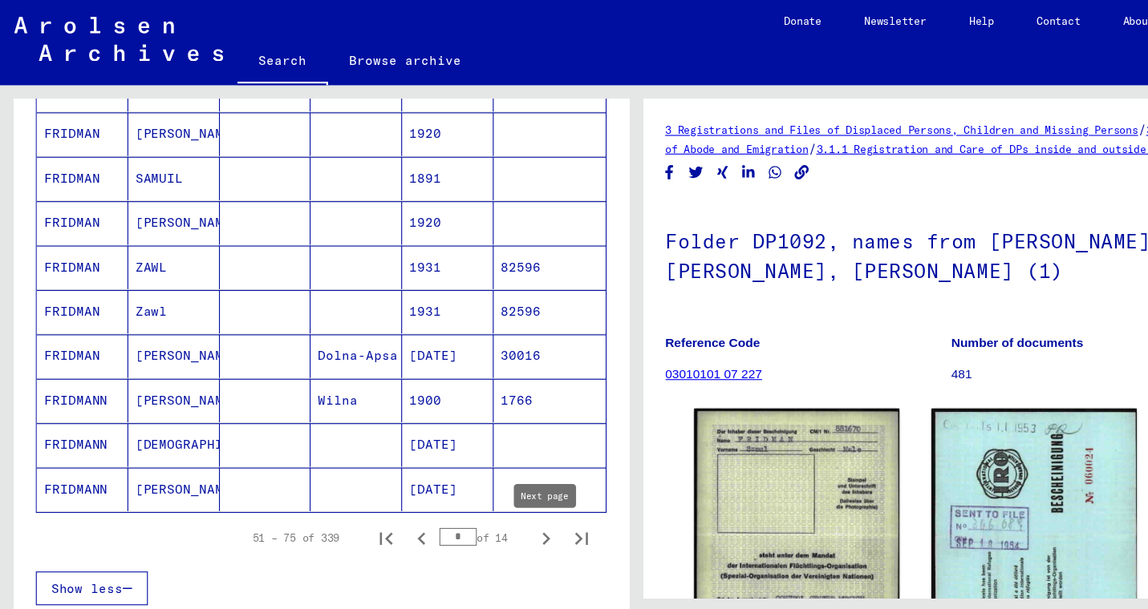
click at [495, 487] on icon "Next page" at bounding box center [492, 487] width 22 height 22
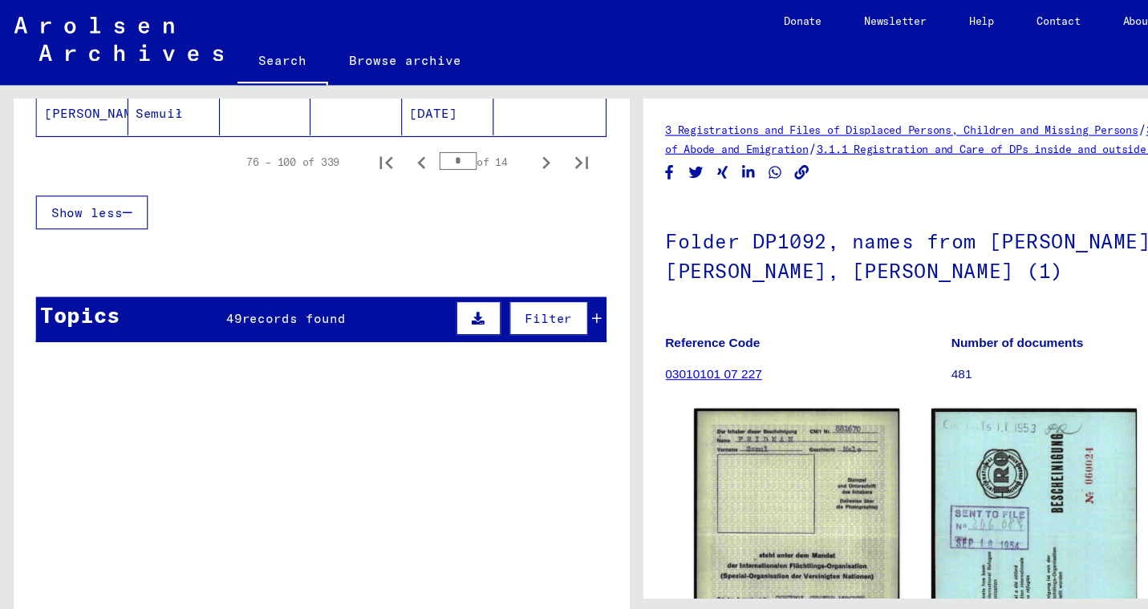
scroll to position [1197, 0]
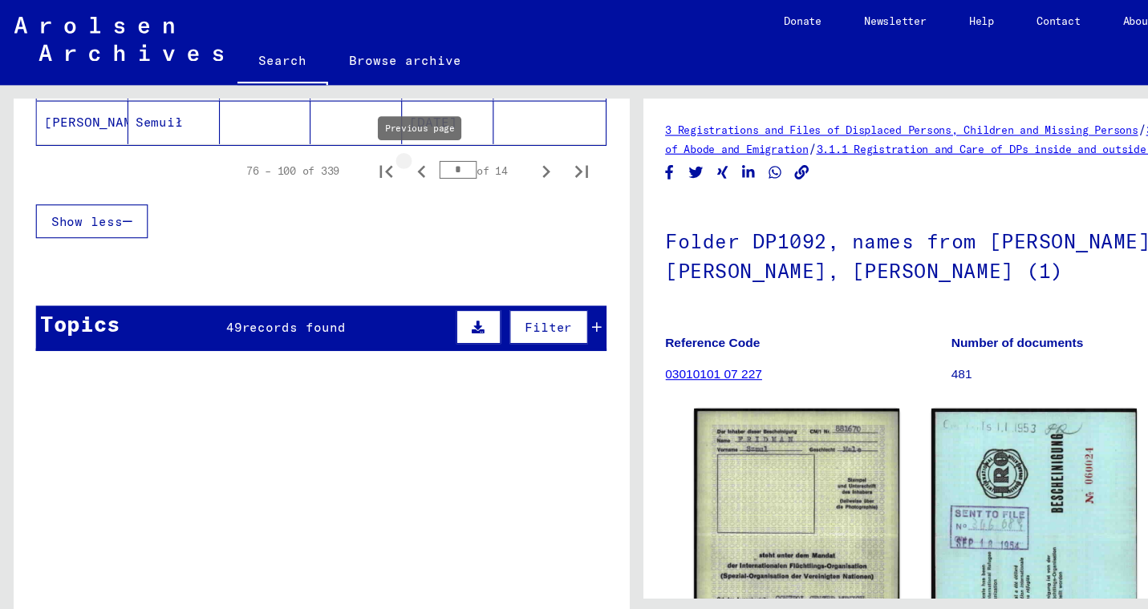
click at [377, 154] on icon "Previous page" at bounding box center [379, 154] width 7 height 11
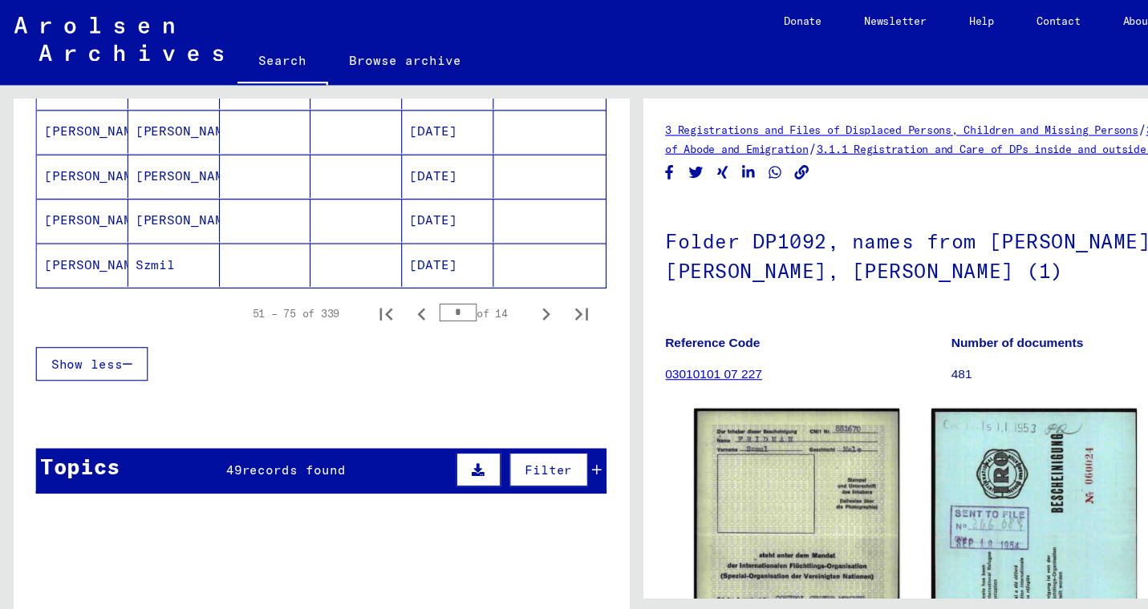
scroll to position [1063, 0]
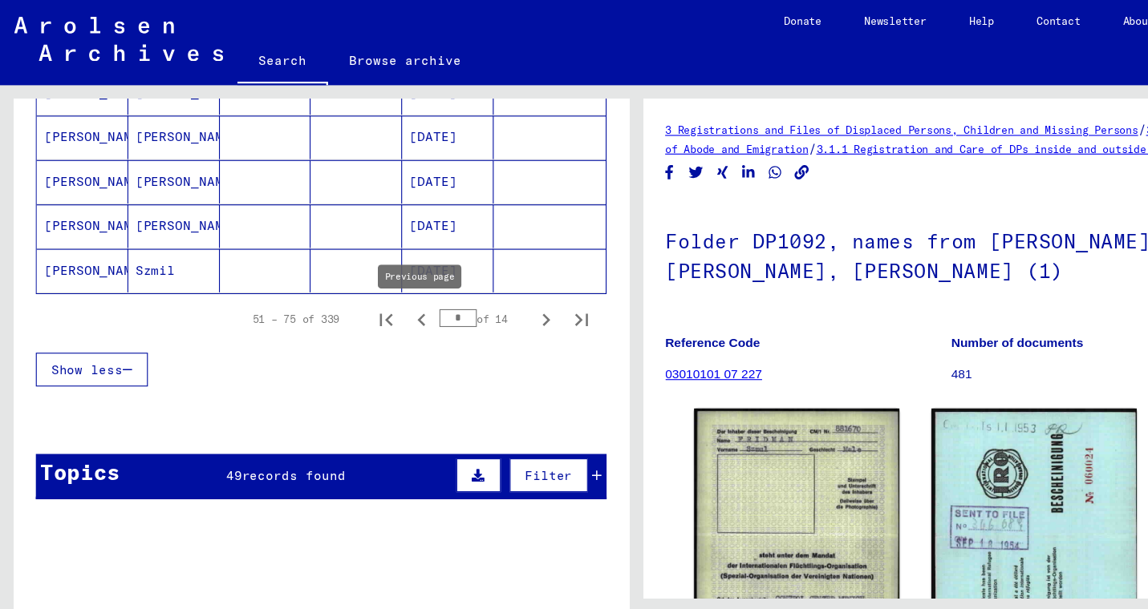
click at [383, 283] on icon "Previous page" at bounding box center [380, 288] width 22 height 22
click at [383, 290] on icon "Previous page" at bounding box center [380, 288] width 22 height 22
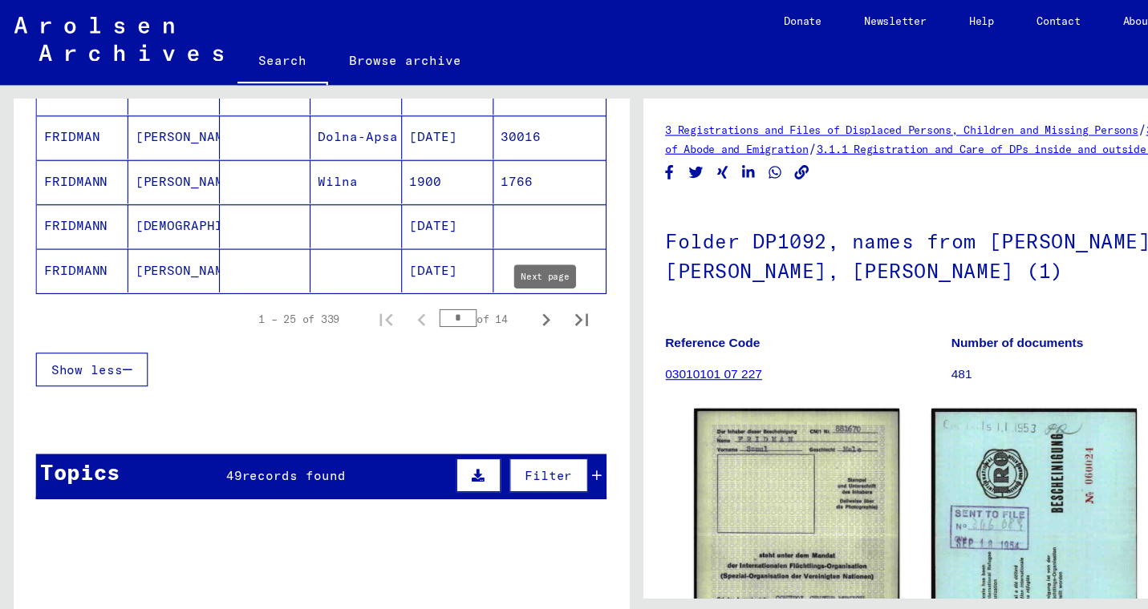
click at [489, 296] on icon "Next page" at bounding box center [492, 288] width 22 height 22
type input "*"
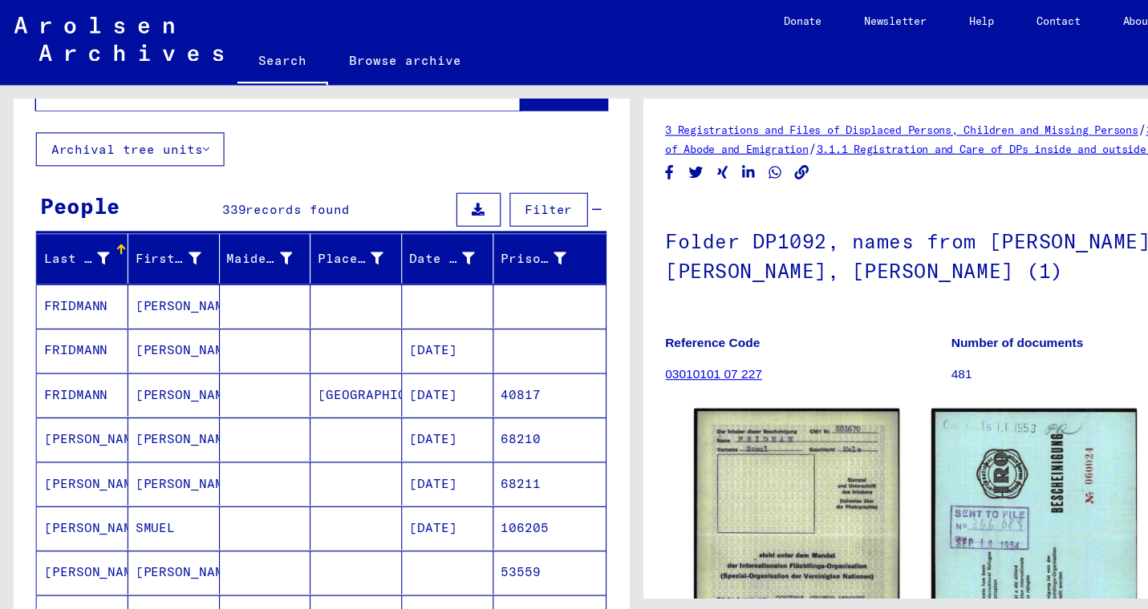
scroll to position [92, 0]
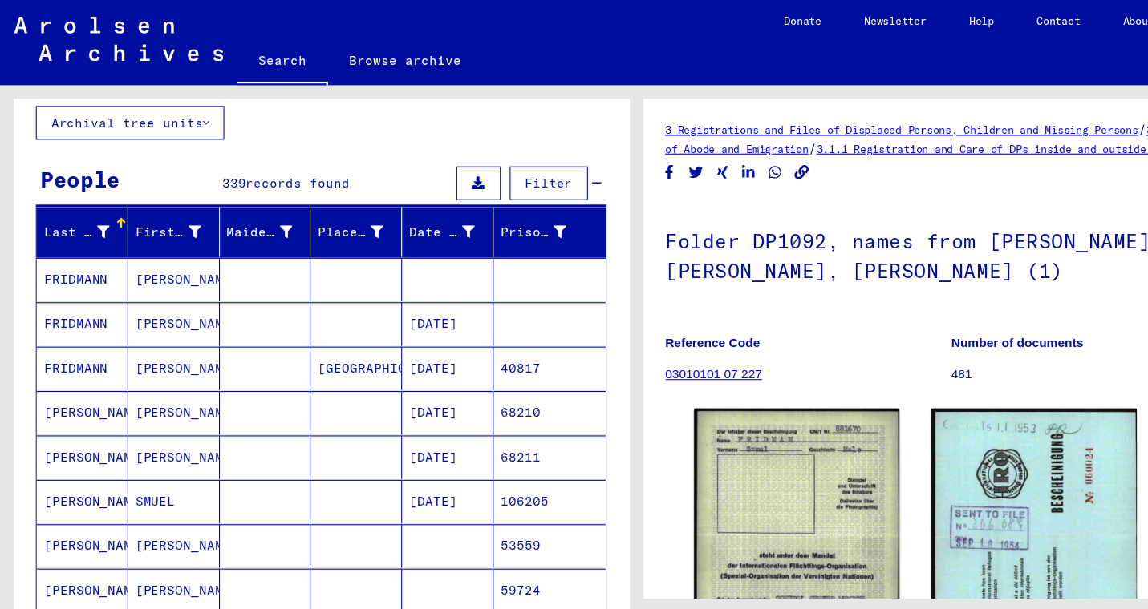
click at [159, 260] on mat-cell "[PERSON_NAME]" at bounding box center [156, 252] width 83 height 39
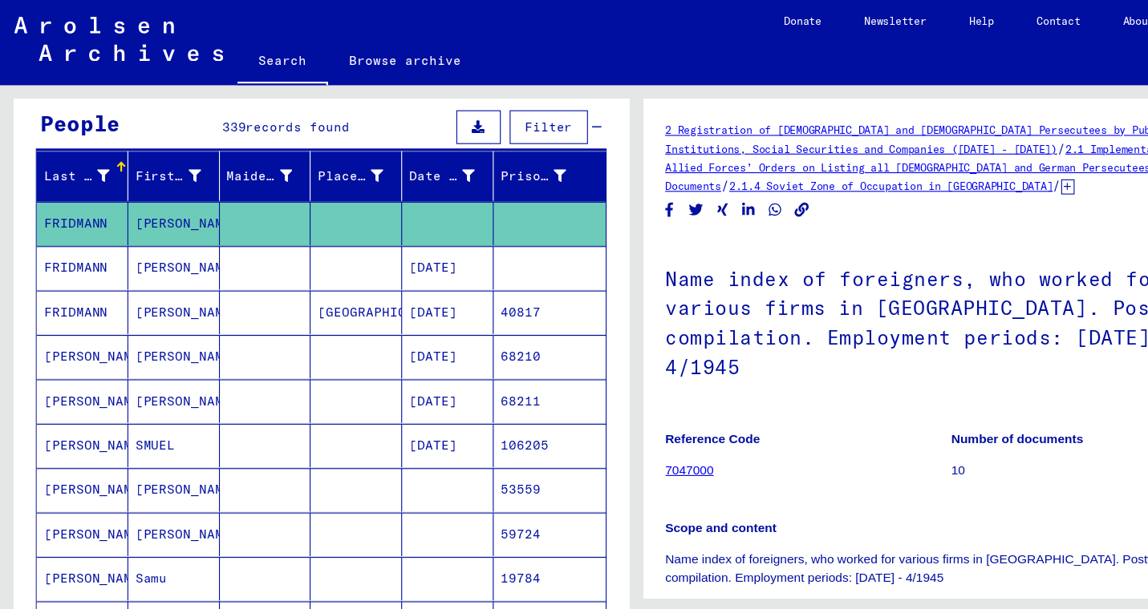
scroll to position [144, 0]
click at [159, 321] on mat-cell "[PERSON_NAME]" at bounding box center [156, 321] width 83 height 39
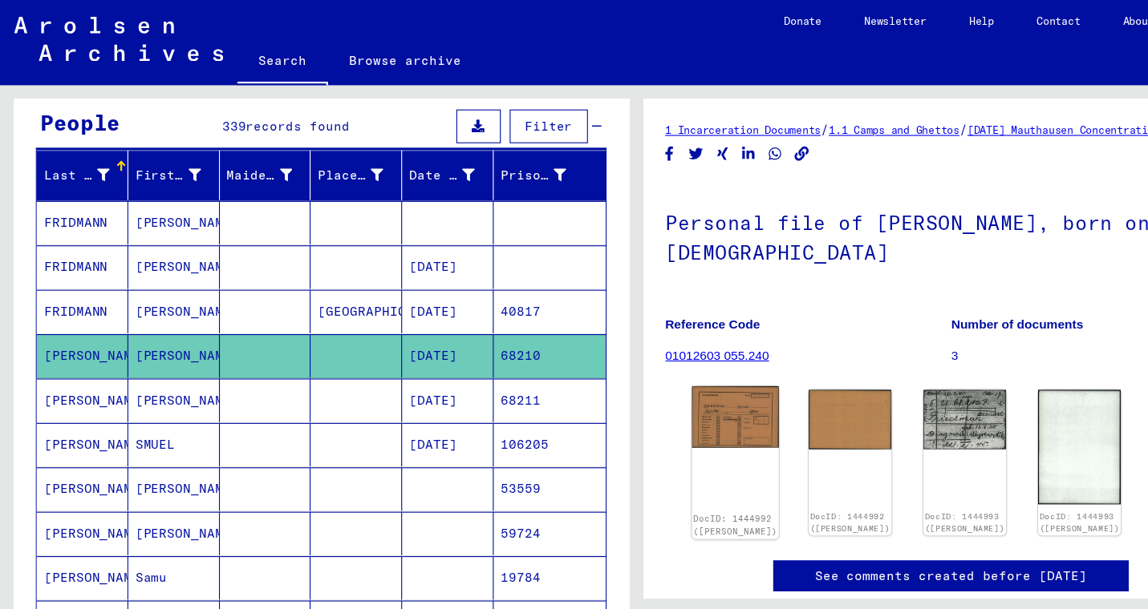
click at [659, 409] on div "DocID: 1444992 ([PERSON_NAME])" at bounding box center [663, 418] width 79 height 138
click at [658, 397] on img at bounding box center [663, 376] width 79 height 55
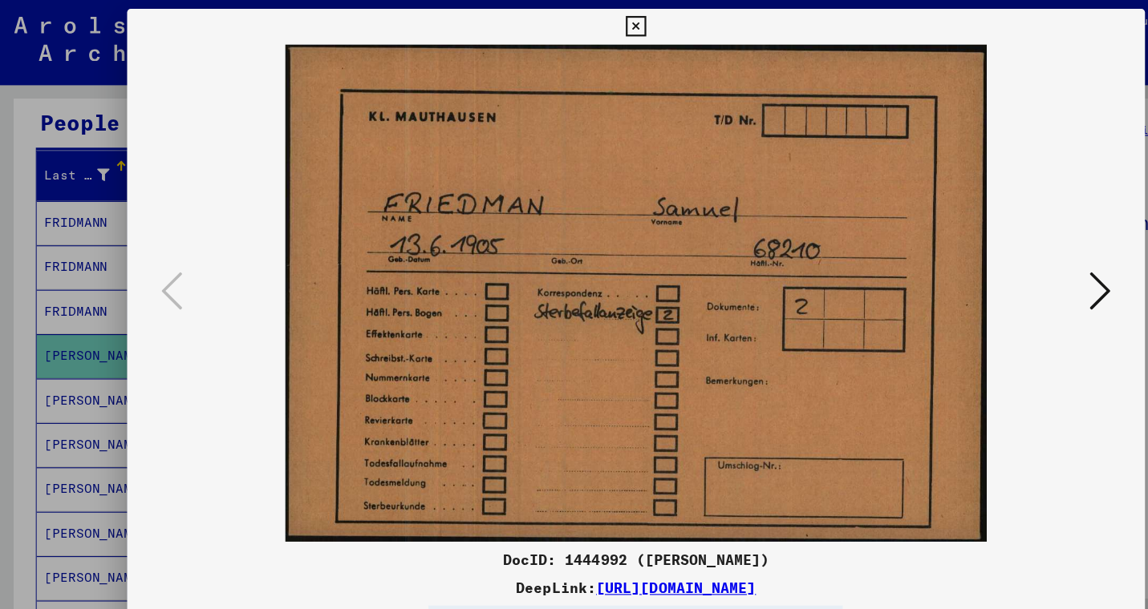
click at [583, 26] on icon at bounding box center [574, 23] width 18 height 19
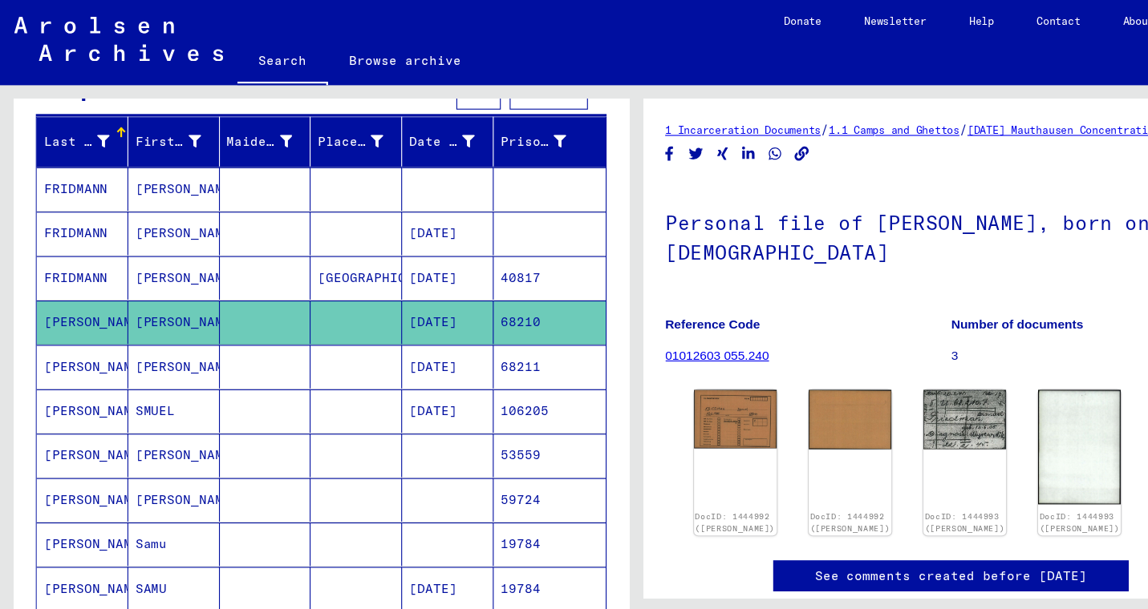
scroll to position [180, 0]
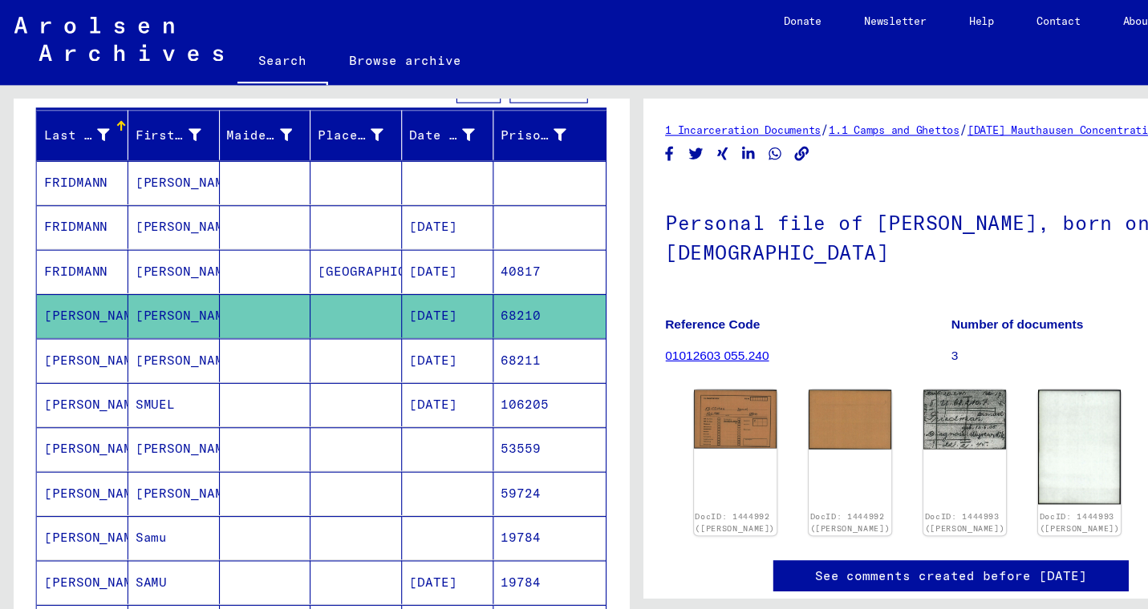
click at [160, 324] on mat-cell "[PERSON_NAME]" at bounding box center [156, 325] width 83 height 39
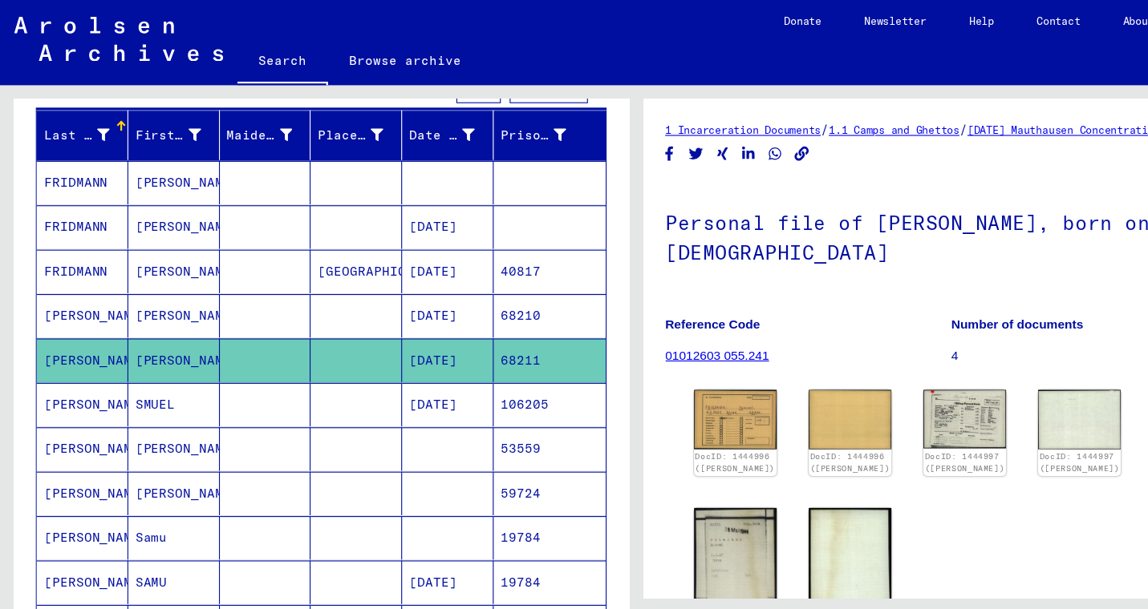
scroll to position [38, 0]
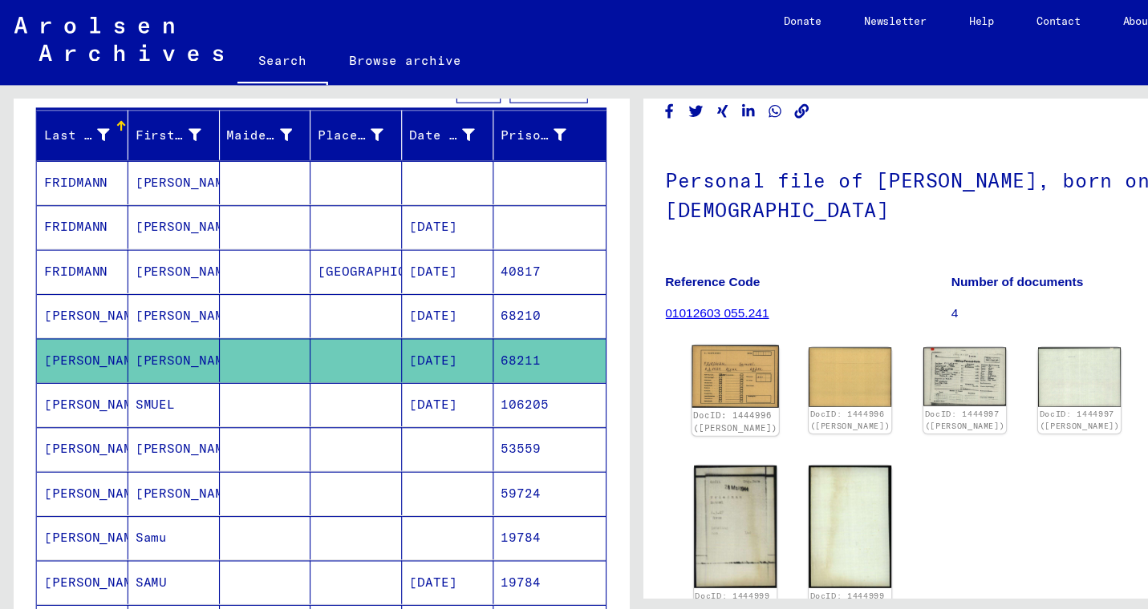
click at [662, 375] on div "DocID: 1444996 ([PERSON_NAME])" at bounding box center [664, 380] width 76 height 22
click at [661, 356] on img at bounding box center [663, 340] width 79 height 56
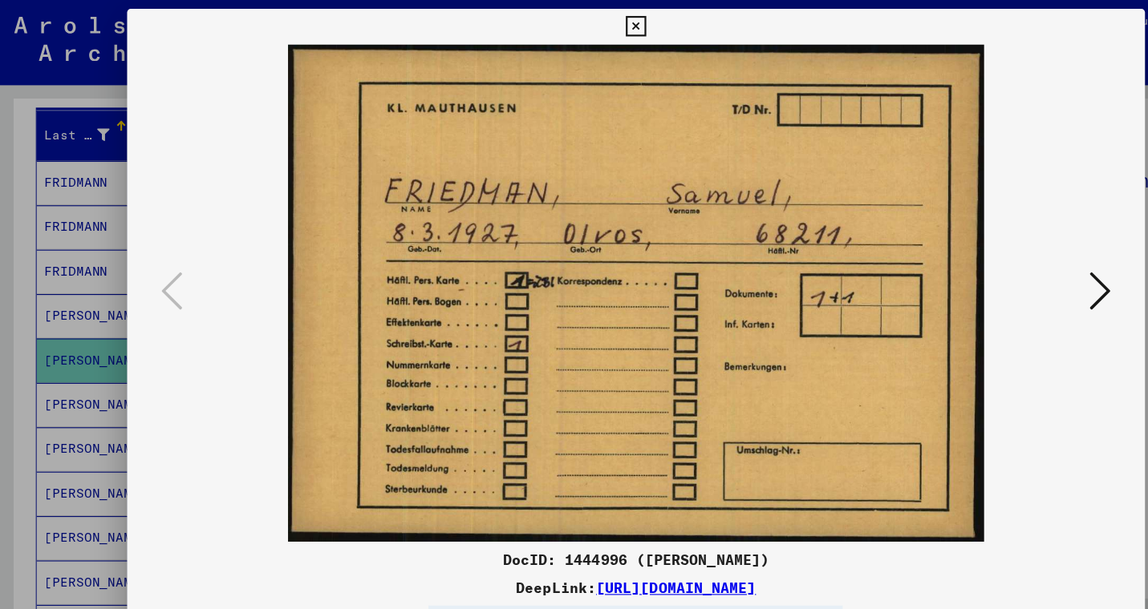
click at [583, 27] on icon at bounding box center [574, 23] width 18 height 19
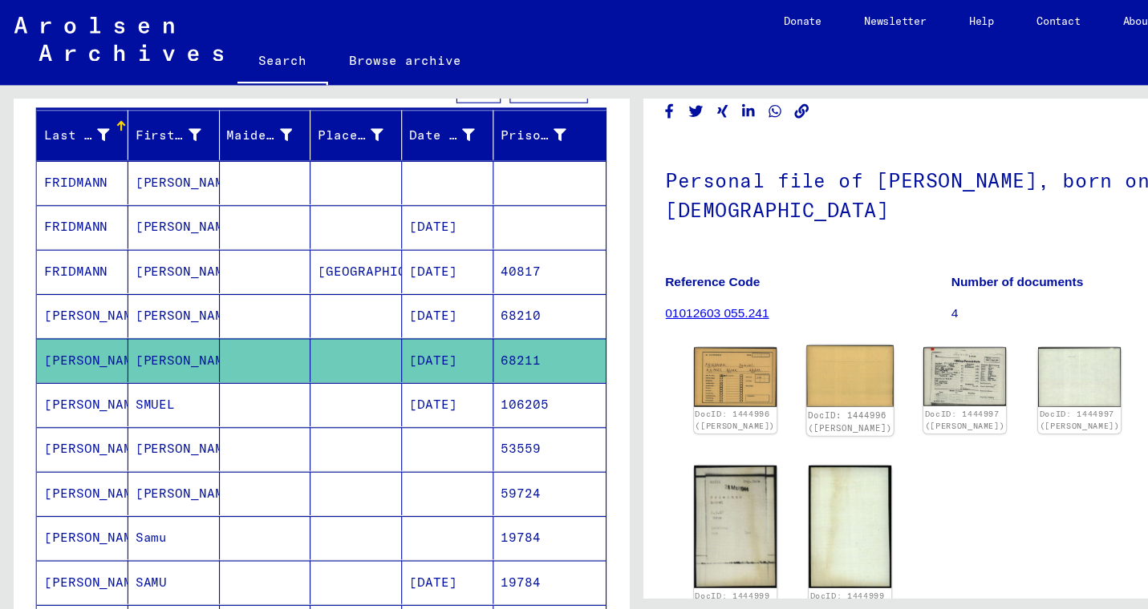
click at [729, 376] on link "DocID: 1444996 ([PERSON_NAME])" at bounding box center [767, 380] width 76 height 21
click at [832, 356] on img at bounding box center [871, 339] width 79 height 55
